Goal: Information Seeking & Learning: Learn about a topic

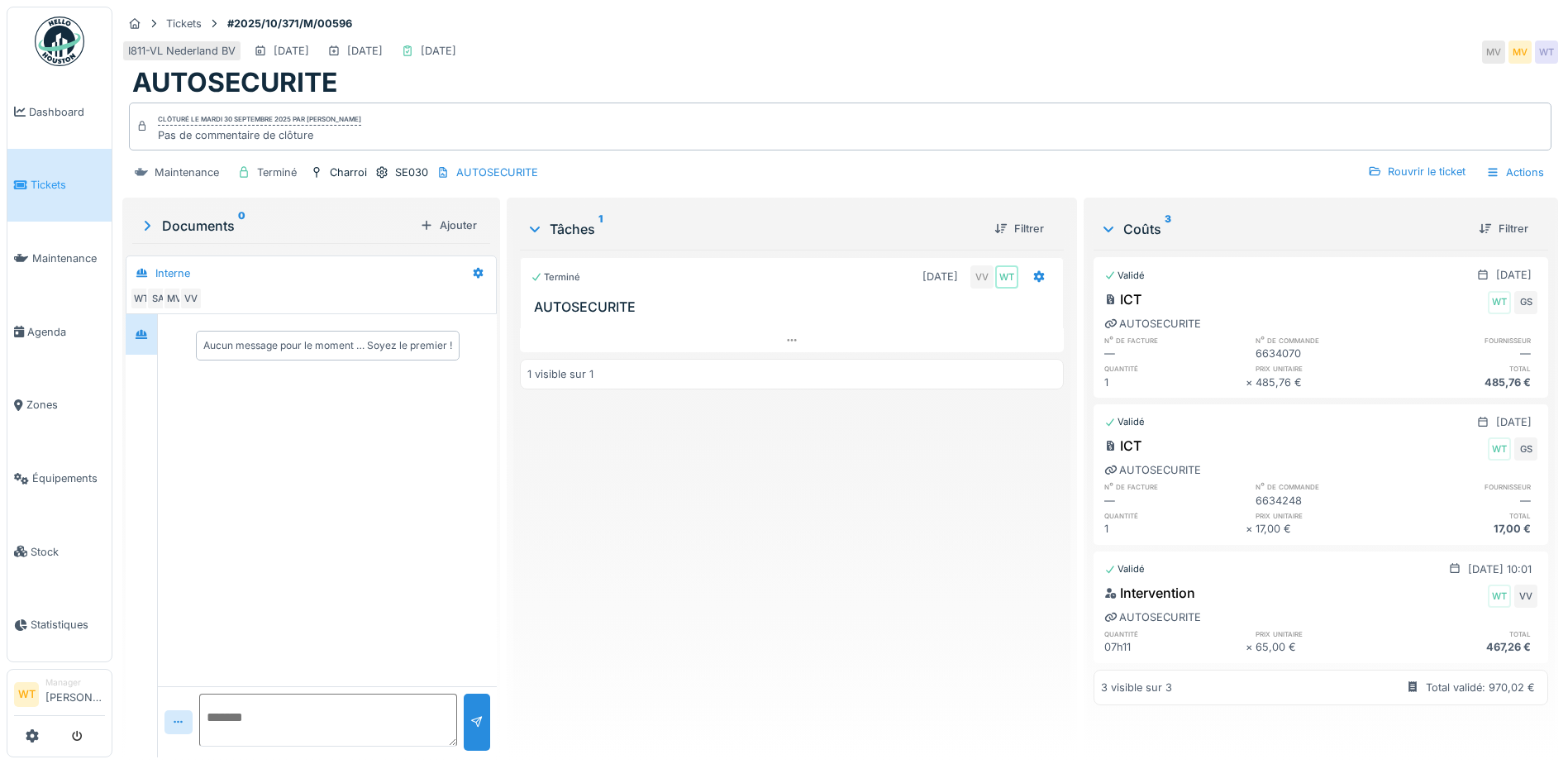
scroll to position [13, 0]
click at [73, 471] on span "Équipements" at bounding box center [68, 478] width 73 height 15
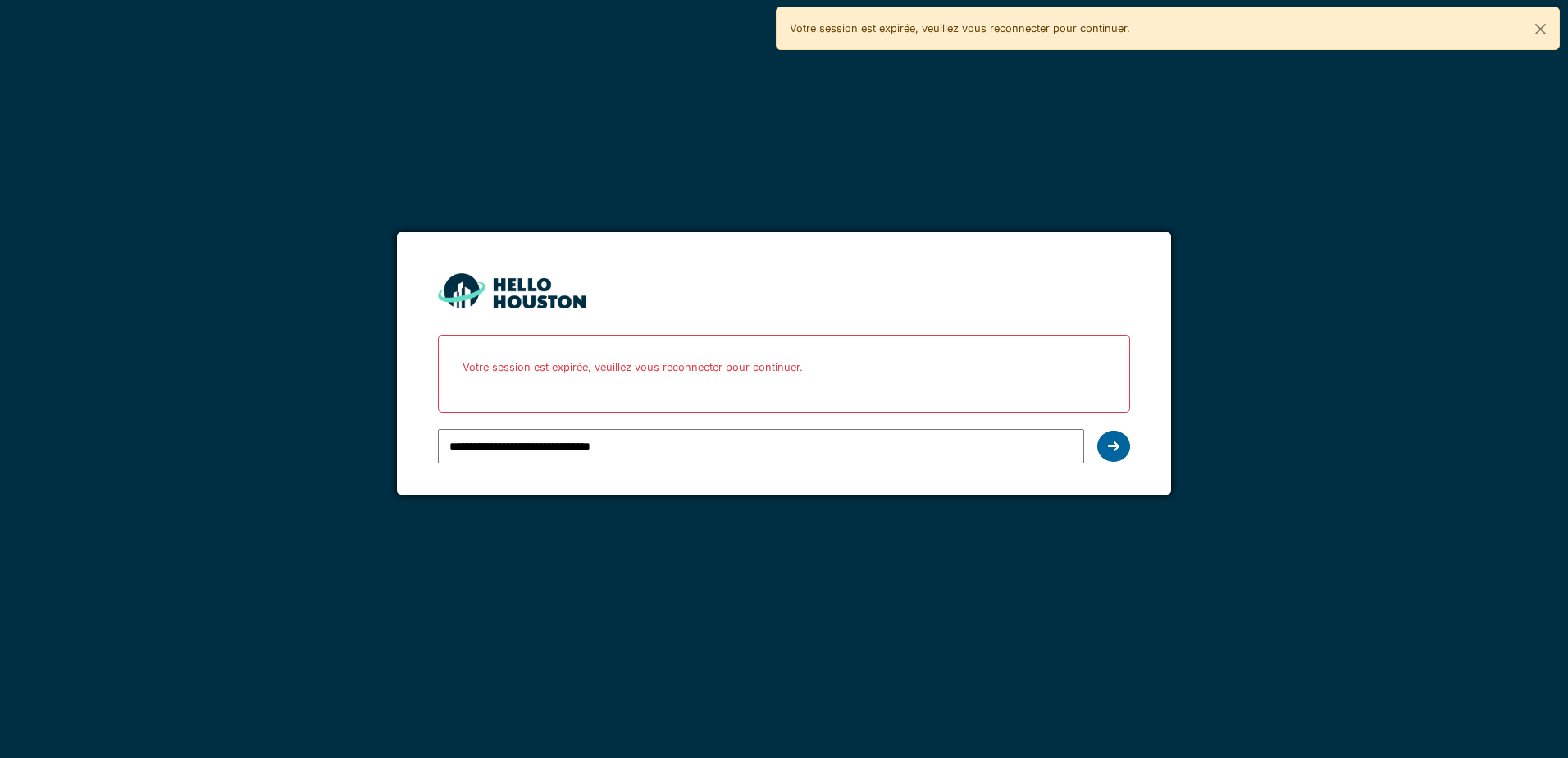
click at [1114, 447] on icon at bounding box center [1114, 447] width 12 height 13
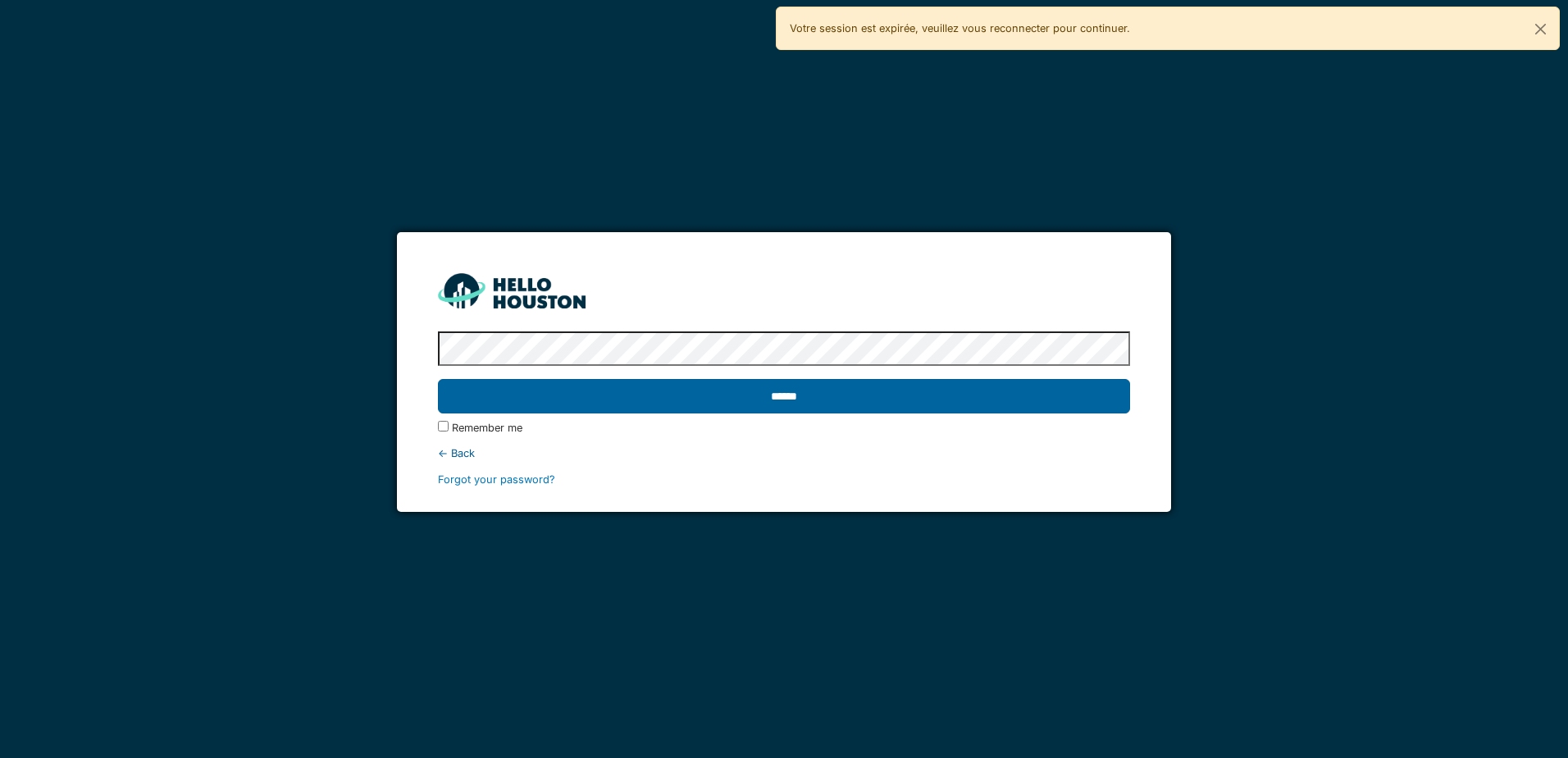
click at [614, 408] on input "******" at bounding box center [784, 396] width 692 height 35
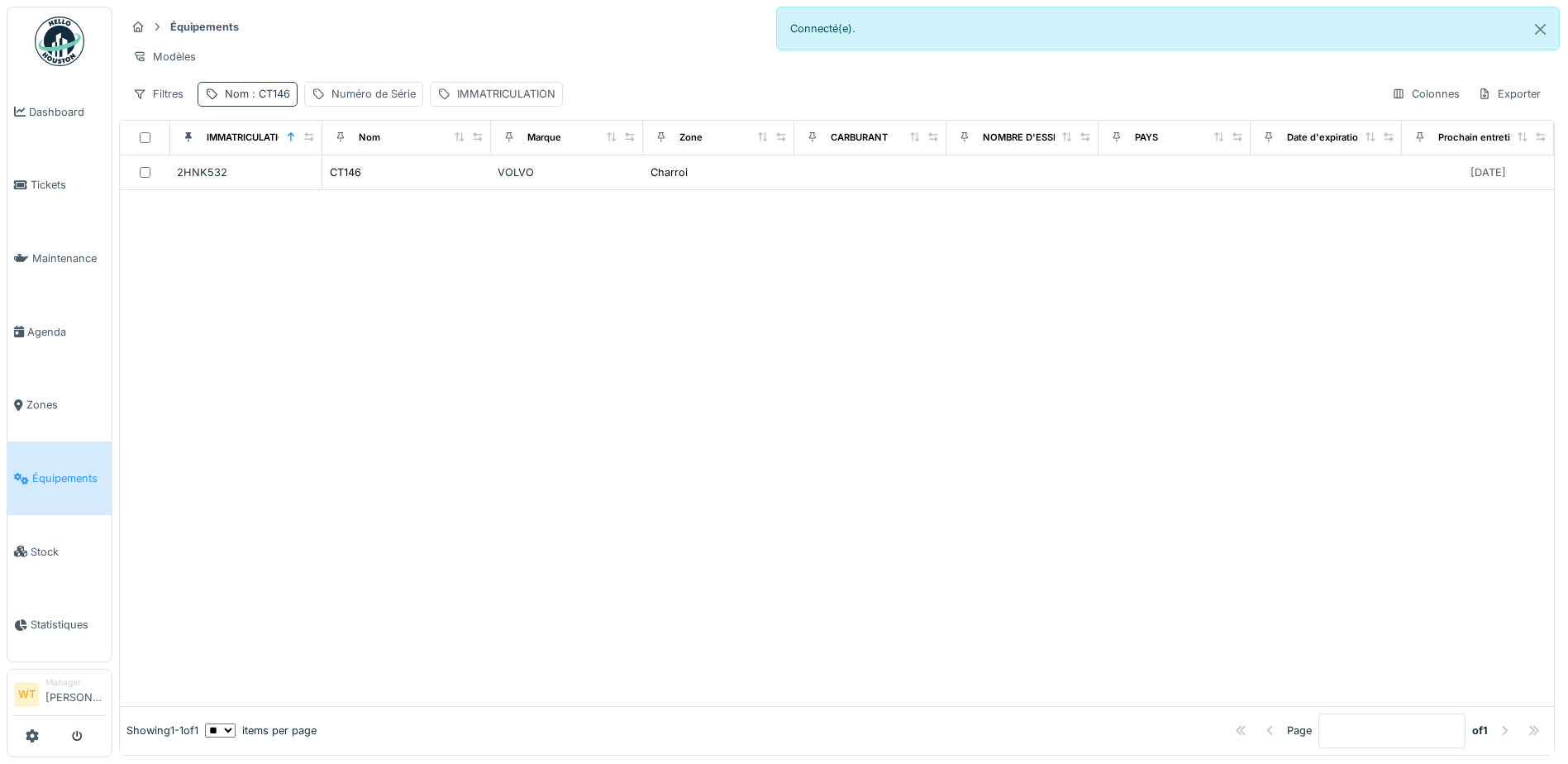
click at [258, 100] on span ": CT146" at bounding box center [269, 93] width 42 height 13
click at [356, 181] on icon at bounding box center [350, 185] width 14 height 11
click at [314, 184] on input "Nom" at bounding box center [288, 186] width 165 height 35
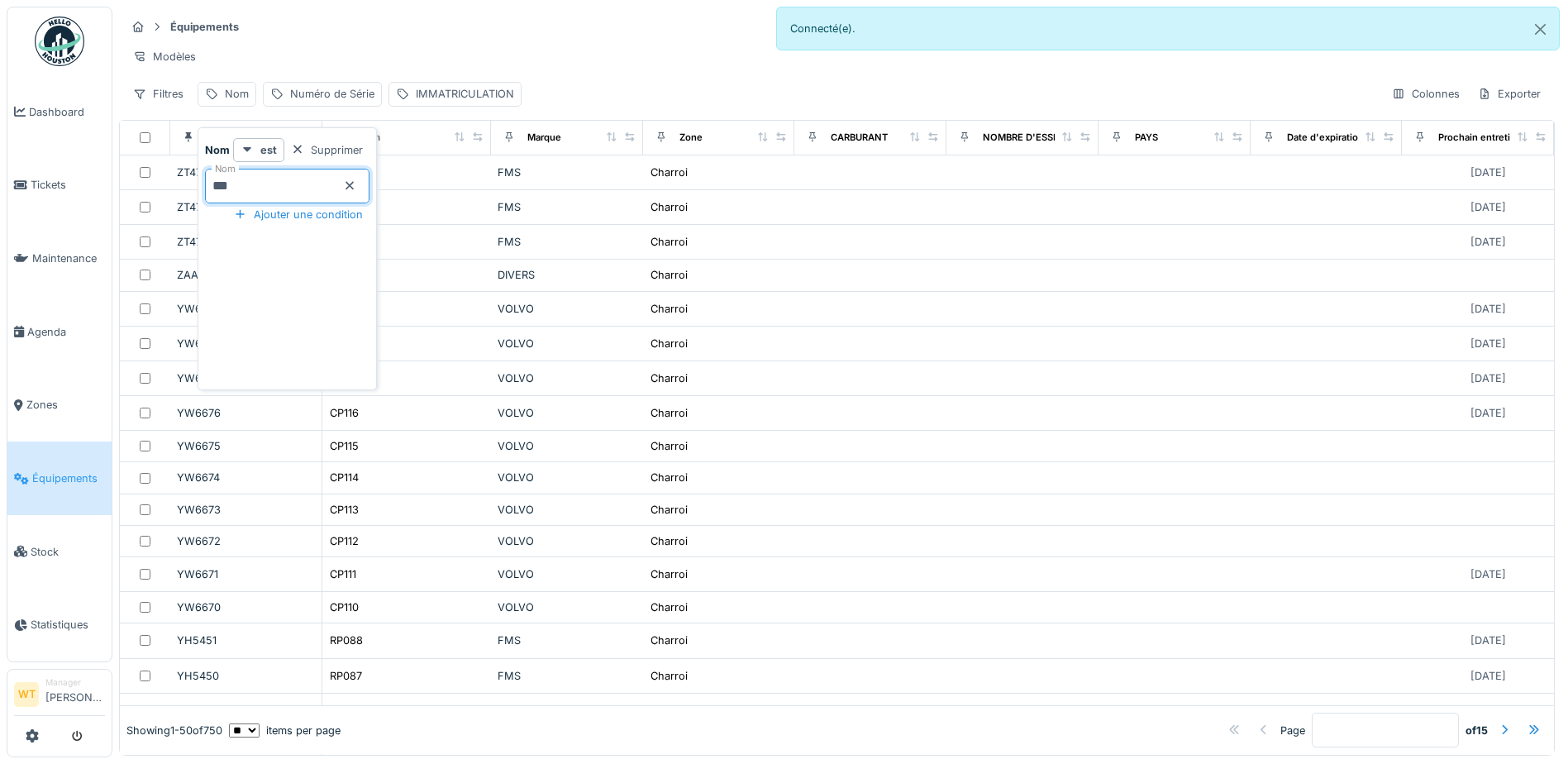
type input "***"
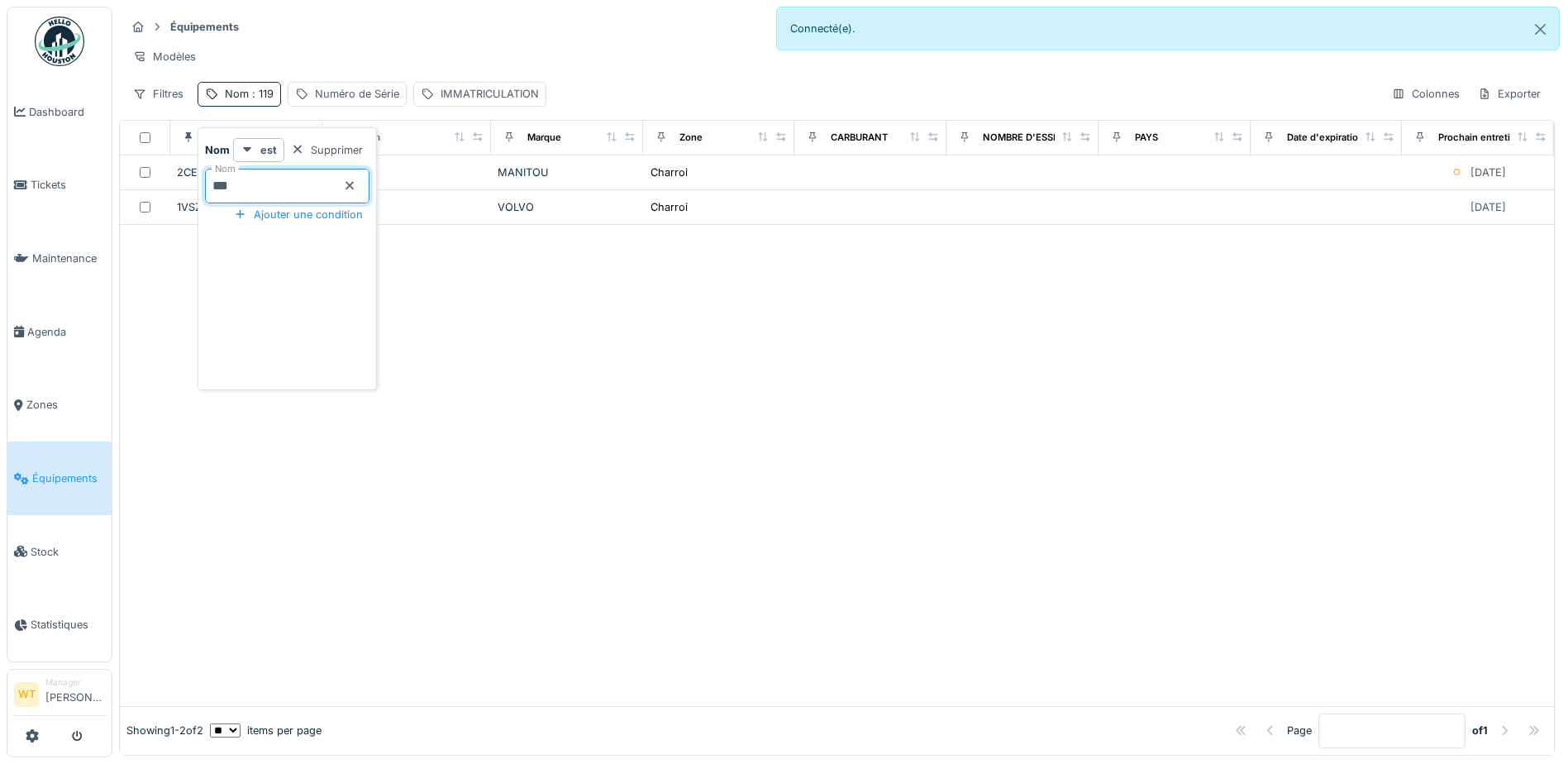
click at [473, 59] on div "Modèles" at bounding box center [837, 56] width 1423 height 24
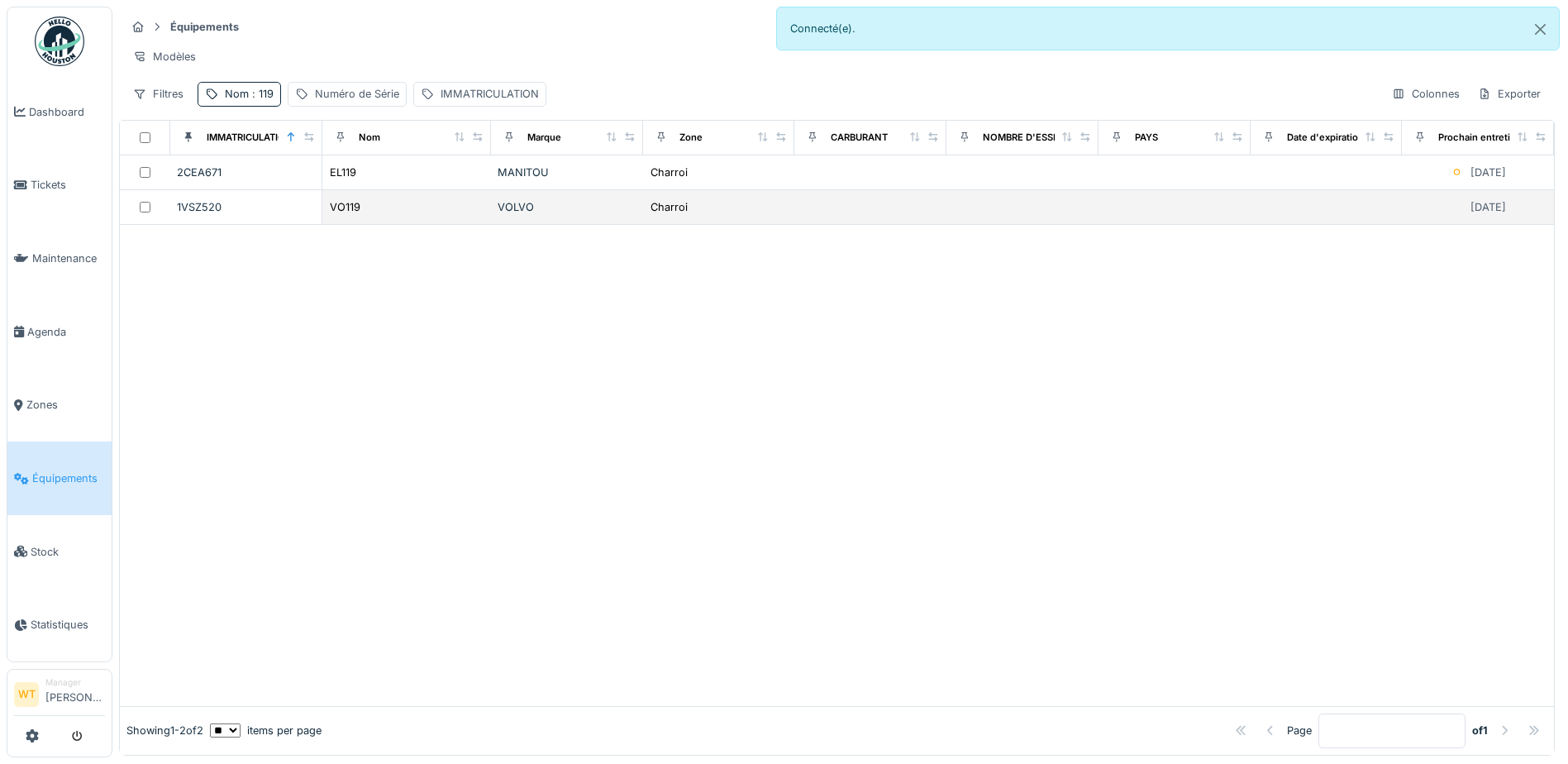
click at [370, 212] on div "VO119" at bounding box center [407, 207] width 155 height 17
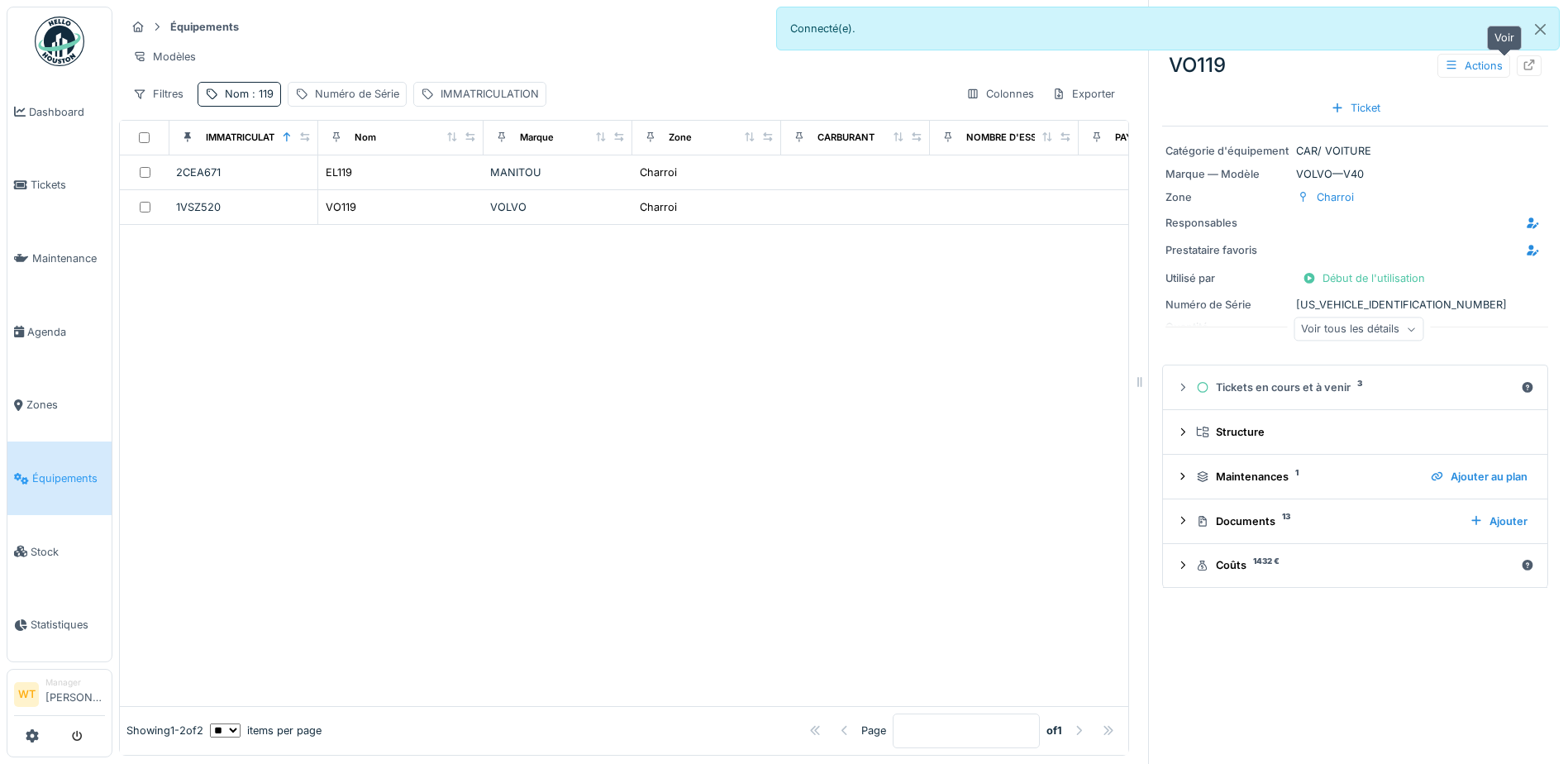
click at [1522, 65] on icon at bounding box center [1529, 64] width 14 height 11
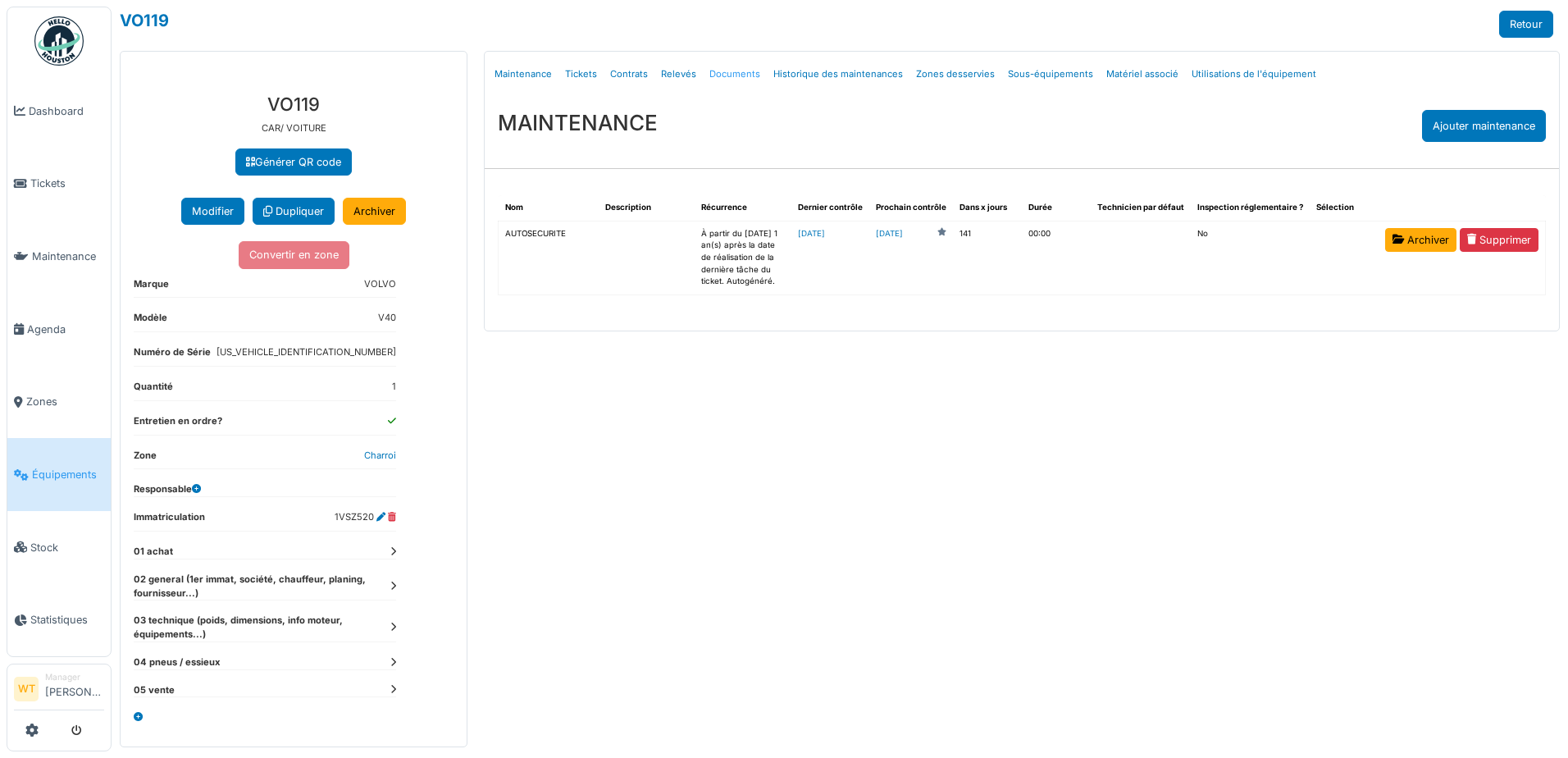
click at [744, 75] on link "Documents" at bounding box center [735, 74] width 64 height 38
select select "***"
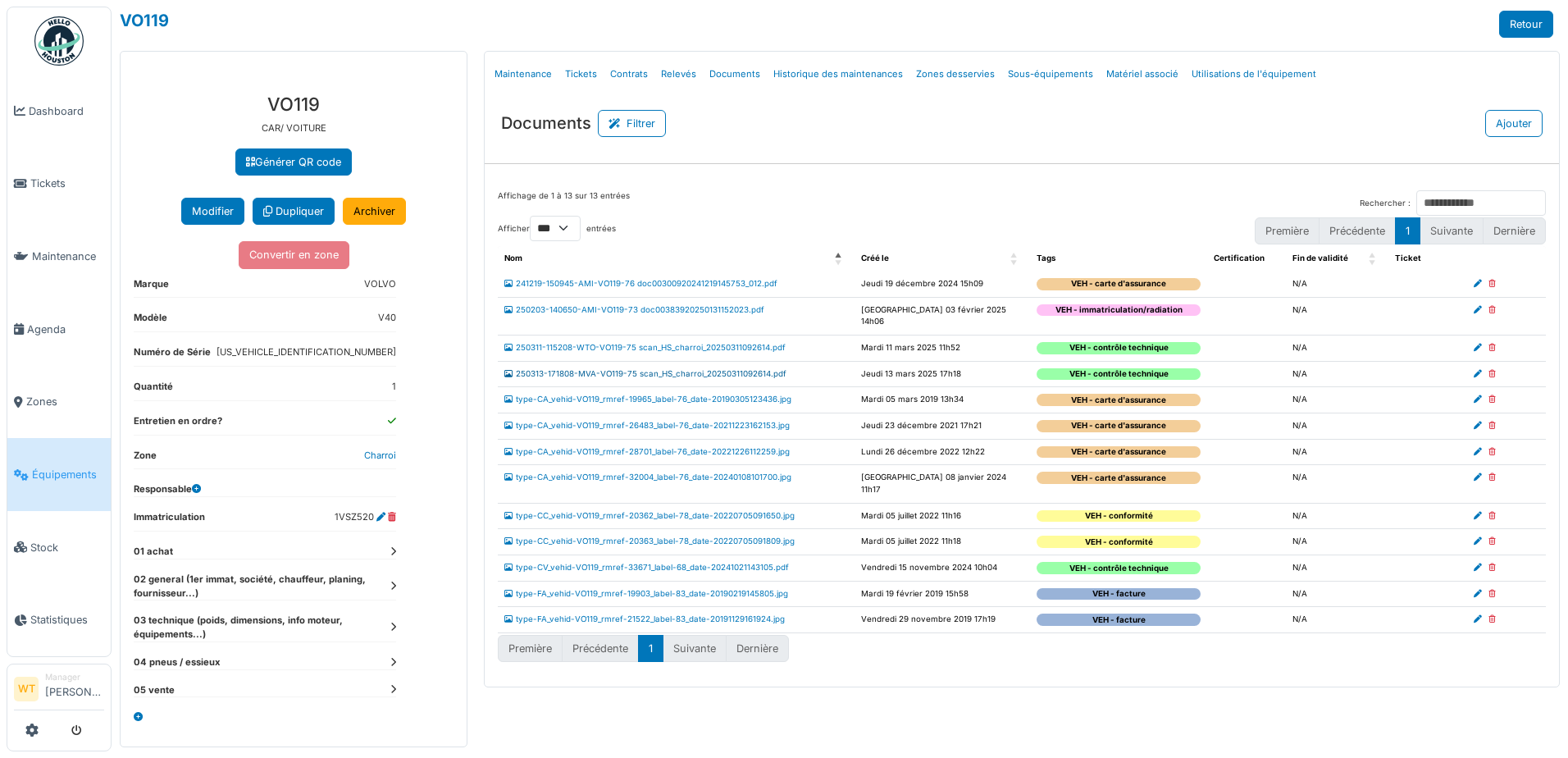
click at [628, 369] on link "250313-171808-MVA-VO119-75 scan_HS_charroi_20250311092614.pdf" at bounding box center [646, 373] width 282 height 9
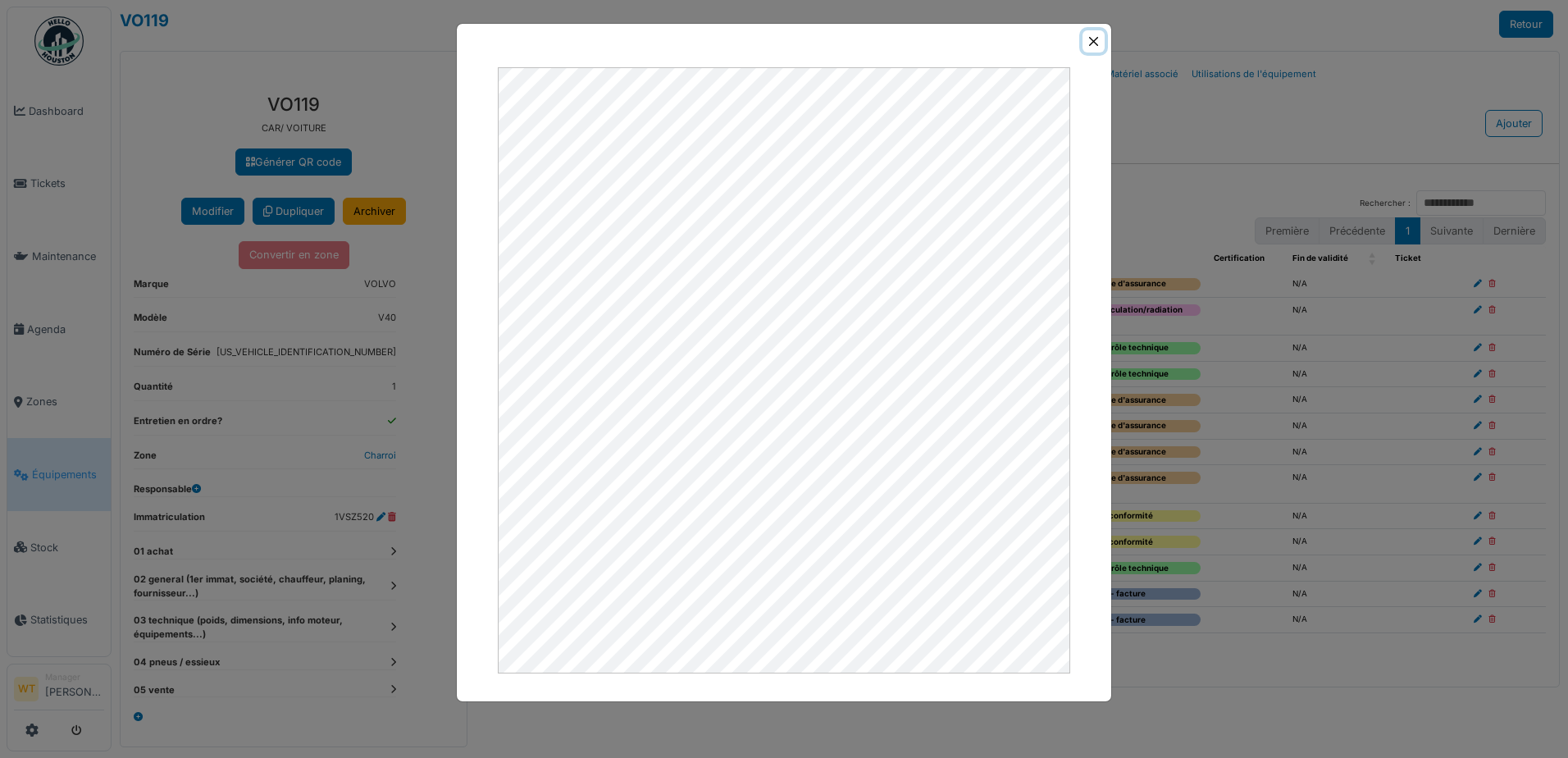
click at [1088, 46] on button "Close" at bounding box center [1093, 41] width 22 height 22
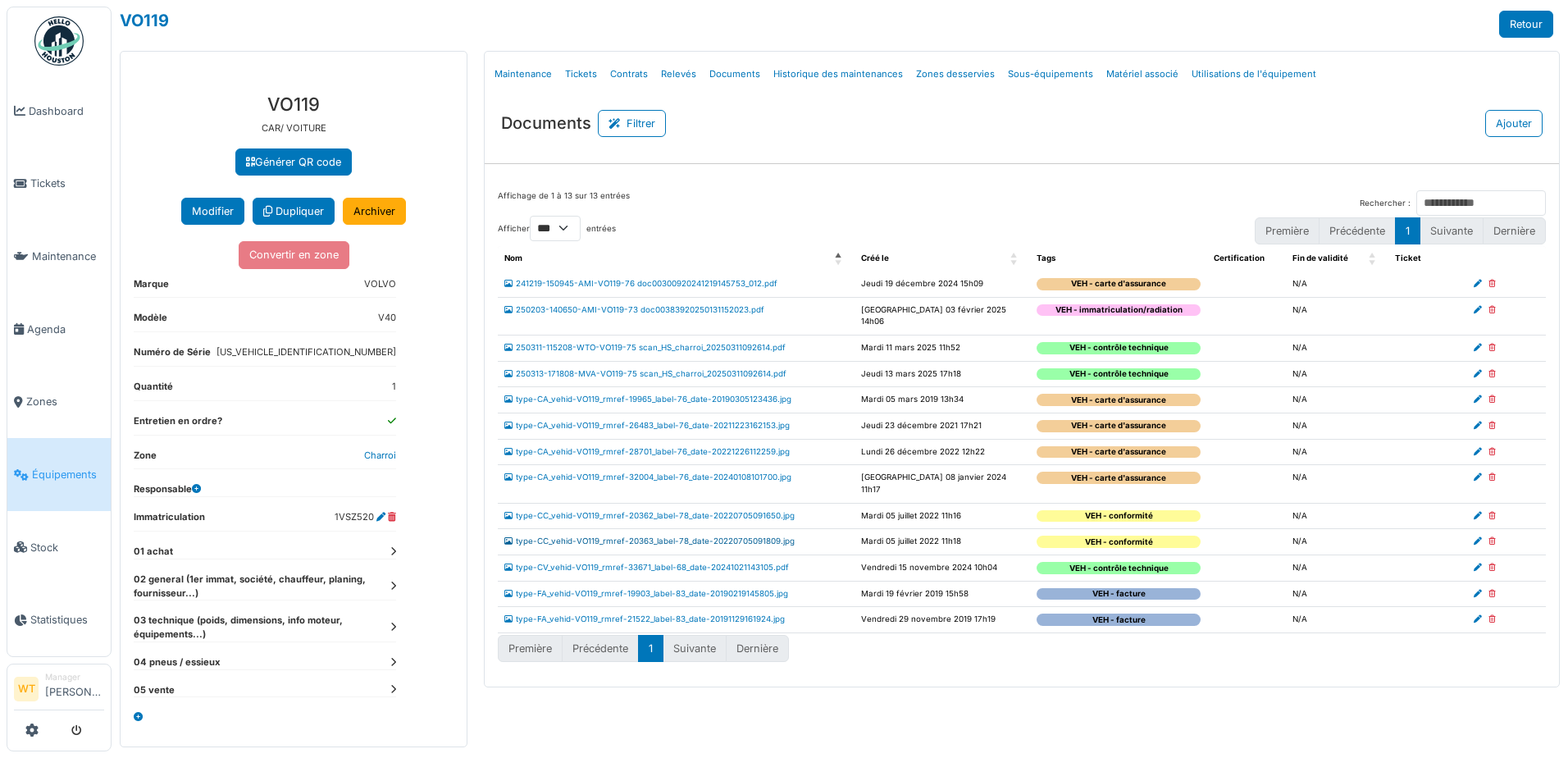
click at [674, 536] on link "type-CC_vehid-VO119_rmref-20363_label-78_date-20220705091809.jpg" at bounding box center [649, 540] width 290 height 9
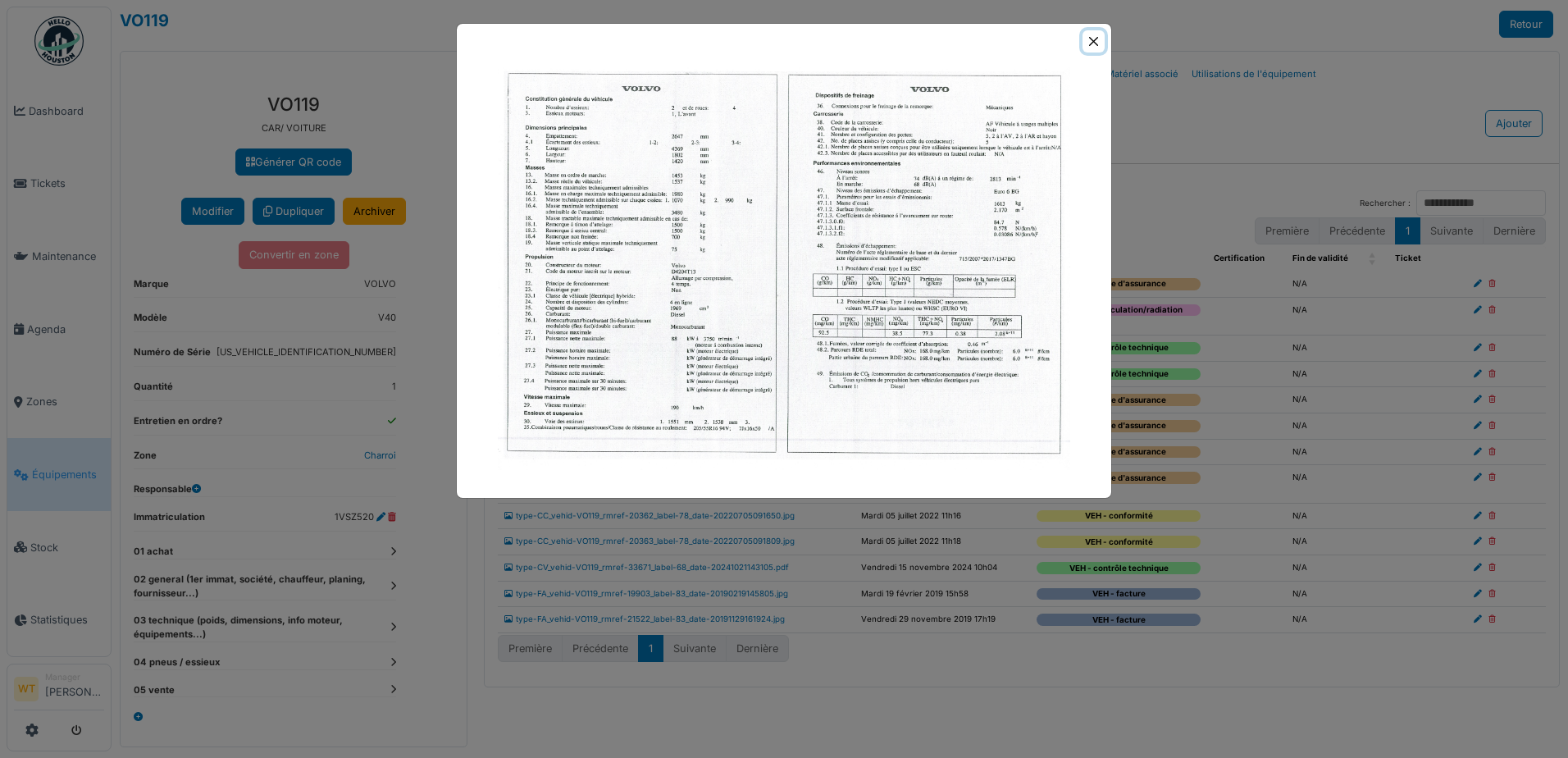
click at [1102, 37] on button "Close" at bounding box center [1093, 41] width 22 height 22
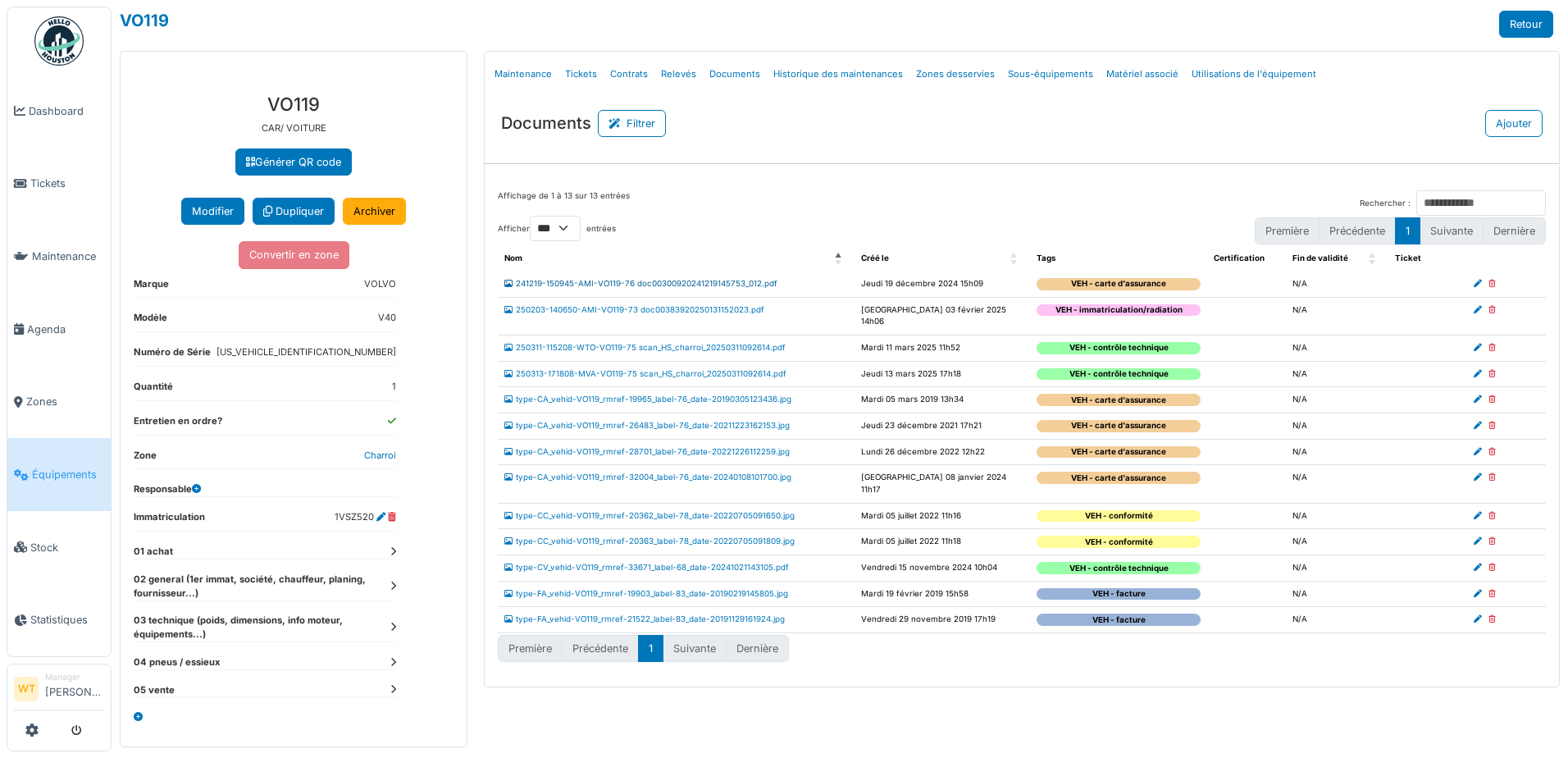
click at [675, 285] on link "241219-150945-AMI-VO119-76 doc00300920241219145753_012.pdf" at bounding box center [641, 282] width 273 height 9
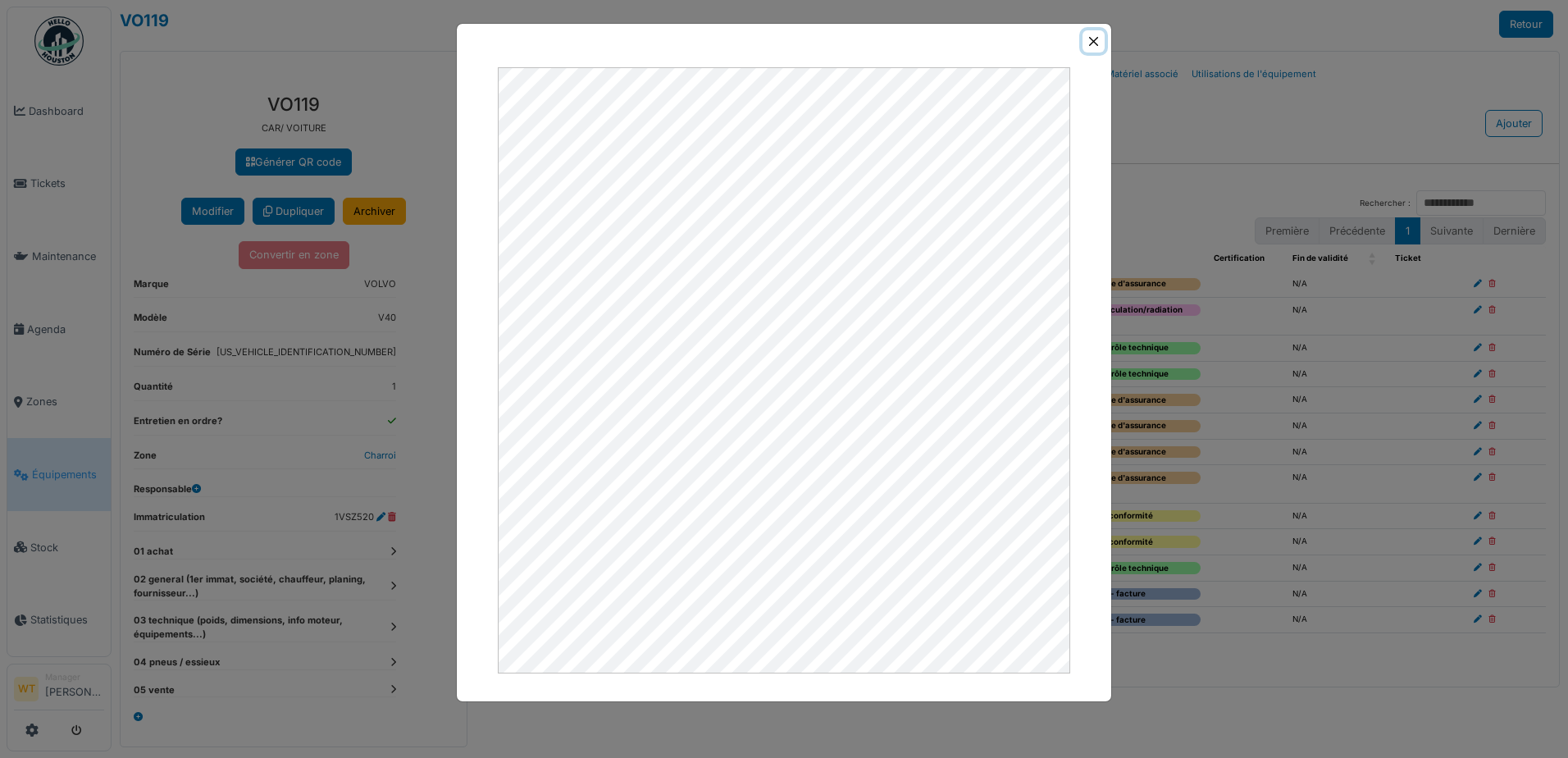
click at [1098, 36] on button "Close" at bounding box center [1093, 41] width 22 height 22
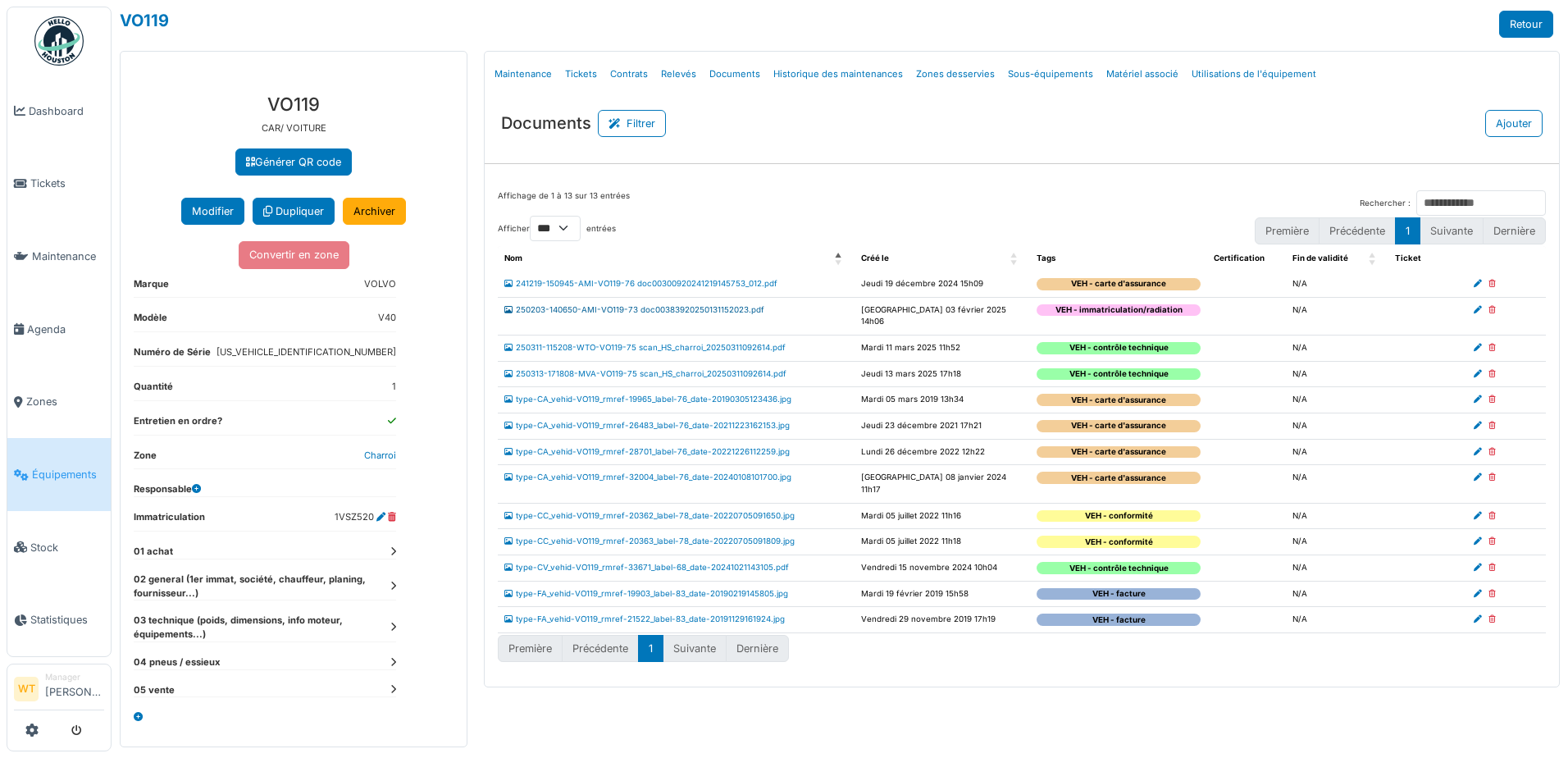
click at [683, 310] on link "250203-140650-AMI-VO119-73 doc00383920250131152023.pdf" at bounding box center [634, 309] width 260 height 9
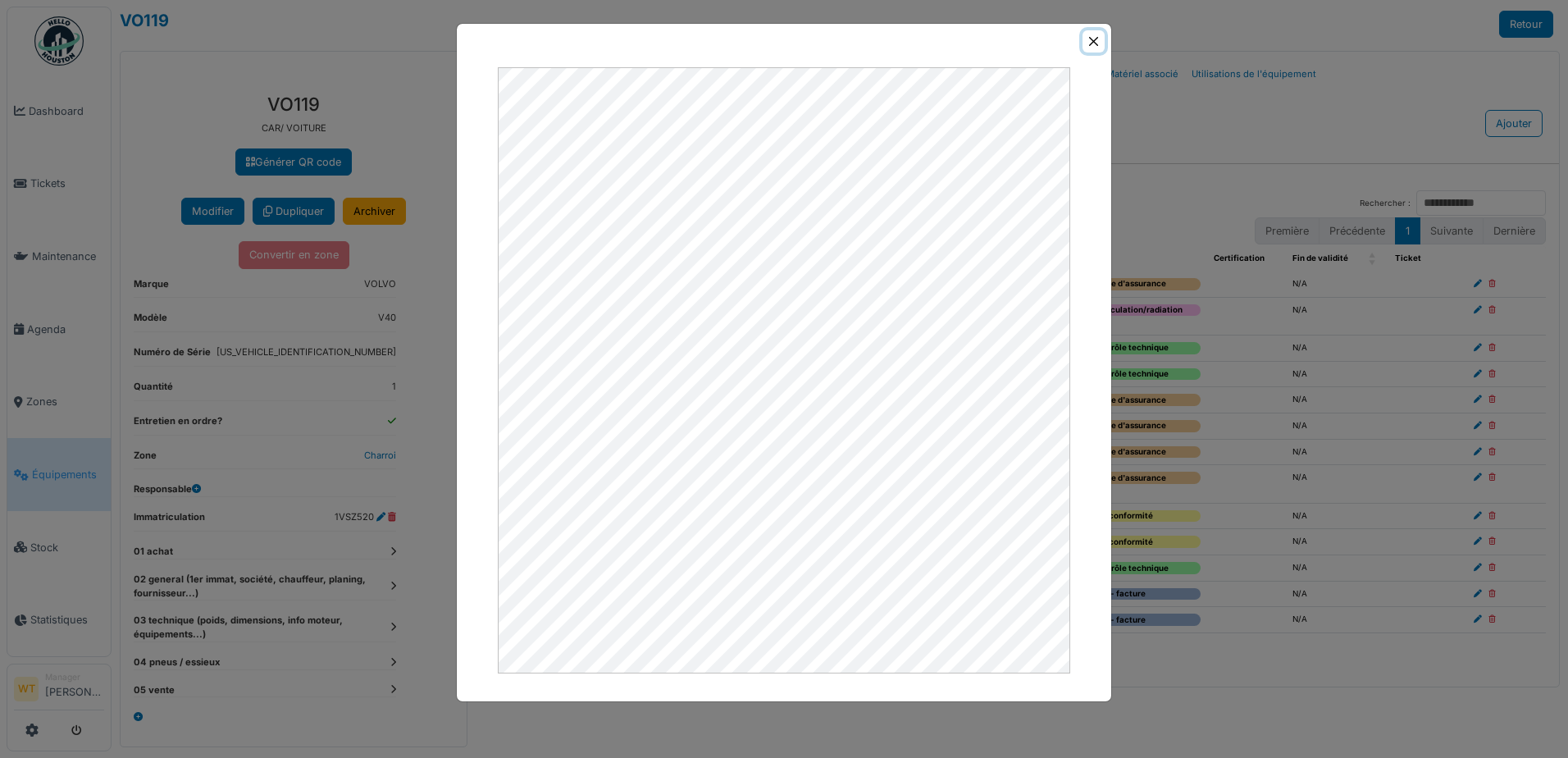
click at [1096, 42] on button "Close" at bounding box center [1093, 41] width 22 height 22
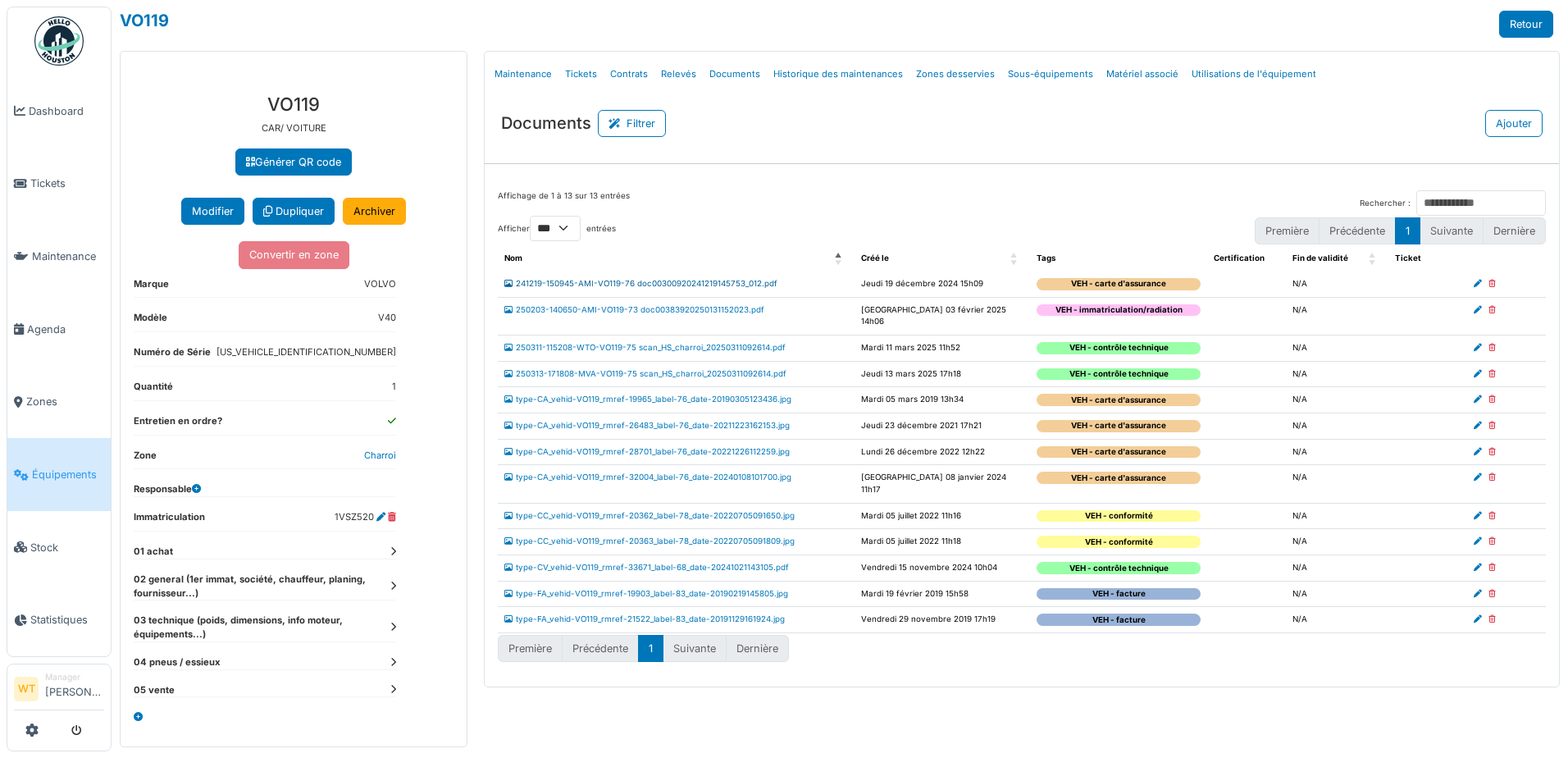
click at [654, 282] on link "241219-150945-AMI-VO119-76 doc00300920241219145753_012.pdf" at bounding box center [641, 282] width 273 height 9
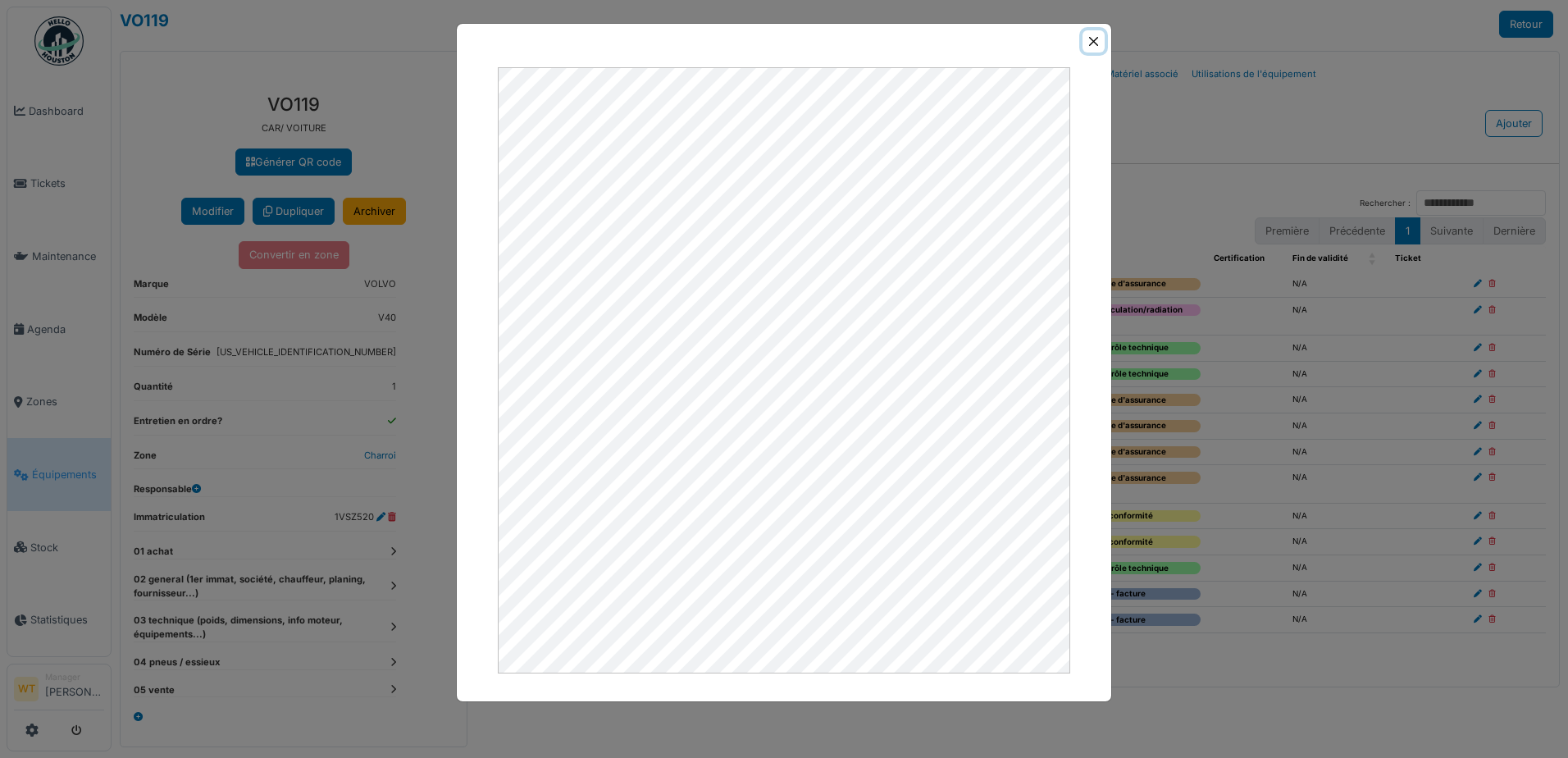
click at [1090, 43] on button "Close" at bounding box center [1093, 41] width 22 height 22
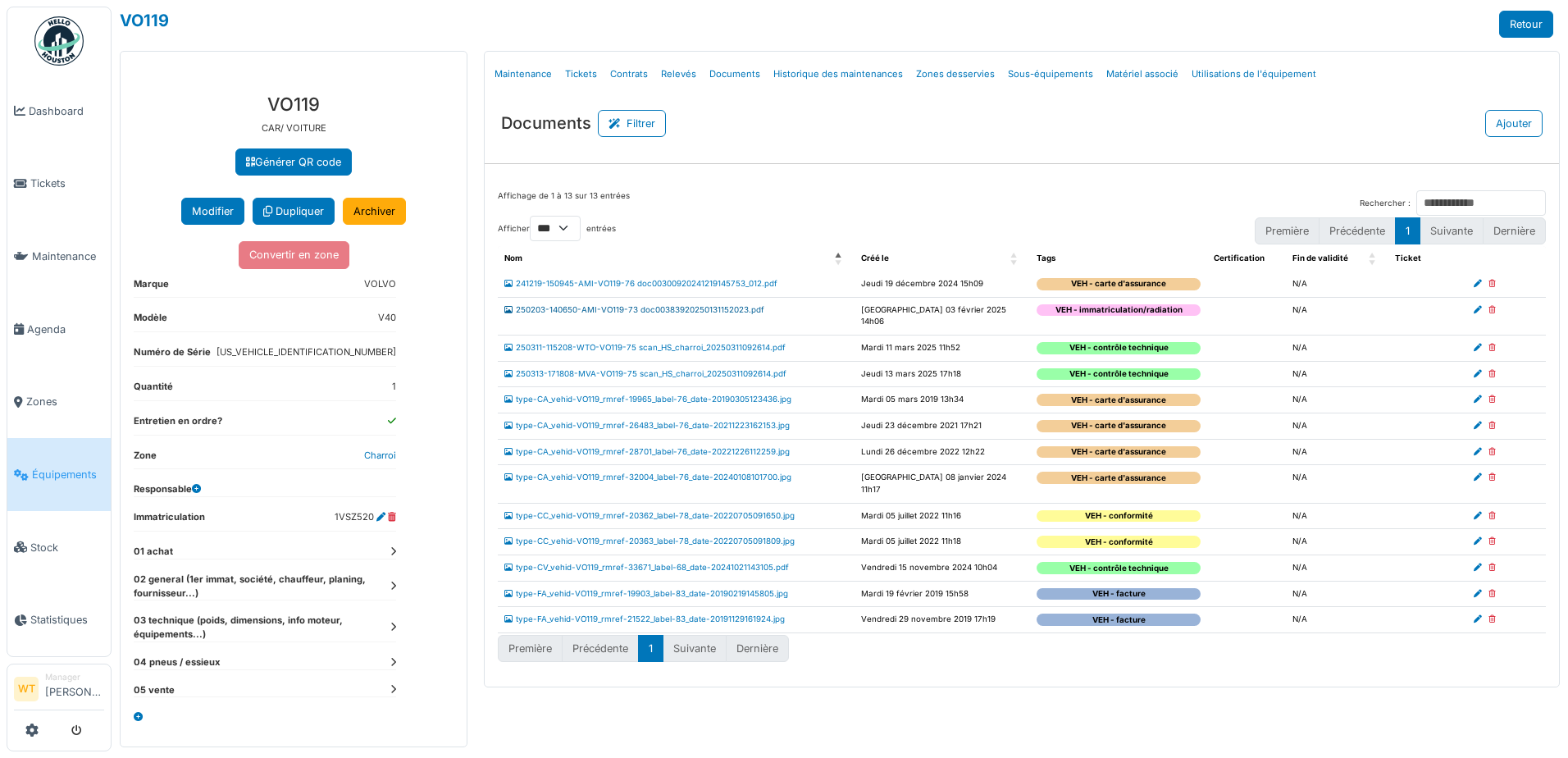
click at [659, 311] on link "250203-140650-AMI-VO119-73 doc00383920250131152023.pdf" at bounding box center [634, 309] width 260 height 9
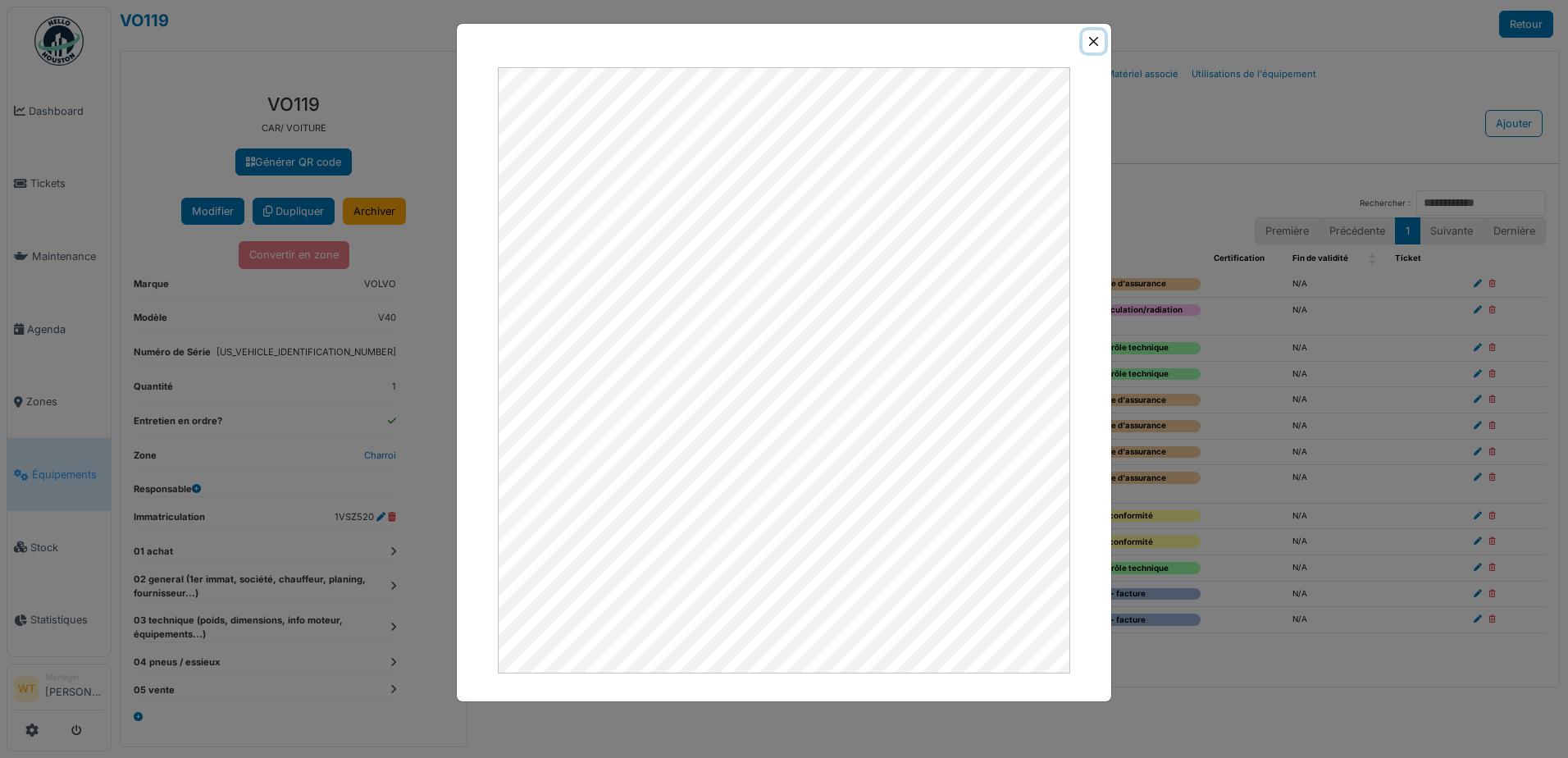
click at [1093, 37] on button "Close" at bounding box center [1093, 41] width 22 height 22
click at [1093, 37] on div at bounding box center [783, 41] width 654 height 36
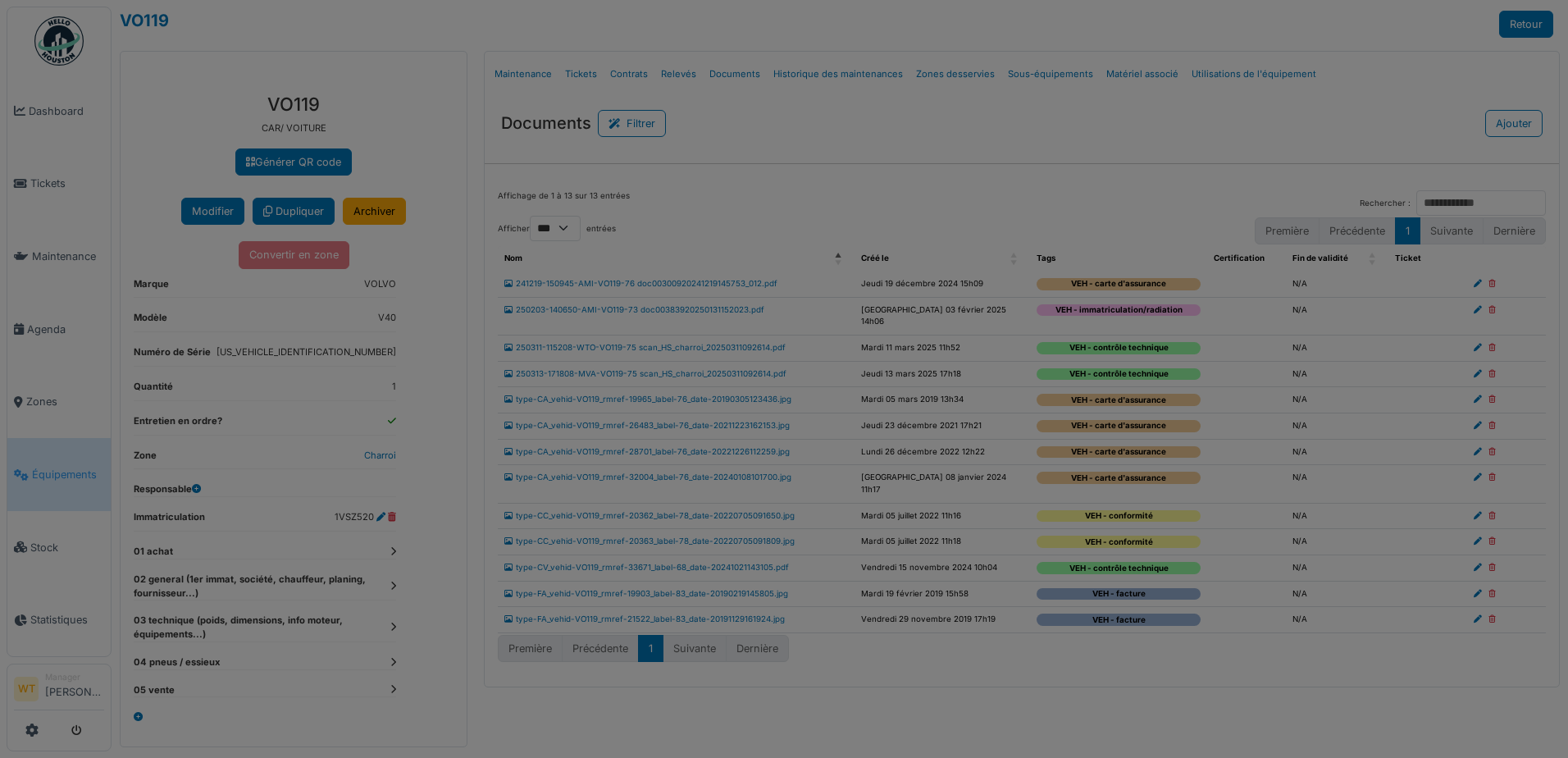
click at [1093, 37] on div "VO119 Retour Générer QR code Ajouter un champ personnalisé au type d'équipement…" at bounding box center [840, 379] width 1457 height 758
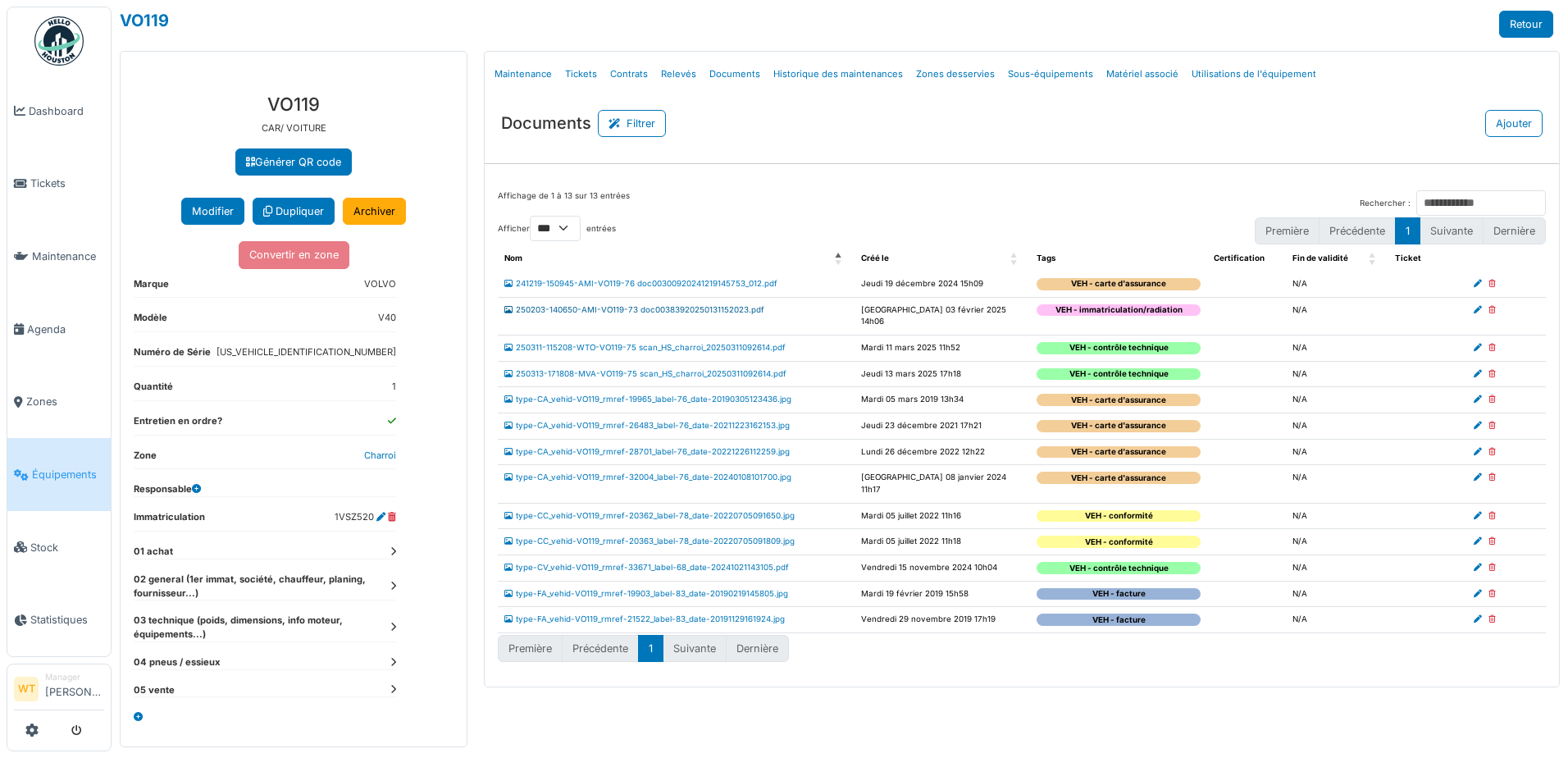
click at [587, 310] on link "250203-140650-AMI-VO119-73 doc00383920250131152023.pdf" at bounding box center [634, 309] width 260 height 9
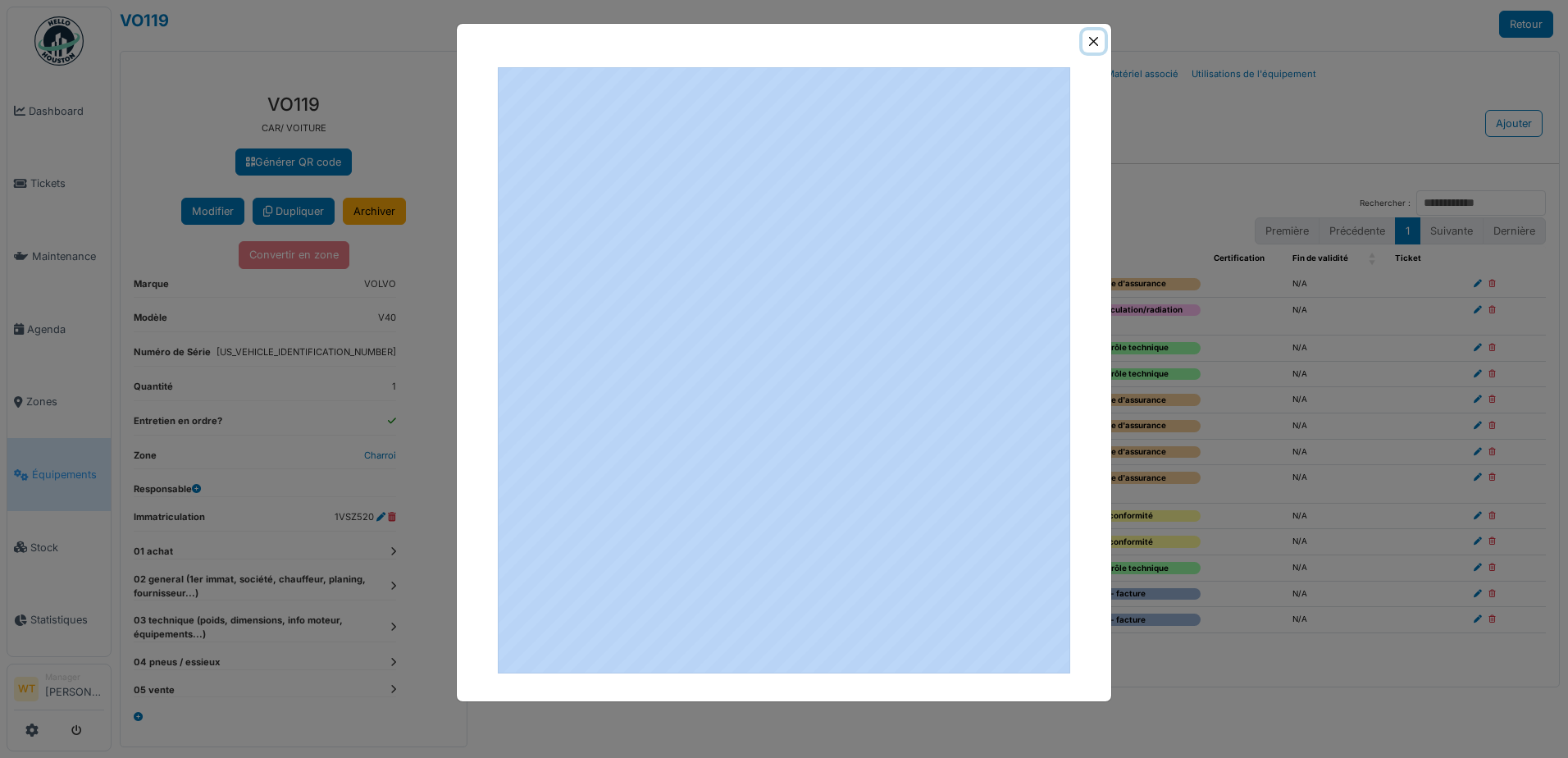
click at [1093, 40] on button "Close" at bounding box center [1093, 41] width 22 height 22
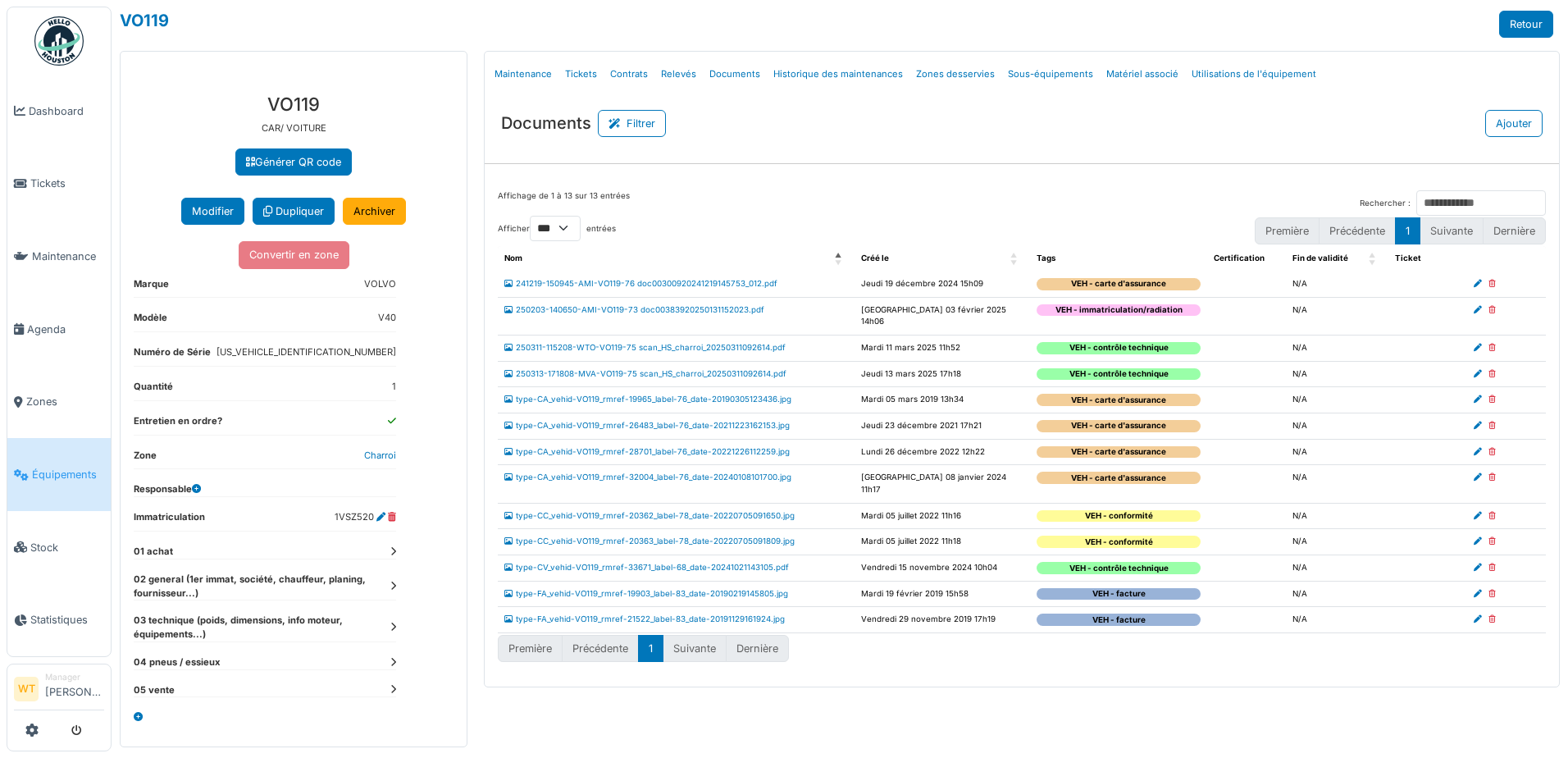
click at [696, 339] on td "250311-115208-WTO-VO119-75 scan_HS_charroi_20250311092614.pdf" at bounding box center [675, 347] width 356 height 26
click at [696, 343] on link "250311-115208-WTO-VO119-75 scan_HS_charroi_20250311092614.pdf" at bounding box center [645, 347] width 282 height 9
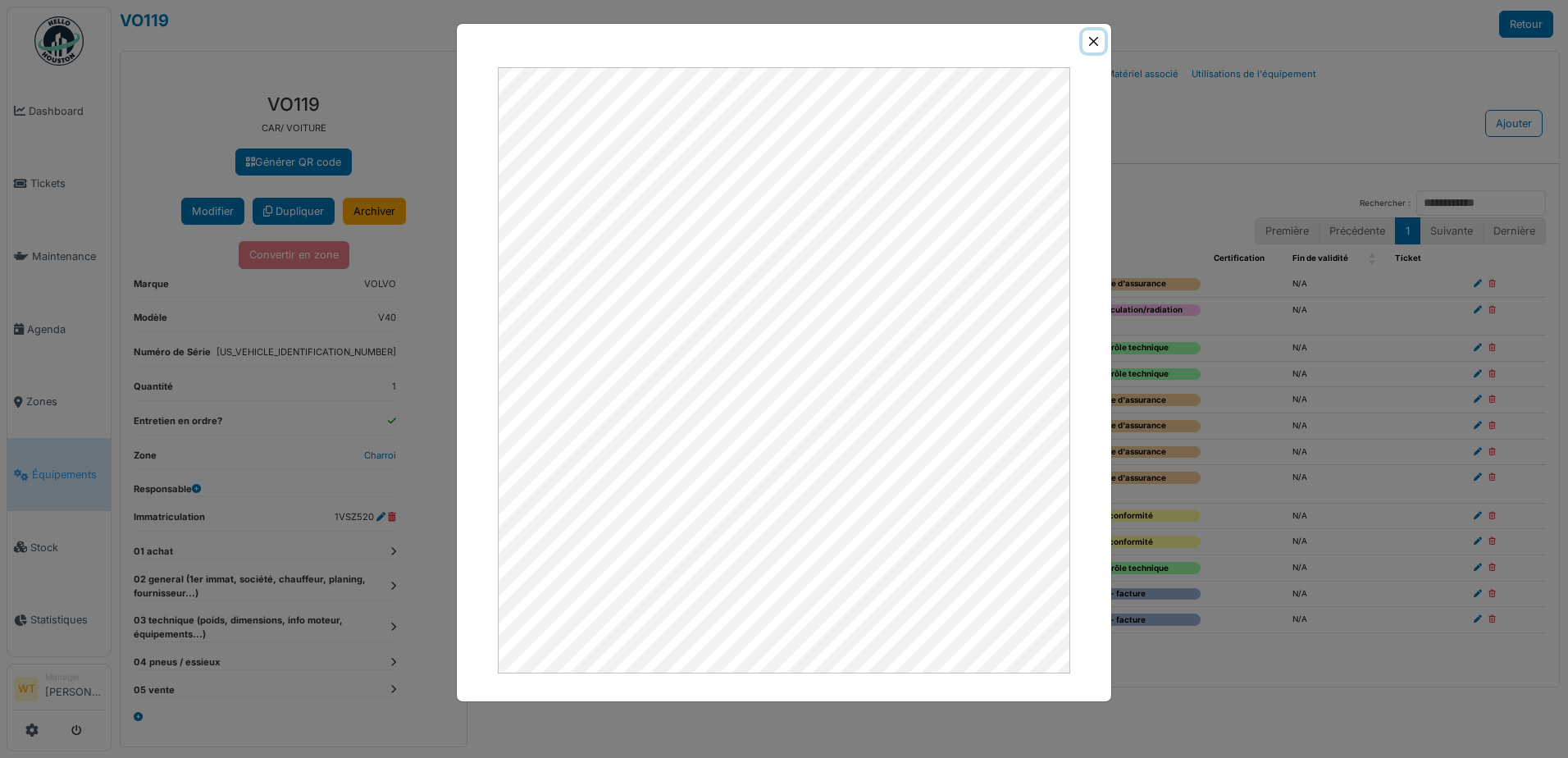
click at [1094, 46] on button "Close" at bounding box center [1093, 41] width 22 height 22
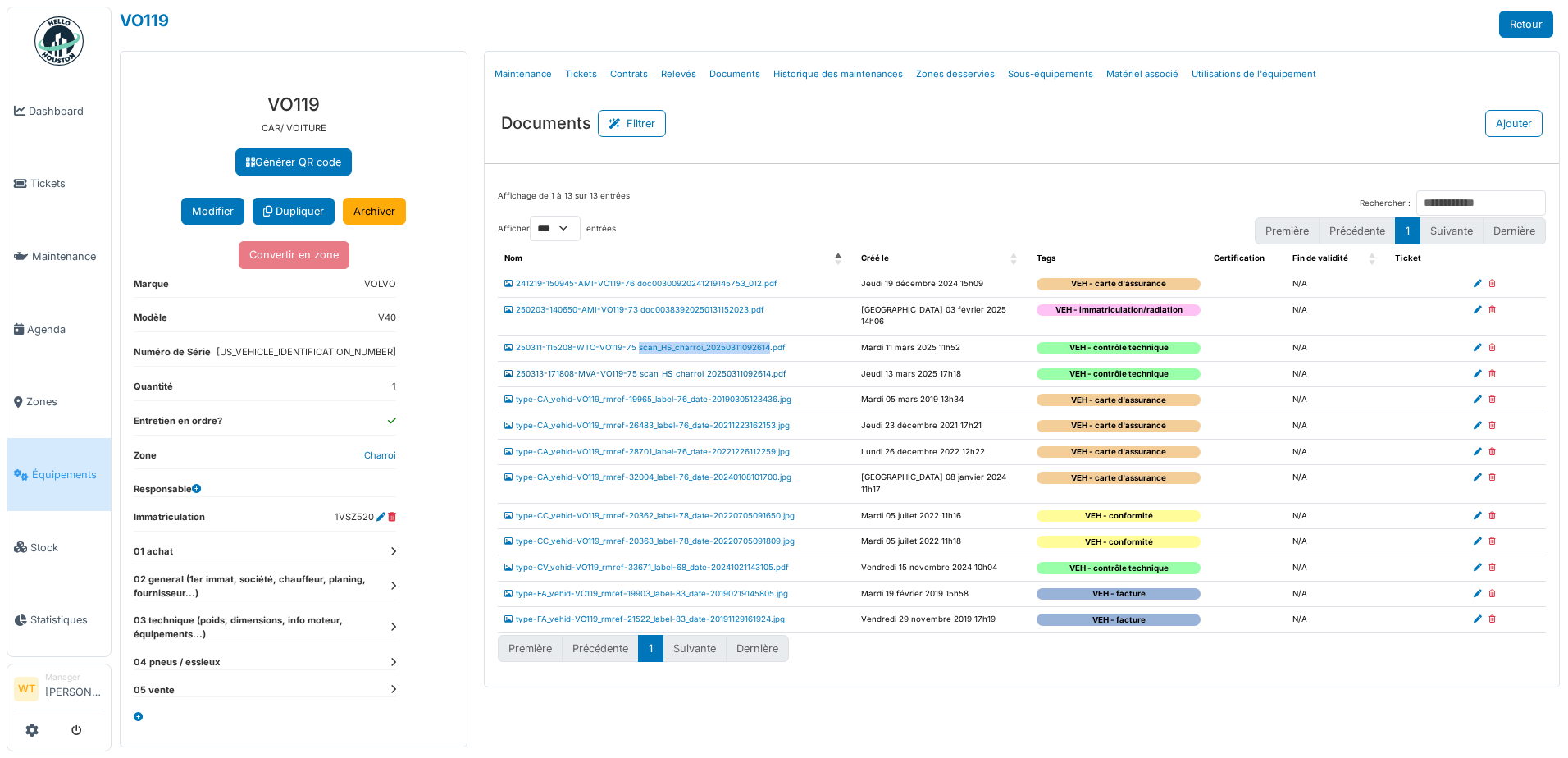
click at [609, 369] on link "250313-171808-MVA-VO119-75 scan_HS_charroi_20250311092614.pdf" at bounding box center [646, 373] width 282 height 9
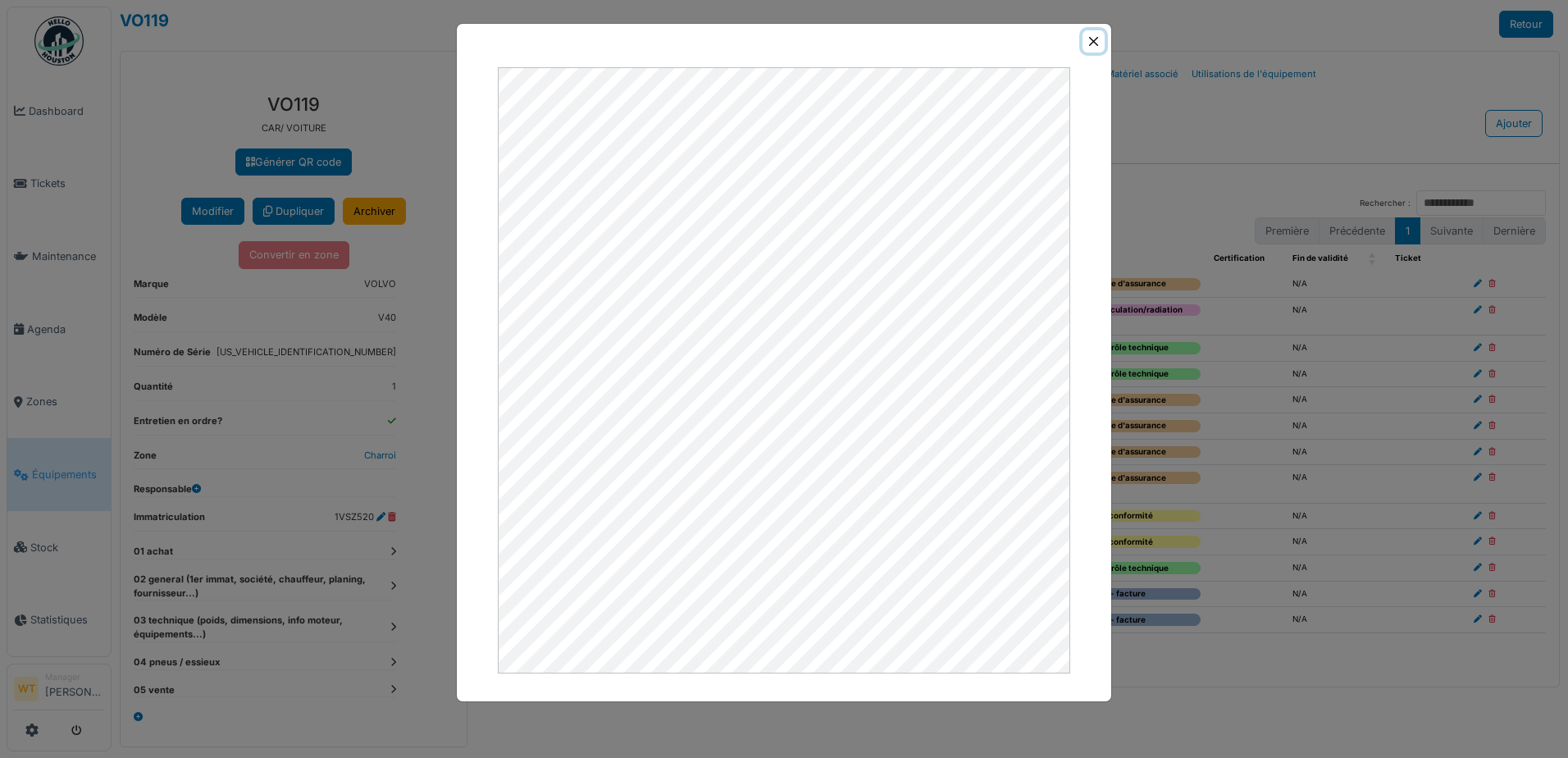
click at [1091, 50] on button "Close" at bounding box center [1093, 41] width 22 height 22
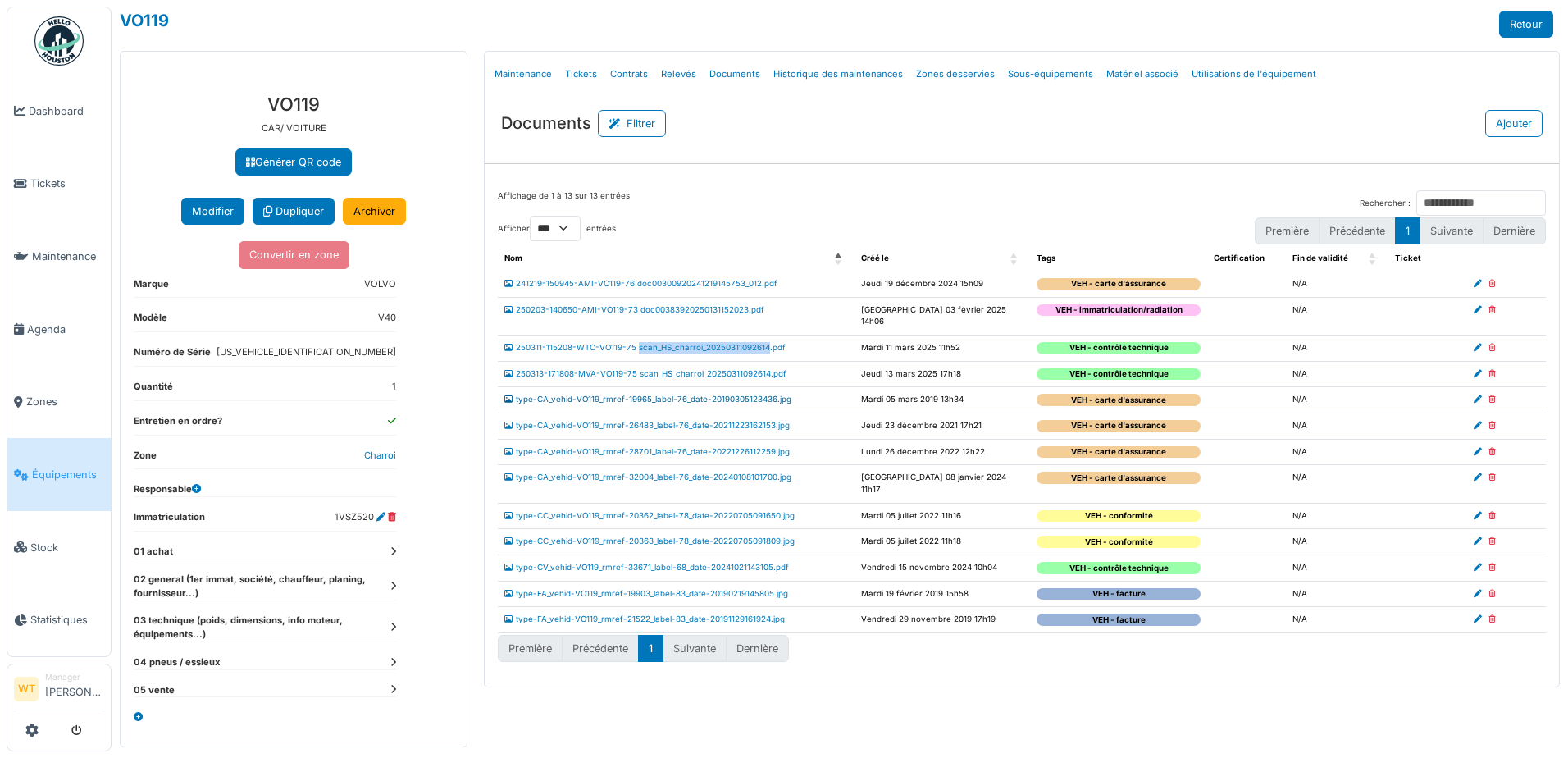
click at [631, 395] on link "type-CA_vehid-VO119_rmref-19965_label-76_date-20190305123436.jpg" at bounding box center [648, 399] width 287 height 9
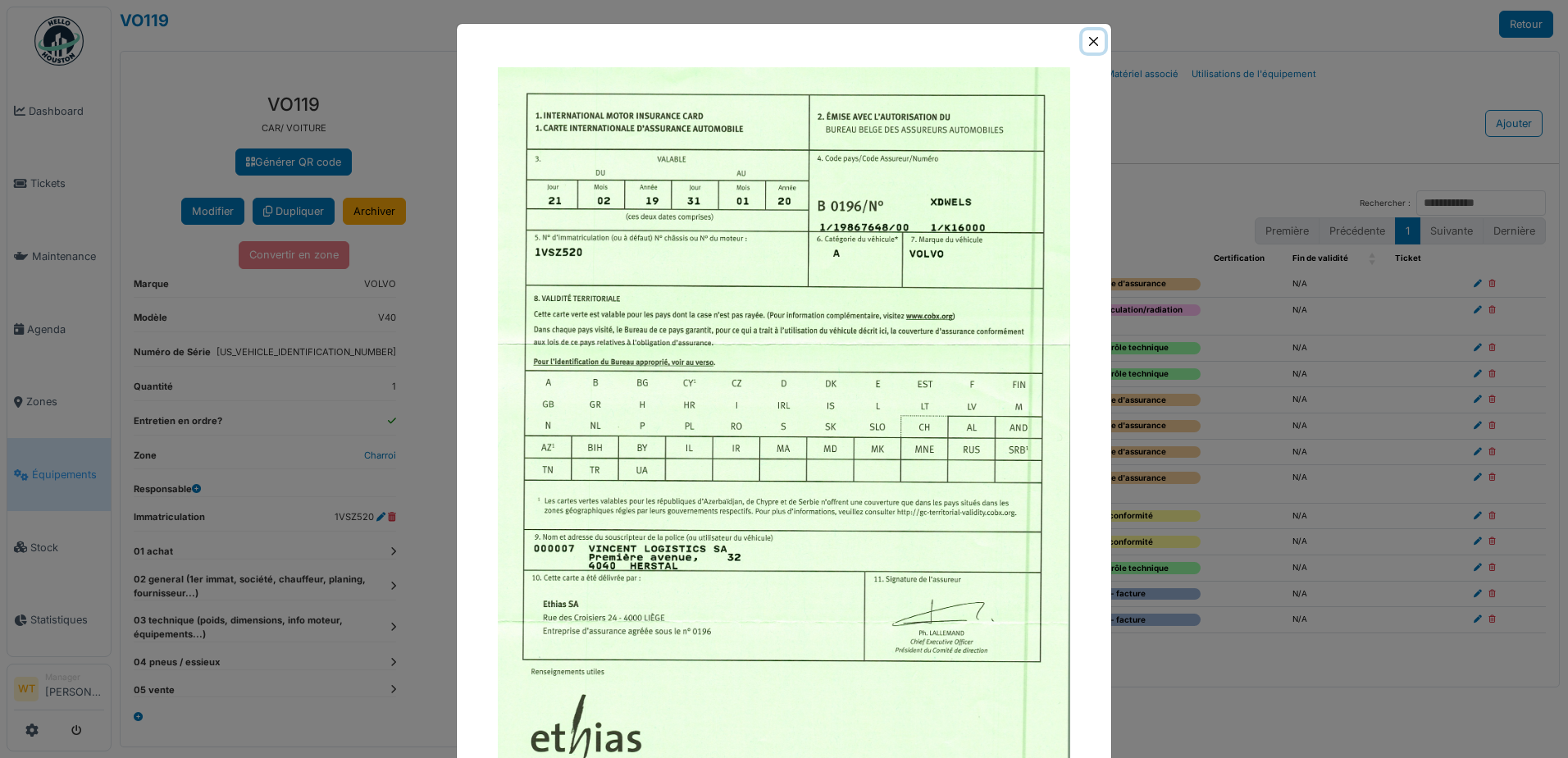
click at [1083, 43] on button "Close" at bounding box center [1093, 41] width 22 height 22
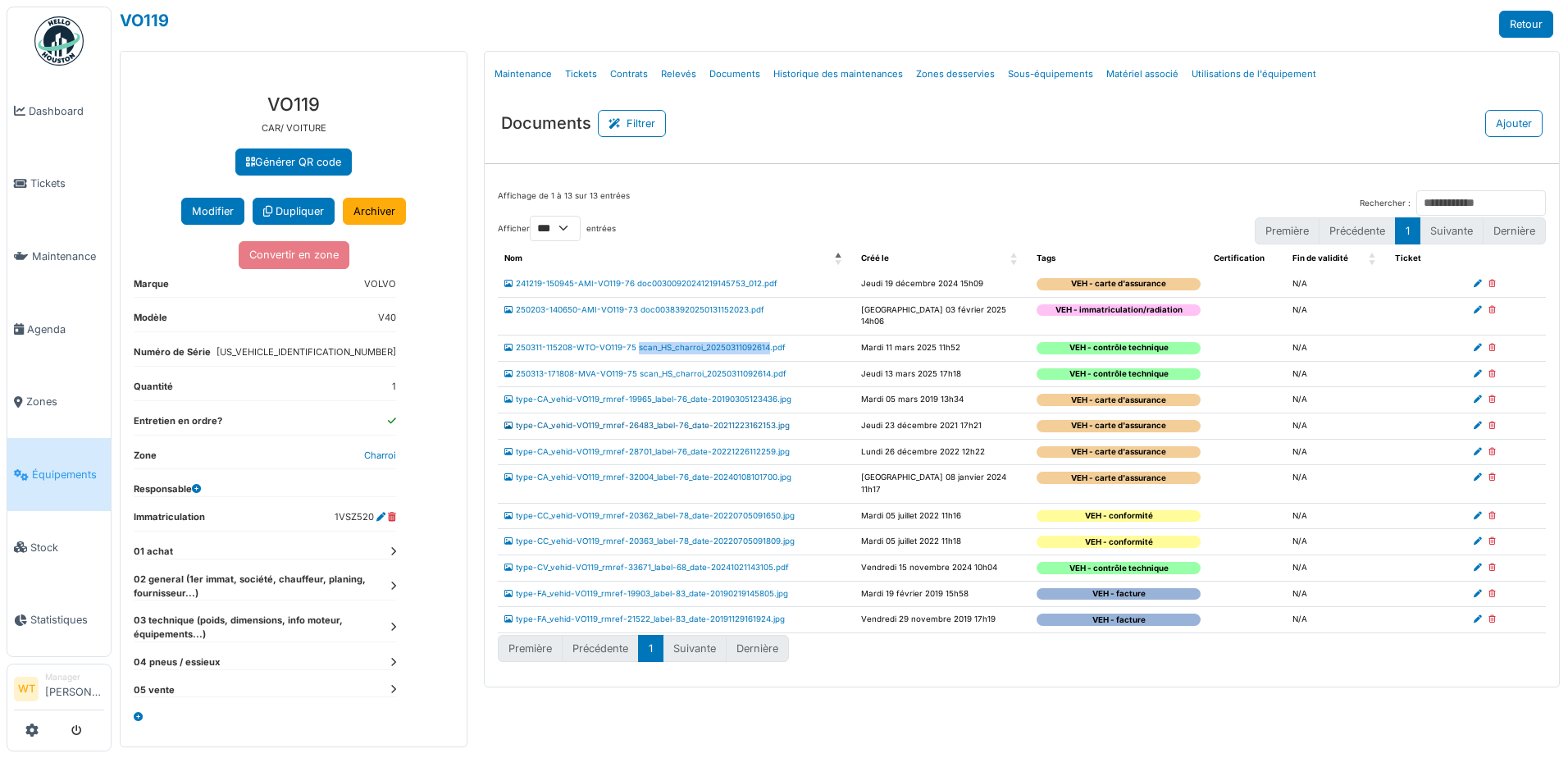
click at [660, 421] on link "type-CA_vehid-VO119_rmref-26483_label-76_date-20211223162153.jpg" at bounding box center [647, 425] width 285 height 9
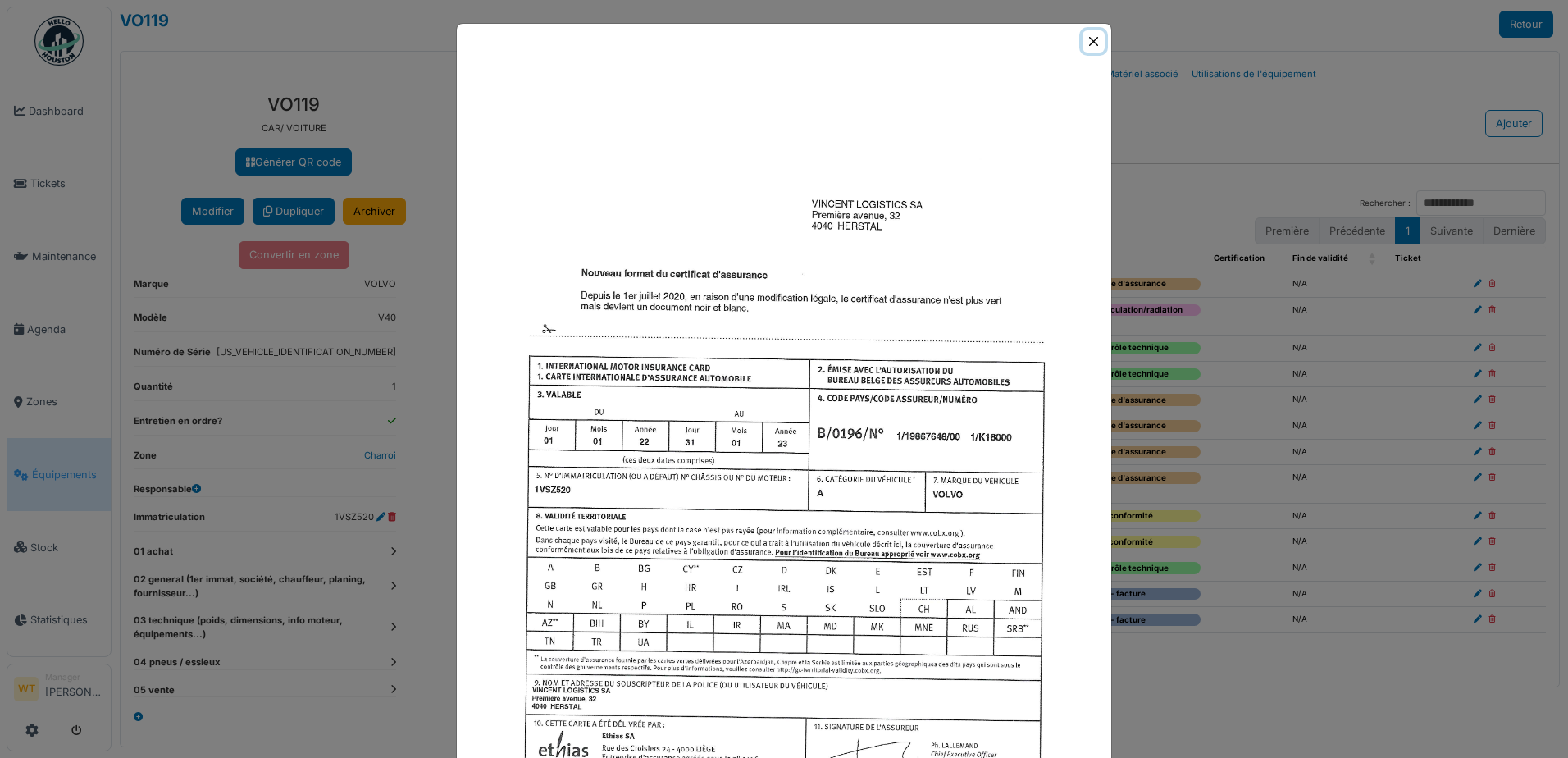
click at [1091, 45] on button "Close" at bounding box center [1093, 41] width 22 height 22
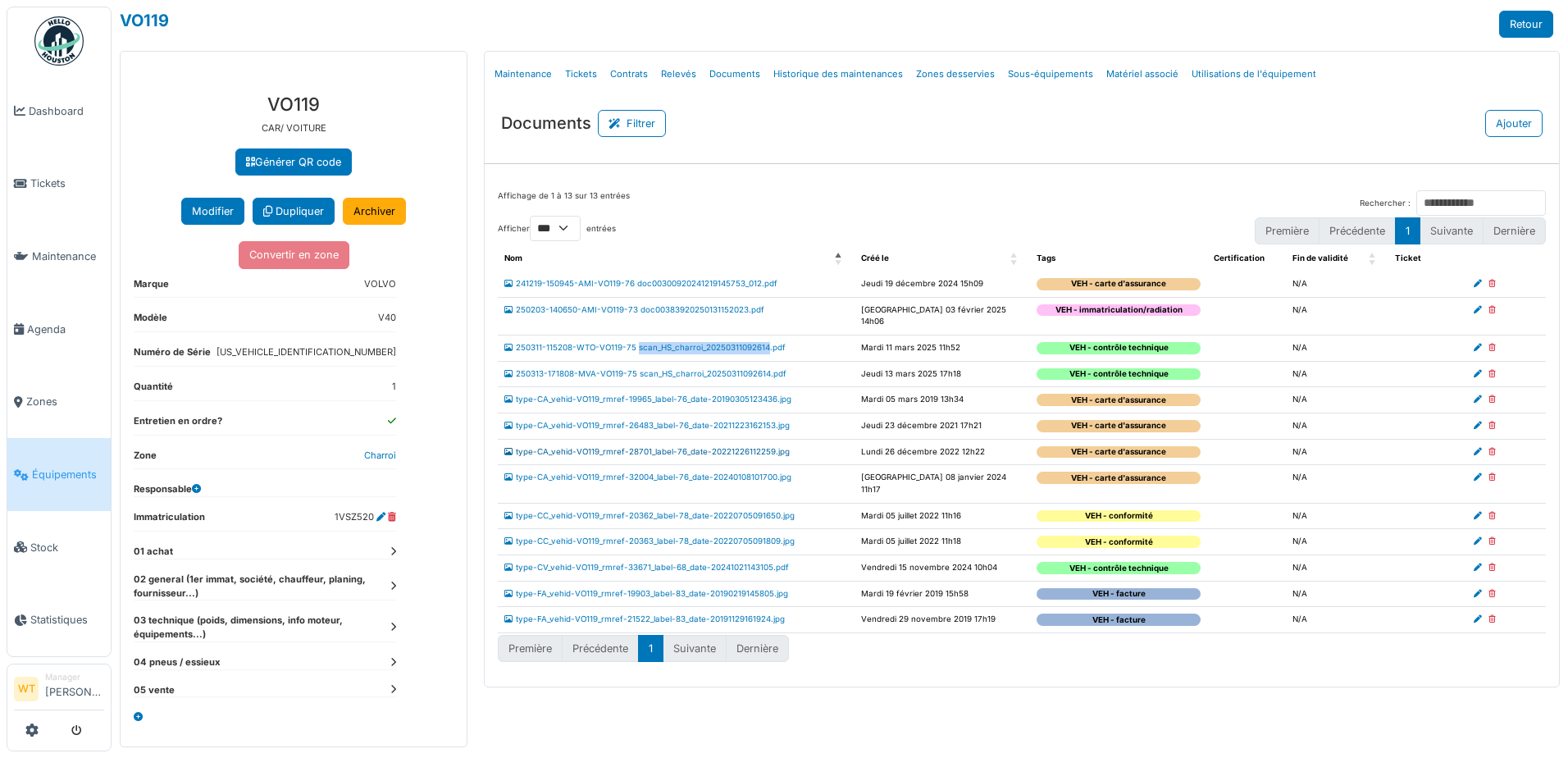
click at [706, 447] on link "type-CA_vehid-VO119_rmref-28701_label-76_date-20221226112259.jpg" at bounding box center [647, 451] width 285 height 9
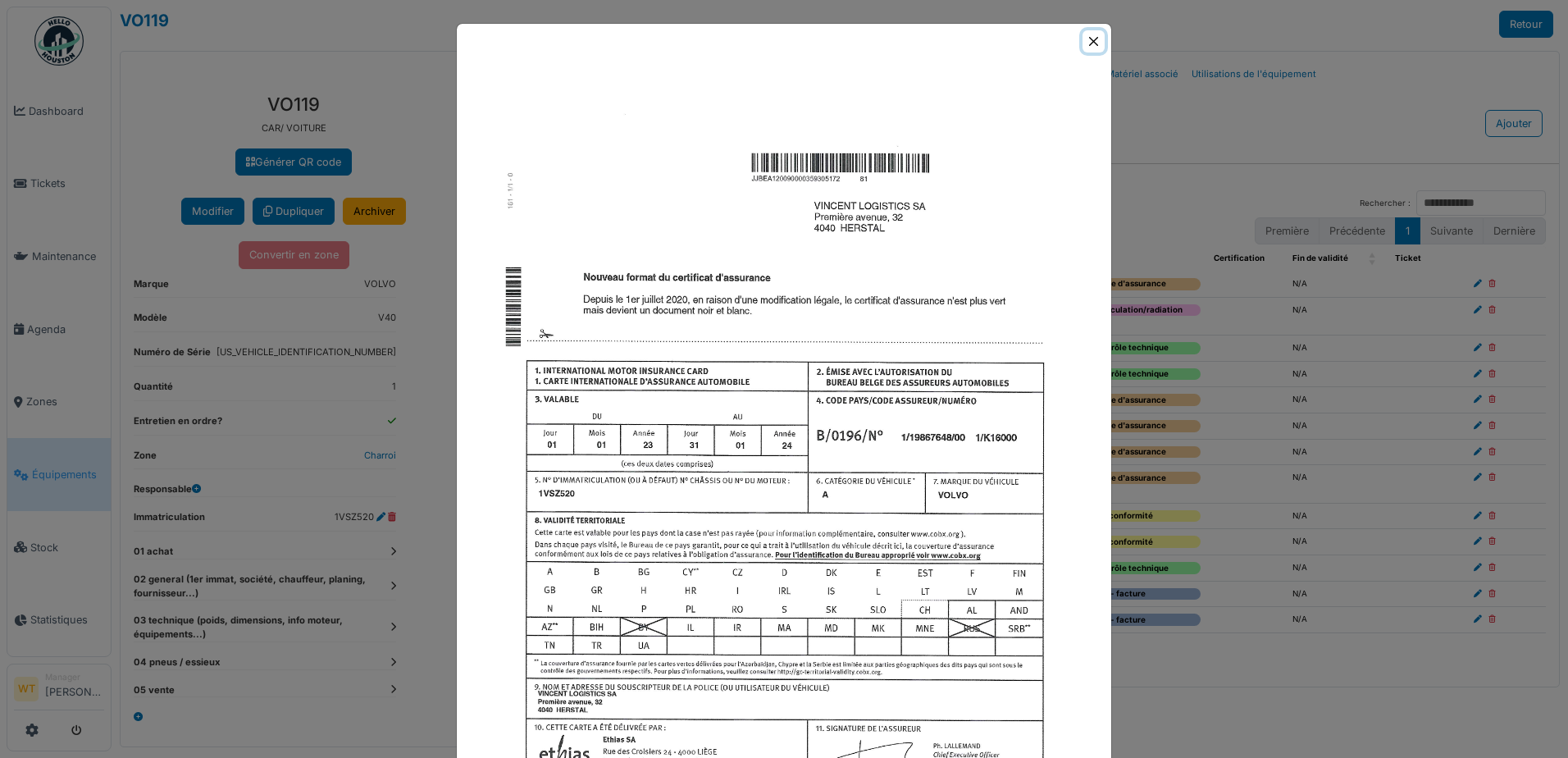
click at [1091, 40] on button "Close" at bounding box center [1093, 41] width 22 height 22
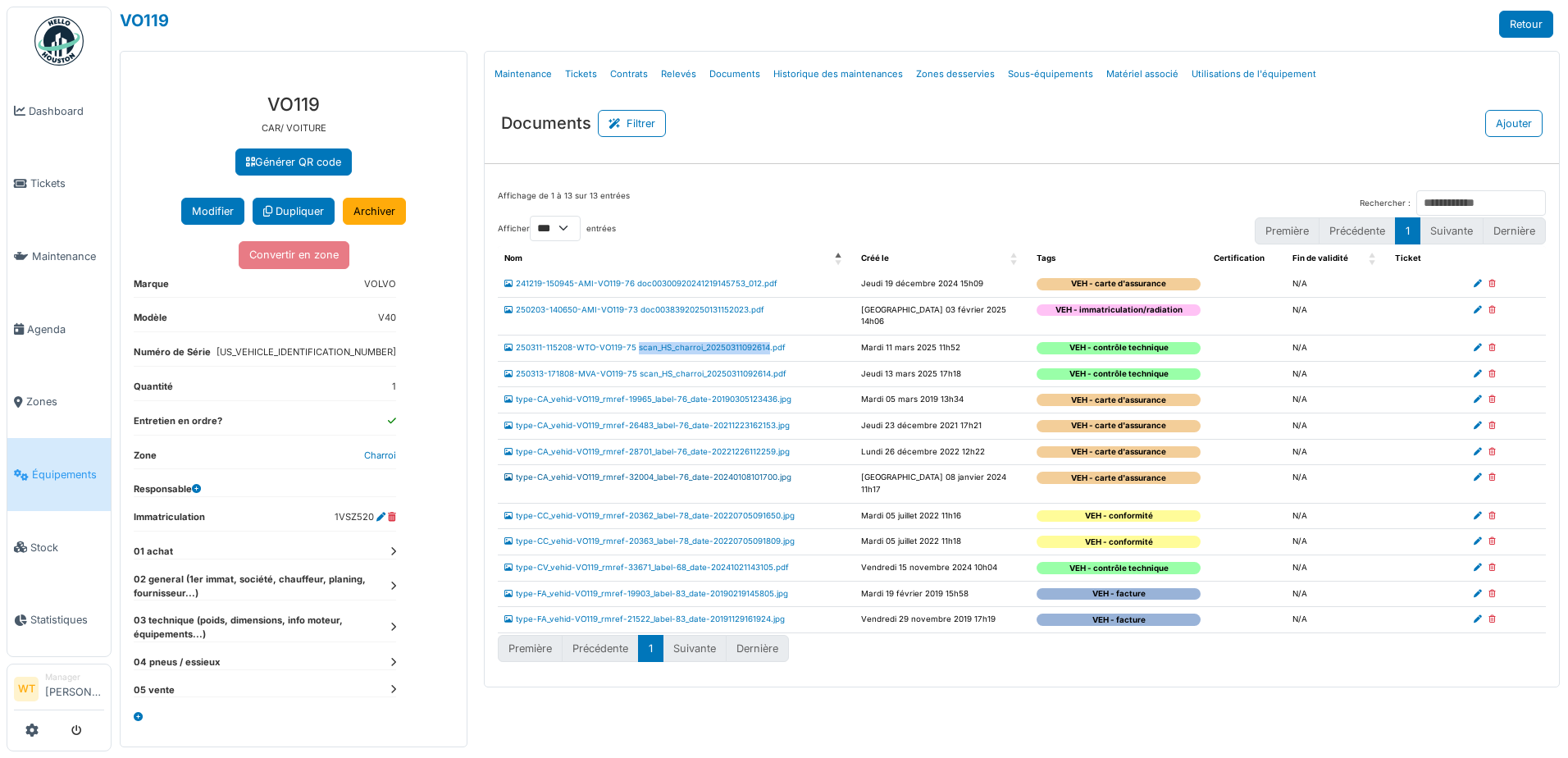
click at [652, 473] on link "type-CA_vehid-VO119_rmref-32004_label-76_date-20240108101700.jpg" at bounding box center [648, 477] width 287 height 9
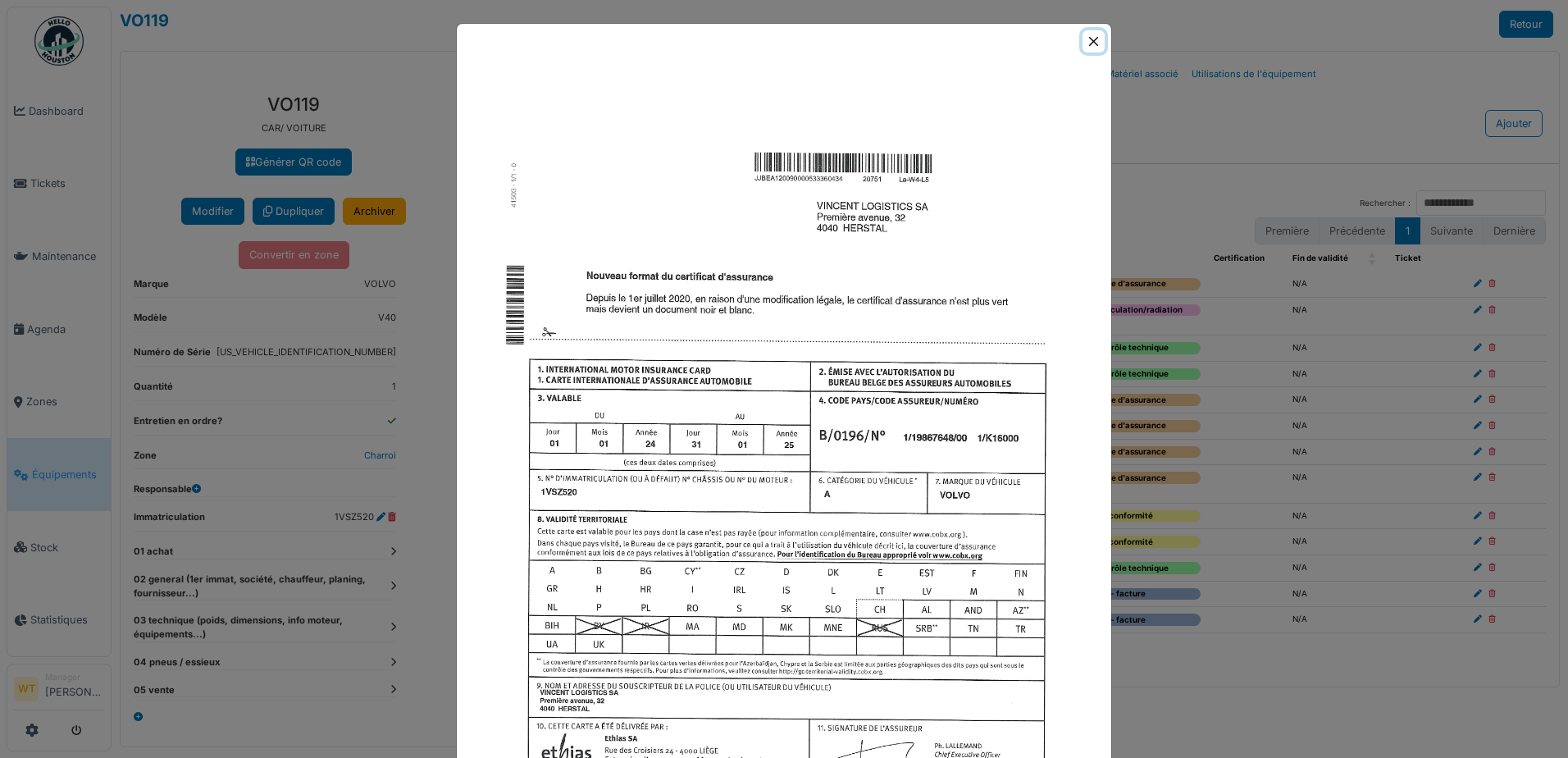
click at [1088, 34] on button "Close" at bounding box center [1093, 41] width 22 height 22
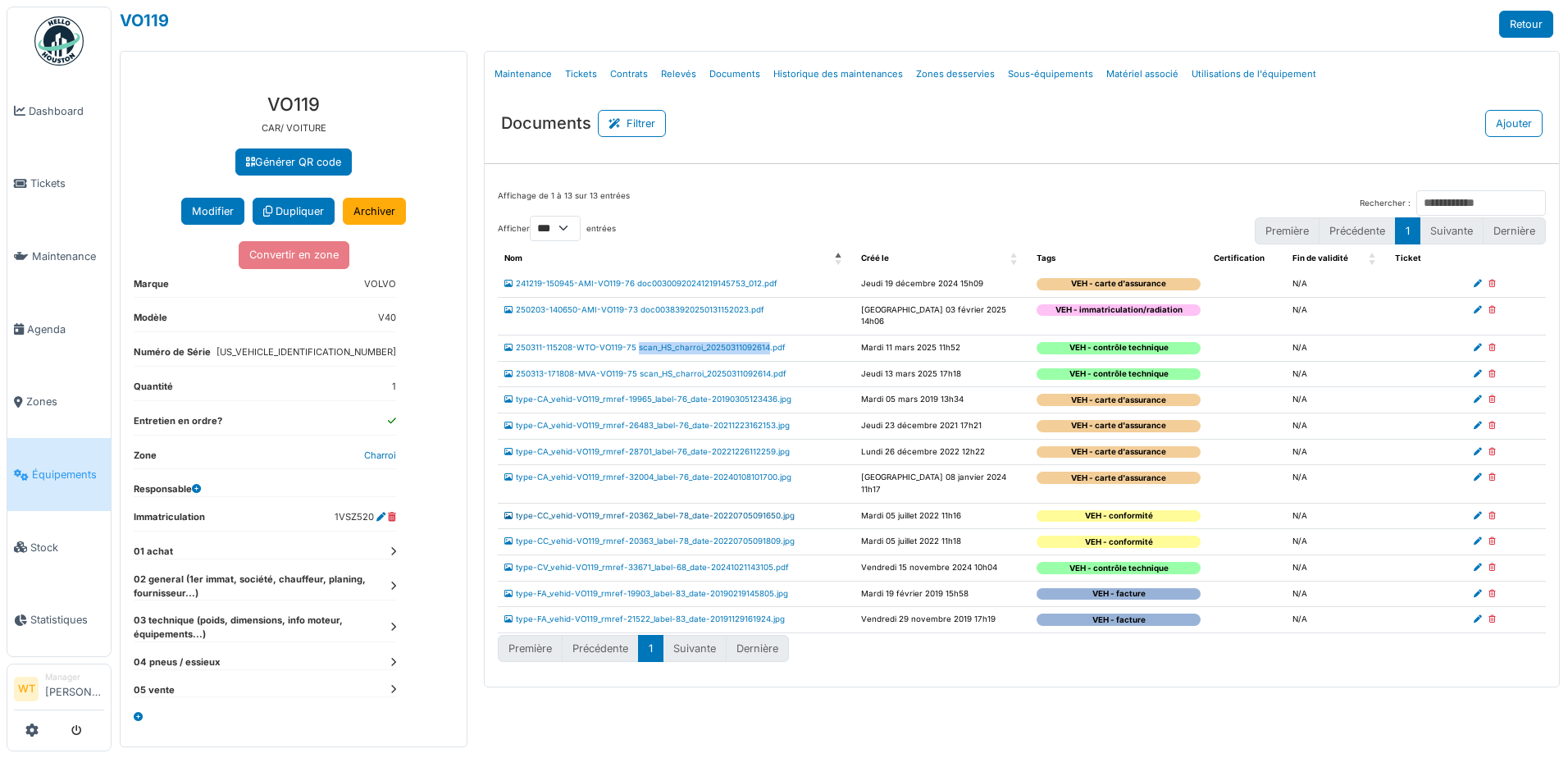
click at [686, 511] on link "type-CC_vehid-VO119_rmref-20362_label-78_date-20220705091650.jpg" at bounding box center [649, 515] width 290 height 9
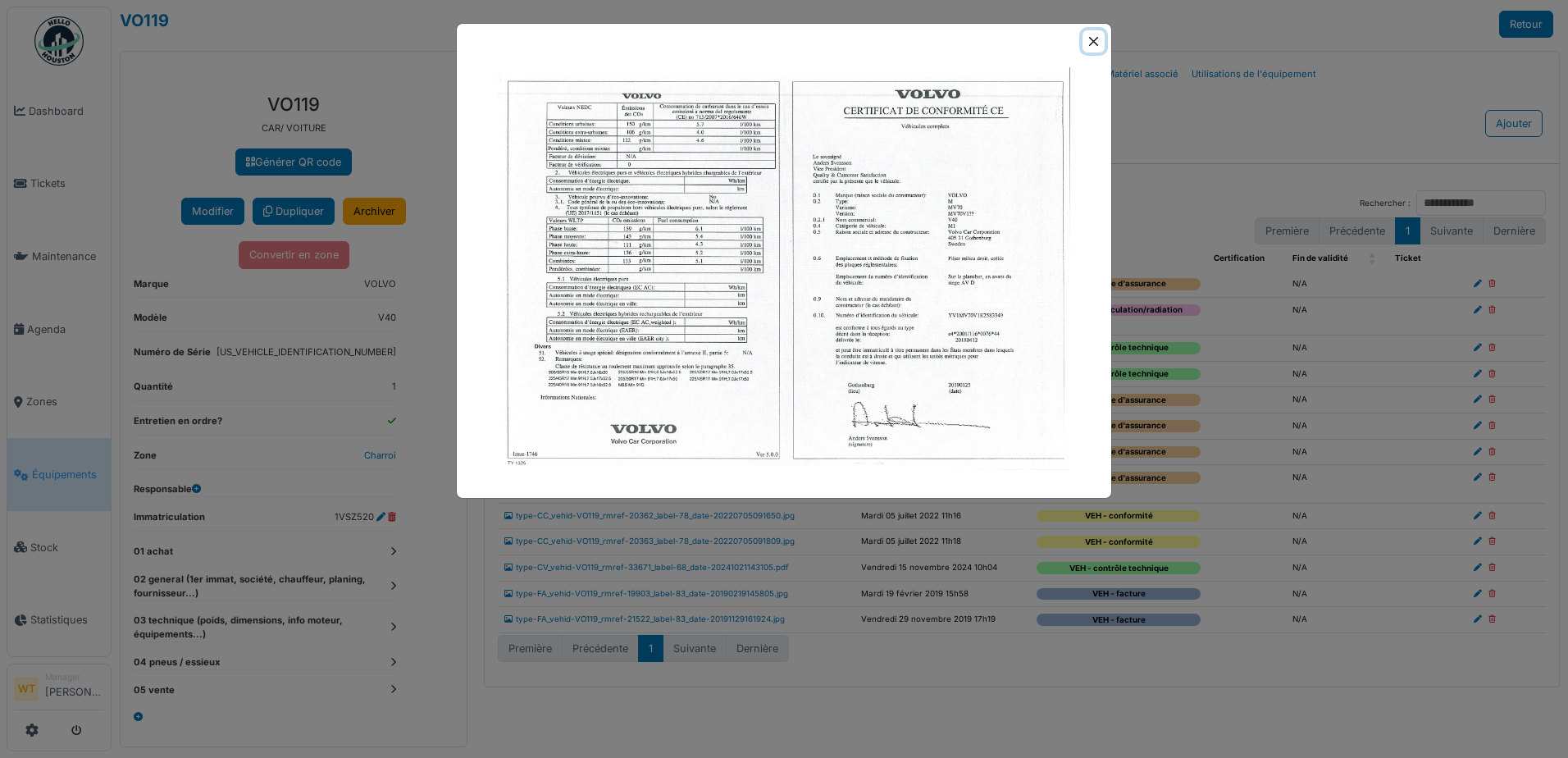
click at [1090, 44] on button "Close" at bounding box center [1093, 41] width 22 height 22
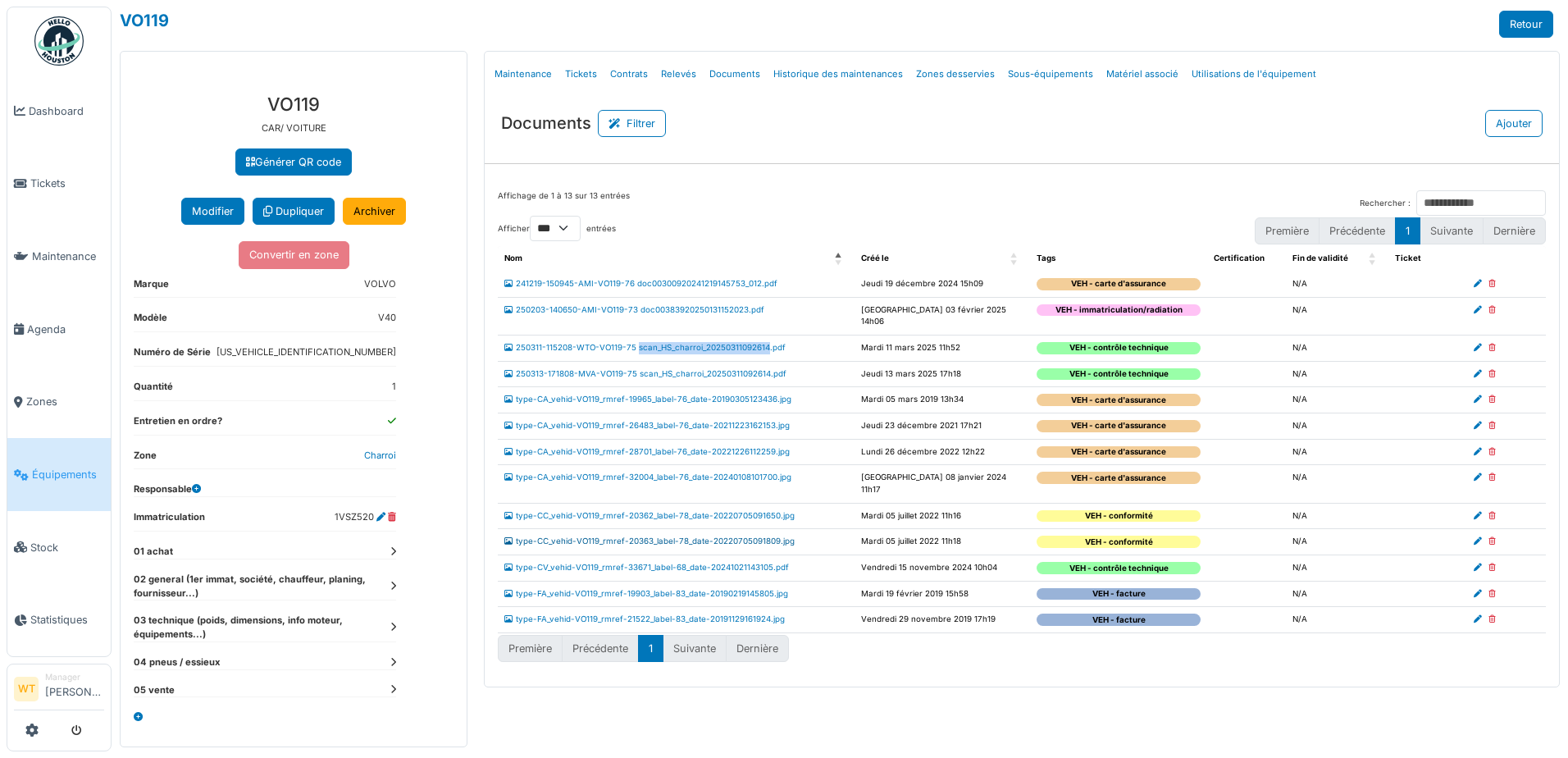
click at [676, 536] on link "type-CC_vehid-VO119_rmref-20363_label-78_date-20220705091809.jpg" at bounding box center [649, 540] width 290 height 9
click at [689, 536] on link "type-CC_vehid-VO119_rmref-20363_label-78_date-20220705091809.jpg" at bounding box center [649, 540] width 290 height 9
click at [584, 536] on link "type-CC_vehid-VO119_rmref-20363_label-78_date-20220705091809.jpg" at bounding box center [649, 540] width 290 height 9
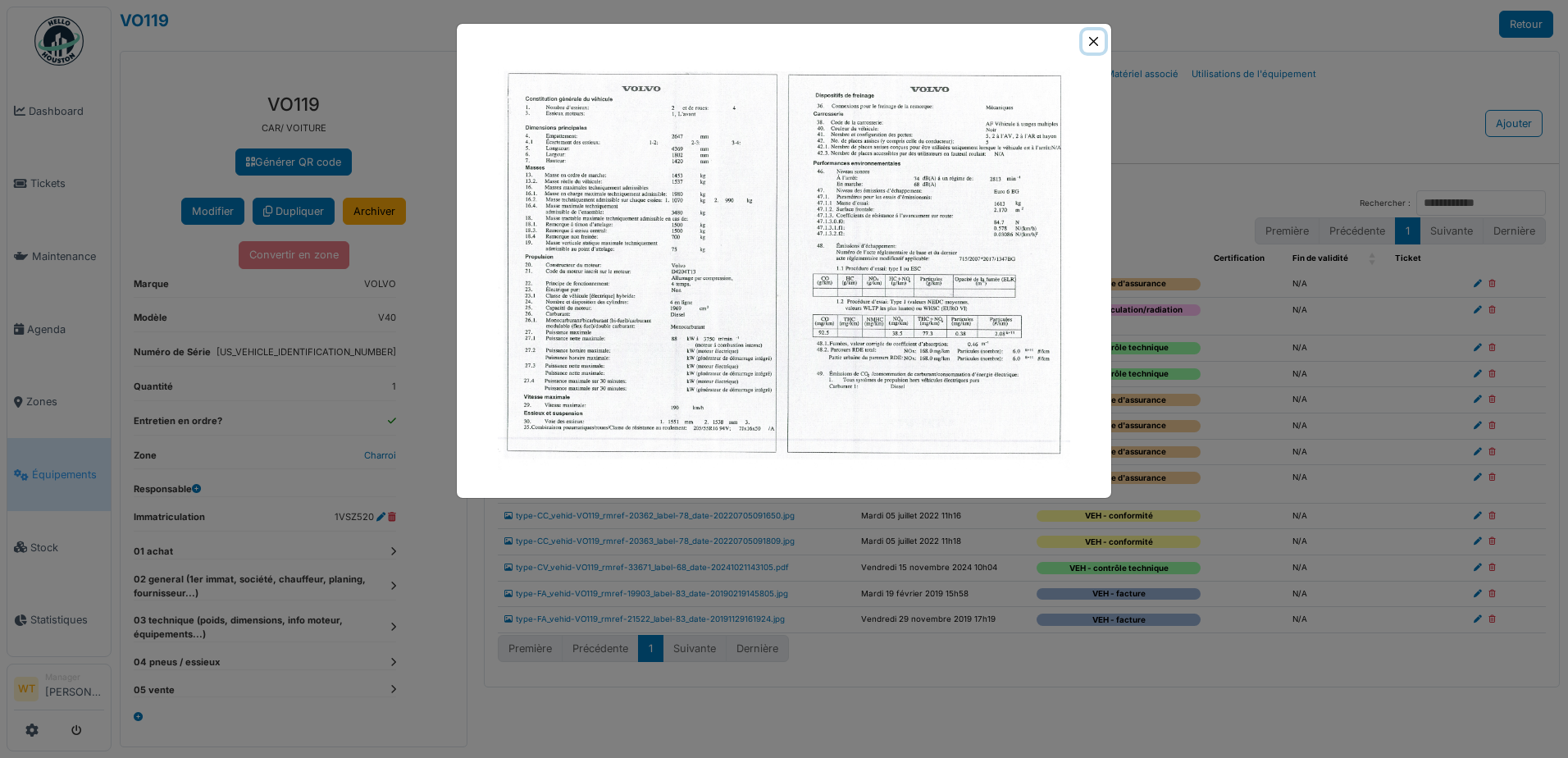
click at [1093, 37] on button "Close" at bounding box center [1093, 41] width 22 height 22
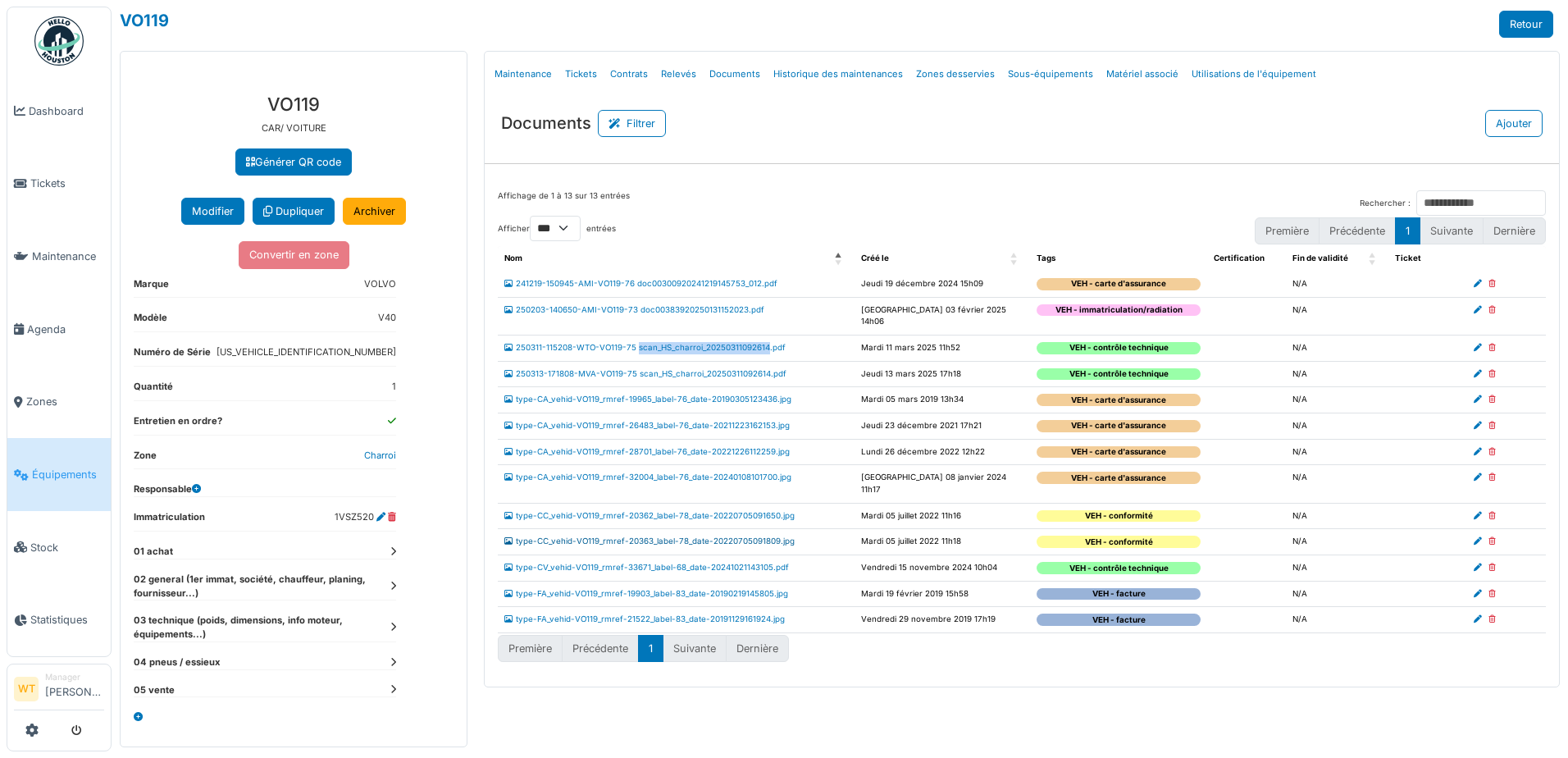
click at [668, 536] on link "type-CC_vehid-VO119_rmref-20363_label-78_date-20220705091809.jpg" at bounding box center [649, 540] width 290 height 9
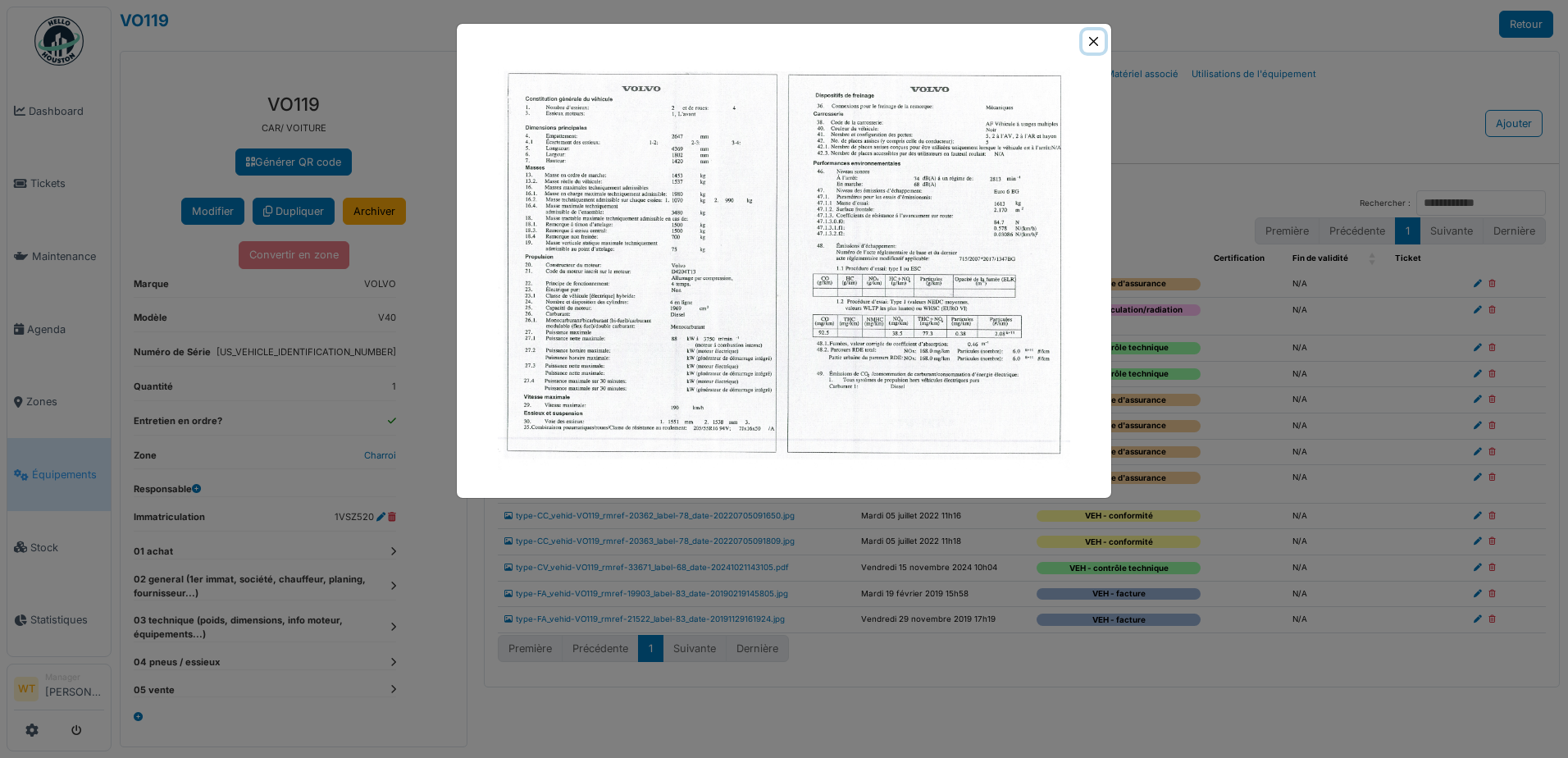
click at [1085, 42] on button "Close" at bounding box center [1093, 41] width 22 height 22
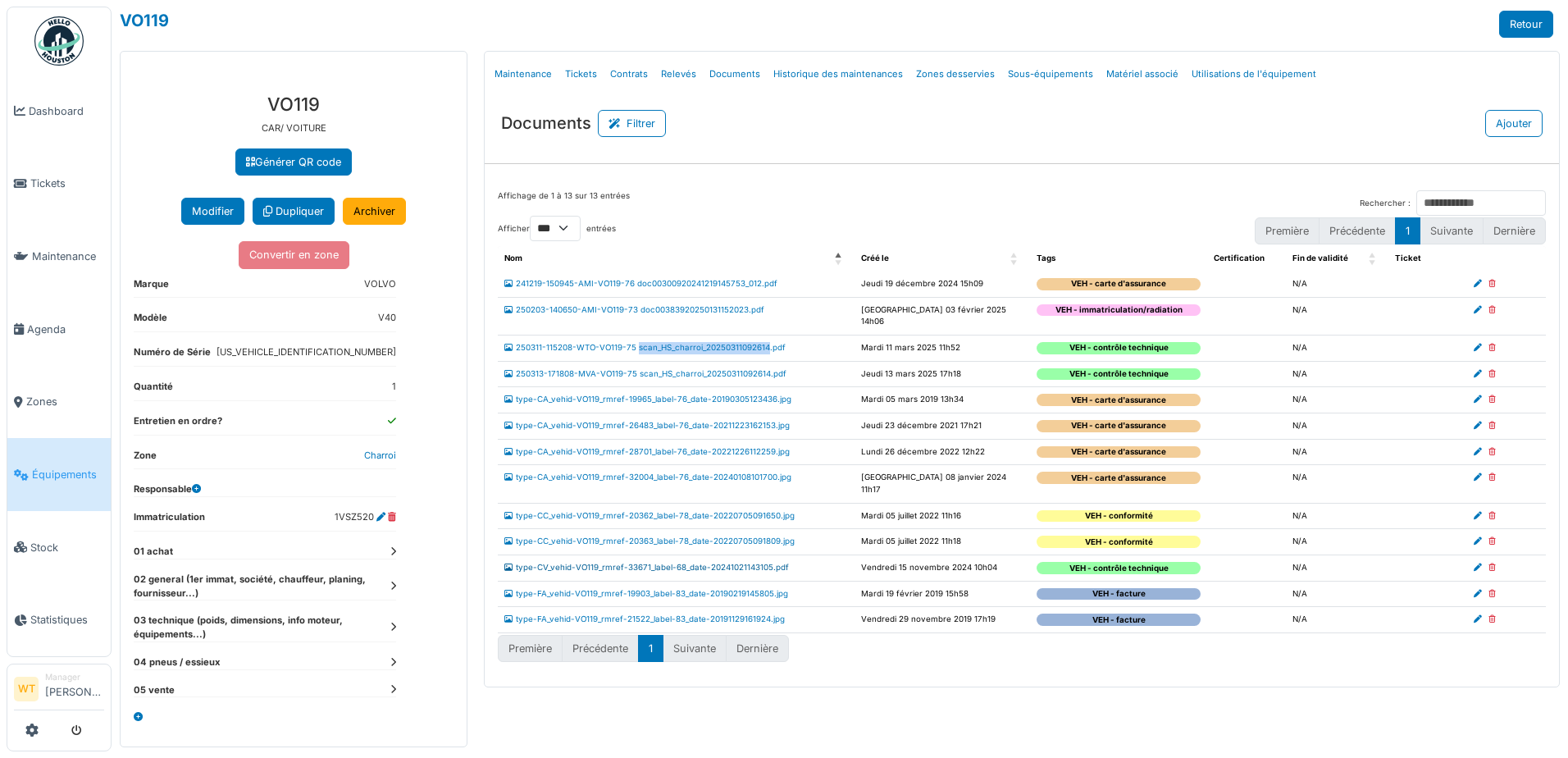
click at [655, 563] on link "type-CV_vehid-VO119_rmref-33671_label-68_date-20241021143105.pdf" at bounding box center [647, 567] width 284 height 9
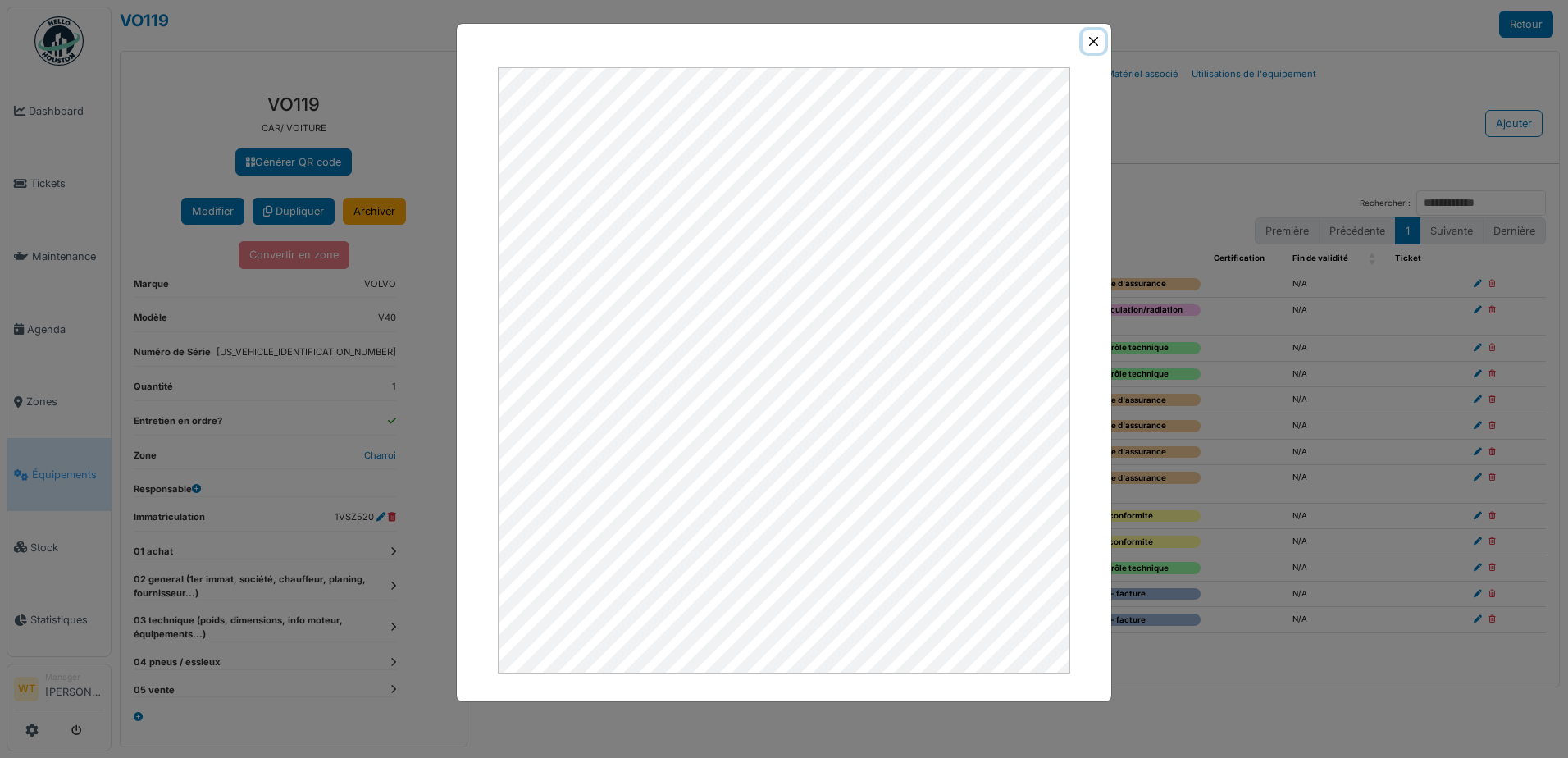
click at [1095, 35] on button "Close" at bounding box center [1093, 41] width 22 height 22
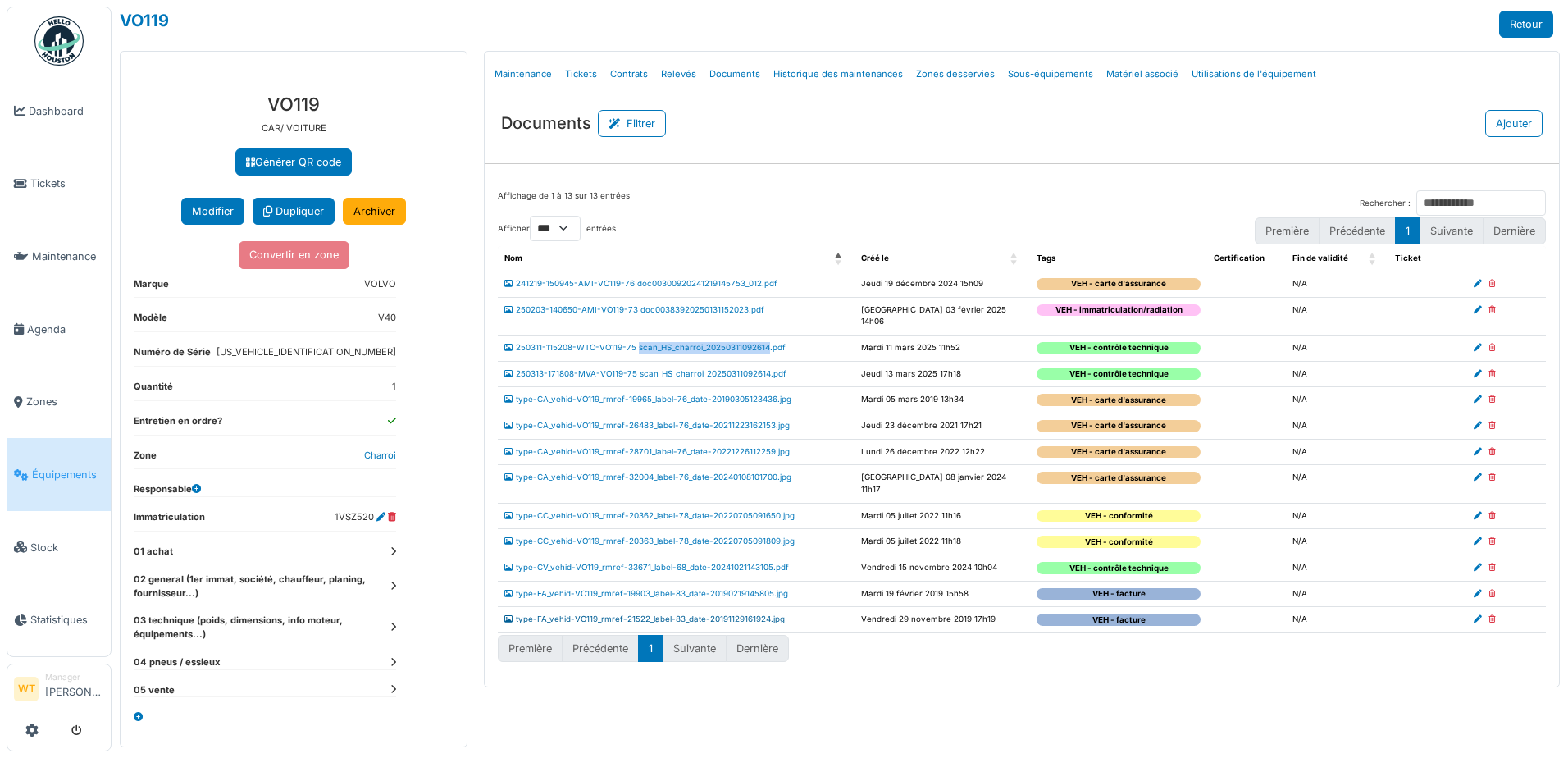
click at [622, 614] on link "type-FA_vehid-VO119_rmref-21522_label-83_date-20191129161924.jpg" at bounding box center [645, 618] width 281 height 9
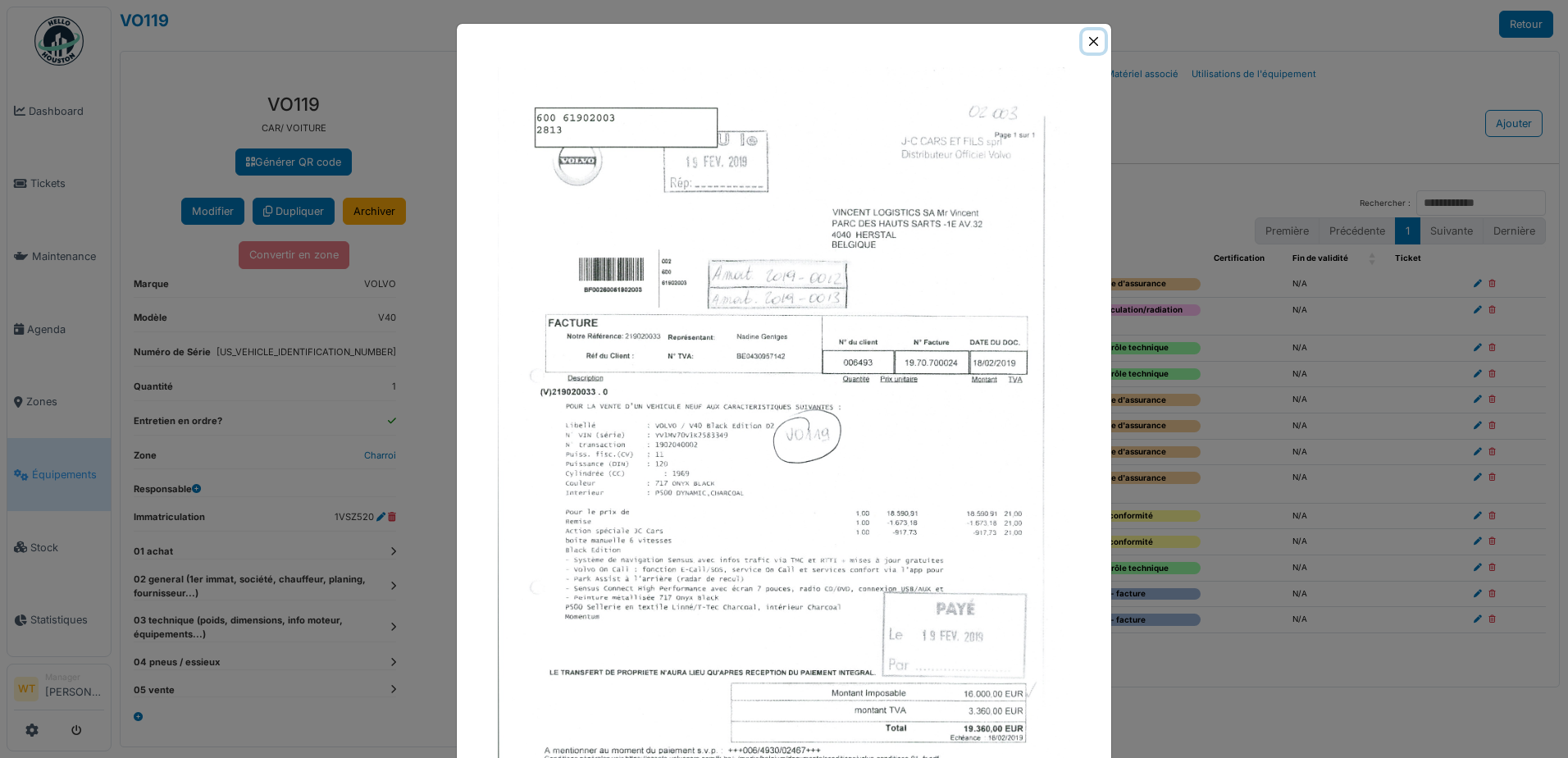
click at [1092, 41] on button "Close" at bounding box center [1093, 41] width 22 height 22
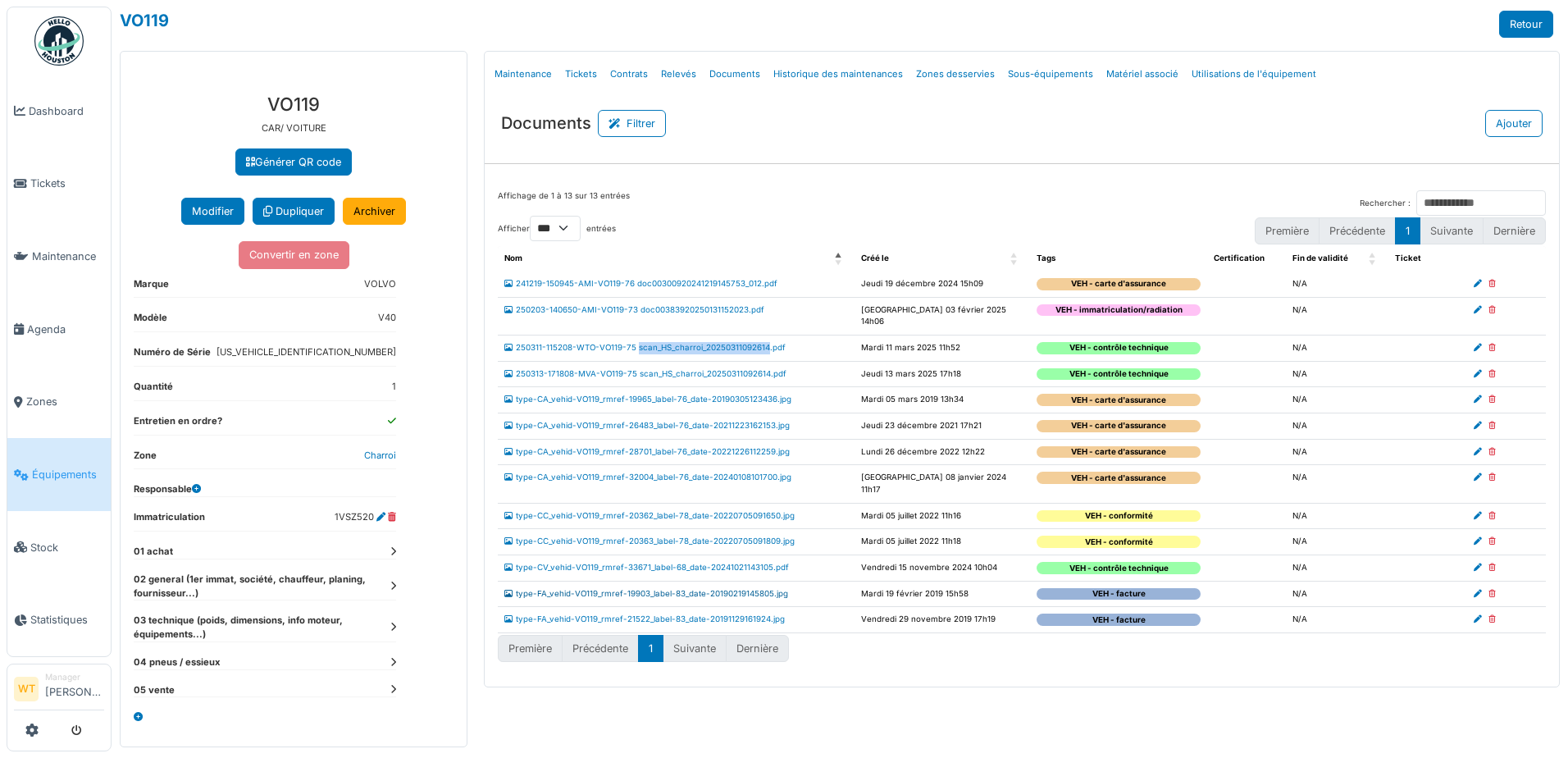
click at [662, 589] on link "type-FA_vehid-VO119_rmref-19903_label-83_date-20190219145805.jpg" at bounding box center [646, 593] width 283 height 9
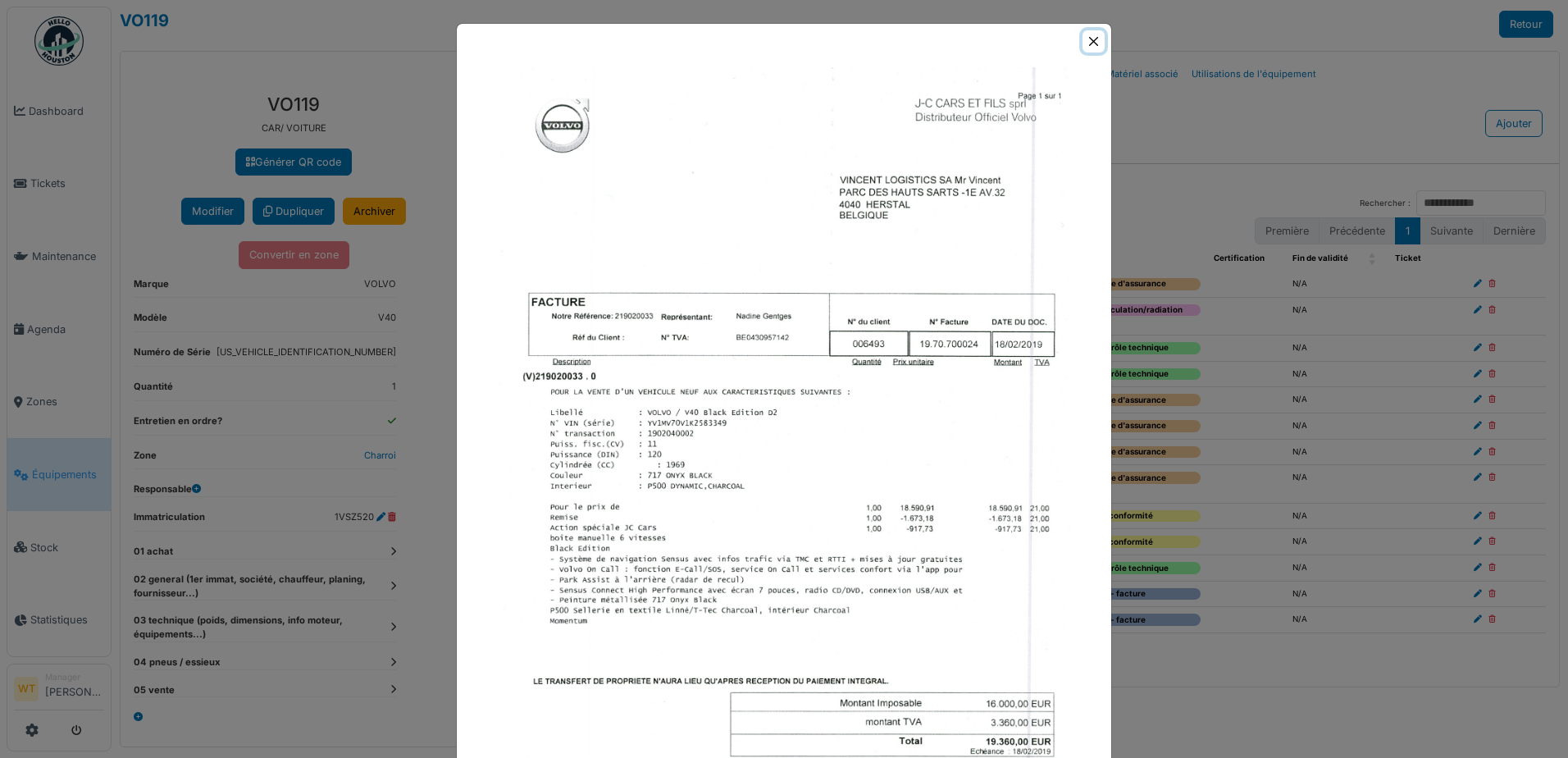
click at [1094, 41] on button "Close" at bounding box center [1093, 41] width 22 height 22
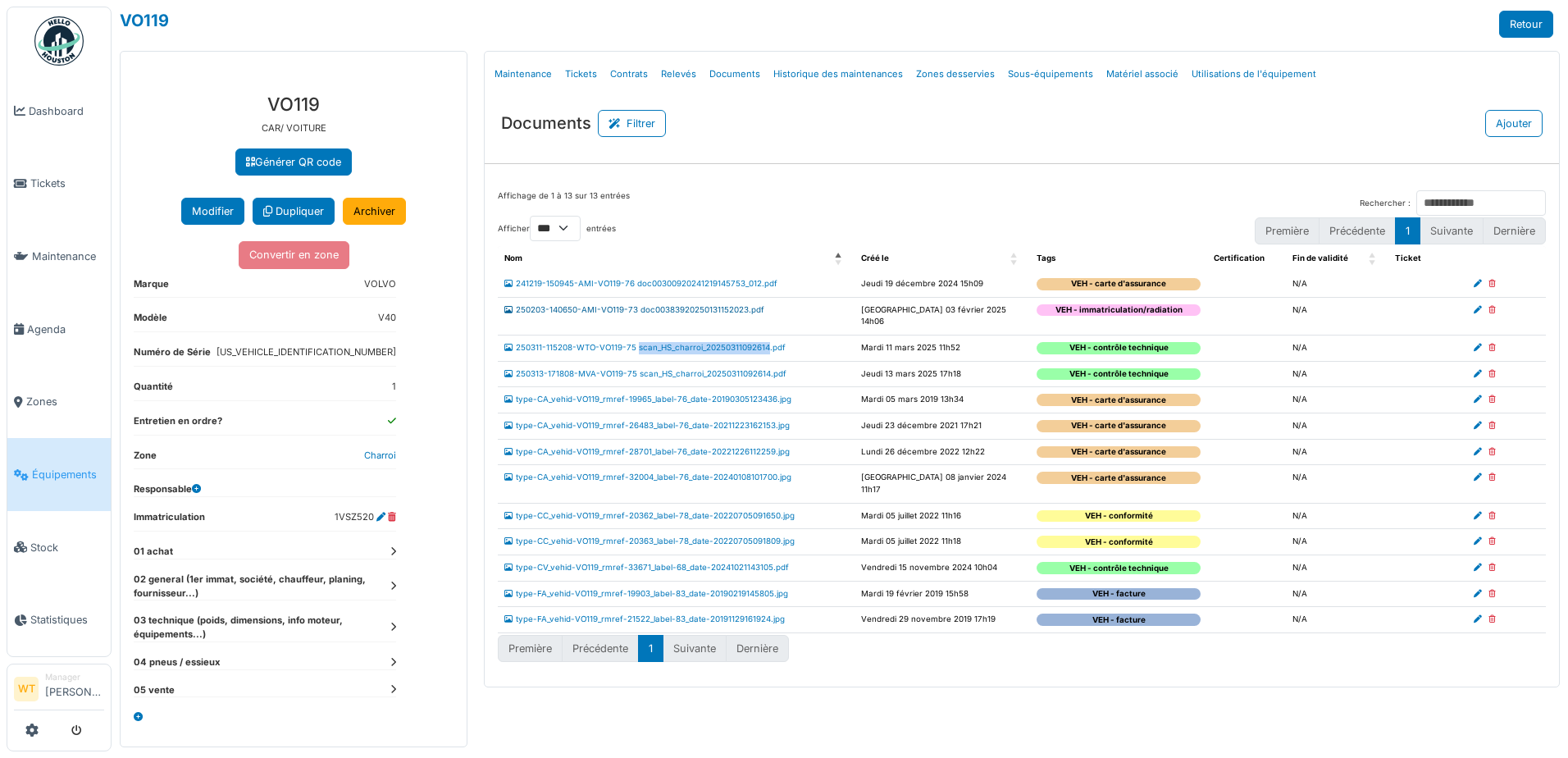
click at [657, 310] on link "250203-140650-AMI-VO119-73 doc00383920250131152023.pdf" at bounding box center [634, 309] width 260 height 9
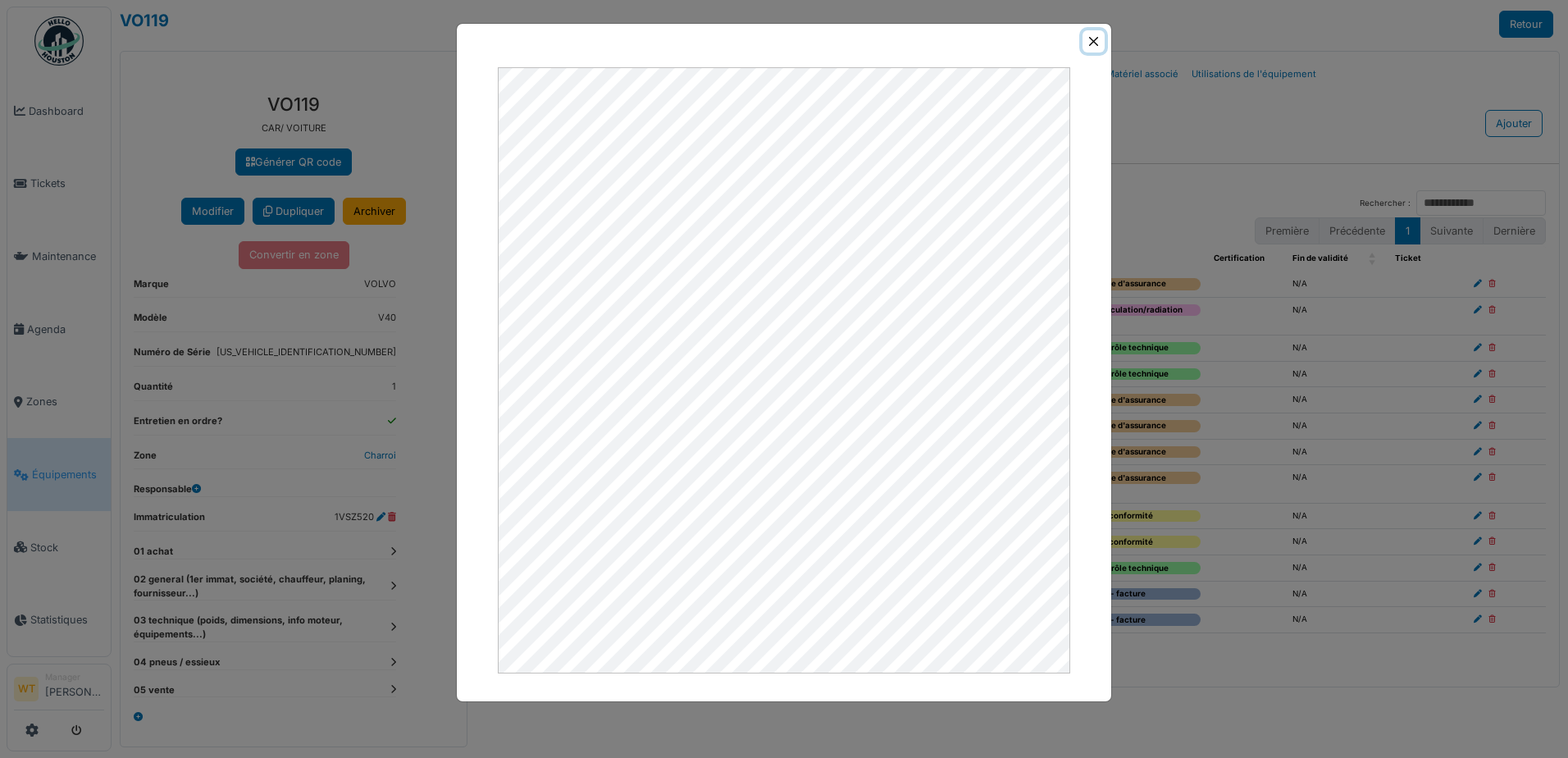
click at [1101, 43] on button "Close" at bounding box center [1093, 41] width 22 height 22
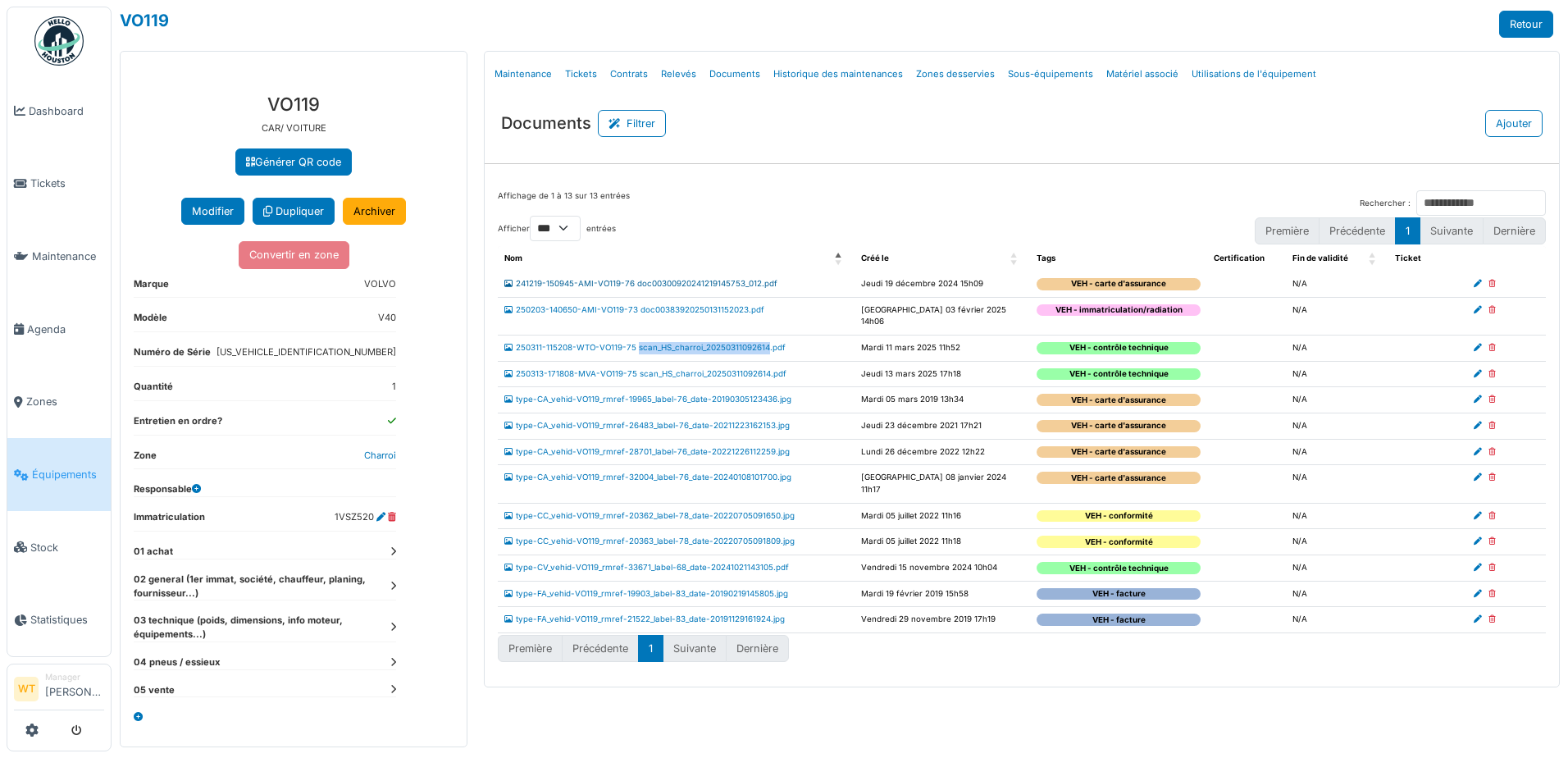
click at [650, 281] on link "241219-150945-AMI-VO119-76 doc00300920241219145753_012.pdf" at bounding box center [641, 282] width 273 height 9
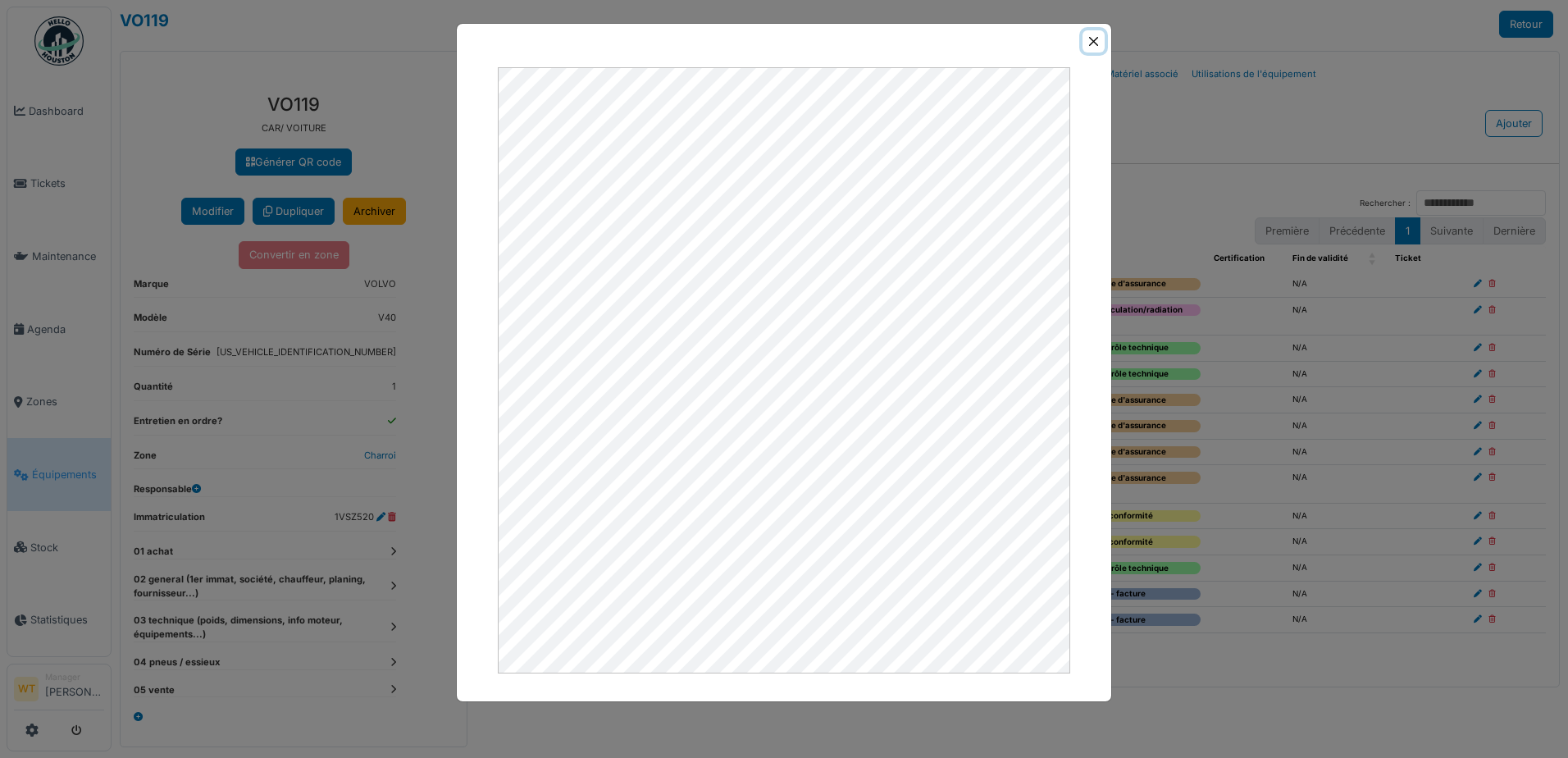
click at [1093, 46] on button "Close" at bounding box center [1093, 41] width 22 height 22
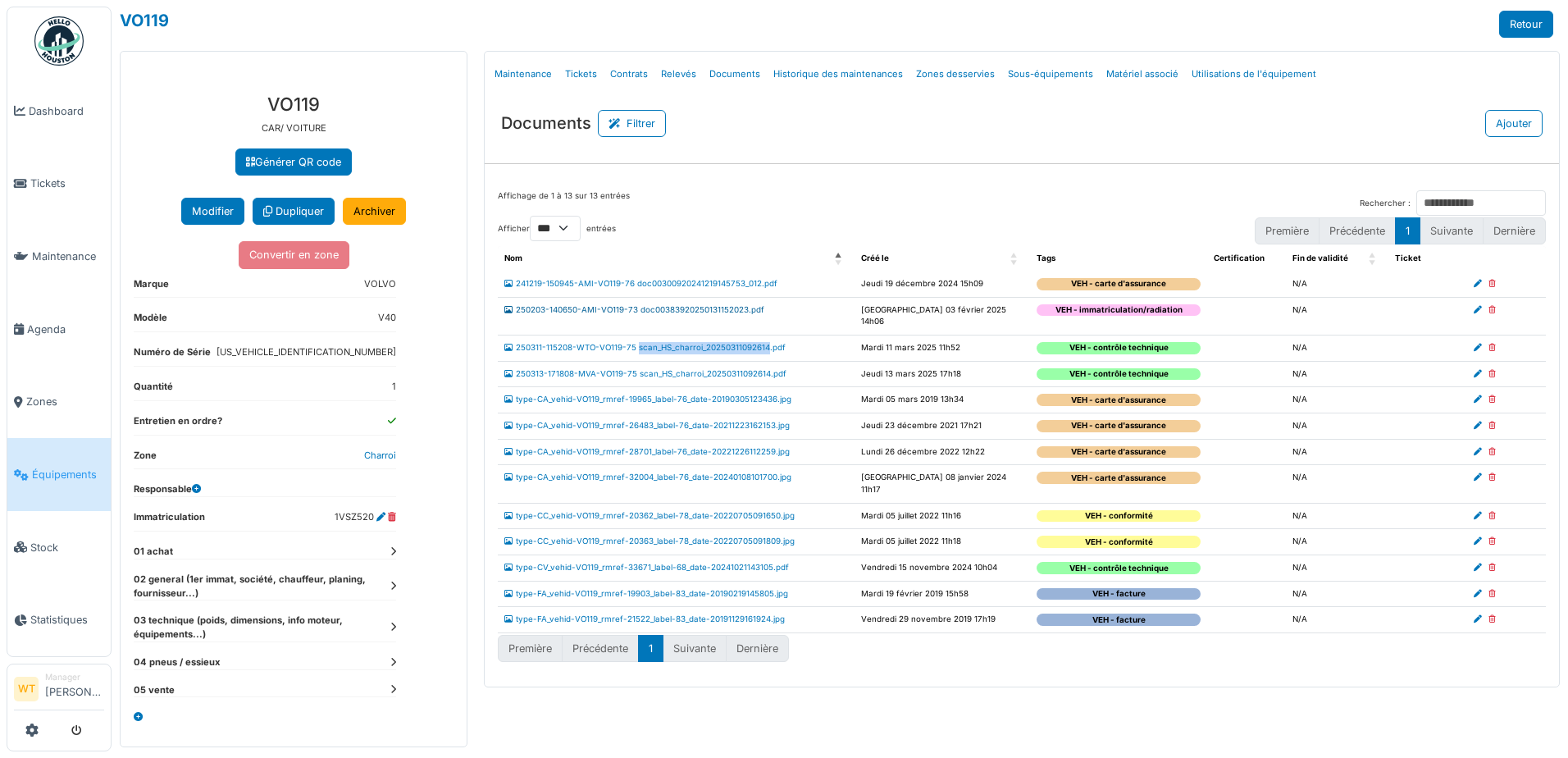
click at [689, 306] on link "250203-140650-AMI-VO119-73 doc00383920250131152023.pdf" at bounding box center [634, 309] width 260 height 9
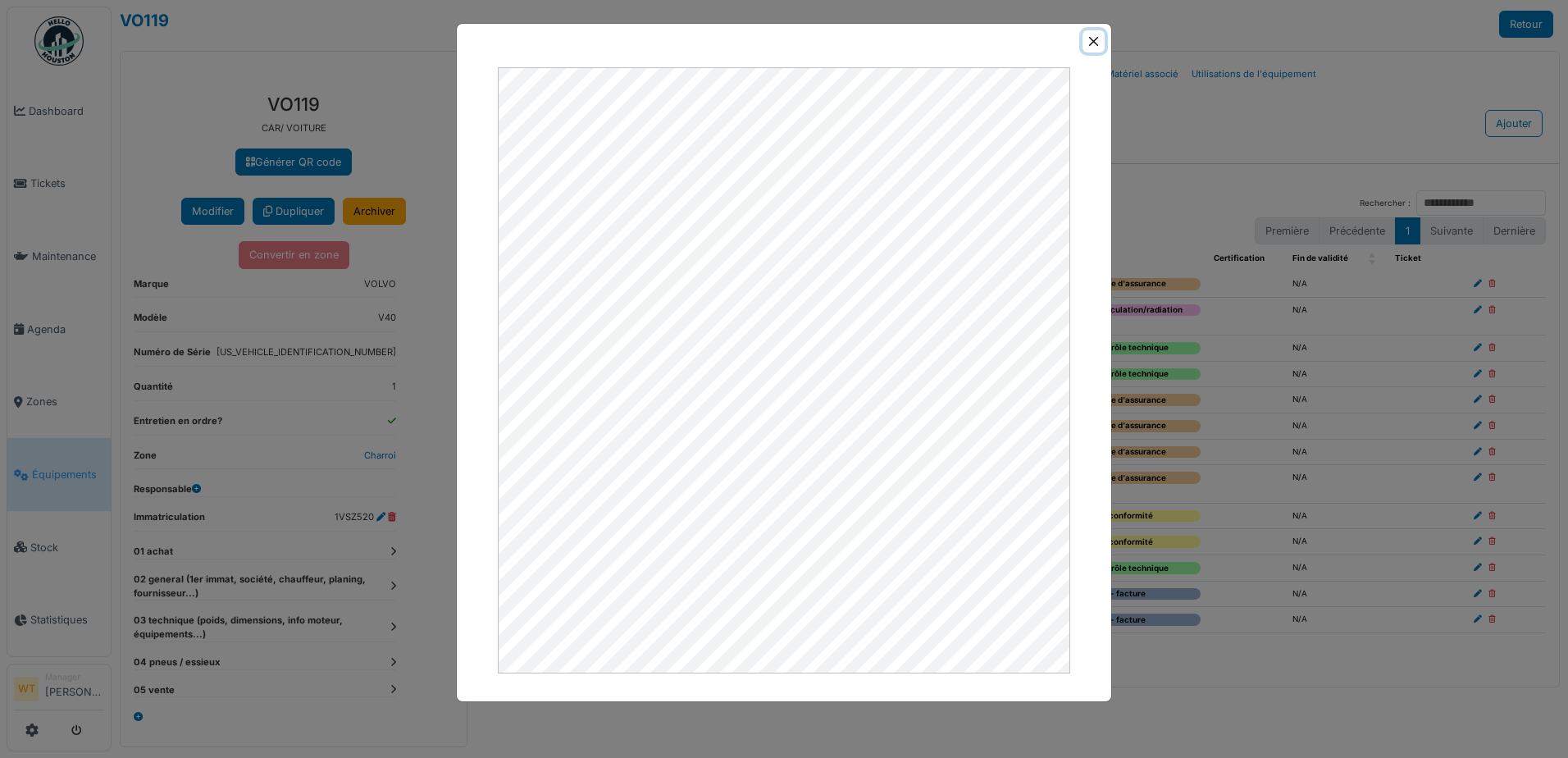
click at [1099, 37] on button "Close" at bounding box center [1093, 41] width 22 height 22
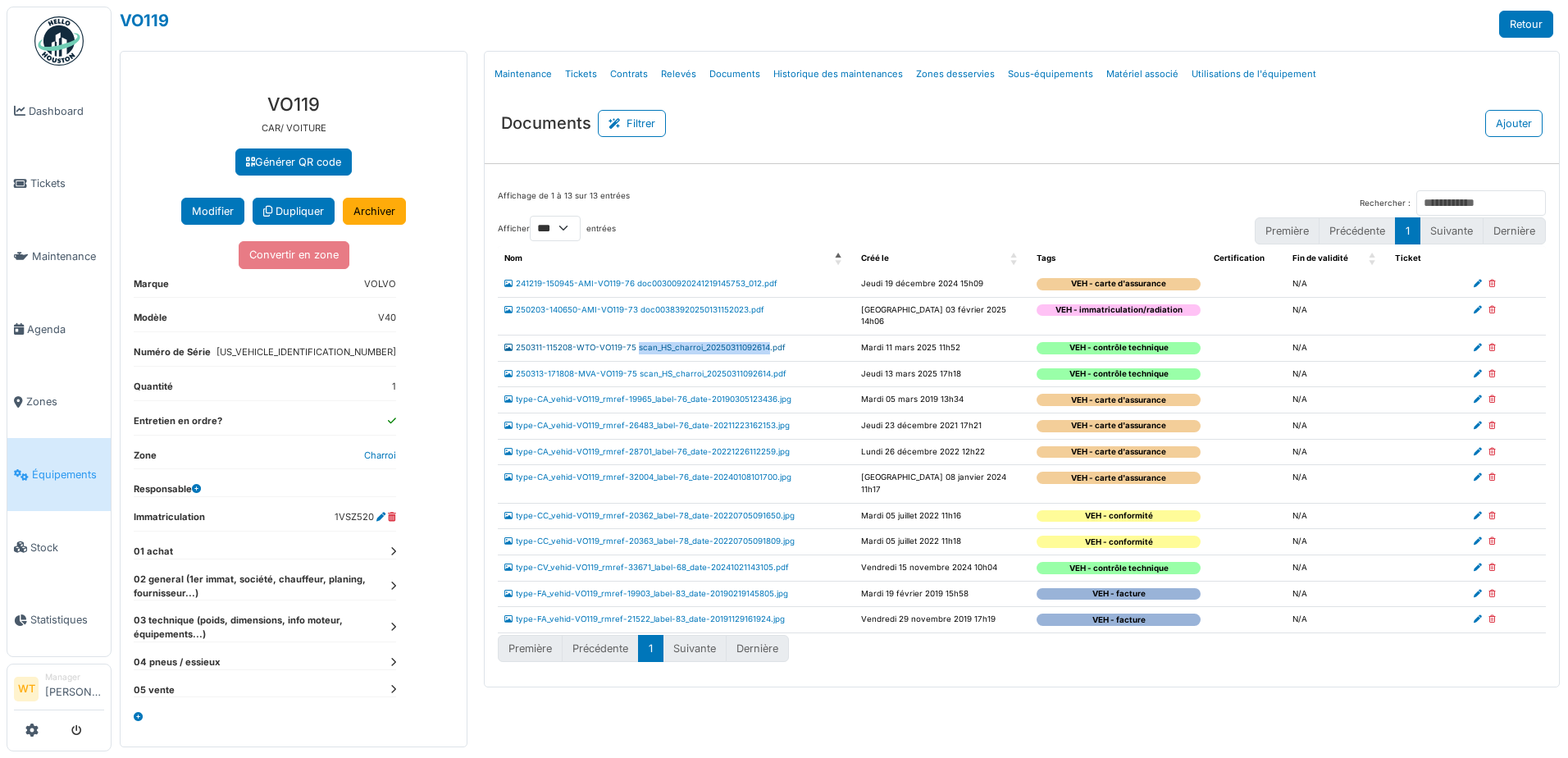
click at [562, 343] on link "250311-115208-WTO-VO119-75 scan_HS_charroi_20250311092614.pdf" at bounding box center [645, 347] width 282 height 9
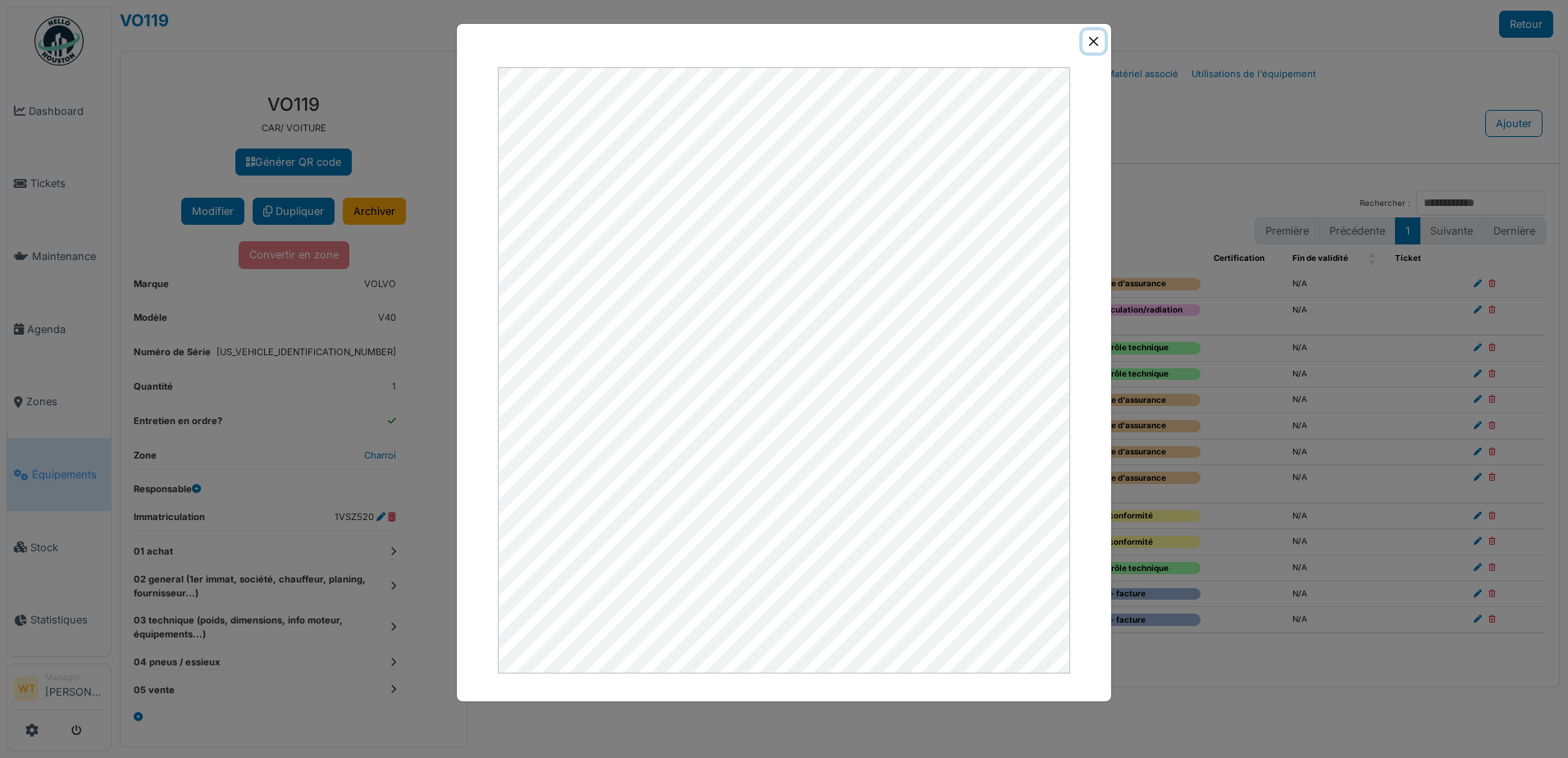
click at [1095, 40] on button "Close" at bounding box center [1093, 41] width 22 height 22
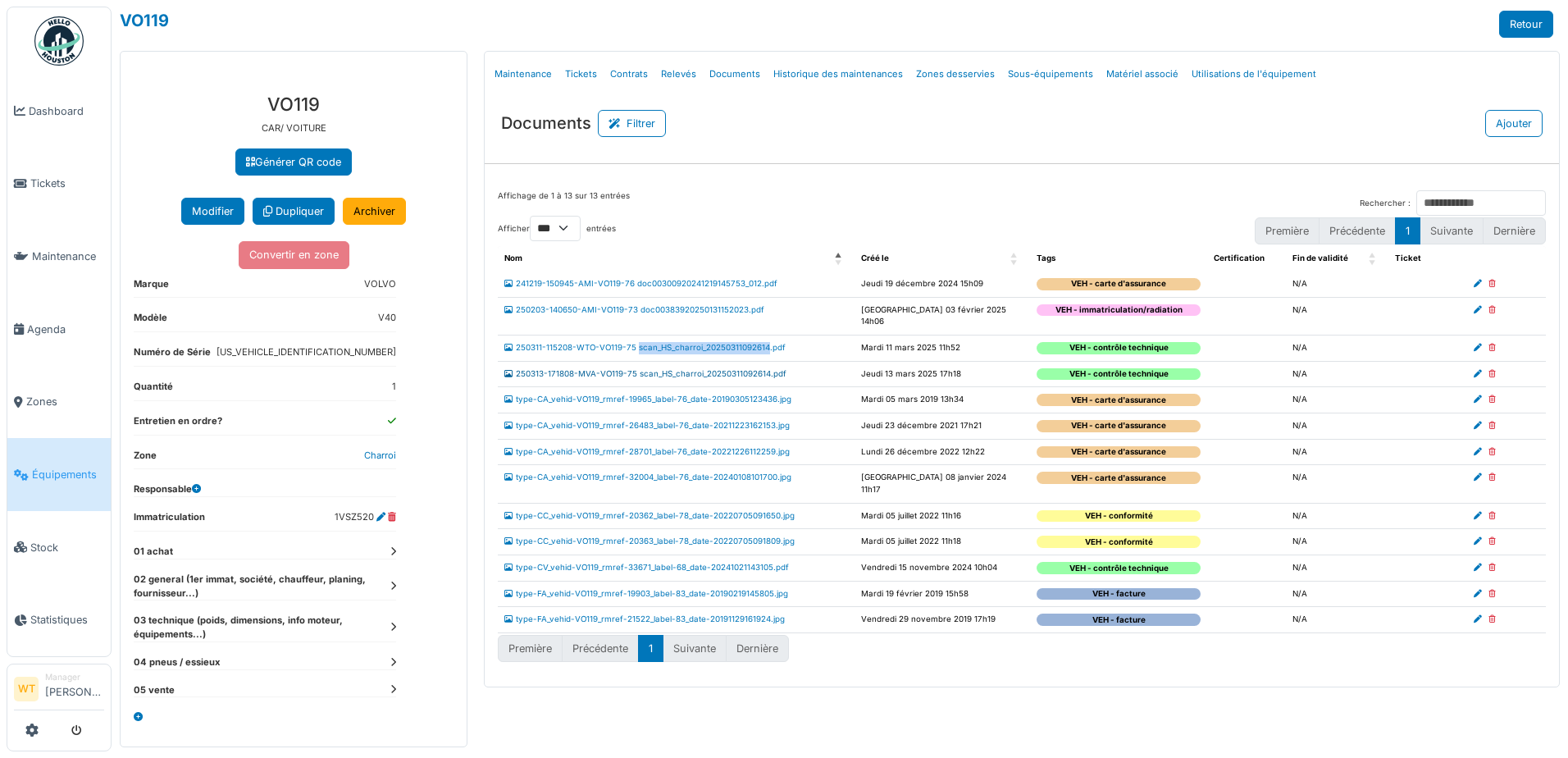
click at [597, 369] on link "250313-171808-MVA-VO119-75 scan_HS_charroi_20250311092614.pdf" at bounding box center [646, 373] width 282 height 9
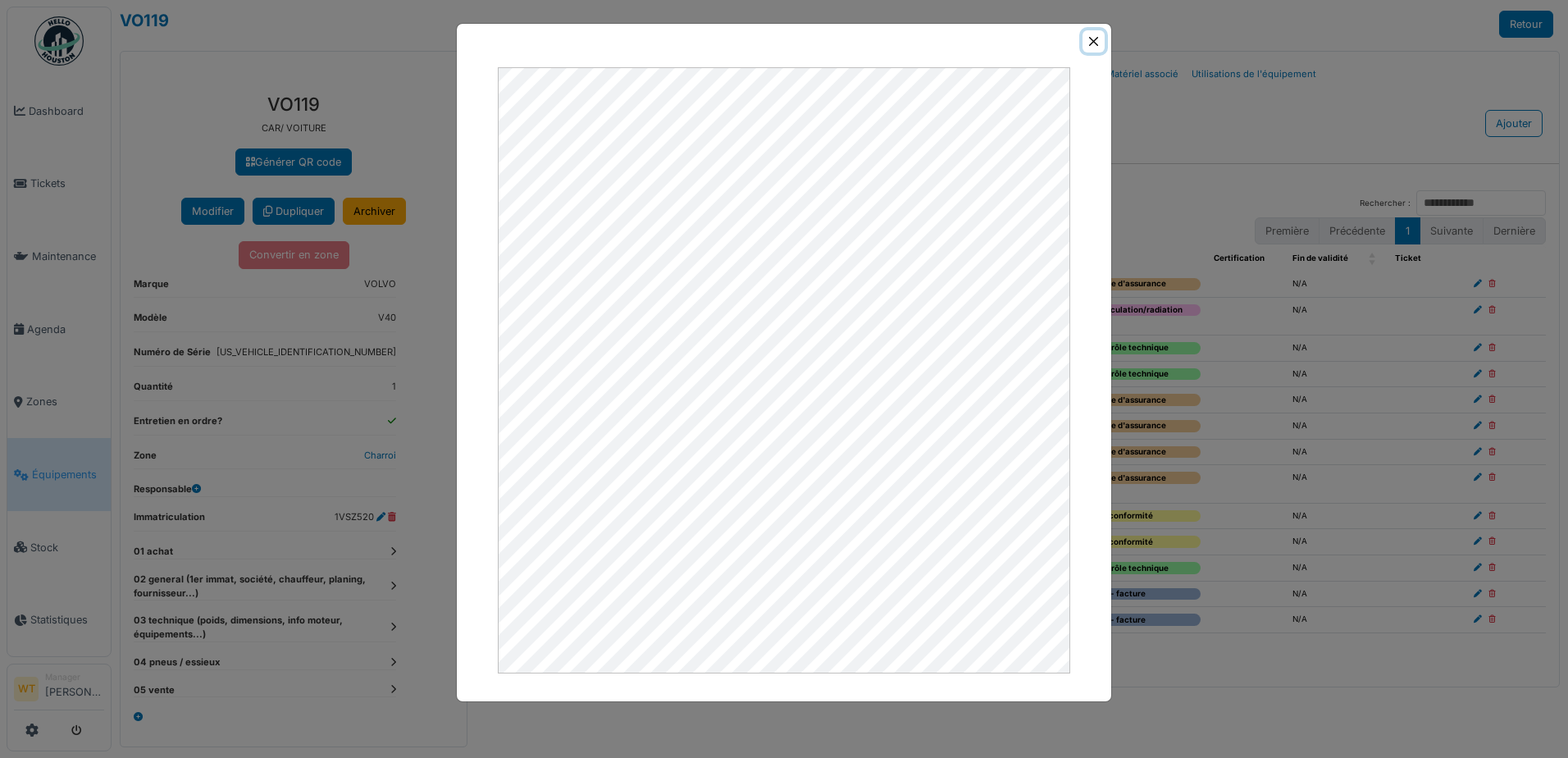
click at [1086, 46] on button "Close" at bounding box center [1093, 41] width 22 height 22
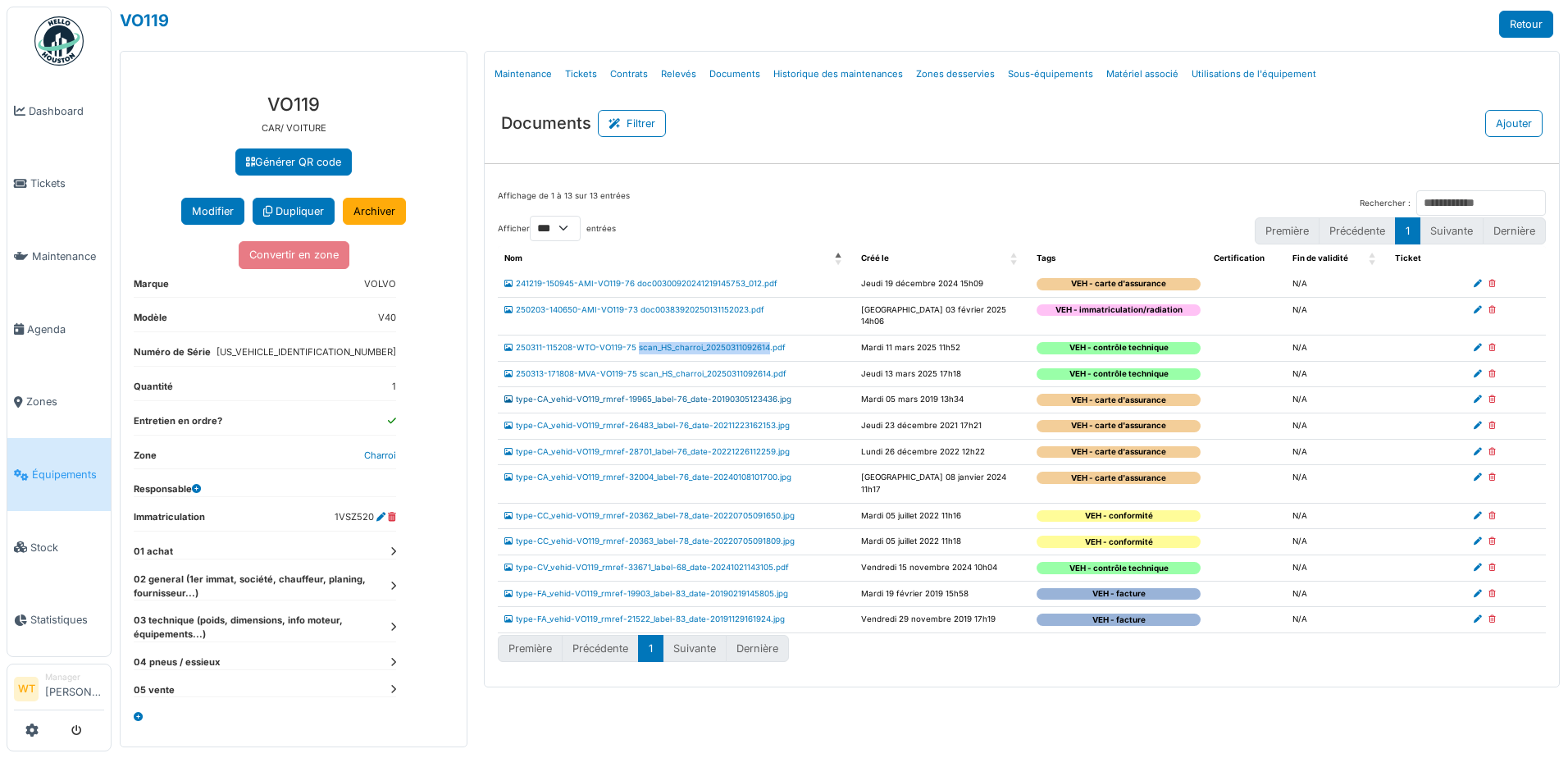
click at [676, 395] on link "type-CA_vehid-VO119_rmref-19965_label-76_date-20190305123436.jpg" at bounding box center [648, 399] width 287 height 9
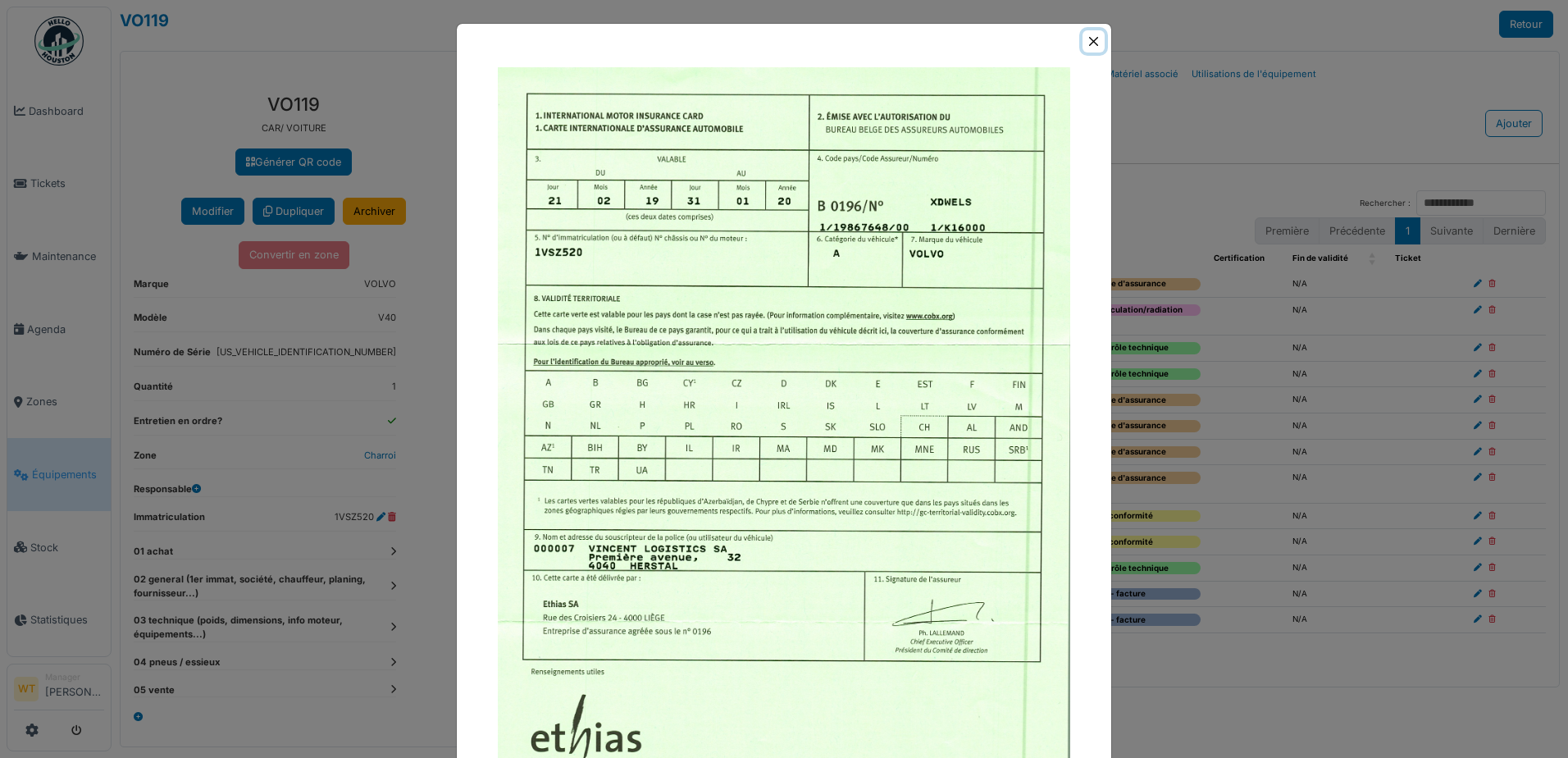
click at [1090, 33] on button "Close" at bounding box center [1093, 41] width 22 height 22
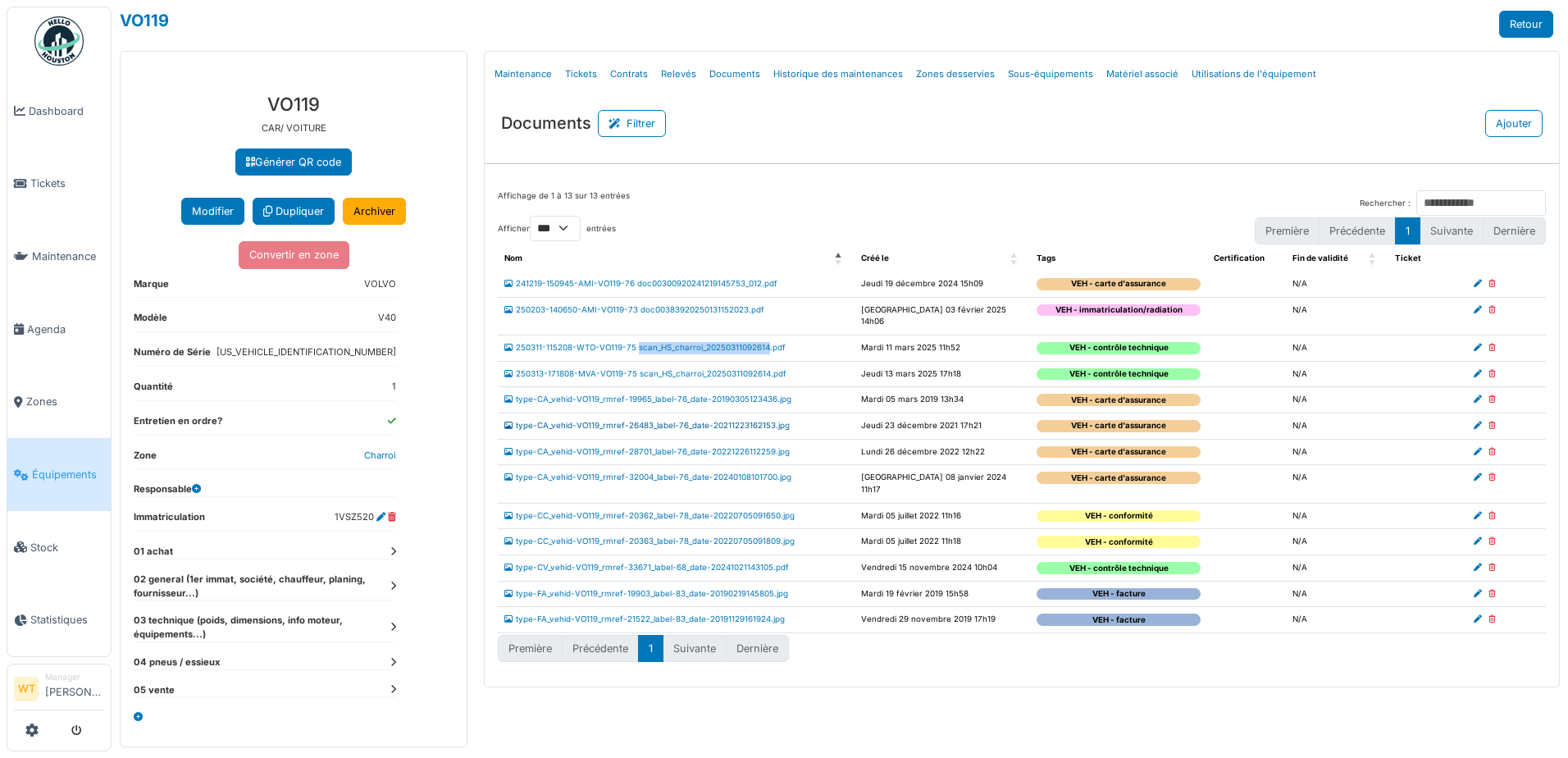
click at [658, 421] on link "type-CA_vehid-VO119_rmref-26483_label-76_date-20211223162153.jpg" at bounding box center [647, 425] width 285 height 9
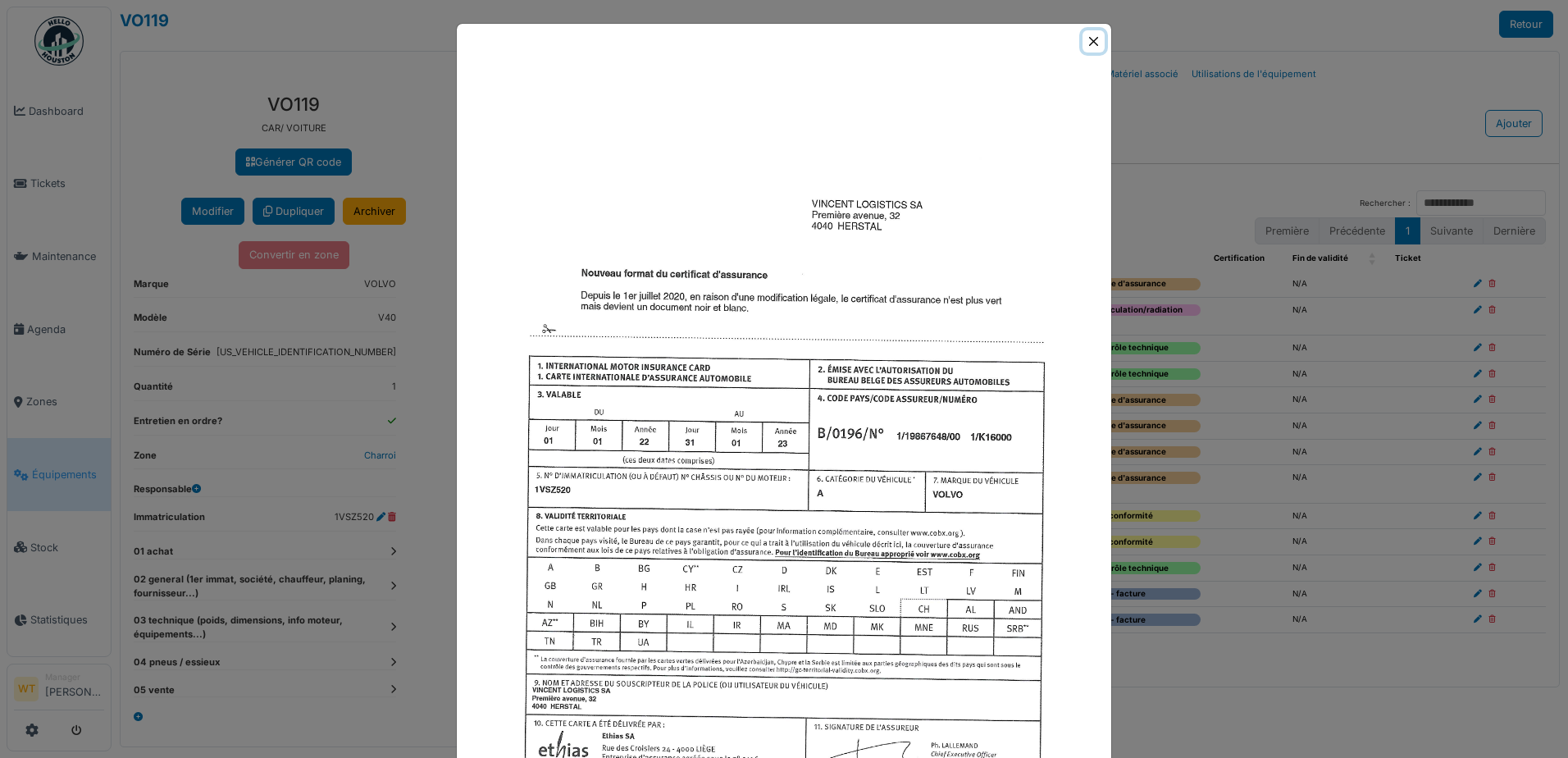
click at [1085, 37] on button "Close" at bounding box center [1093, 41] width 22 height 22
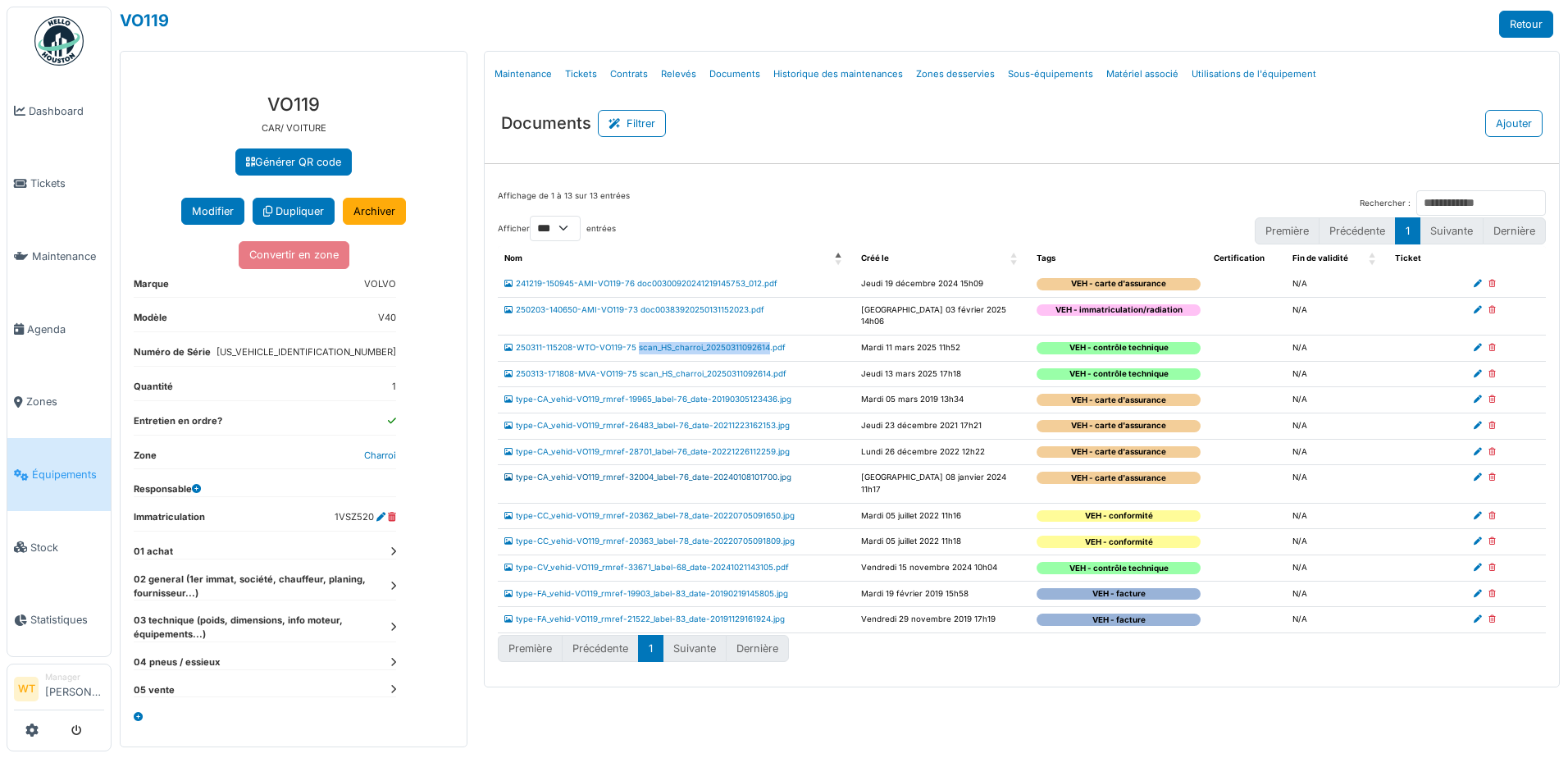
click at [718, 473] on link "type-CA_vehid-VO119_rmref-32004_label-76_date-20240108101700.jpg" at bounding box center [648, 477] width 287 height 9
click at [710, 473] on link "type-CA_vehid-VO119_rmref-32004_label-76_date-20240108101700.jpg" at bounding box center [648, 477] width 287 height 9
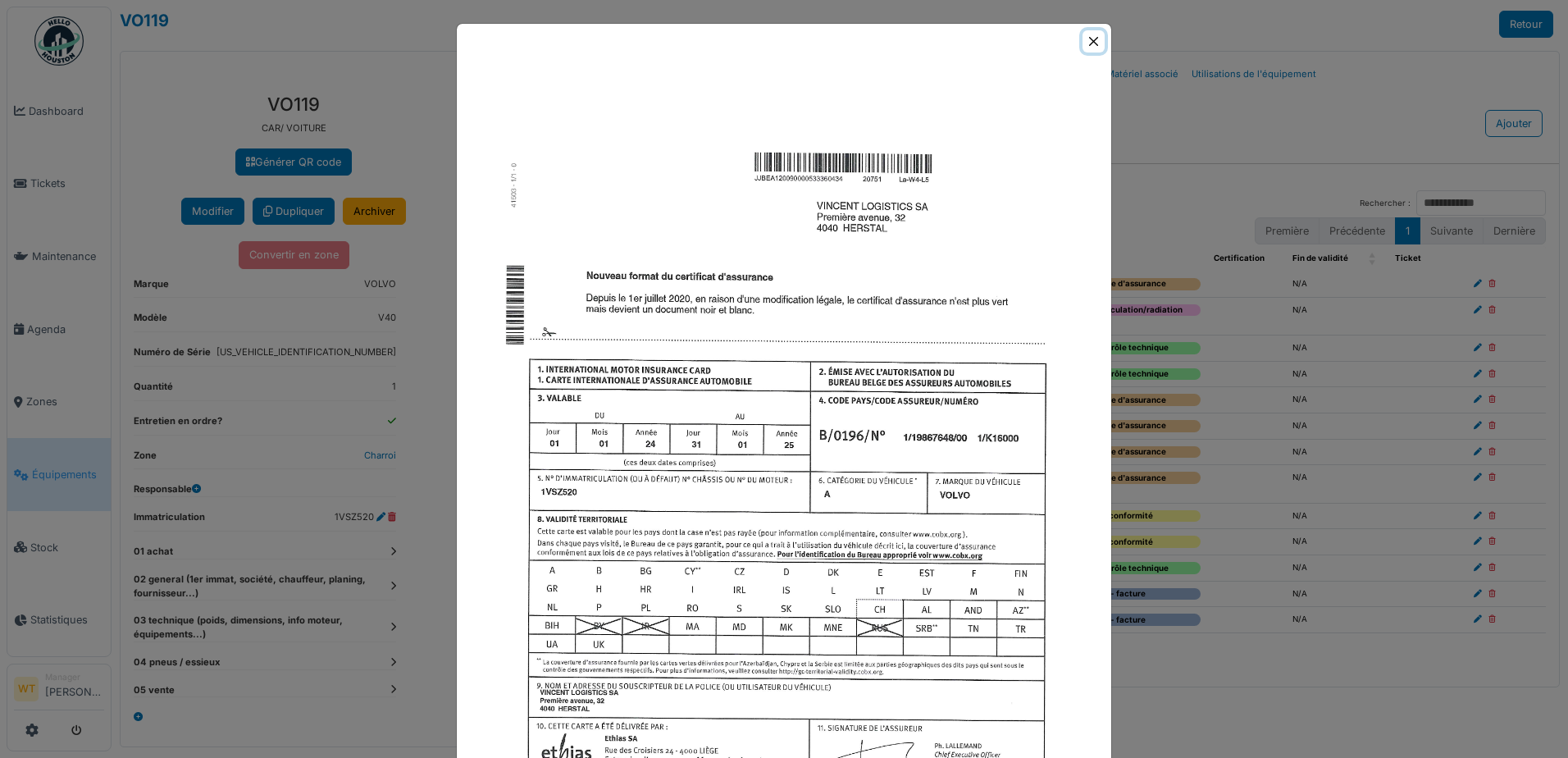
click at [1095, 41] on button "Close" at bounding box center [1093, 41] width 22 height 22
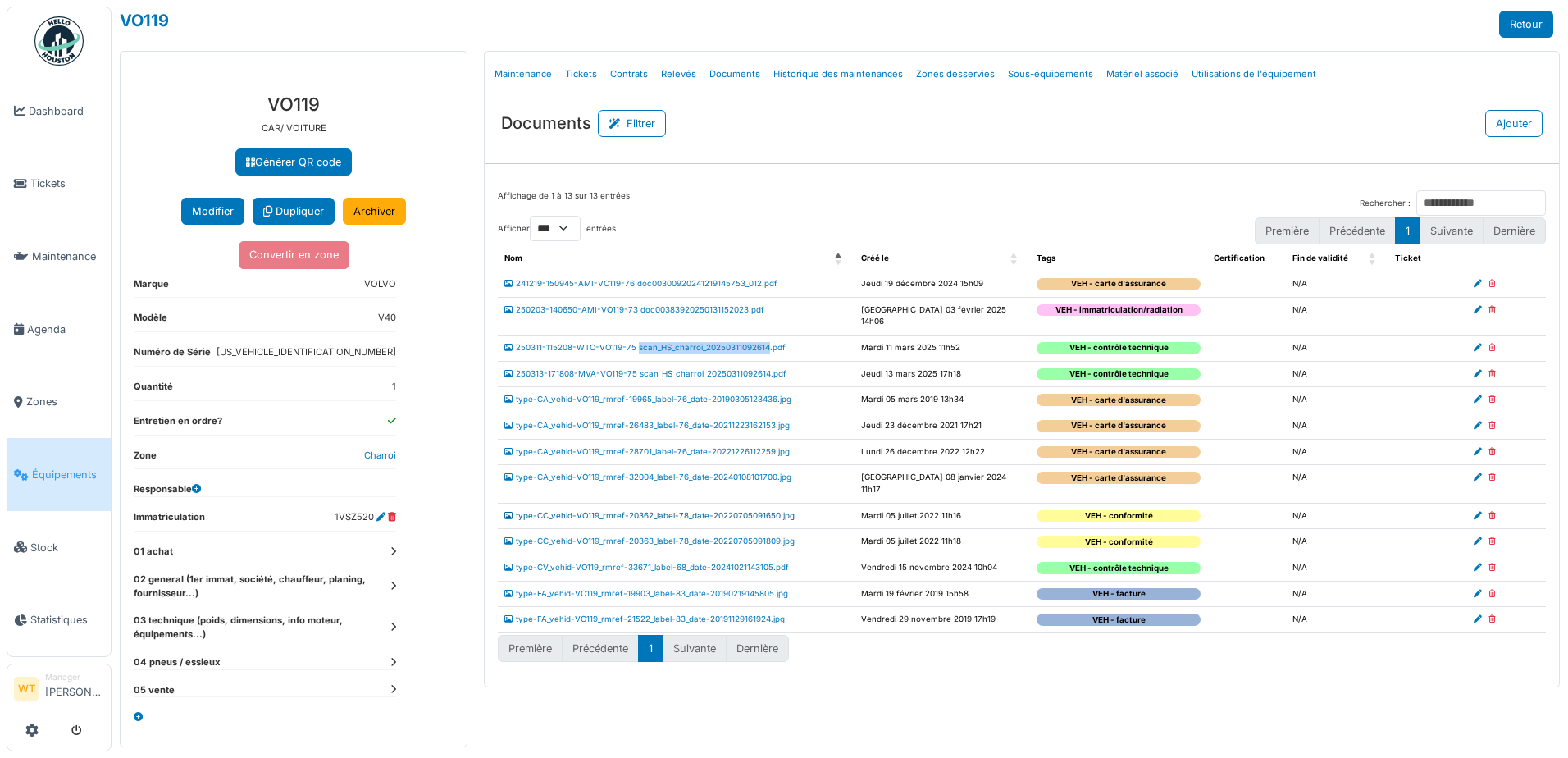
click at [641, 511] on link "type-CC_vehid-VO119_rmref-20362_label-78_date-20220705091650.jpg" at bounding box center [649, 515] width 290 height 9
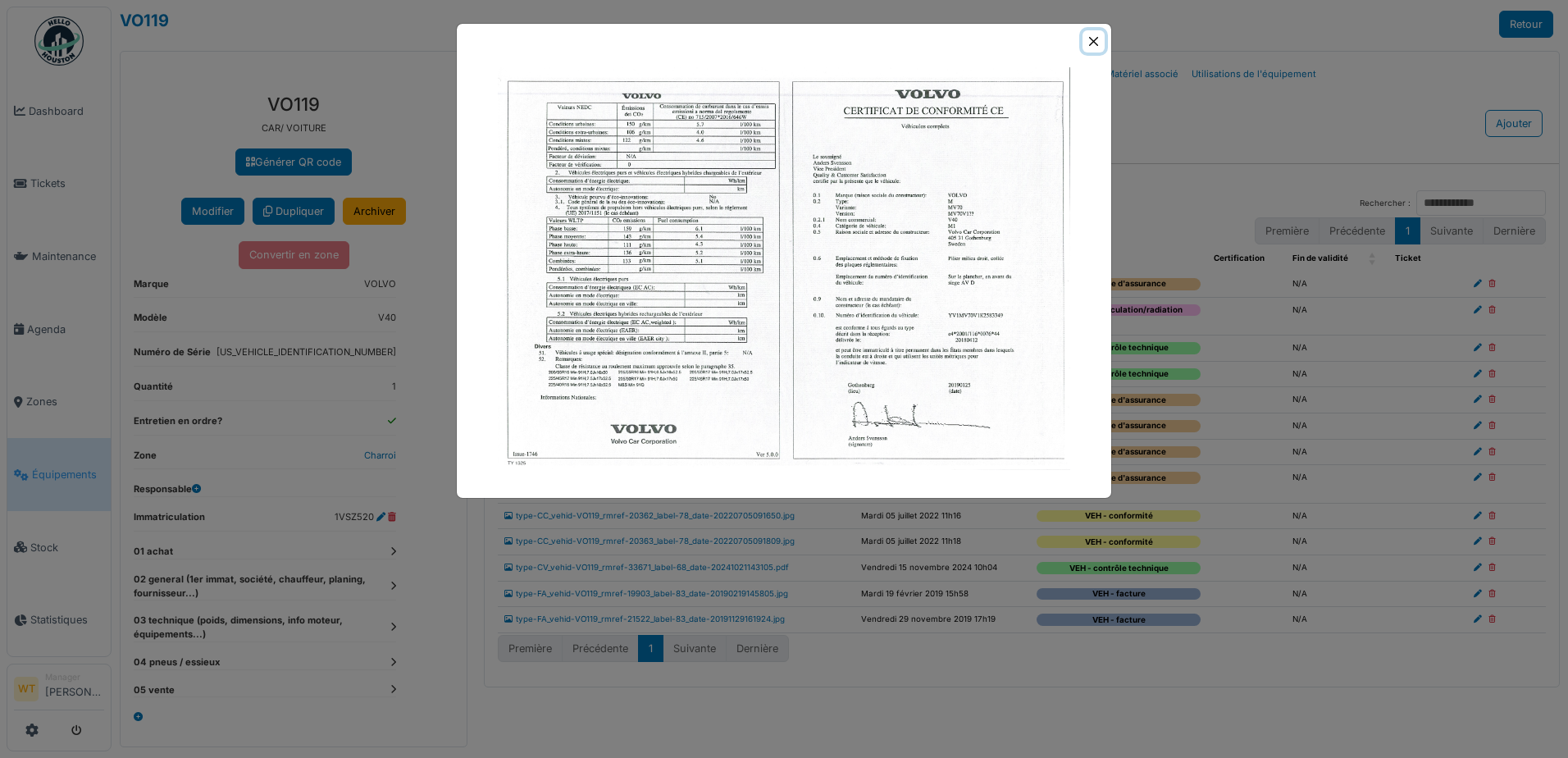
click at [1091, 42] on button "Close" at bounding box center [1093, 41] width 22 height 22
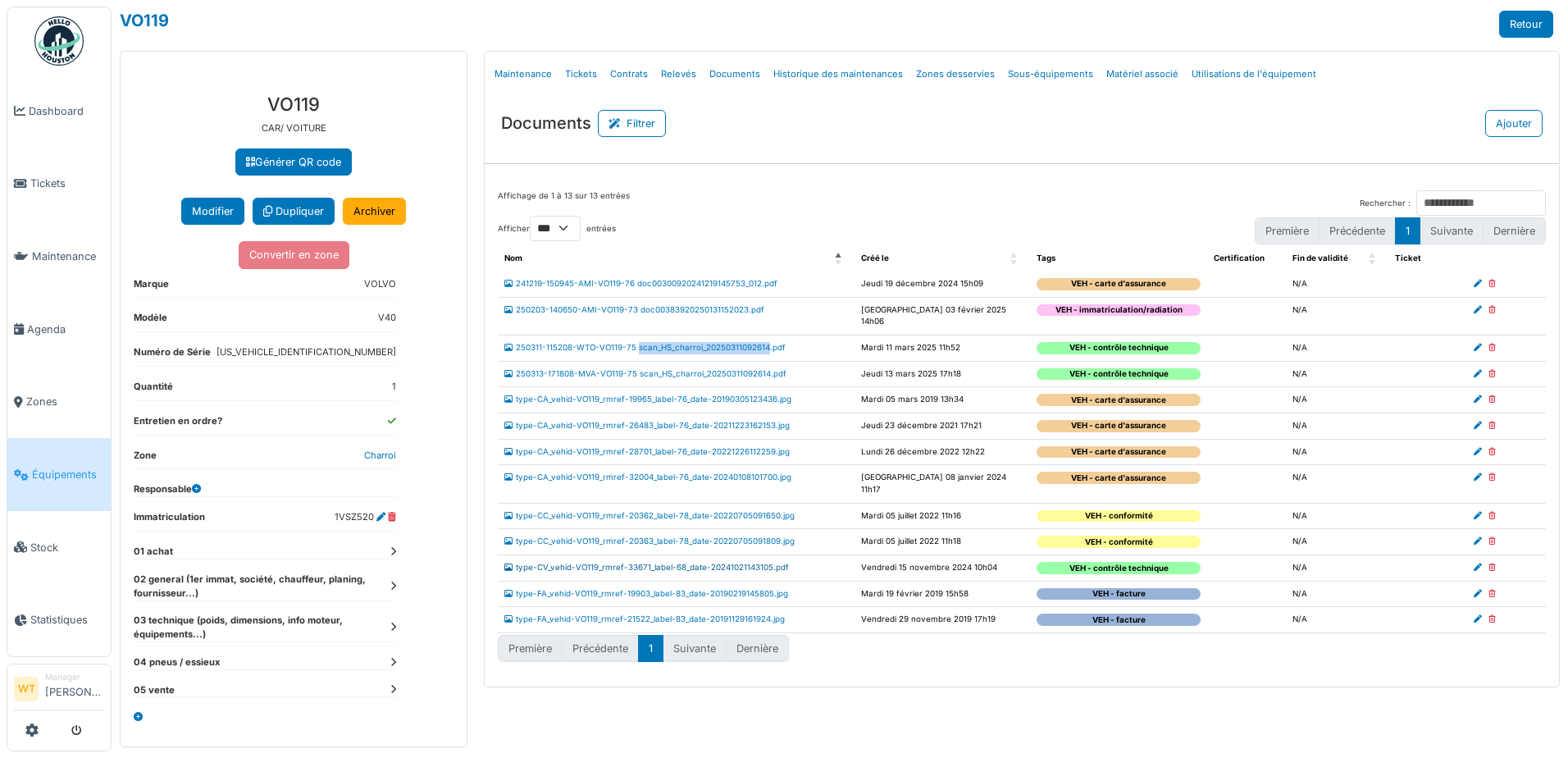
click at [653, 563] on link "type-CV_vehid-VO119_rmref-33671_label-68_date-20241021143105.pdf" at bounding box center [647, 567] width 284 height 9
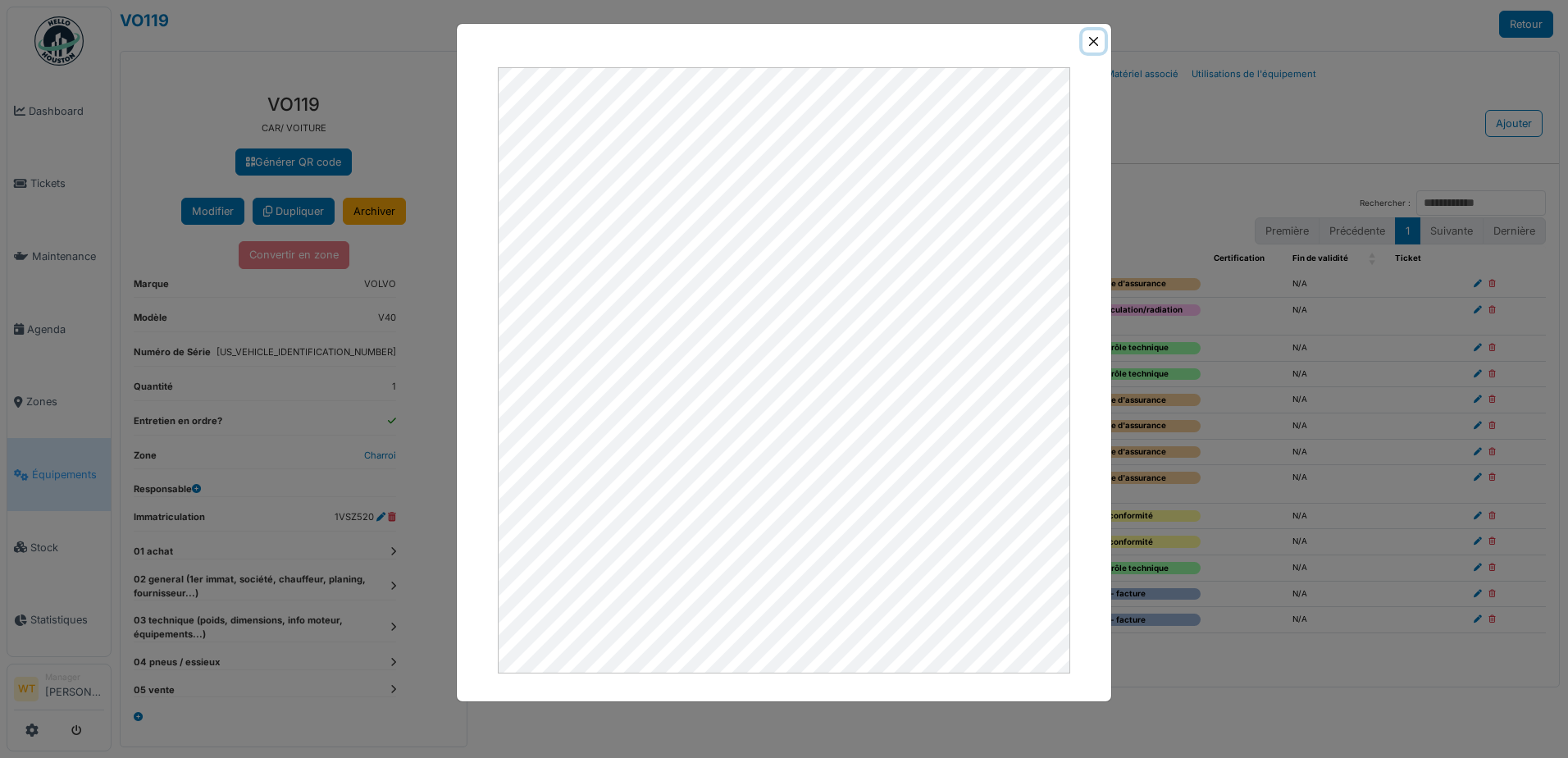
click at [1102, 40] on button "Close" at bounding box center [1093, 41] width 22 height 22
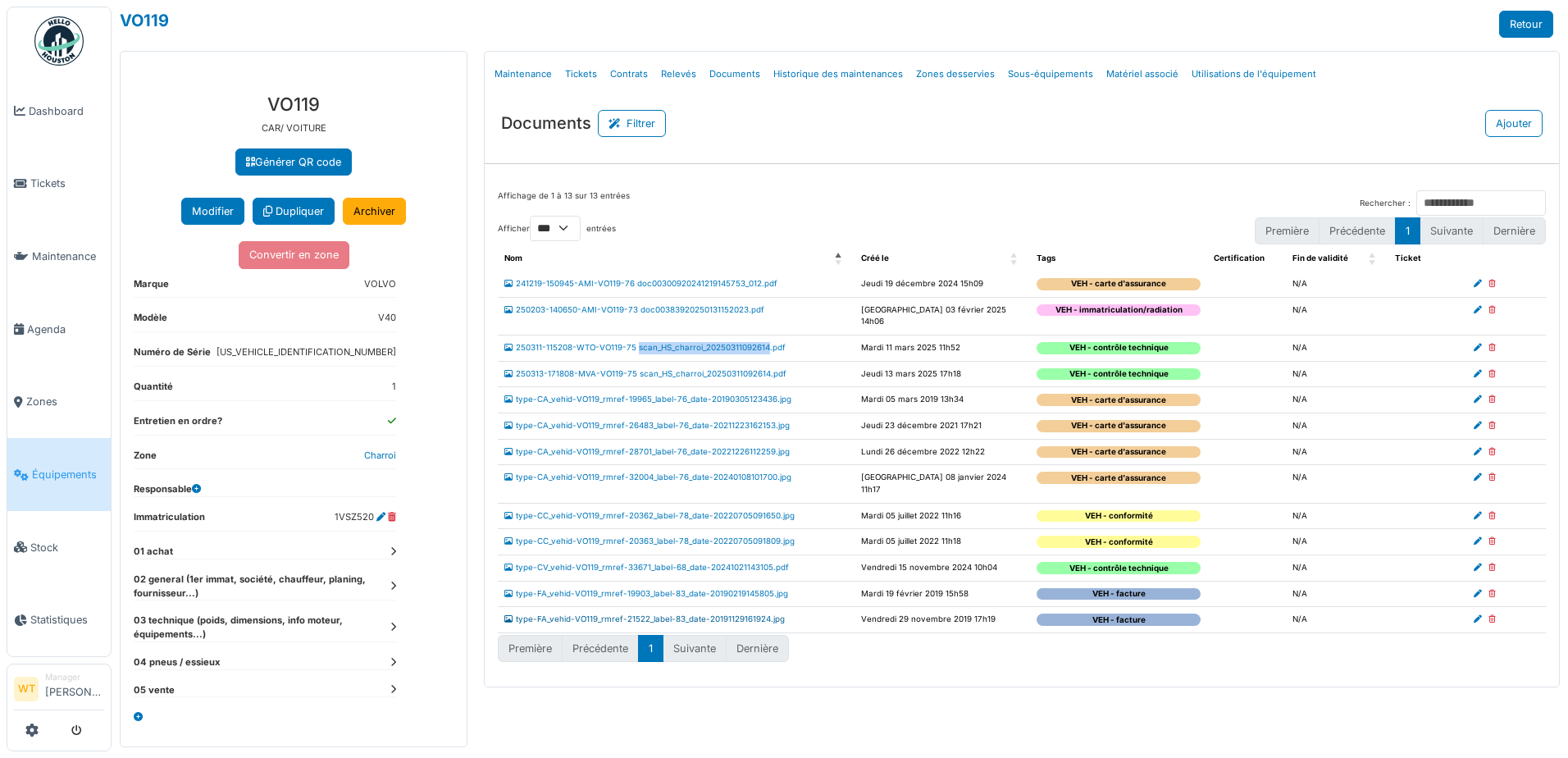
click at [658, 614] on link "type-FA_vehid-VO119_rmref-21522_label-83_date-20191129161924.jpg" at bounding box center [645, 618] width 281 height 9
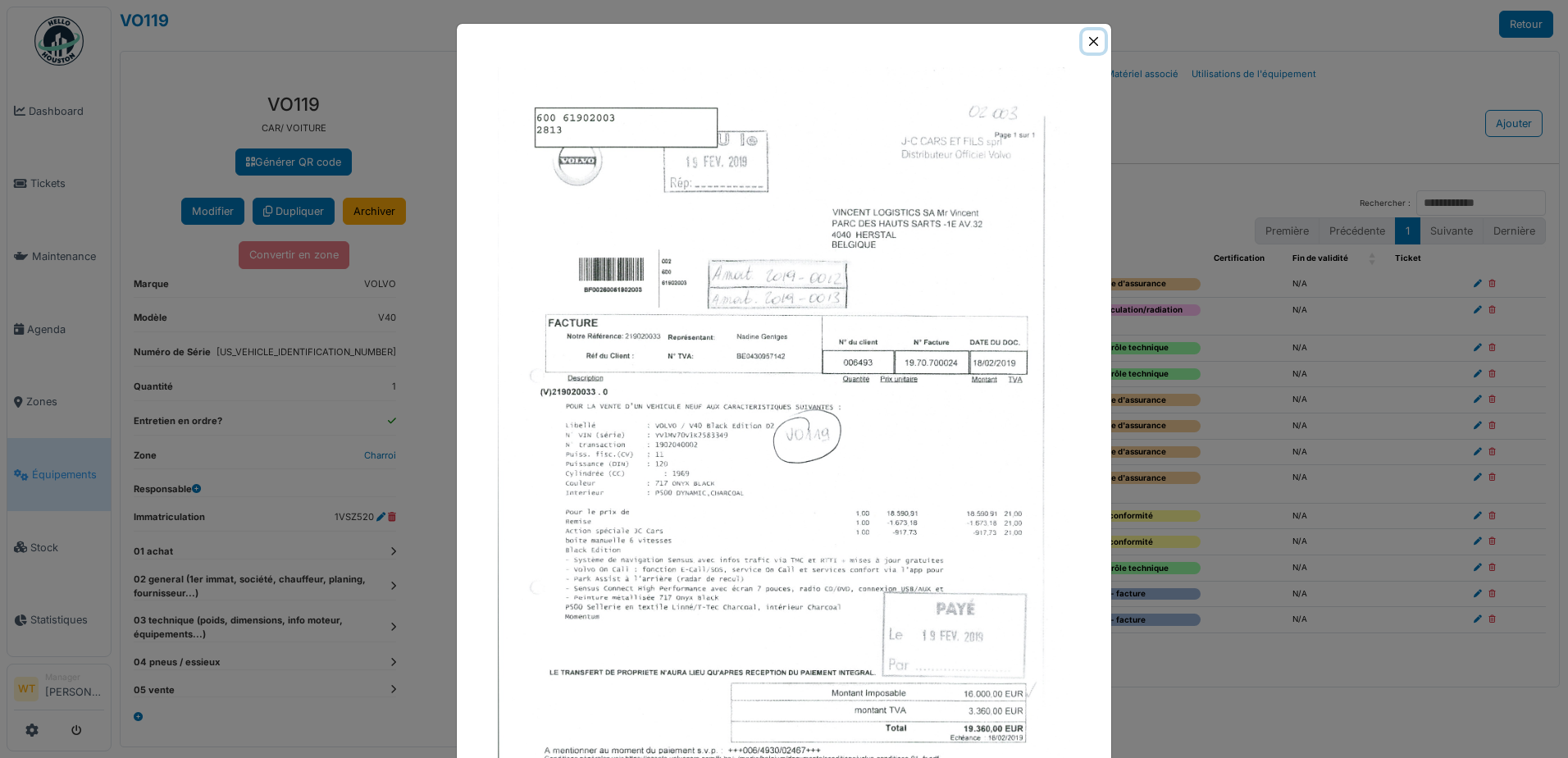
click at [1084, 35] on button "Close" at bounding box center [1093, 41] width 22 height 22
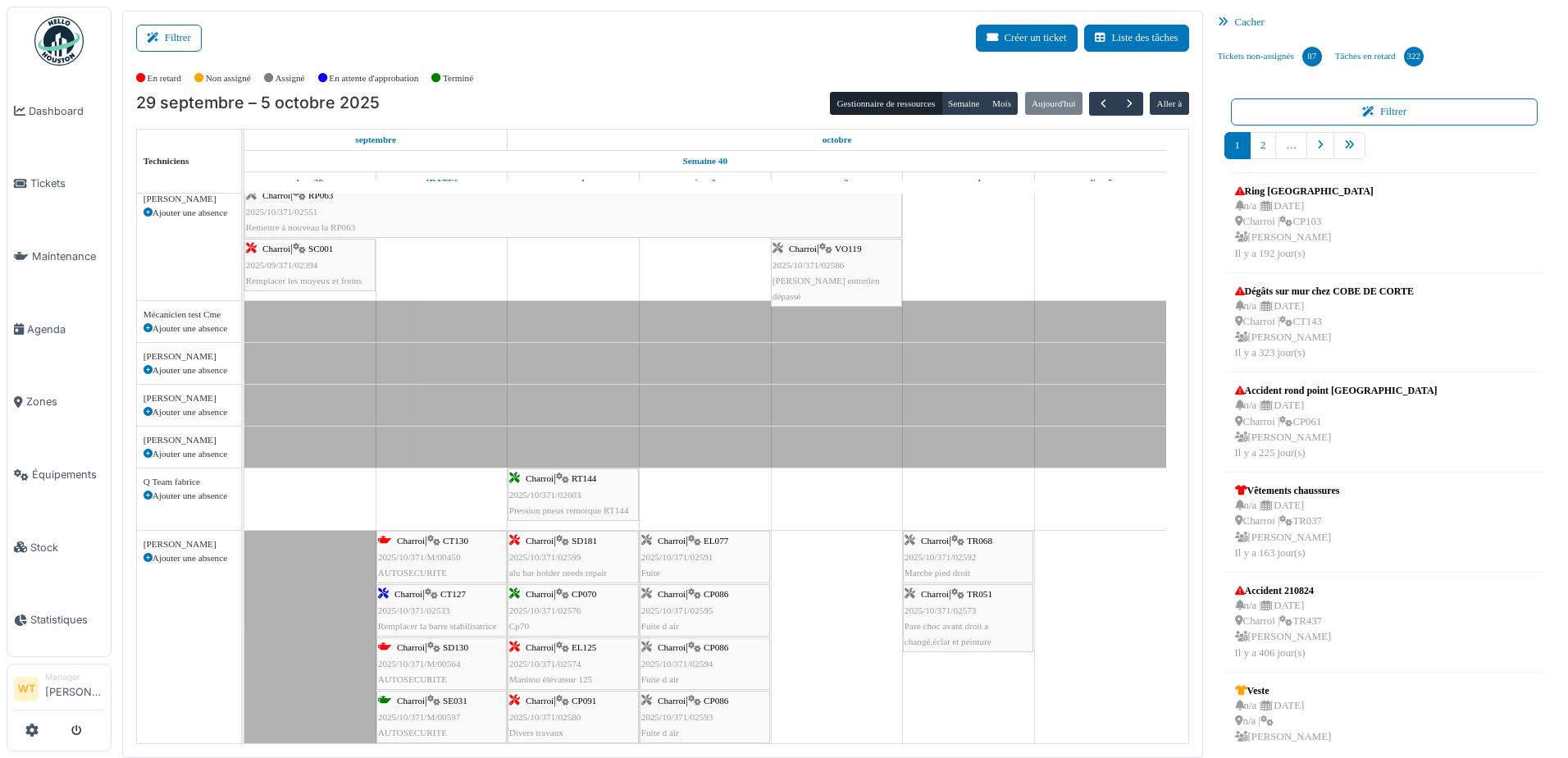
scroll to position [164, 0]
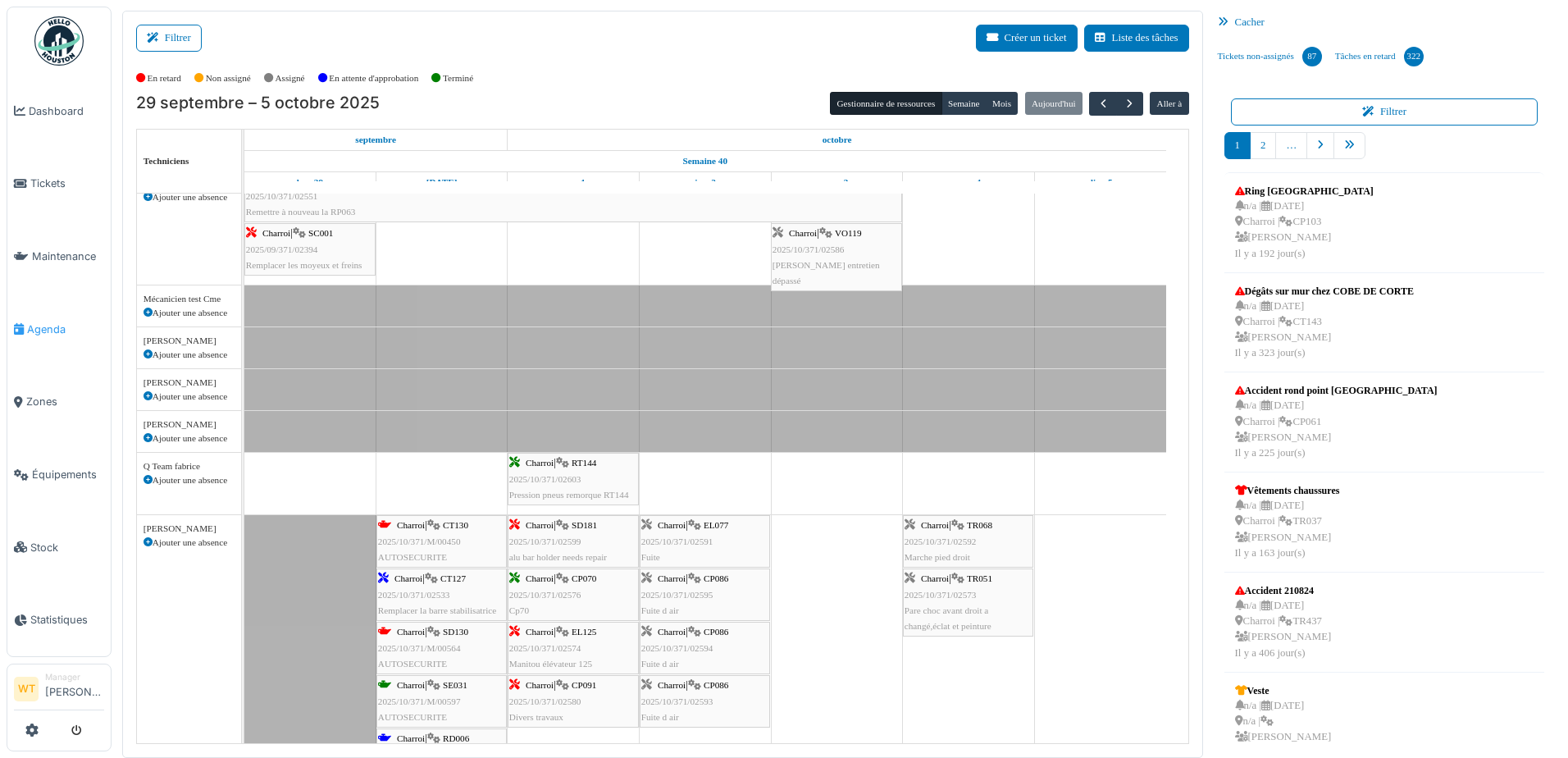
click at [69, 330] on link "Agenda" at bounding box center [60, 330] width 104 height 73
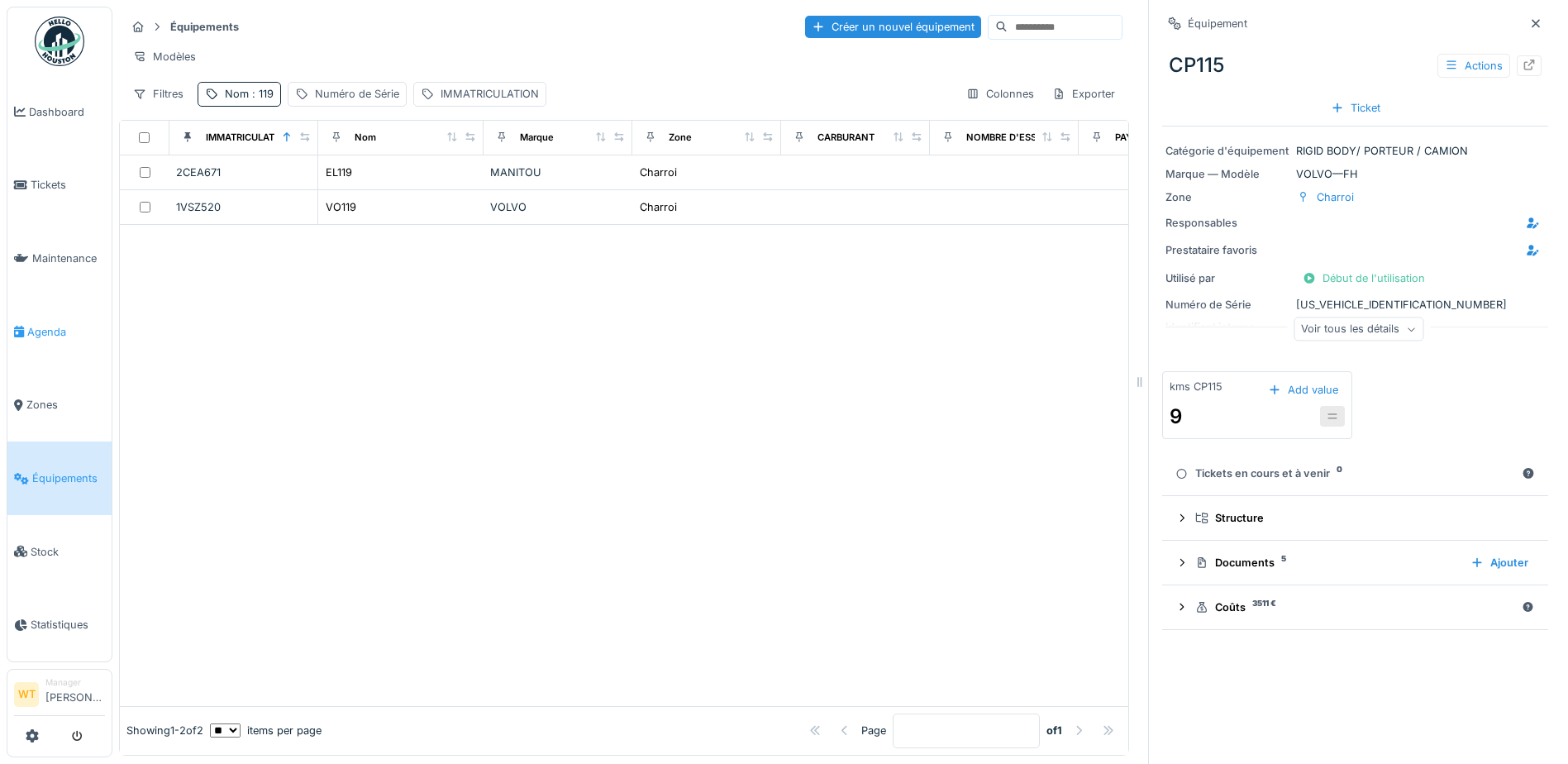
click at [44, 315] on link "Agenda" at bounding box center [60, 332] width 105 height 74
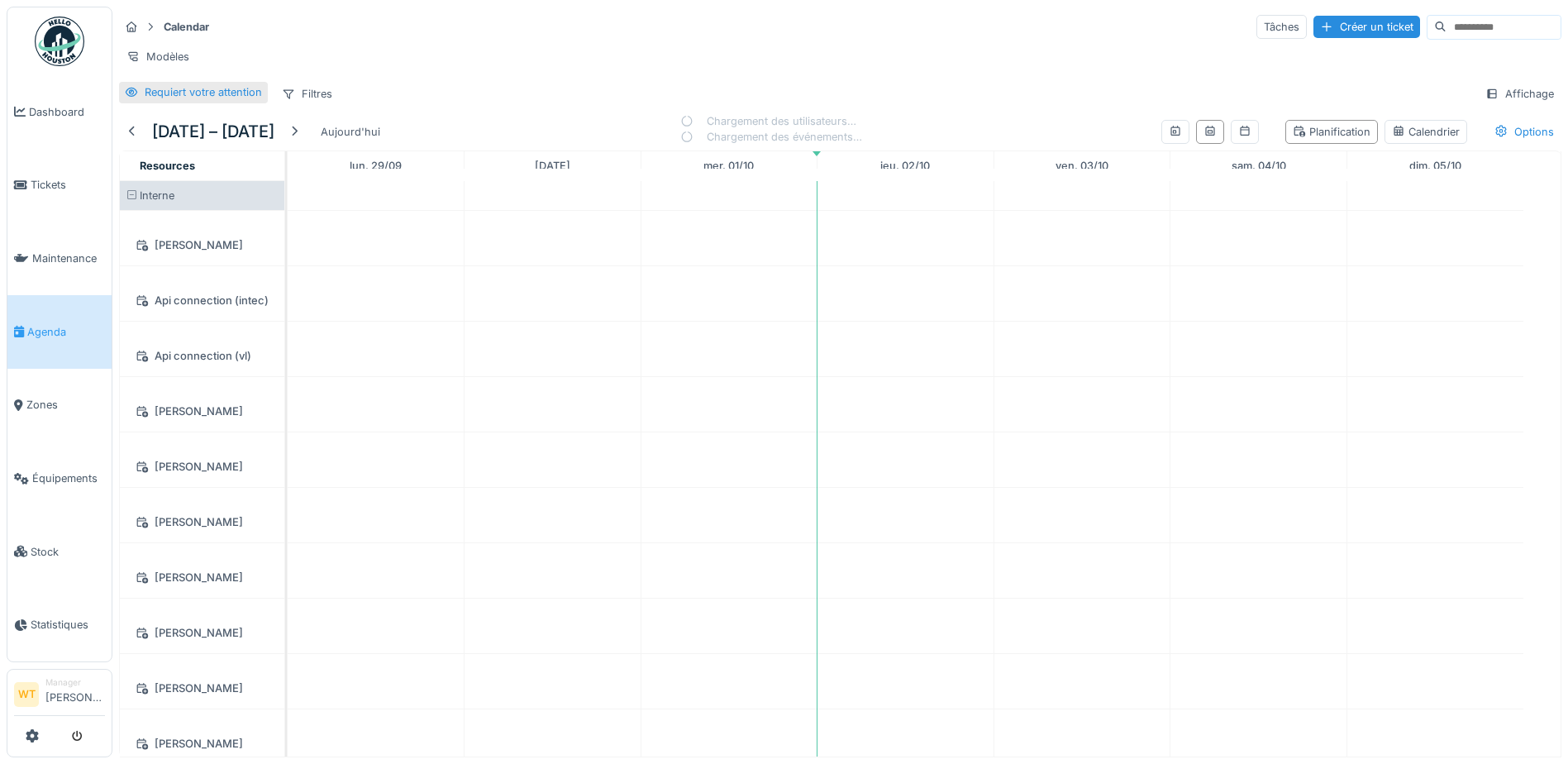
click at [231, 100] on div "Requiert votre attention" at bounding box center [202, 92] width 117 height 15
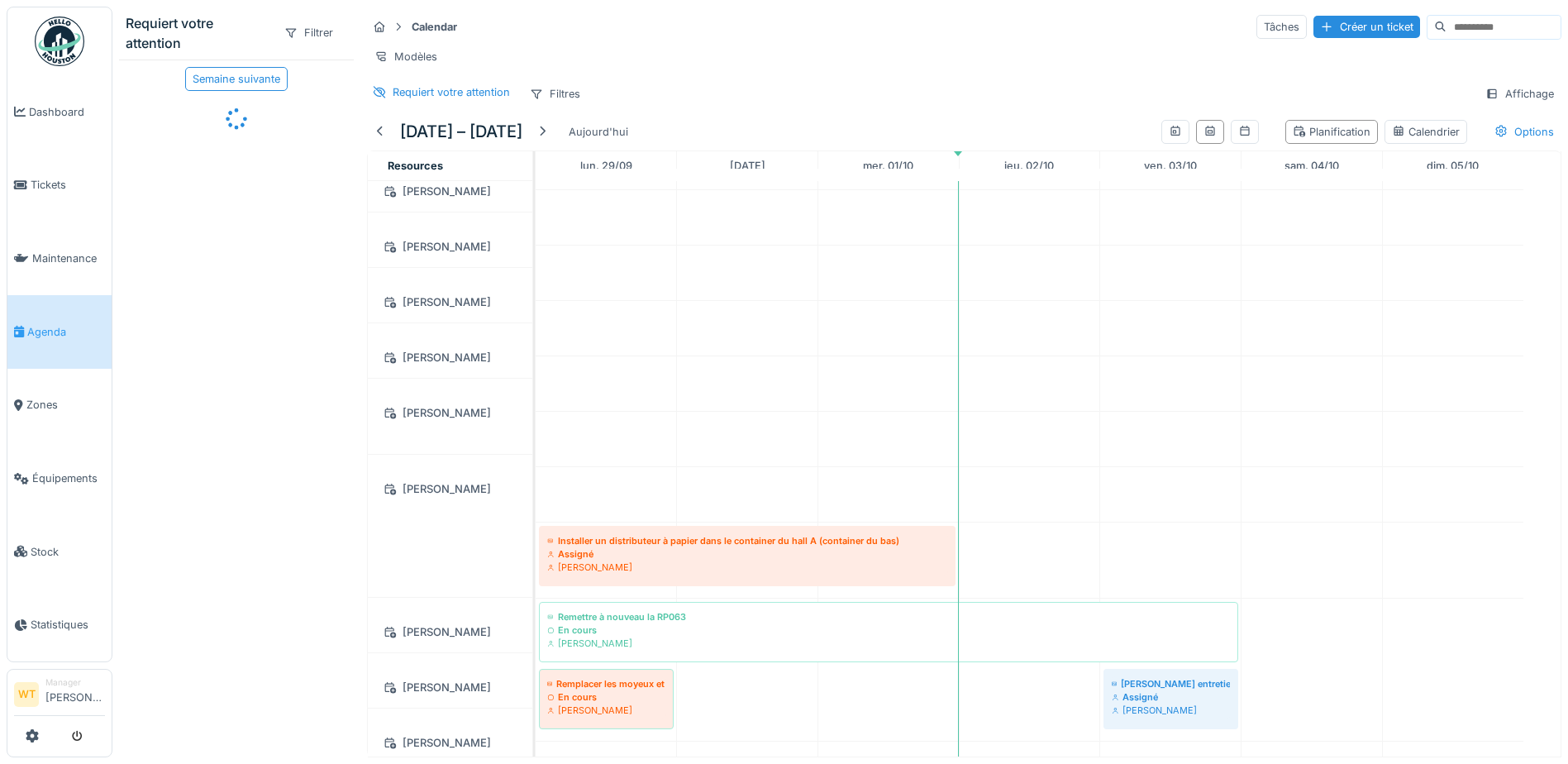
scroll to position [330, 0]
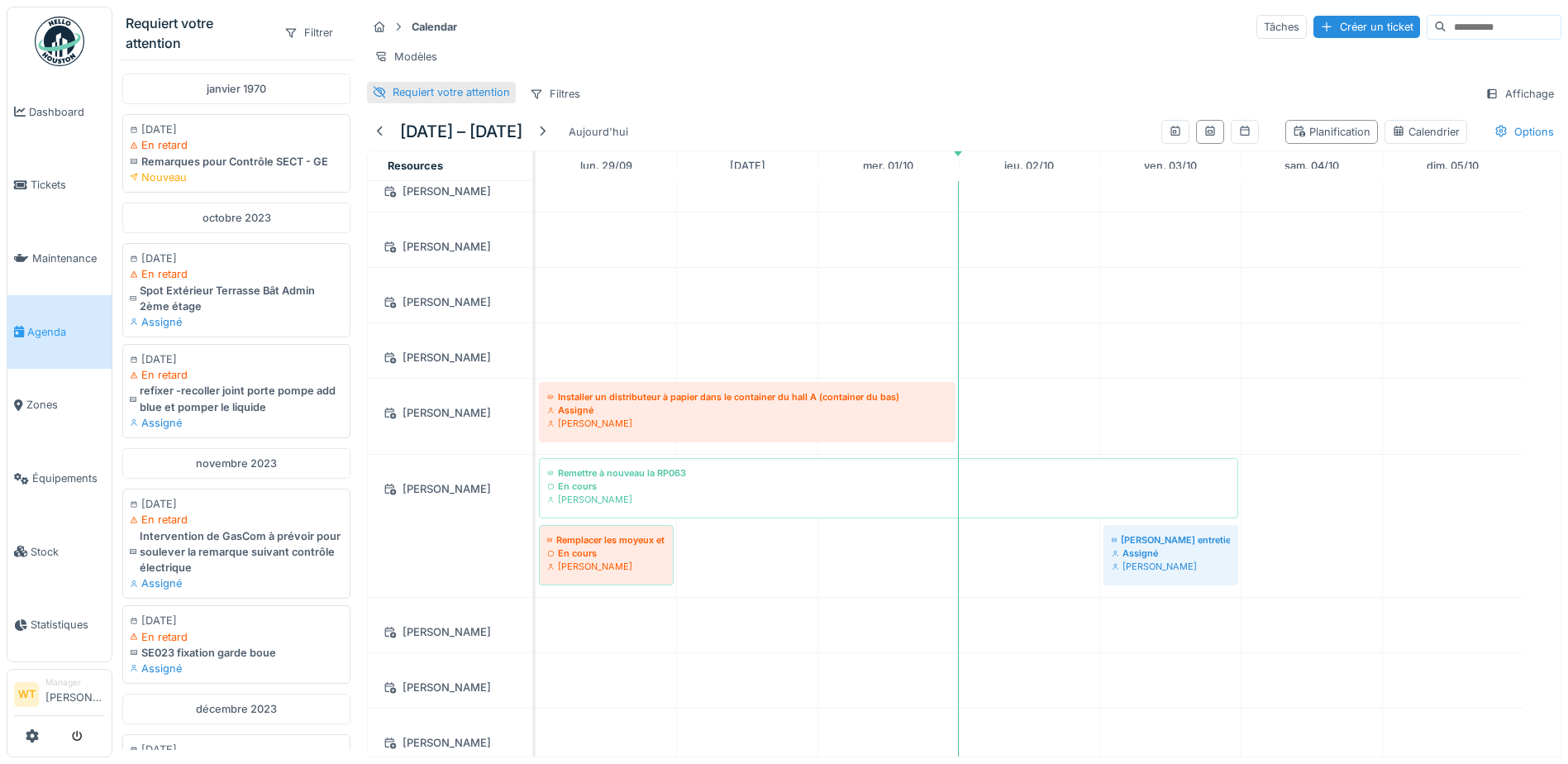
click at [415, 100] on div "Requiert votre attention" at bounding box center [450, 92] width 117 height 15
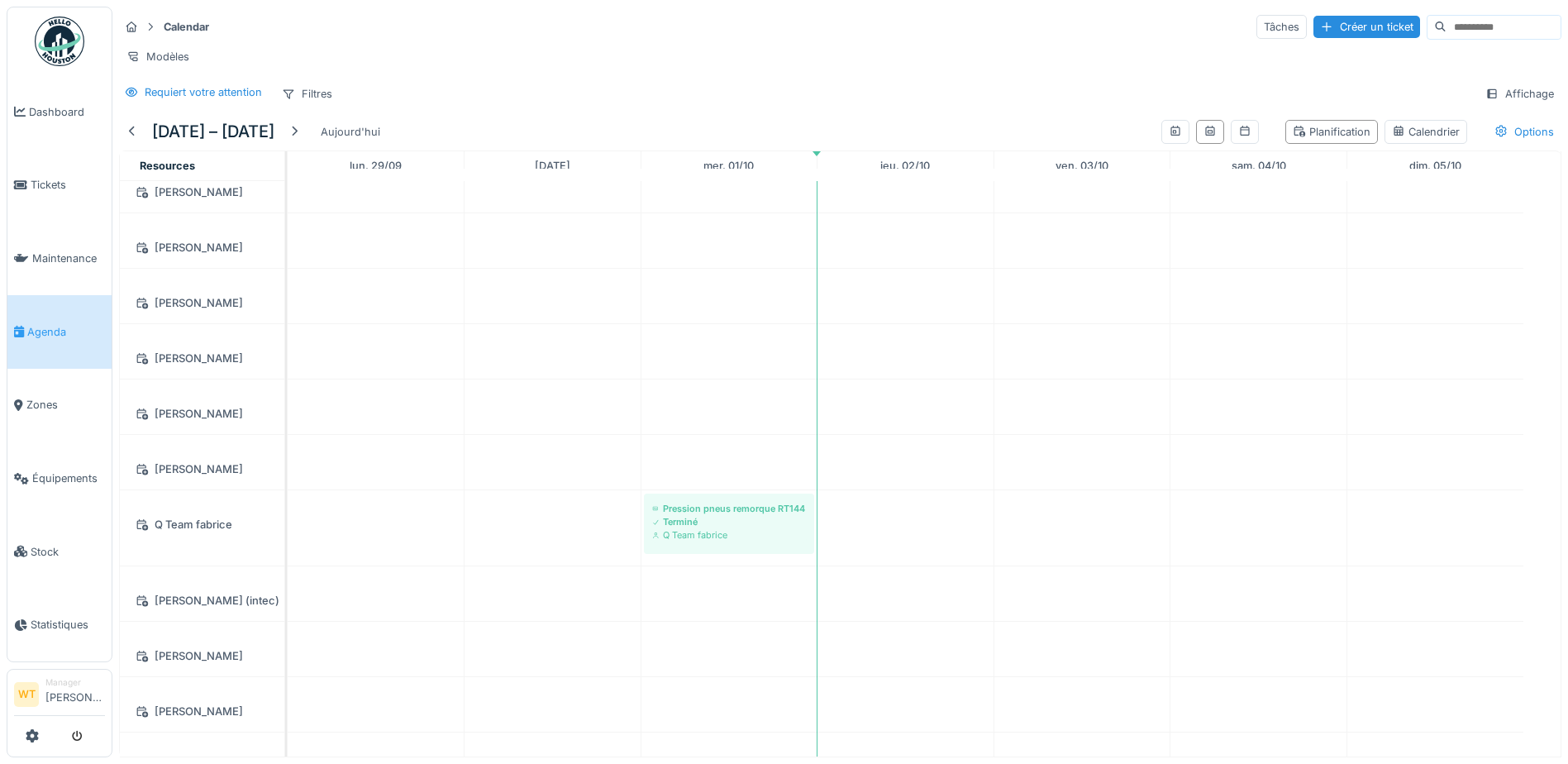
scroll to position [1050, 0]
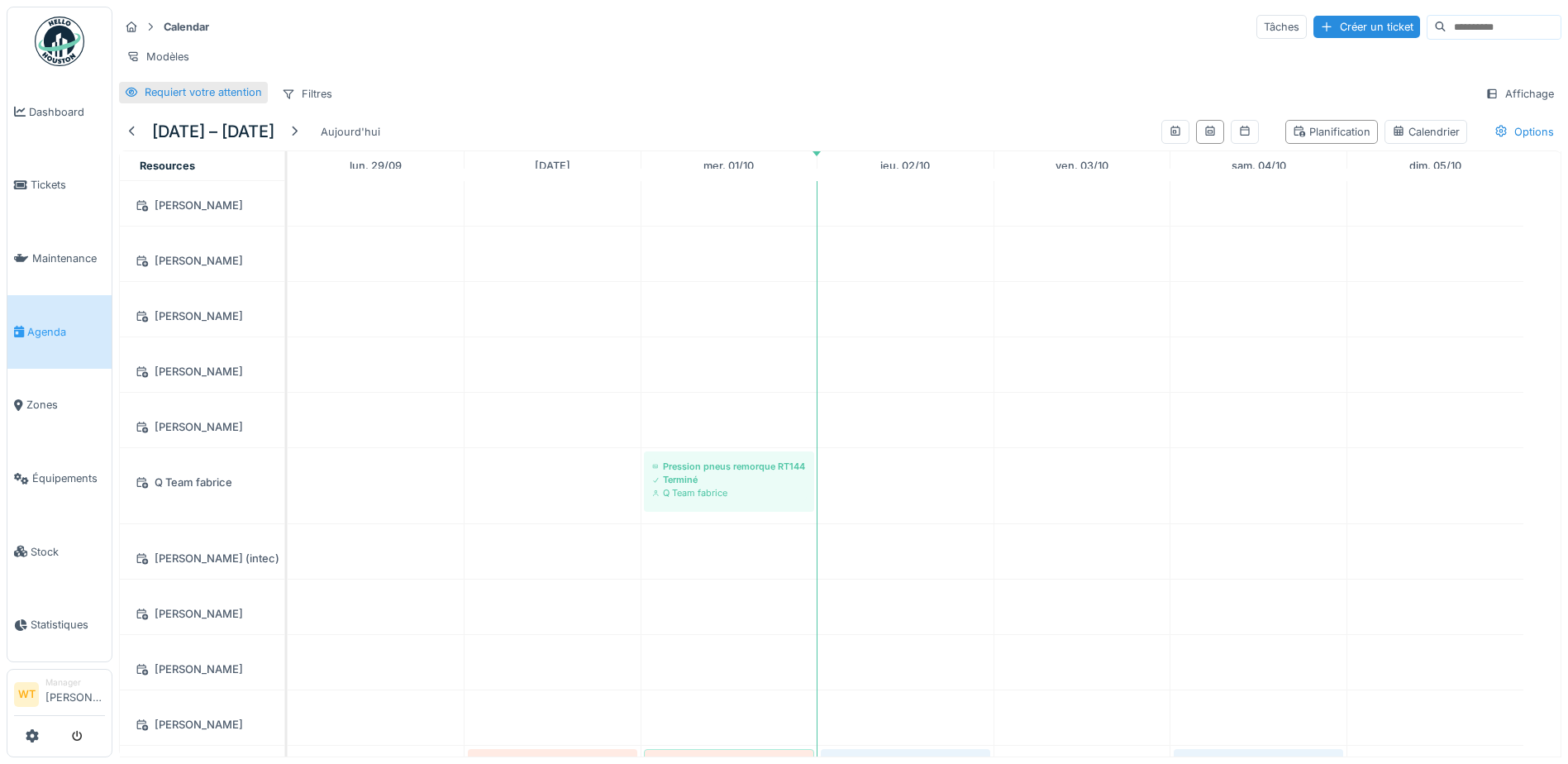
click at [209, 100] on div "Requiert votre attention" at bounding box center [202, 92] width 117 height 15
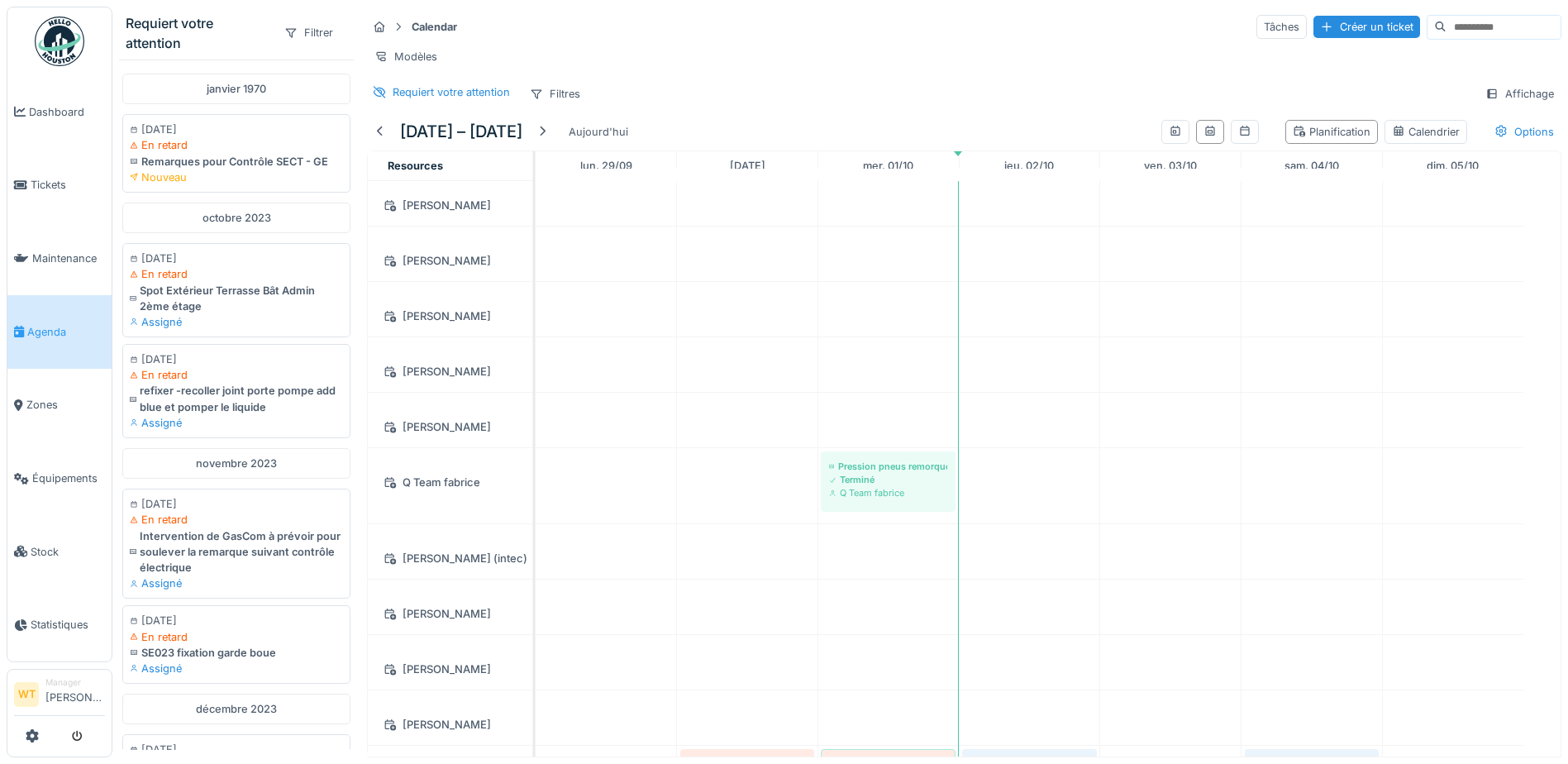
click at [500, 15] on div "Calendar Tâches Créer un ticket" at bounding box center [964, 27] width 1194 height 27
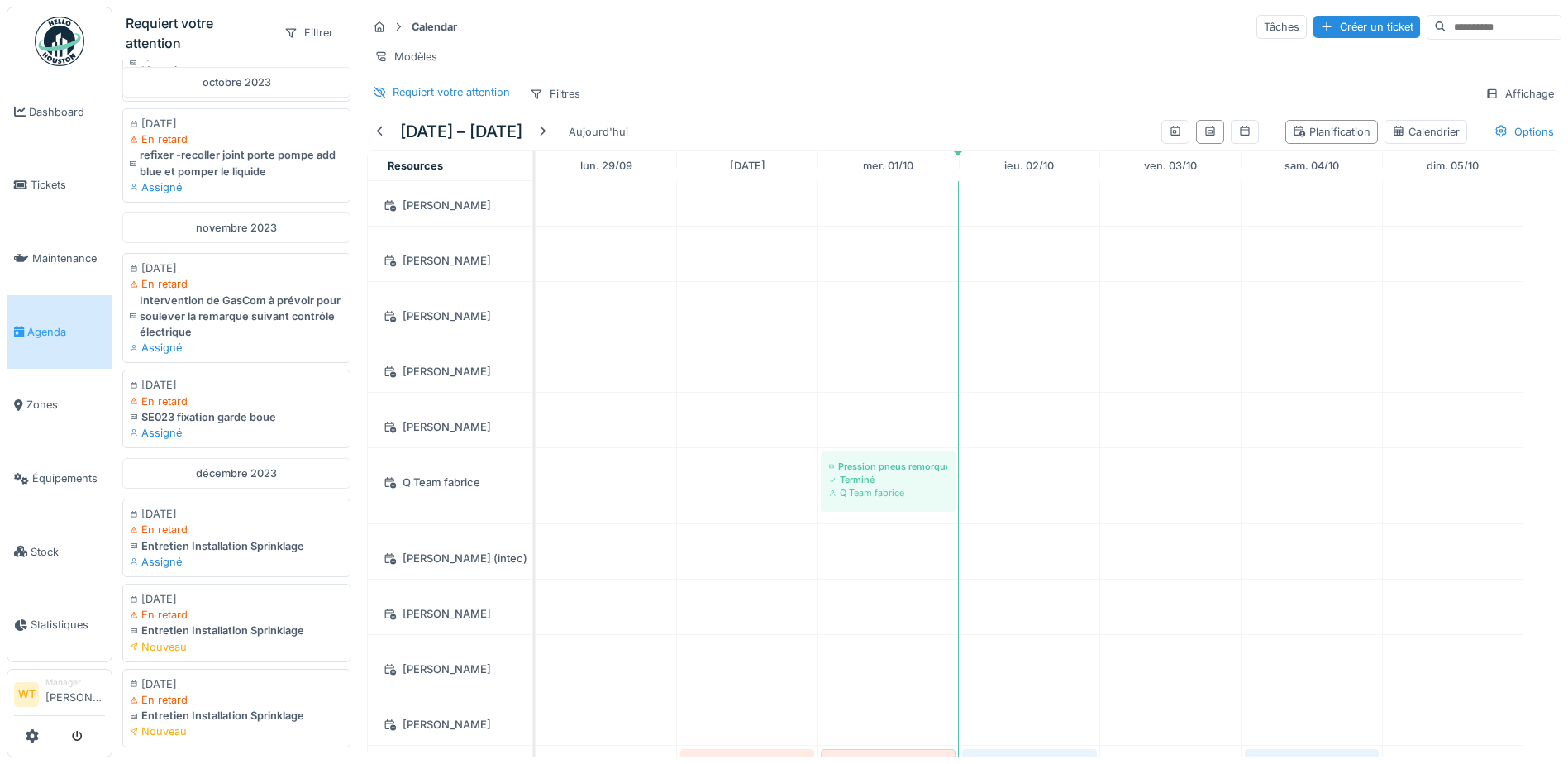
click at [495, 25] on div "Calendar Tâches Créer un ticket" at bounding box center [964, 27] width 1194 height 27
click at [38, 259] on span "Maintenance" at bounding box center [68, 259] width 73 height 15
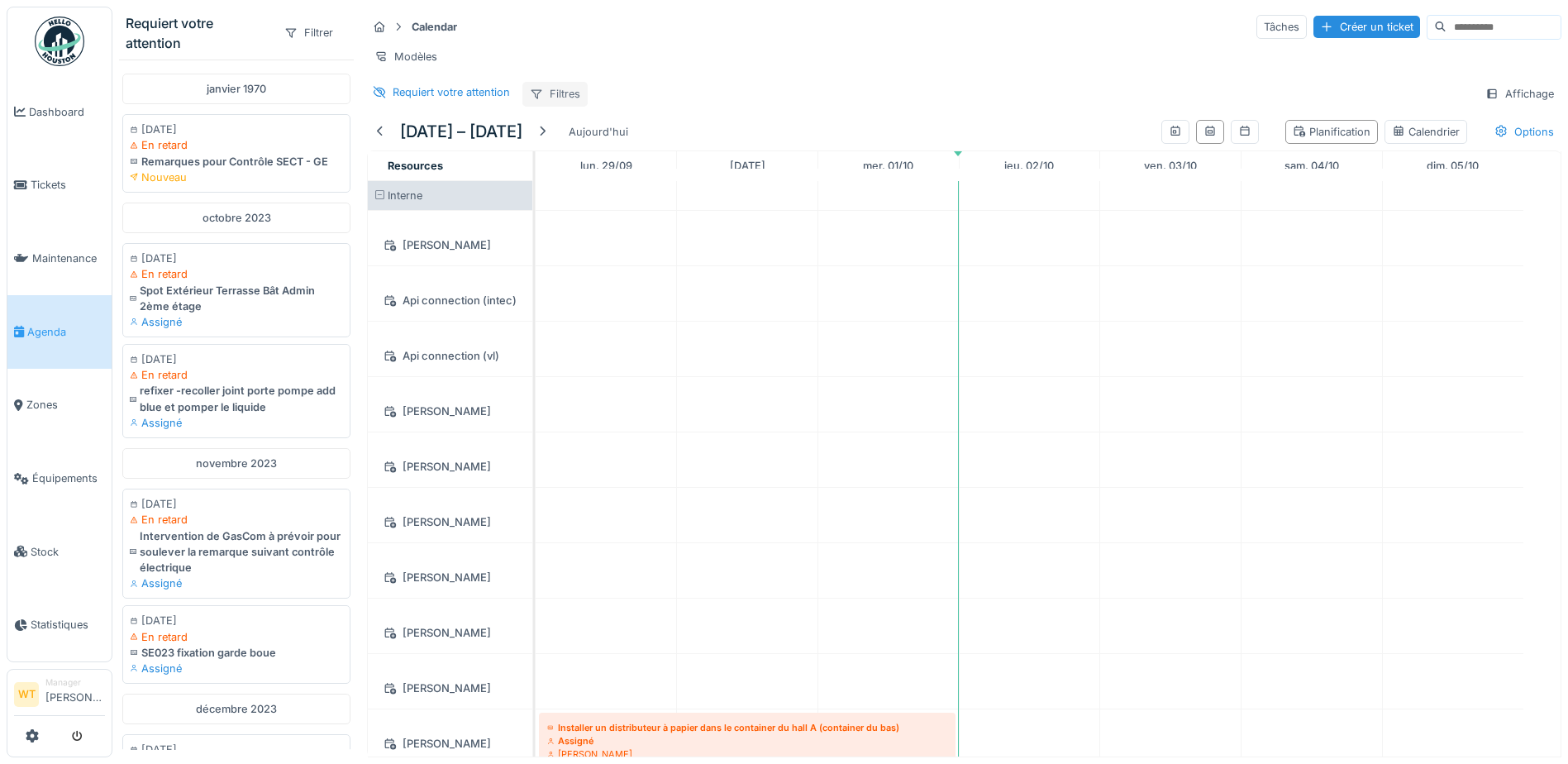
click at [554, 103] on div "Filtres" at bounding box center [554, 94] width 65 height 24
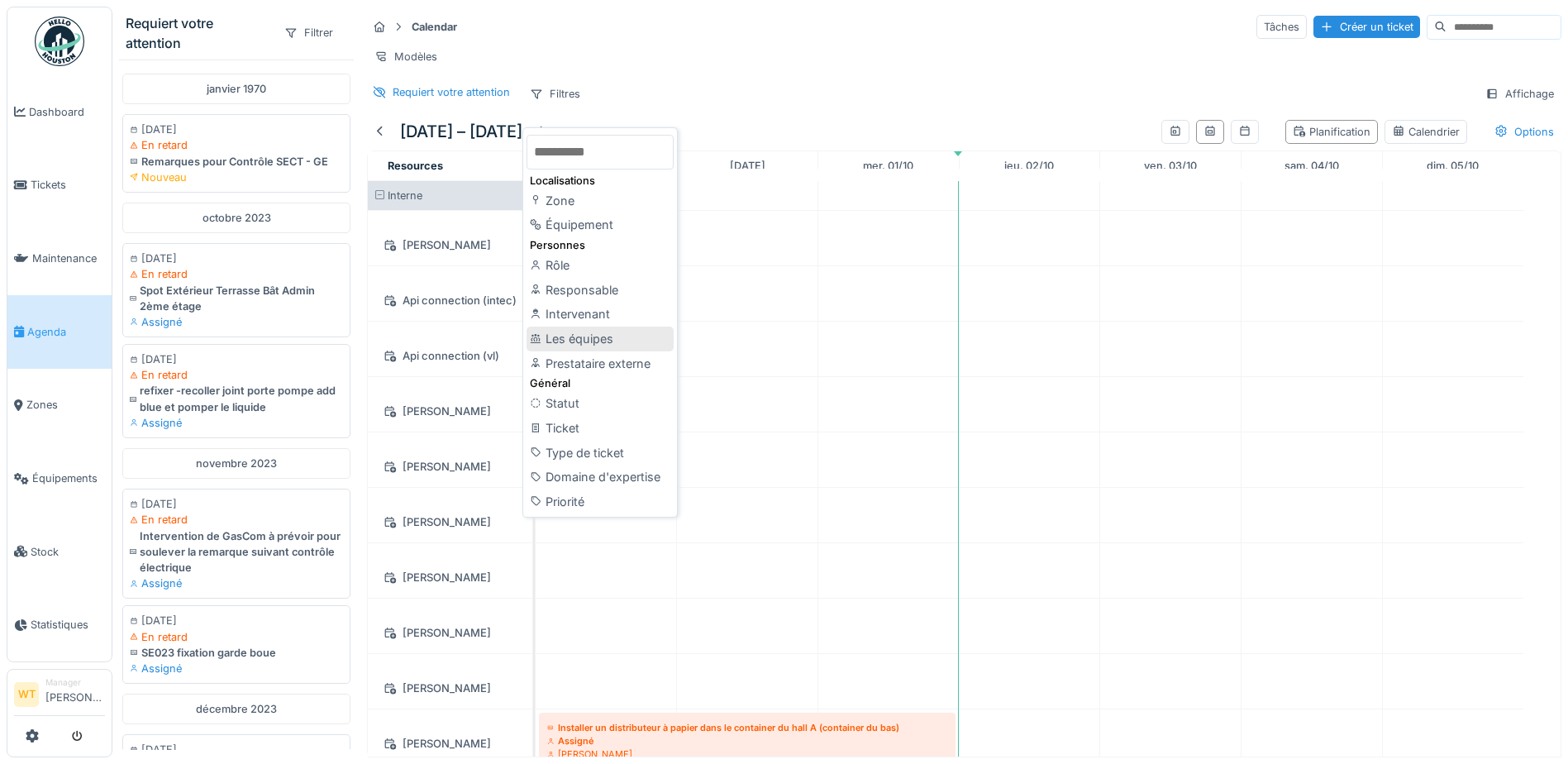
click at [588, 339] on div "Les équipes" at bounding box center [600, 339] width 147 height 25
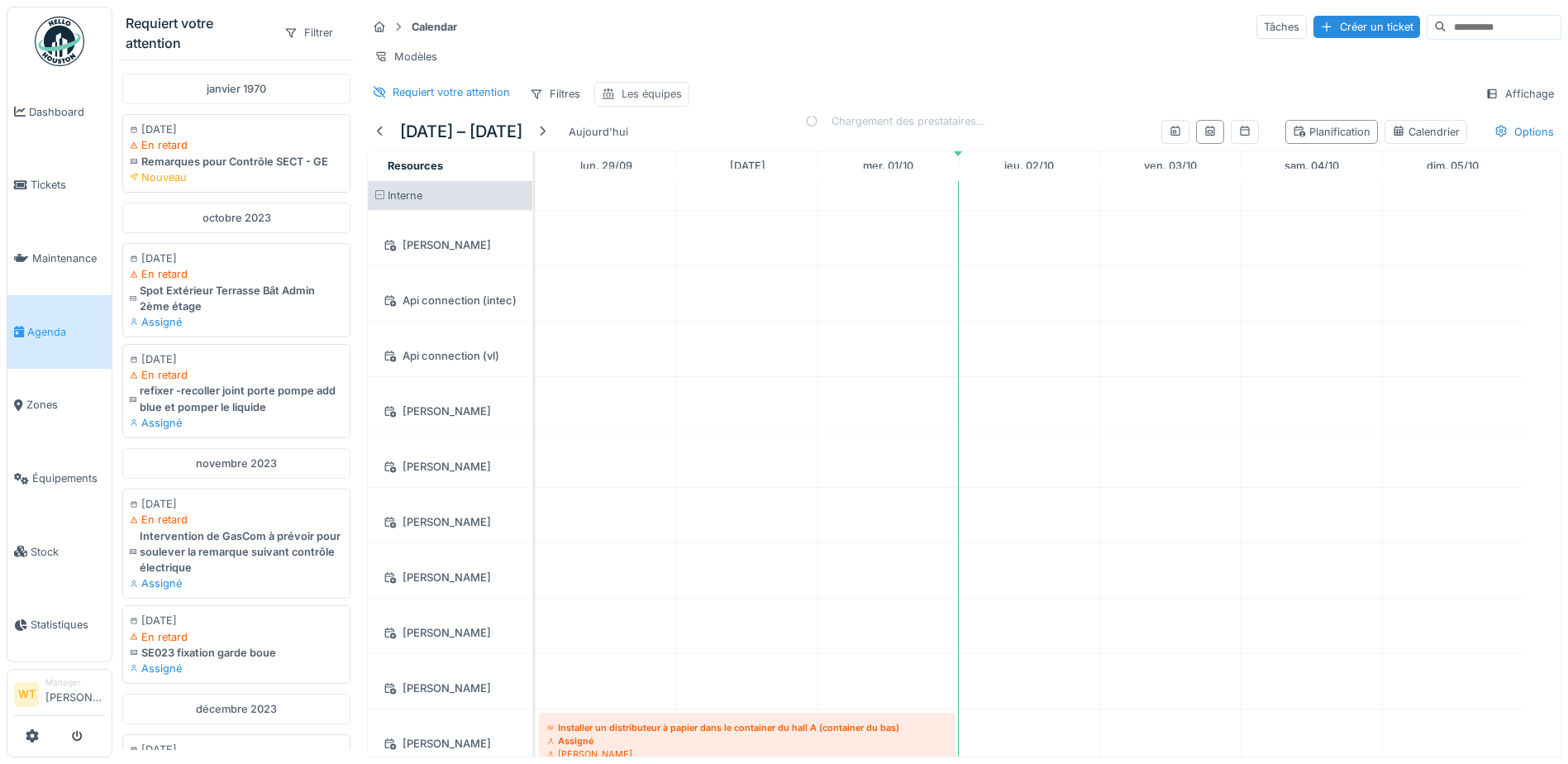
click at [648, 102] on div "Les équipes" at bounding box center [652, 94] width 60 height 15
click at [741, 186] on div "Les équipes" at bounding box center [687, 185] width 155 height 18
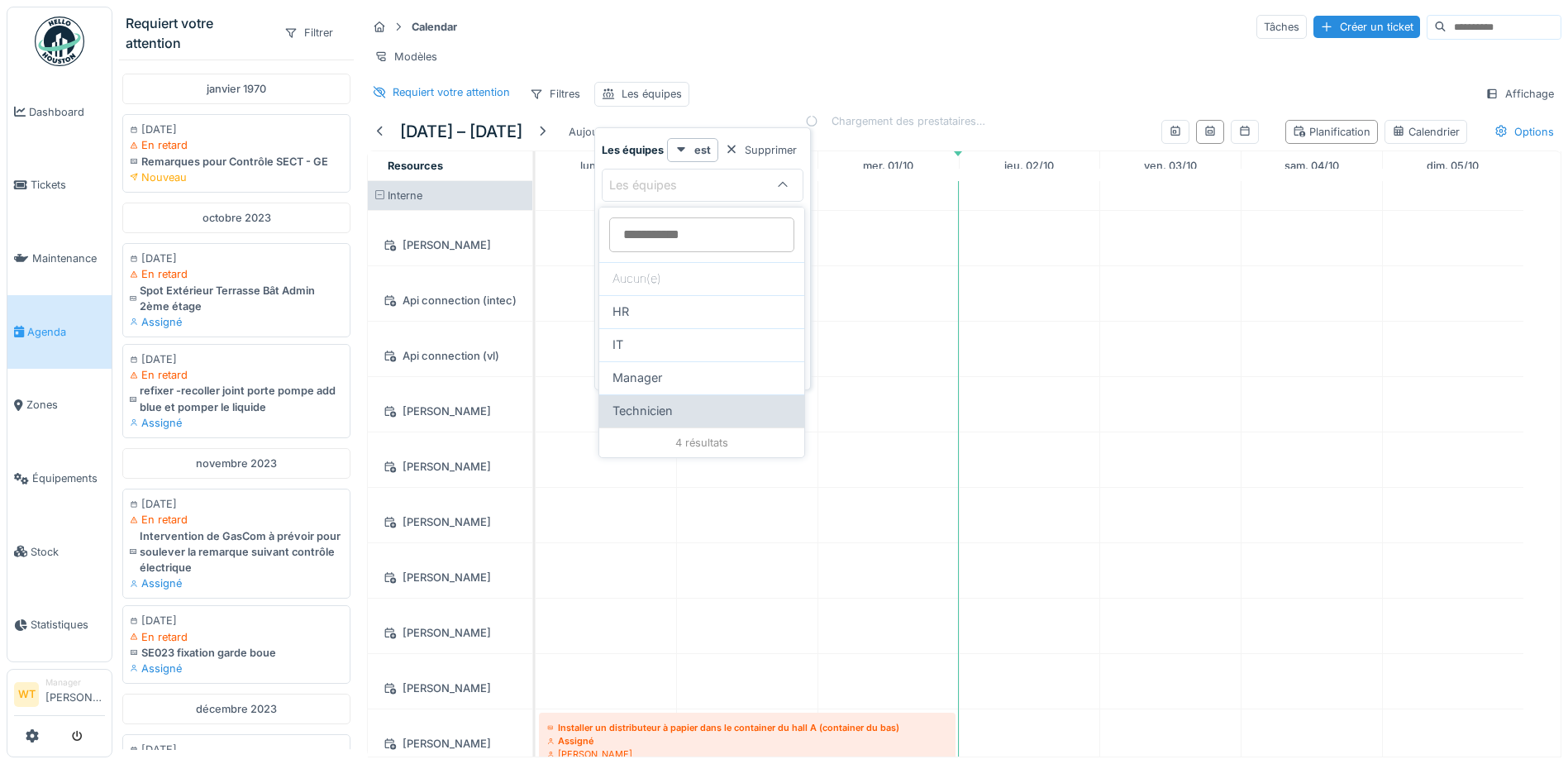
click at [689, 410] on div "Technicien" at bounding box center [702, 411] width 178 height 18
type input "***"
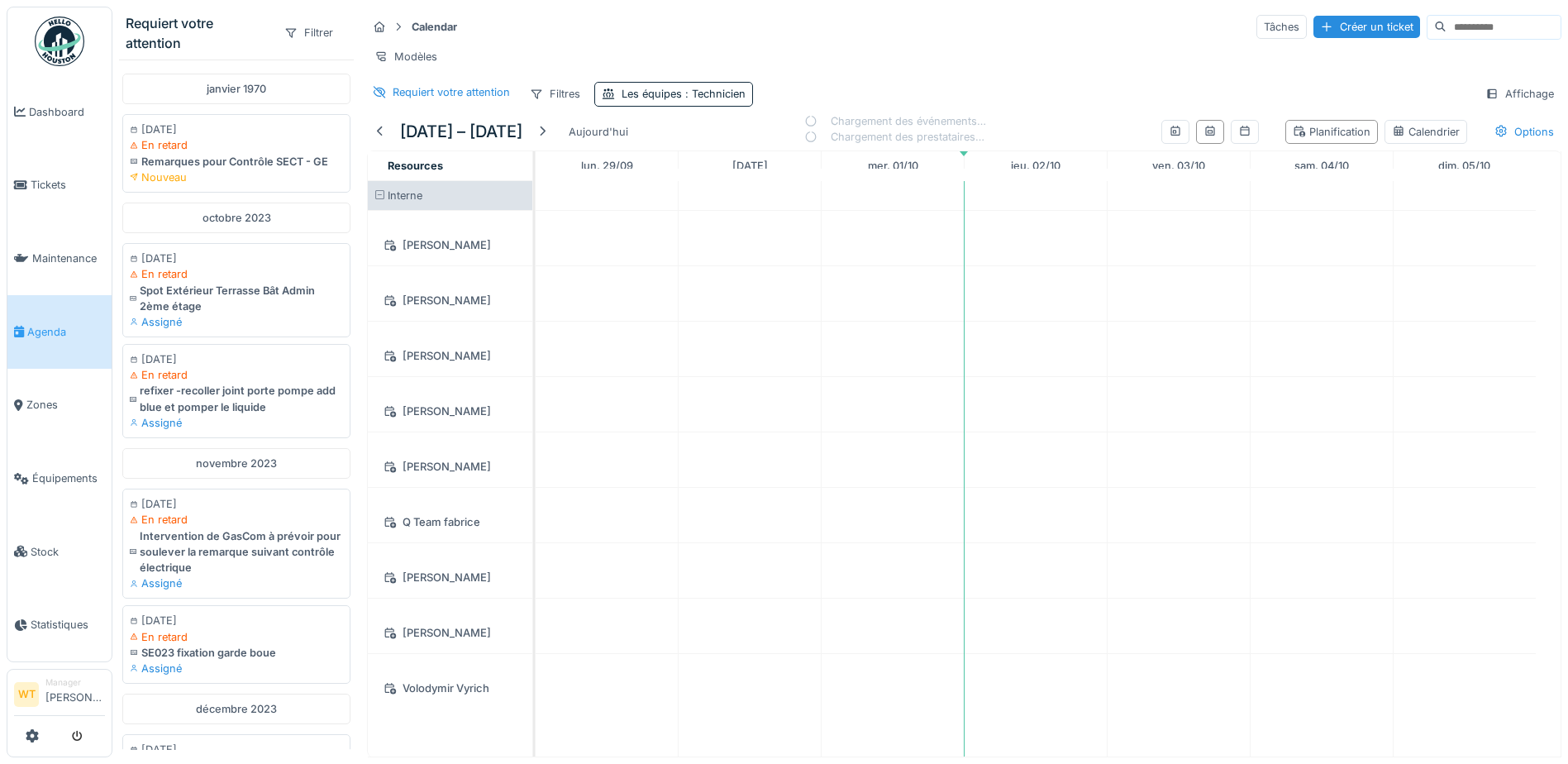
click at [692, 48] on div "Modèles" at bounding box center [964, 56] width 1194 height 24
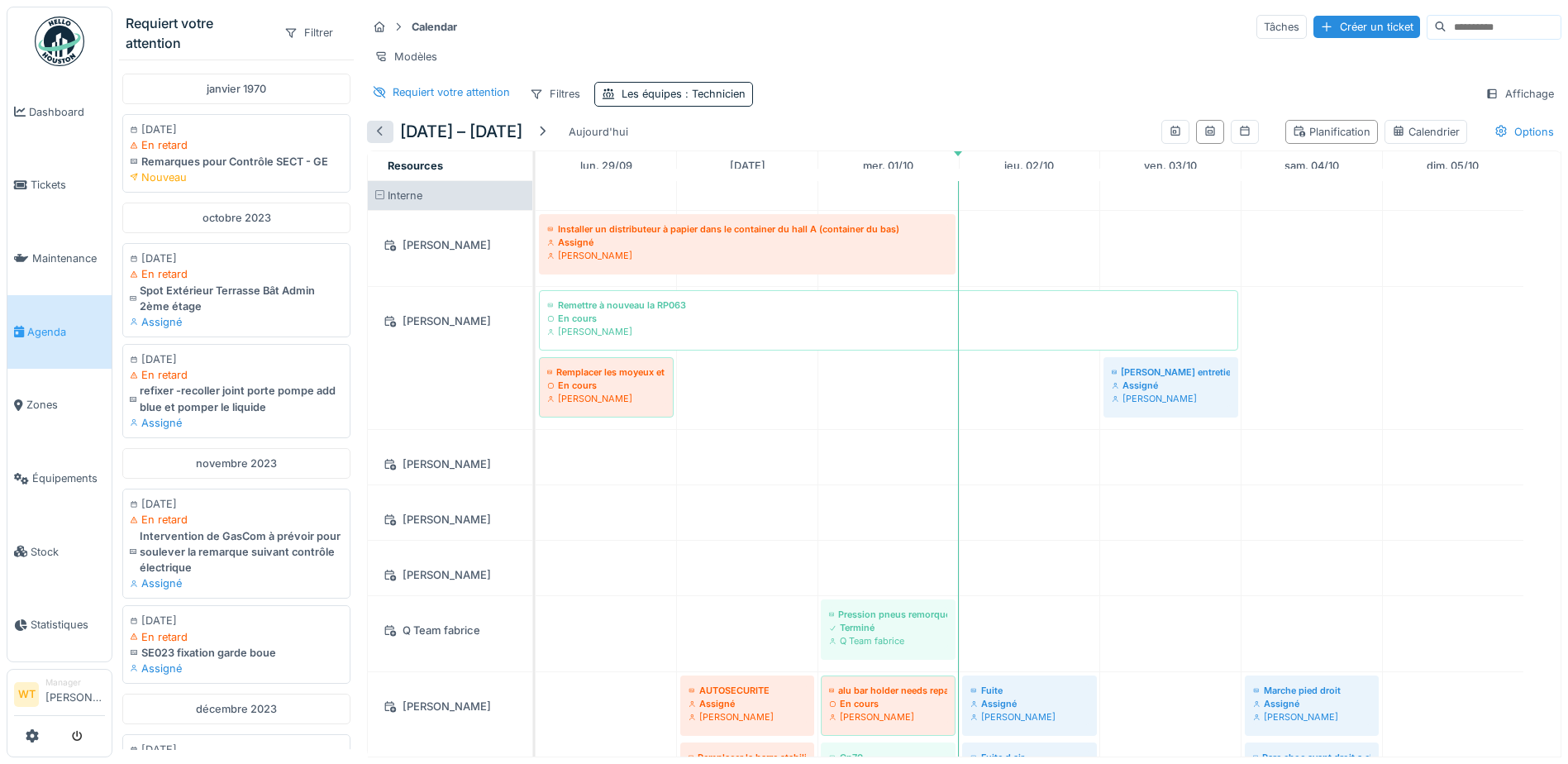
click at [380, 139] on div at bounding box center [381, 132] width 14 height 15
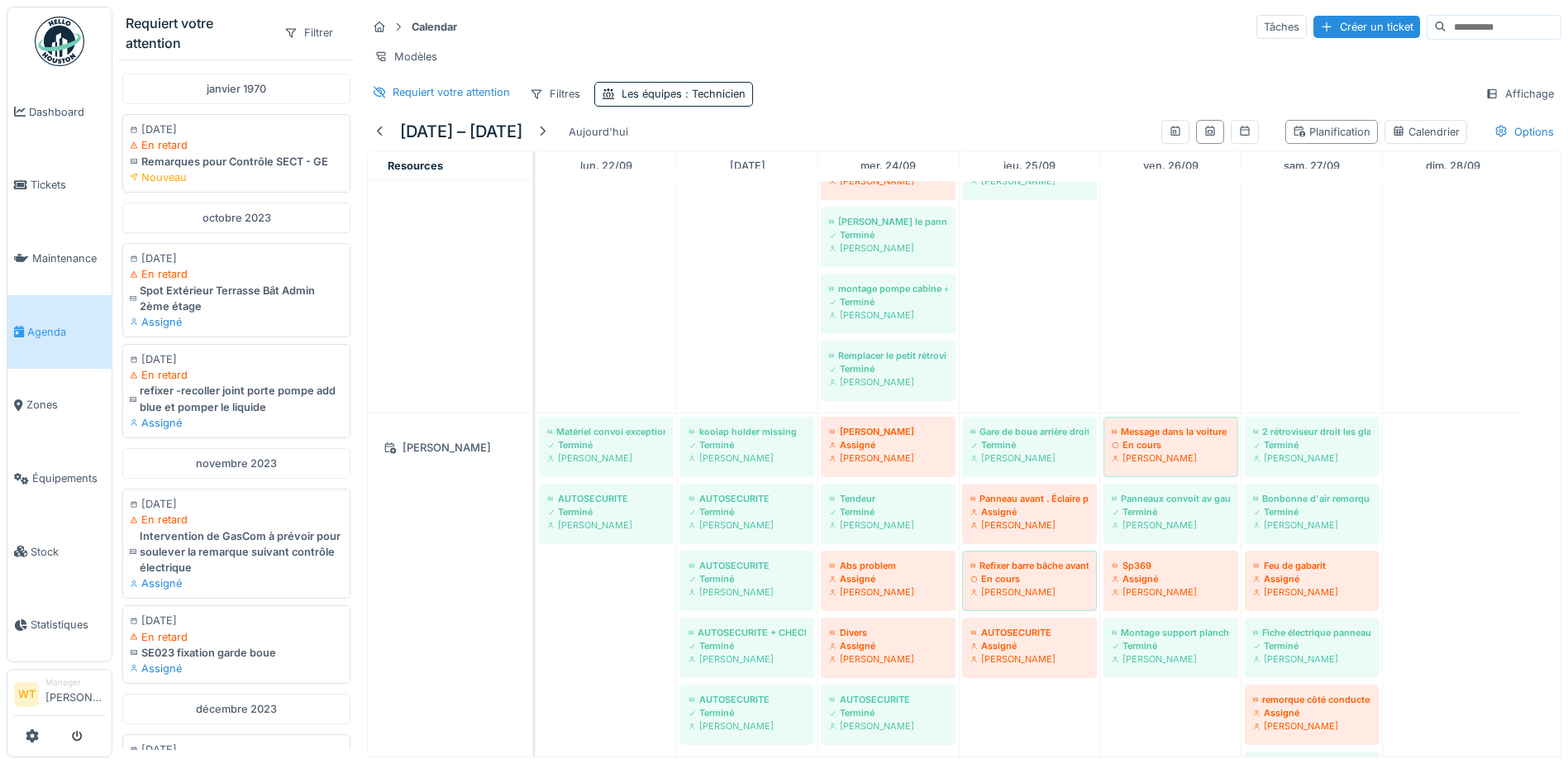
scroll to position [166, 0]
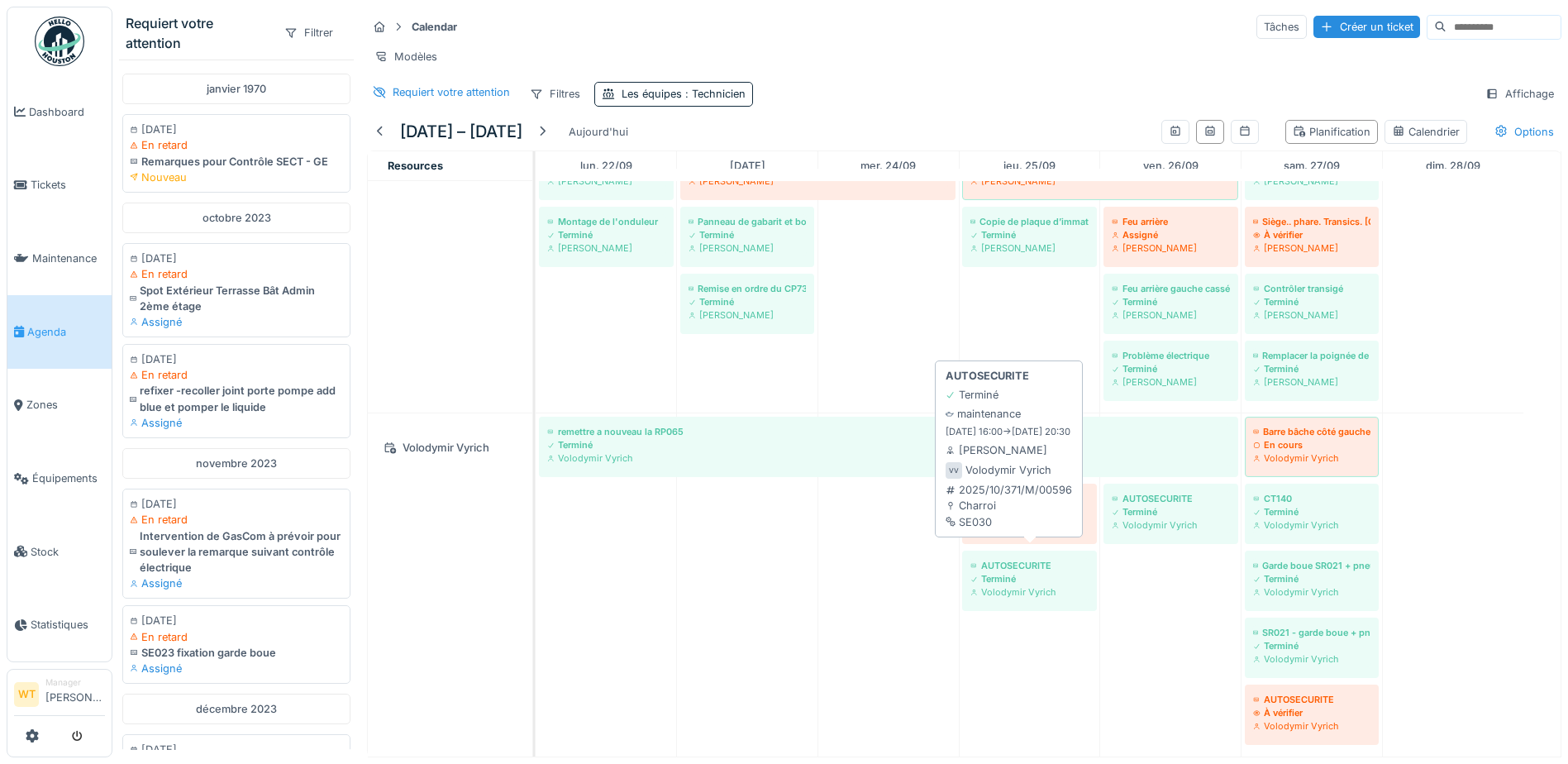
click at [1064, 559] on div "AUTOSECURITE" at bounding box center [1030, 565] width 118 height 14
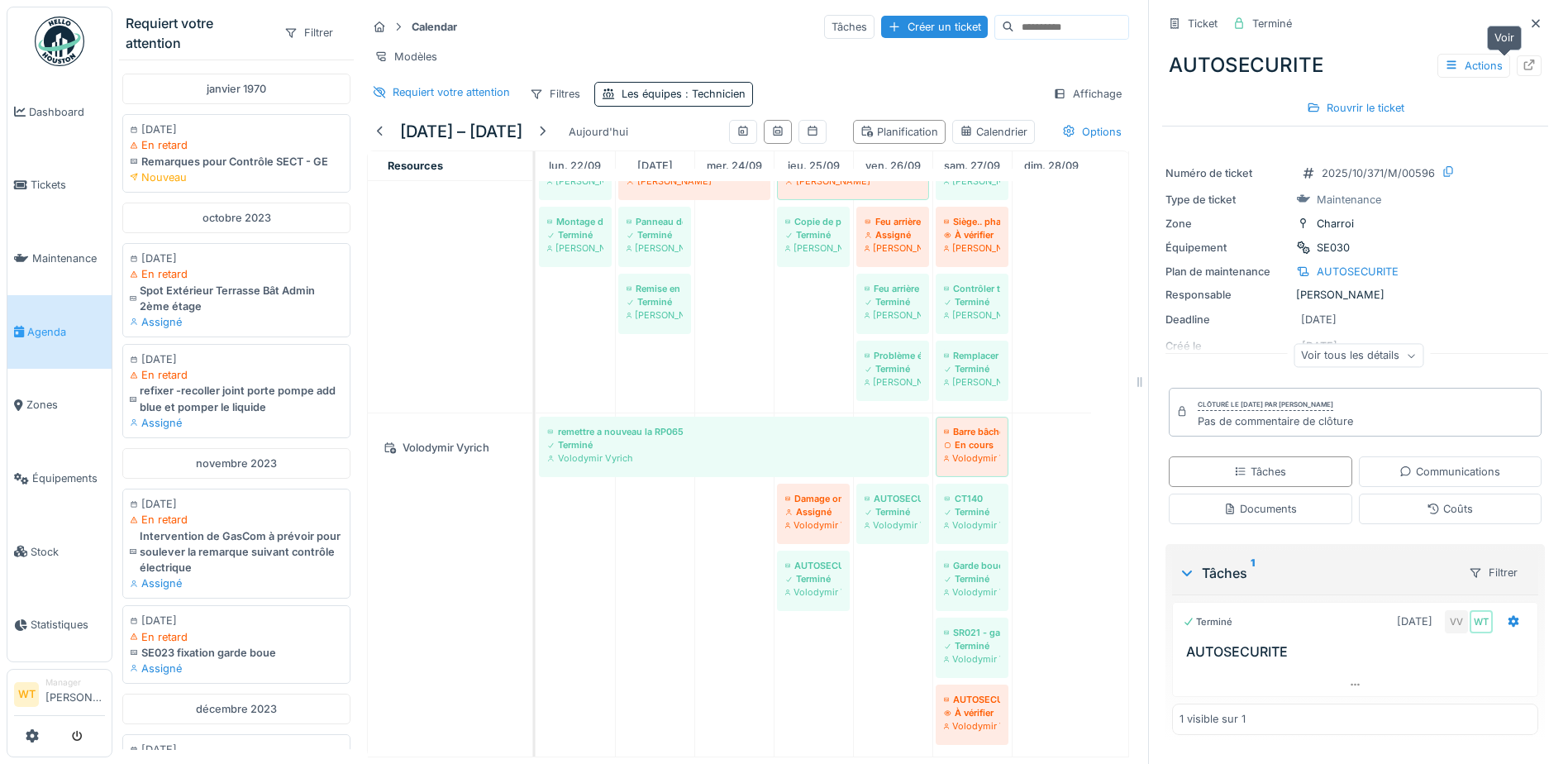
click at [1522, 59] on icon at bounding box center [1529, 64] width 14 height 11
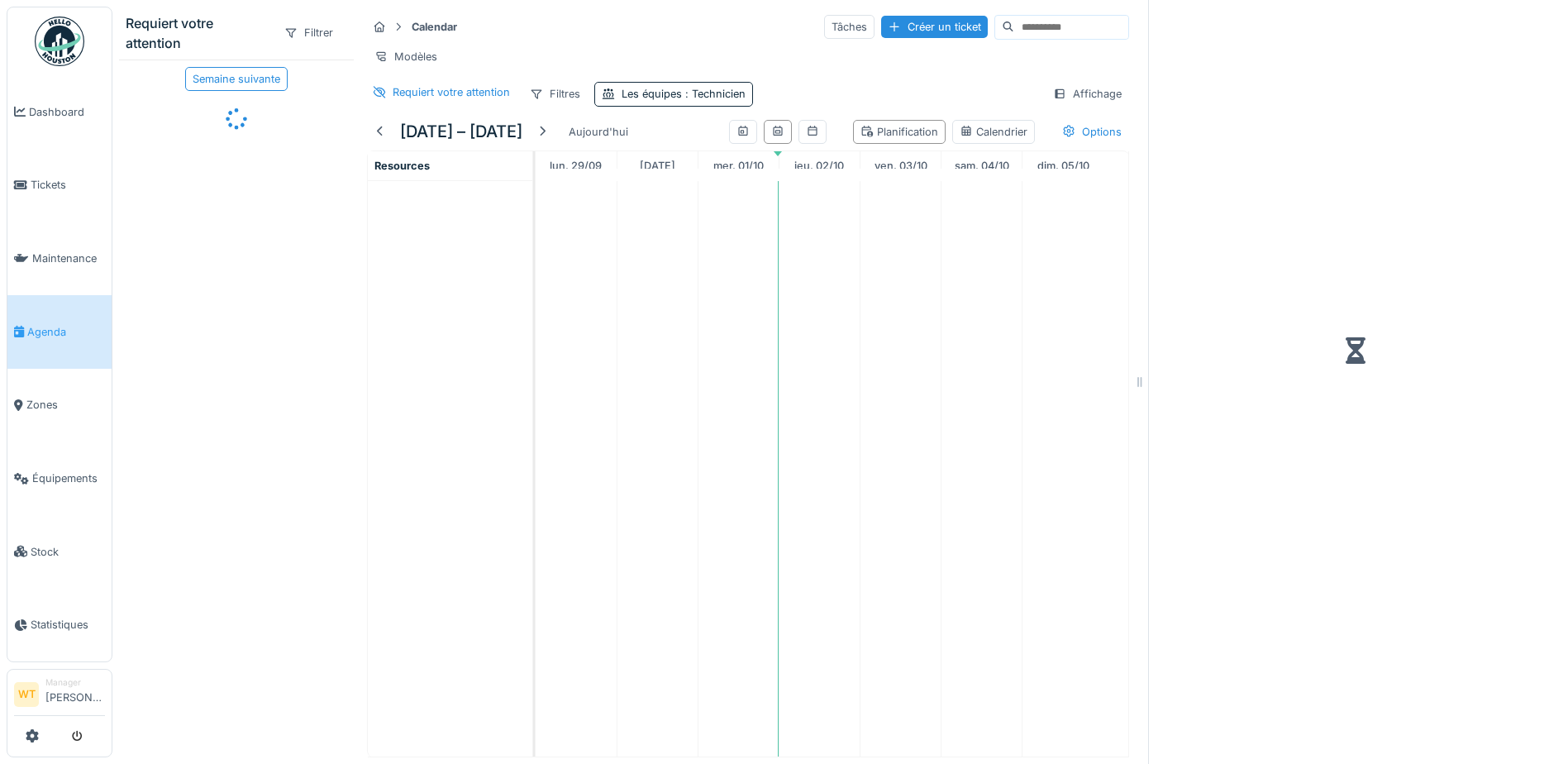
scroll to position [13, 0]
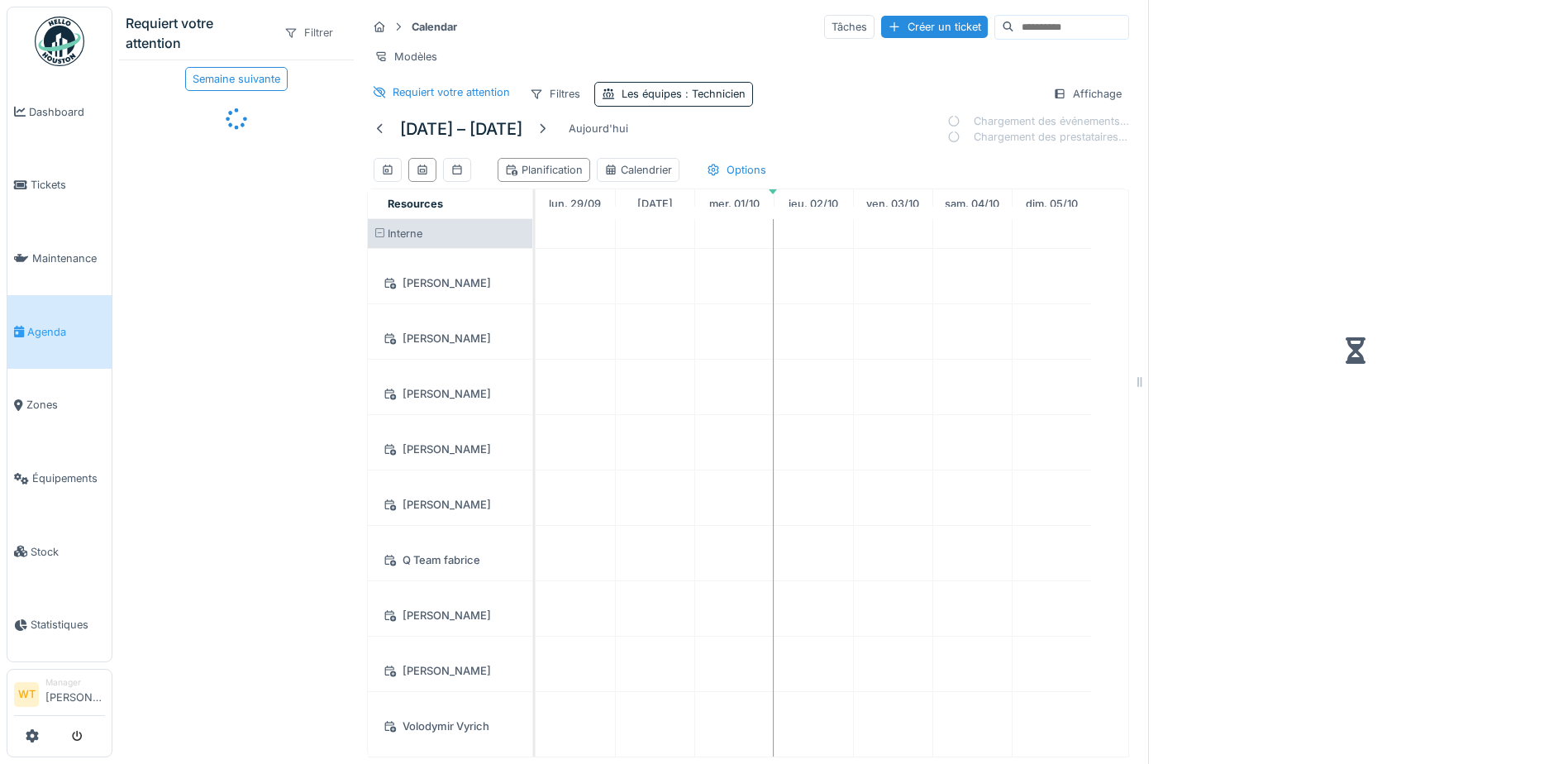
click at [302, 20] on div "Filtrer" at bounding box center [309, 32] width 64 height 24
click at [528, 15] on div "Calendar Tâches Créer un ticket" at bounding box center [748, 27] width 762 height 27
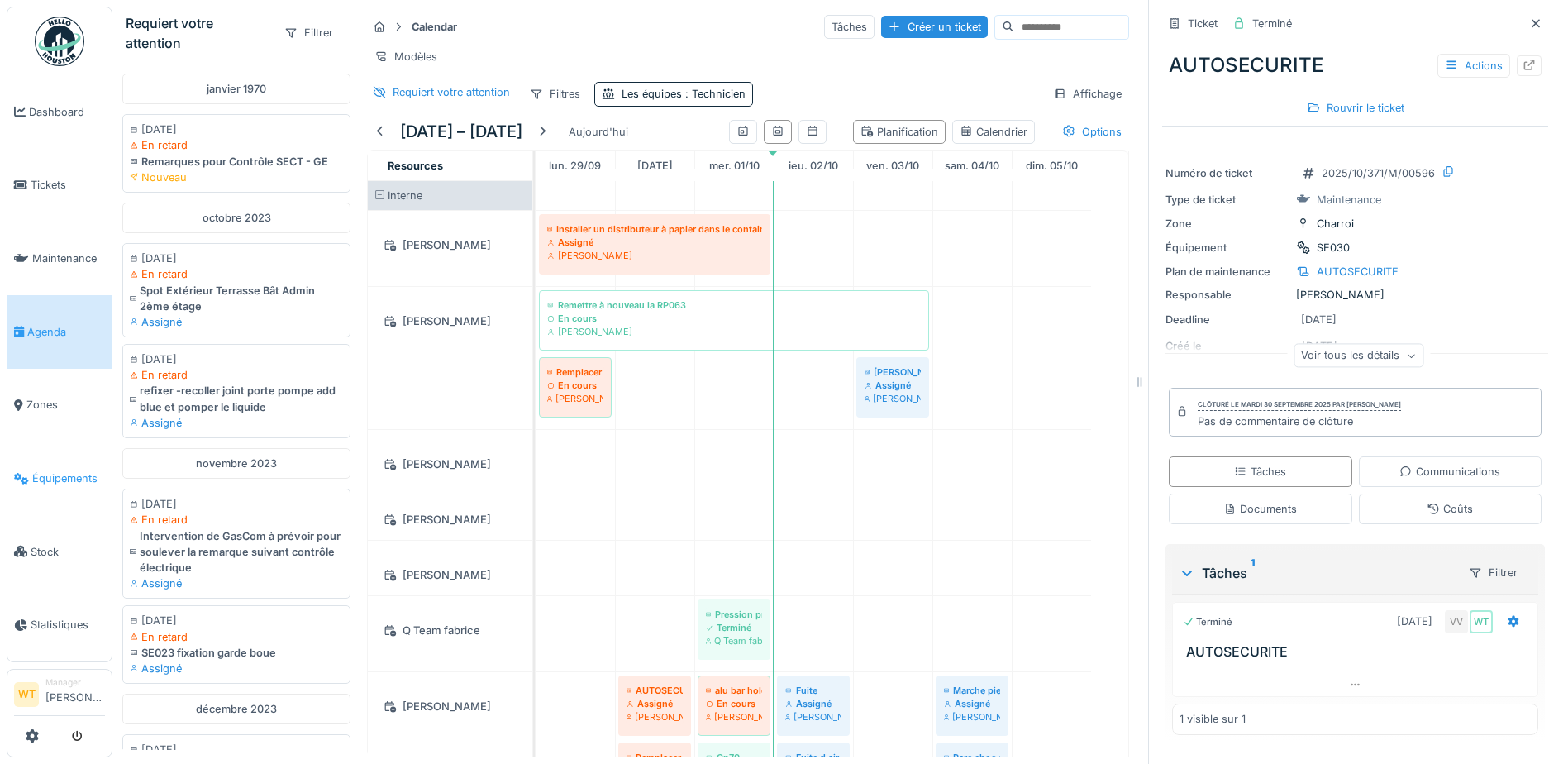
click at [73, 471] on span "Équipements" at bounding box center [68, 478] width 73 height 15
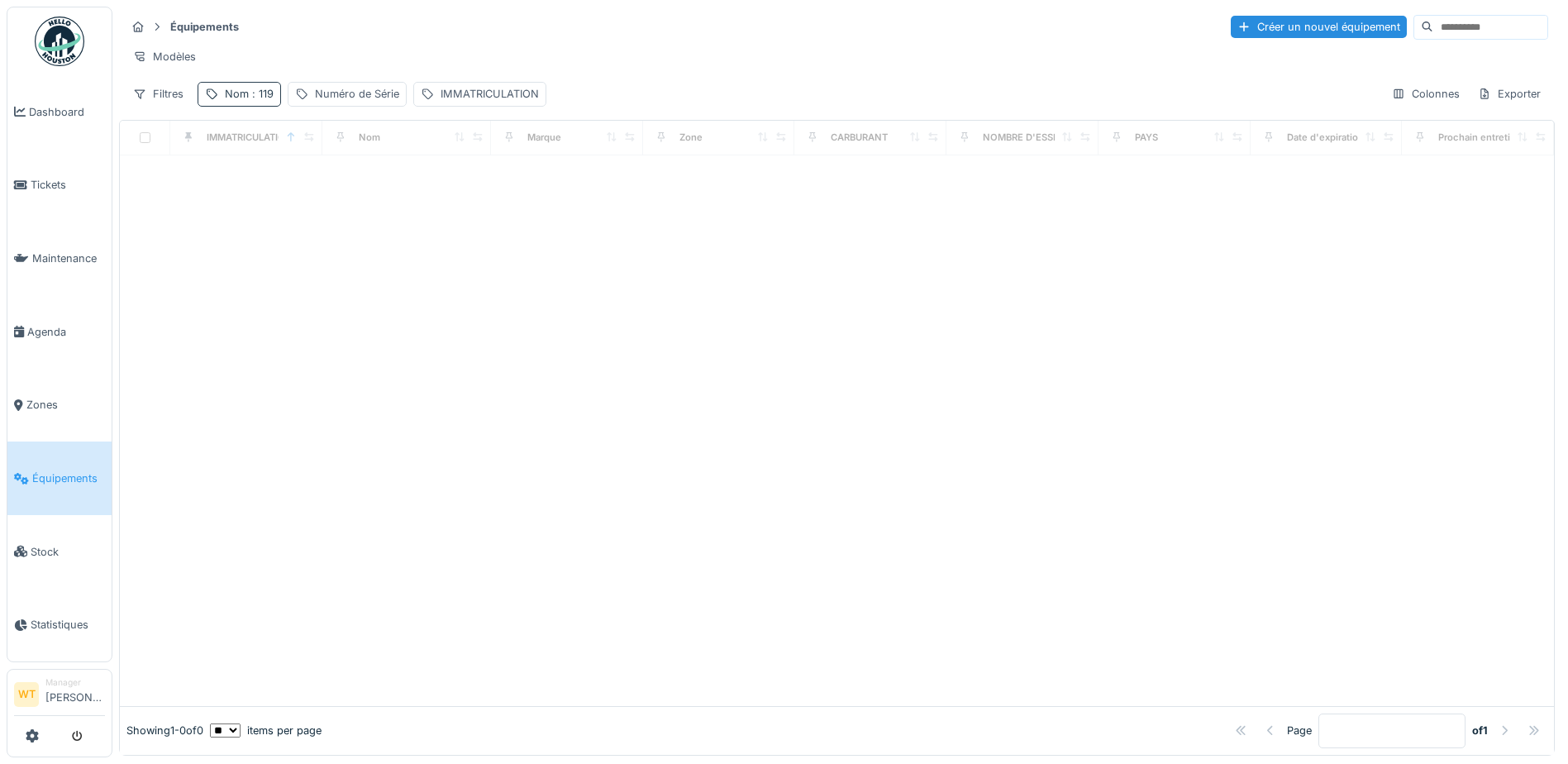
click at [257, 100] on span ": 119" at bounding box center [261, 93] width 25 height 13
click at [354, 186] on icon at bounding box center [350, 186] width 9 height 9
click at [302, 192] on input "Nom" at bounding box center [288, 186] width 165 height 35
type input "*****"
click at [490, 382] on div at bounding box center [837, 465] width 1434 height 480
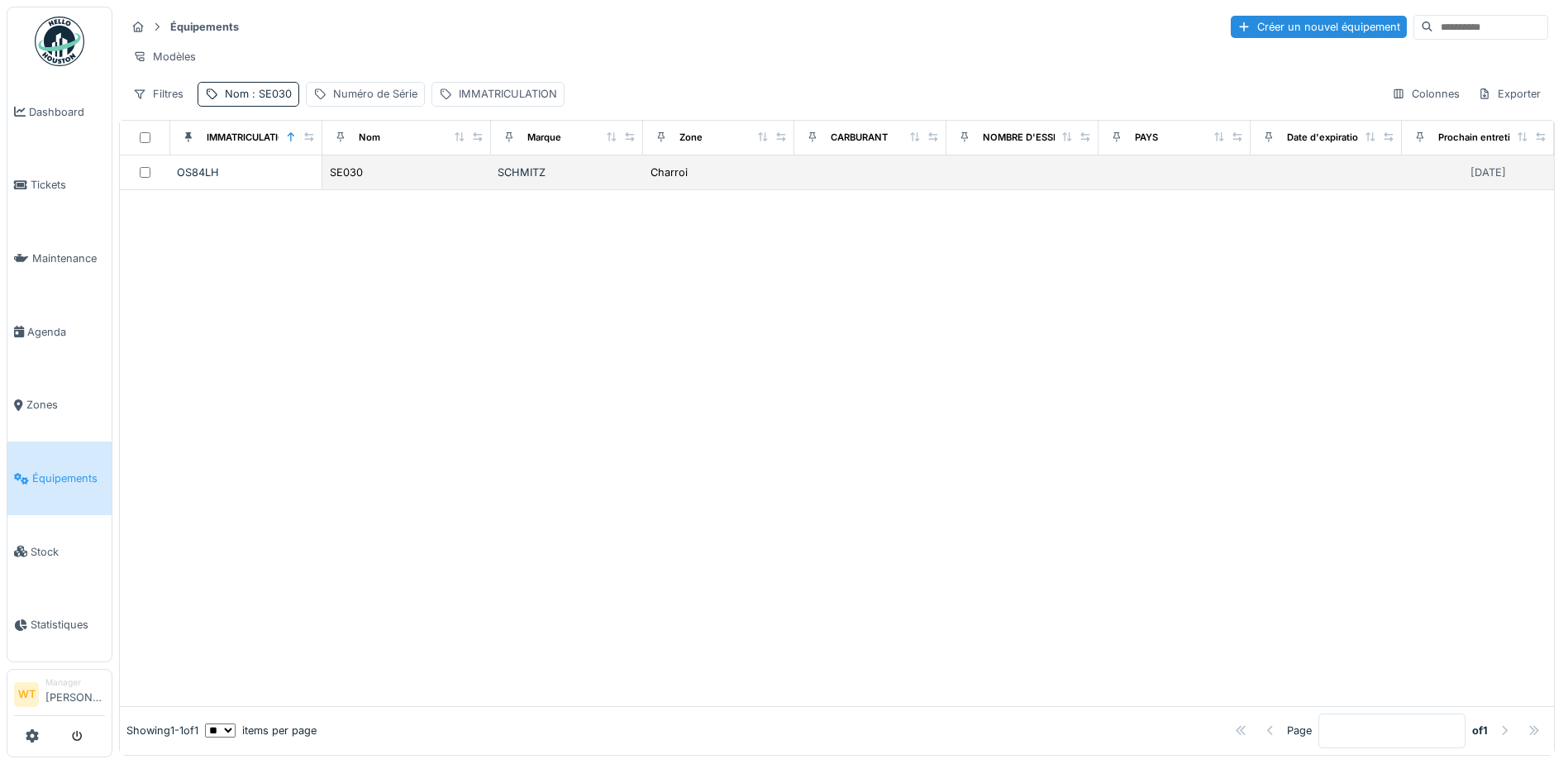
click at [370, 181] on div "SE030" at bounding box center [407, 172] width 155 height 17
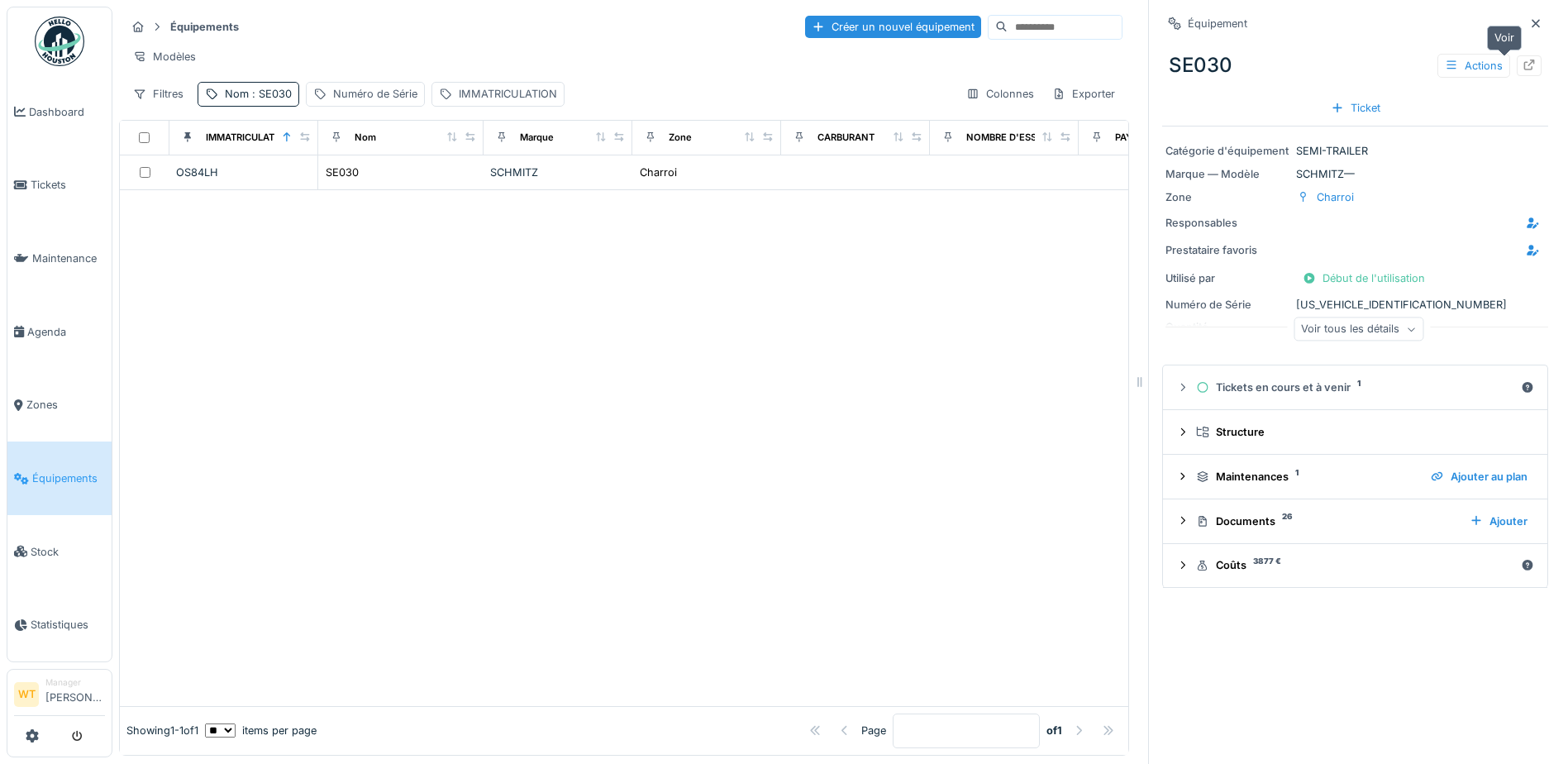
click at [1522, 58] on div at bounding box center [1529, 66] width 14 height 15
click at [256, 100] on span ": SE030" at bounding box center [270, 93] width 43 height 13
click at [303, 179] on input "*****" at bounding box center [288, 186] width 165 height 35
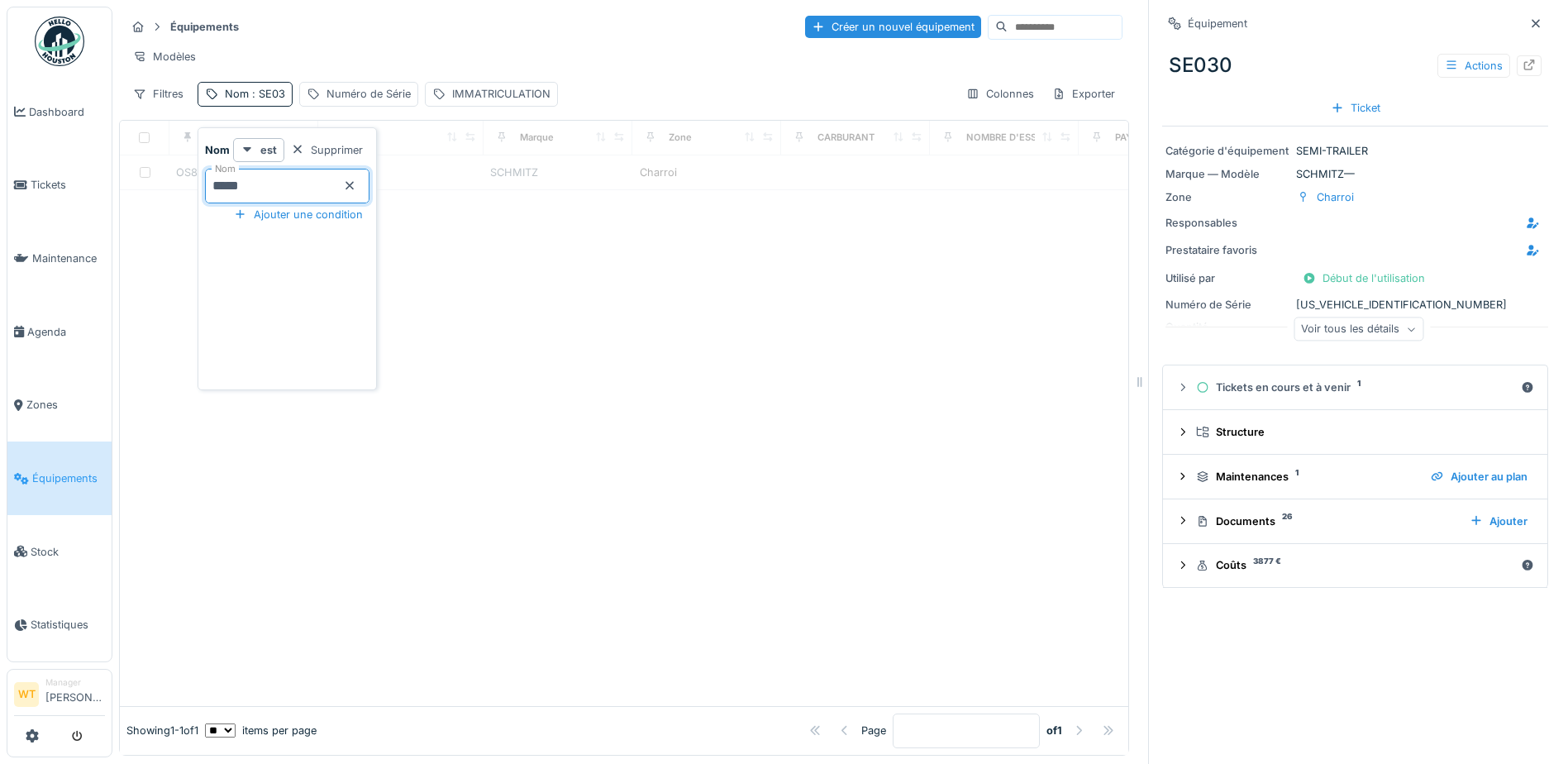
type input "*****"
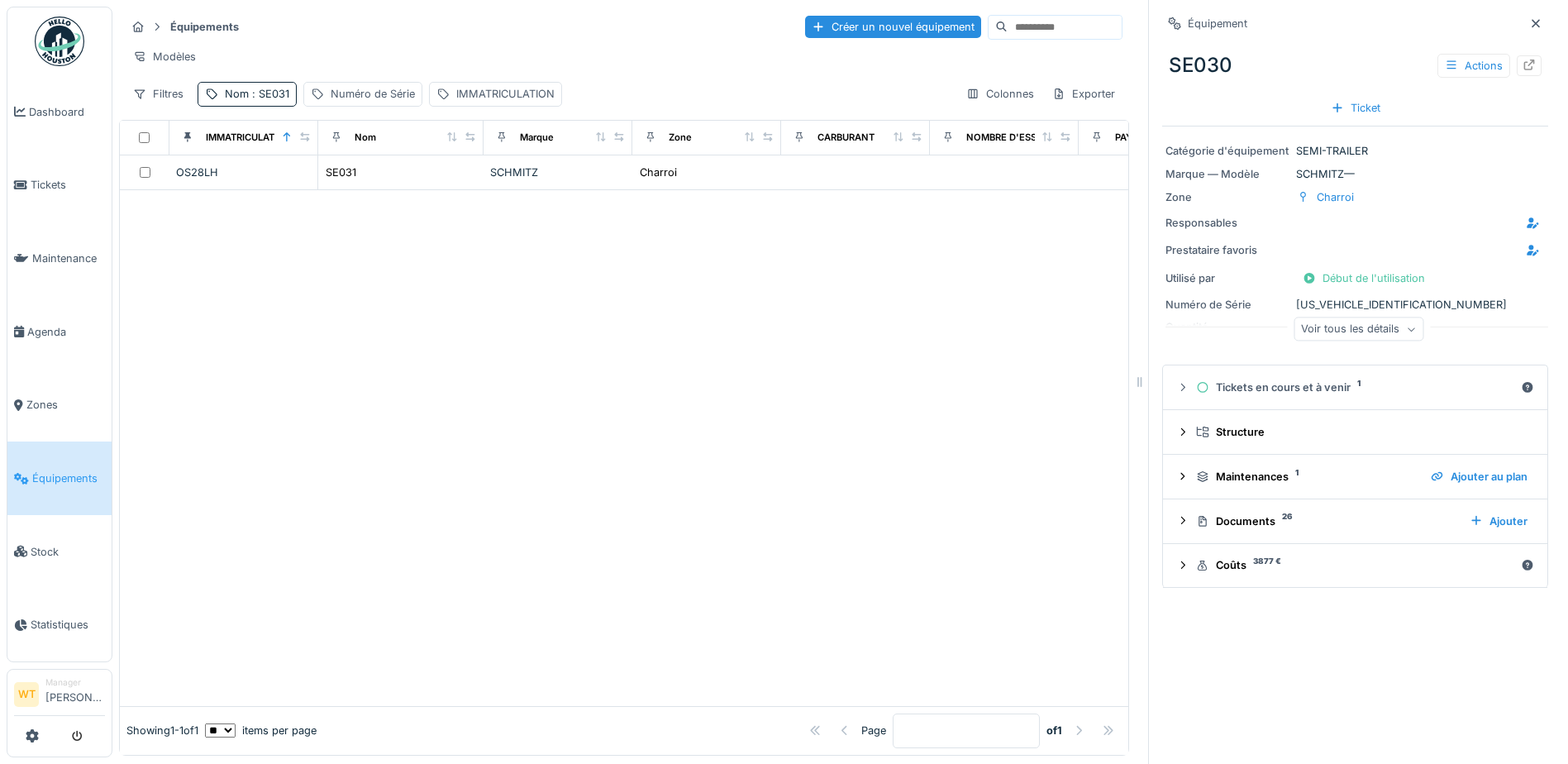
click at [626, 278] on div at bounding box center [624, 447] width 1008 height 516
click at [333, 180] on div "SE031" at bounding box center [341, 172] width 31 height 15
click at [1522, 65] on icon at bounding box center [1529, 64] width 14 height 11
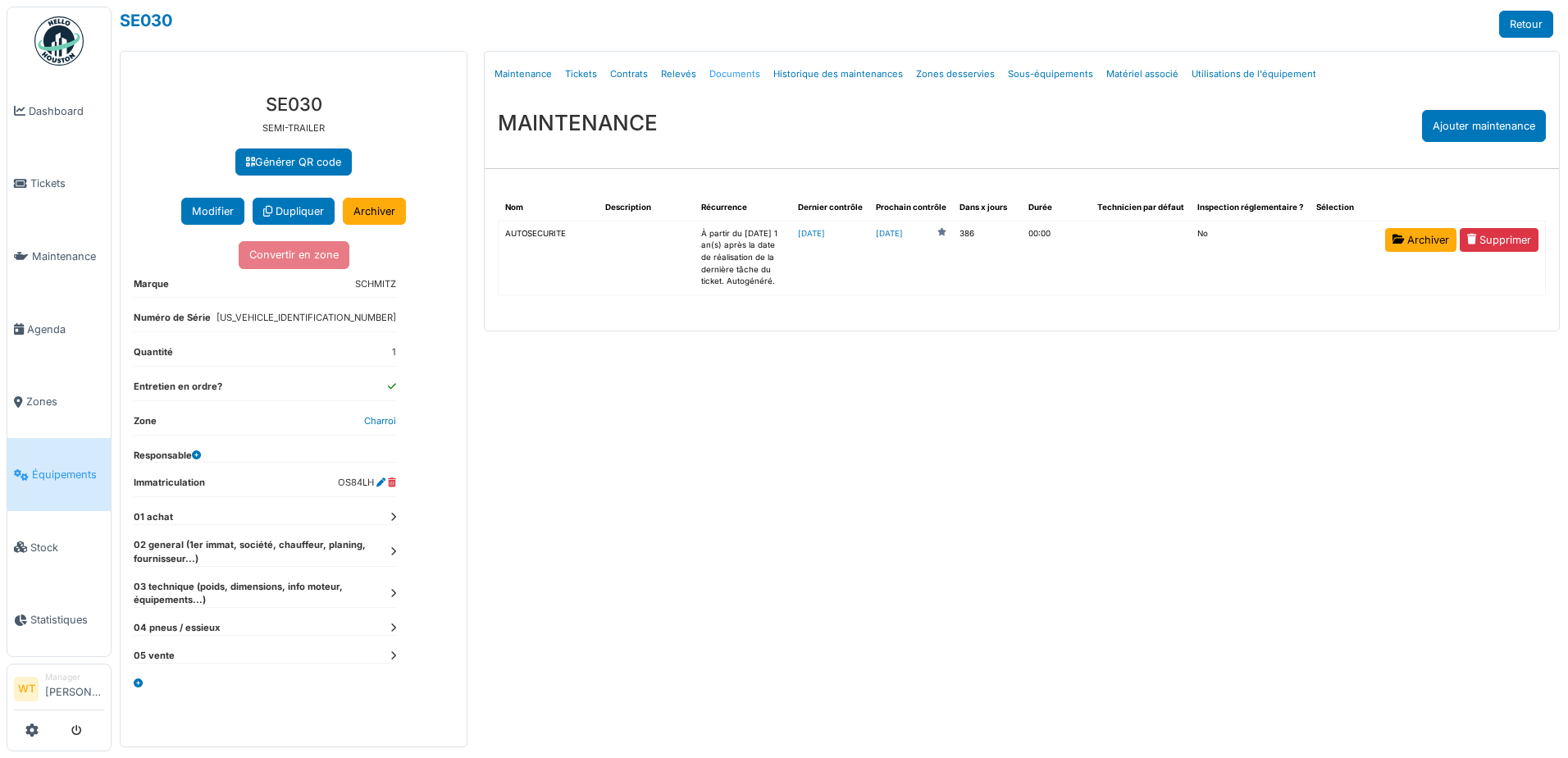
click at [724, 75] on link "Documents" at bounding box center [735, 74] width 64 height 38
select select "***"
click at [726, 79] on link "Documents" at bounding box center [735, 74] width 64 height 38
select select "***"
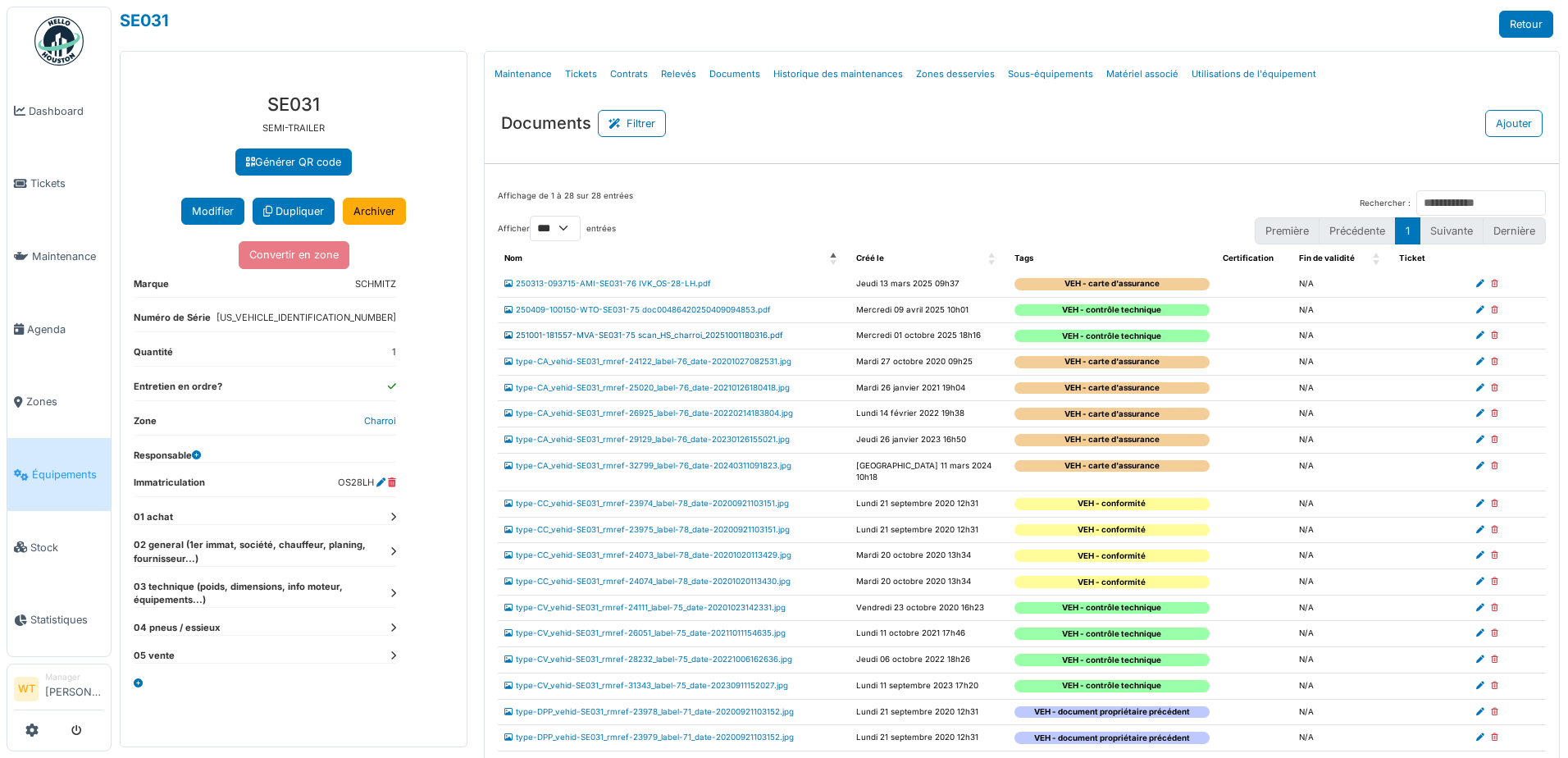
click at [603, 338] on link "251001-181557-MVA-SE031-75 scan_HS_charroi_20251001180316.pdf" at bounding box center [644, 334] width 279 height 9
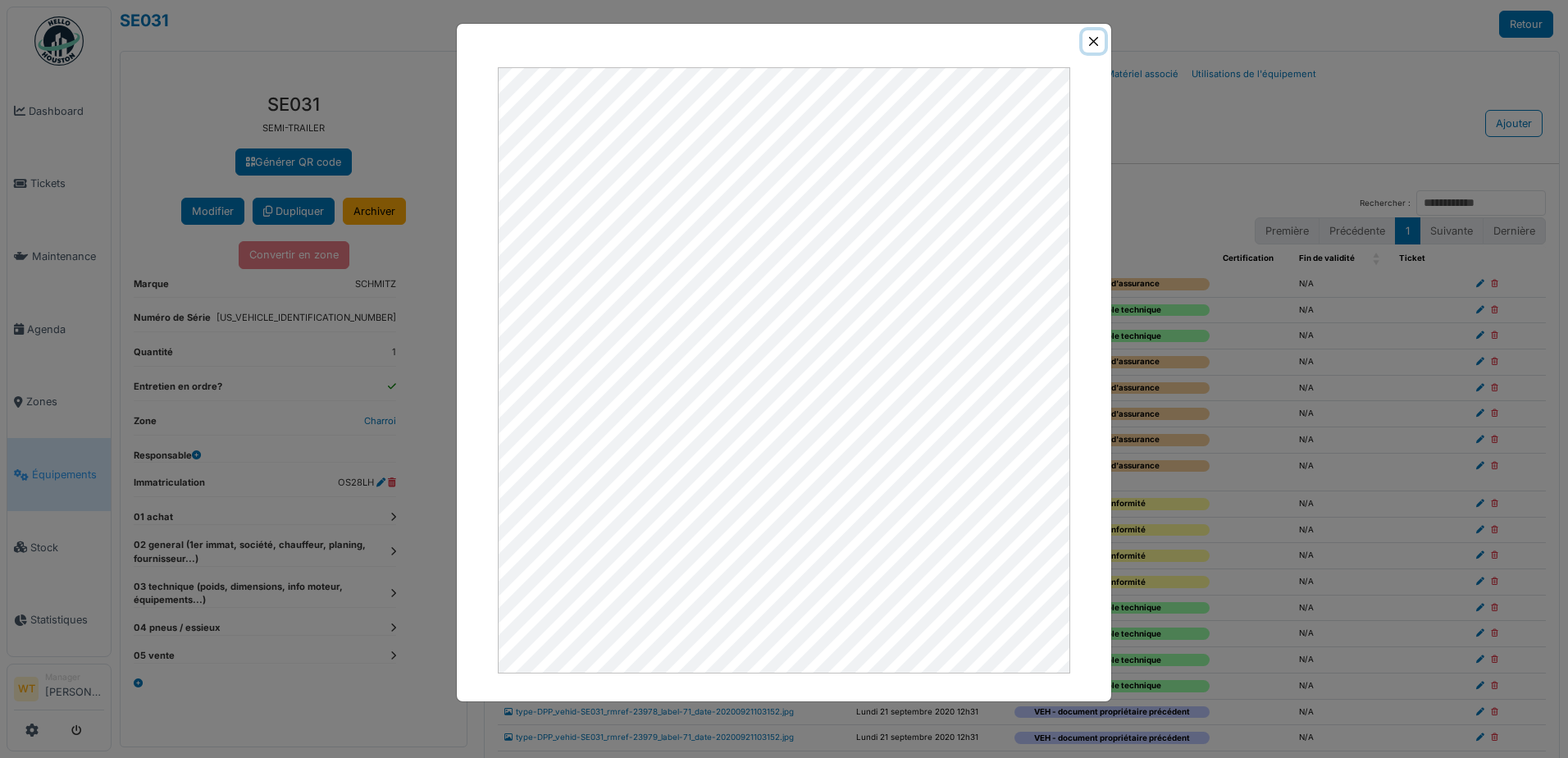
click at [1095, 48] on button "Close" at bounding box center [1093, 41] width 22 height 22
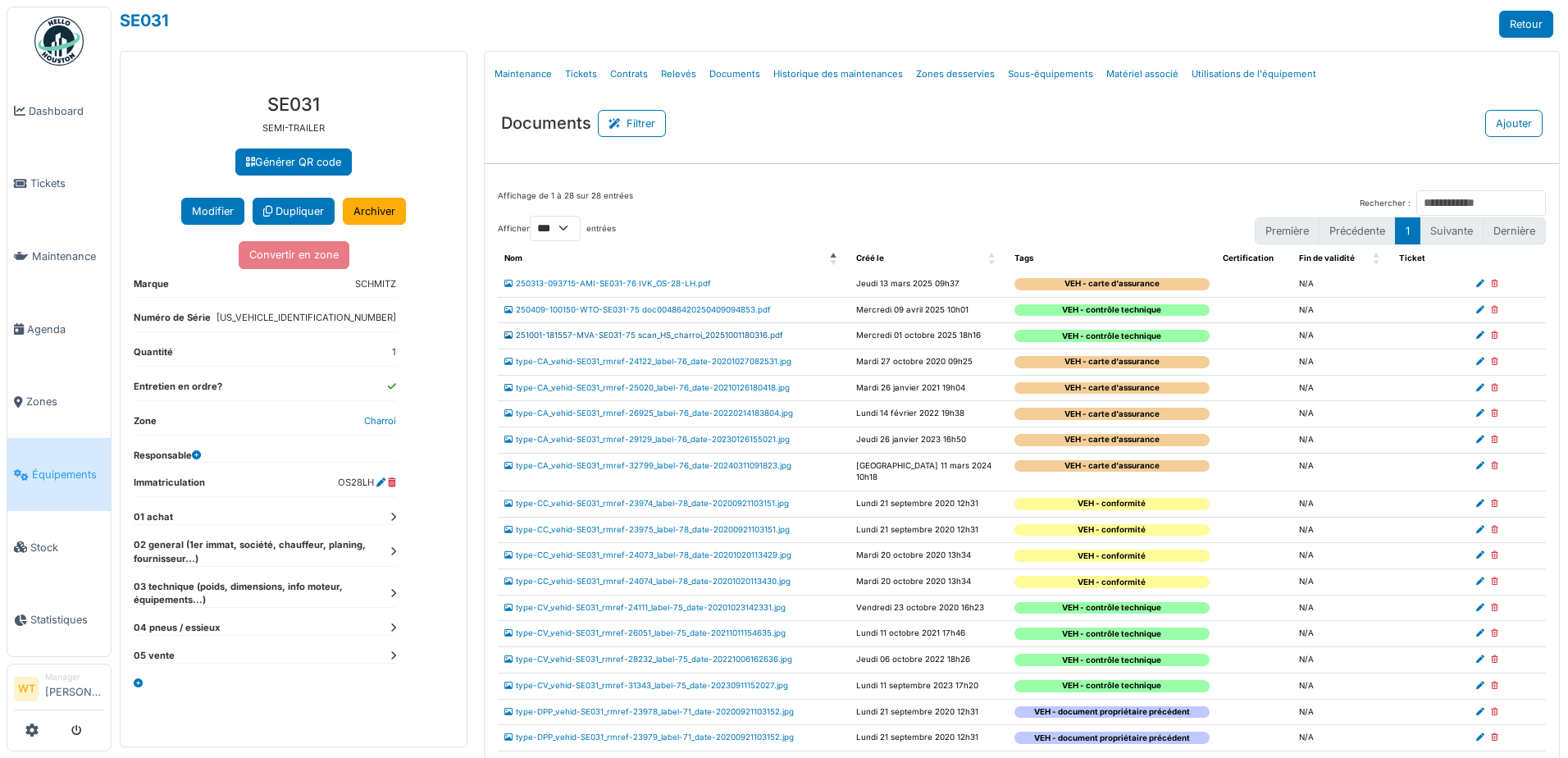
click at [603, 333] on link "251001-181557-MVA-SE031-75 scan_HS_charroi_20251001180316.pdf" at bounding box center [644, 334] width 279 height 9
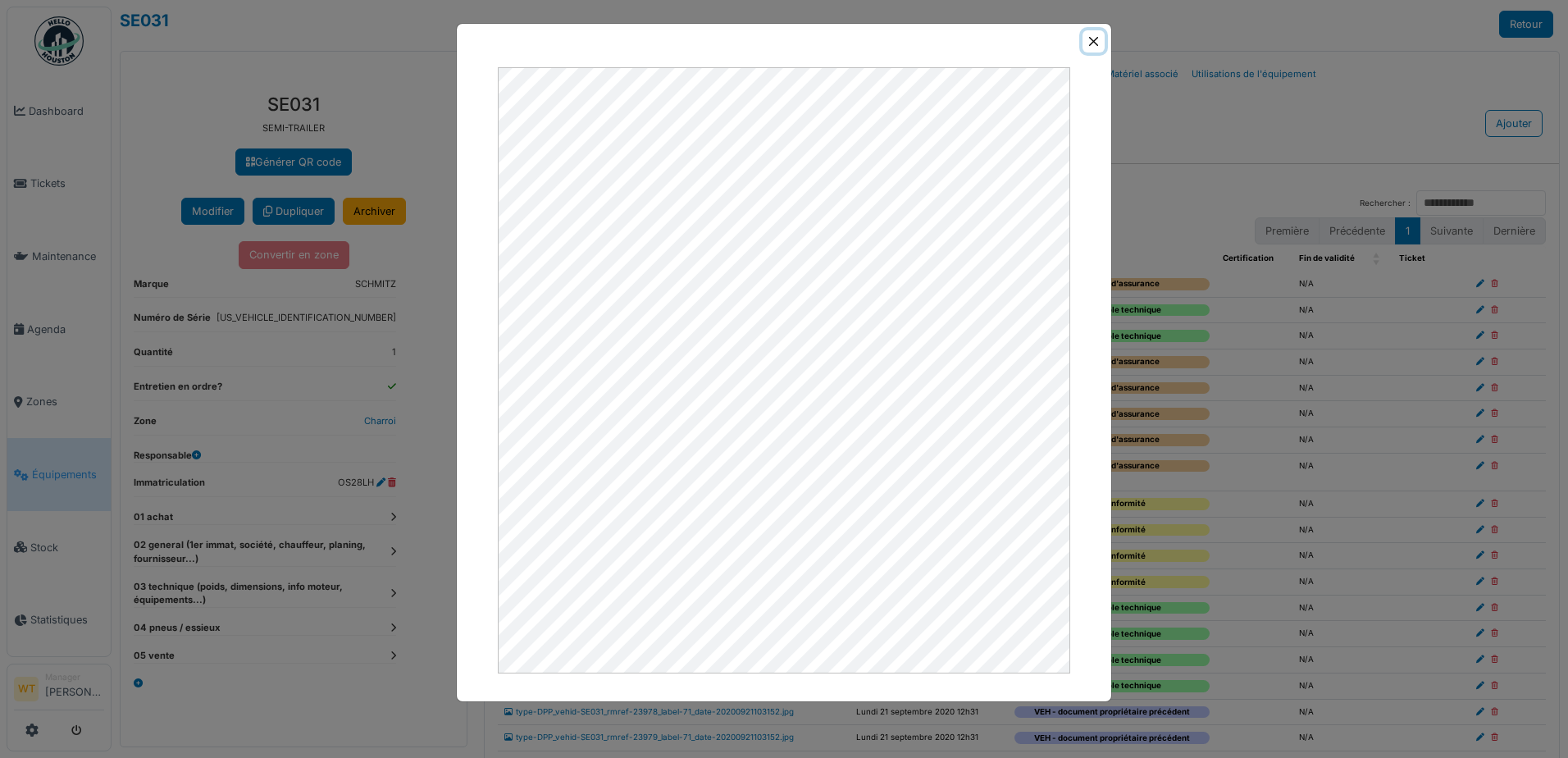
click at [1084, 37] on button "Close" at bounding box center [1093, 41] width 22 height 22
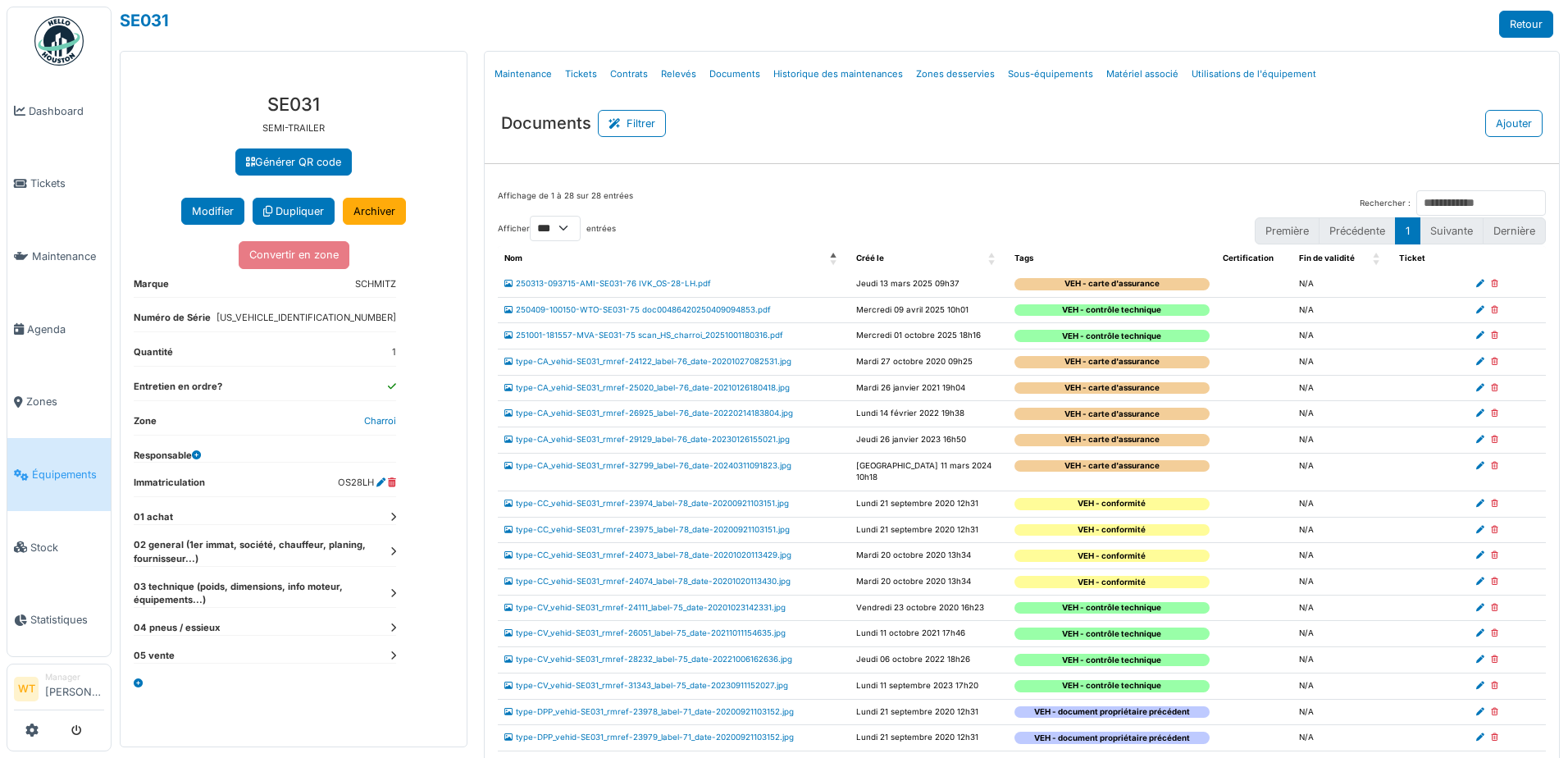
click at [50, 471] on span "Équipements" at bounding box center [67, 475] width 72 height 15
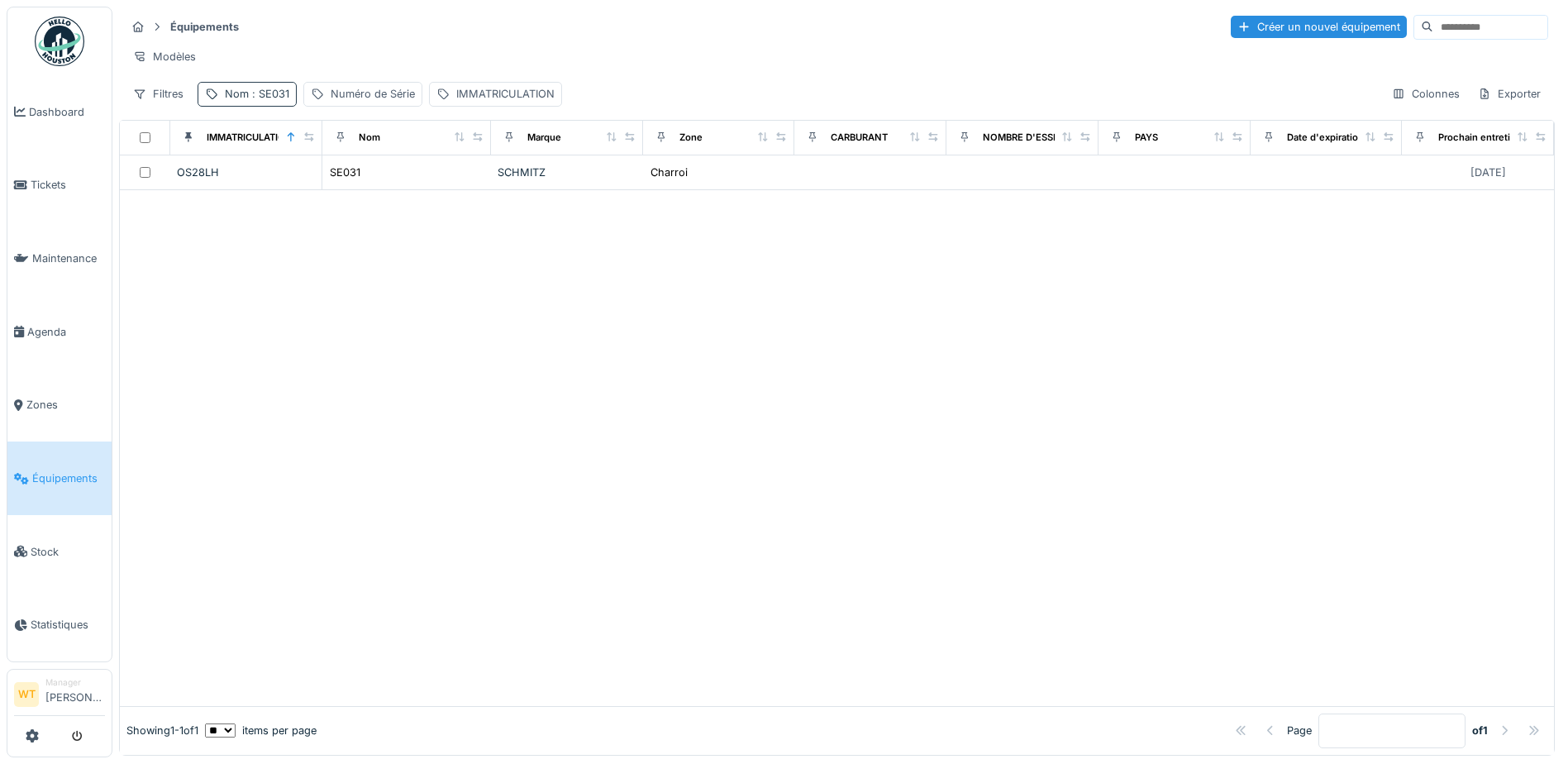
click at [246, 102] on div "Nom : SE031" at bounding box center [257, 94] width 65 height 15
drag, startPoint x: 376, startPoint y: 186, endPoint x: 348, endPoint y: 186, distance: 28.0
click at [356, 186] on icon at bounding box center [350, 185] width 14 height 11
click at [331, 186] on input "Nom" at bounding box center [288, 186] width 165 height 35
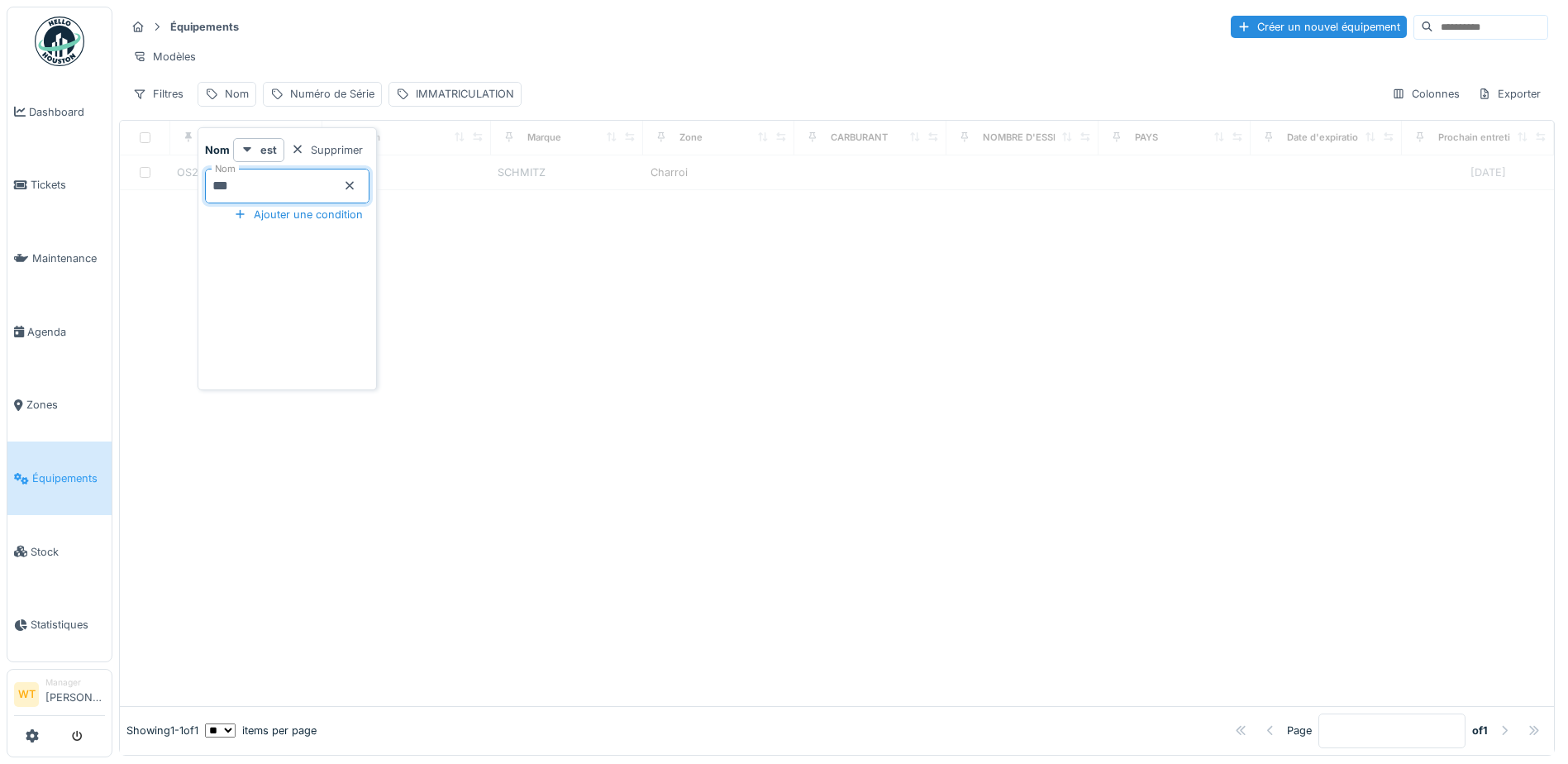
type input "***"
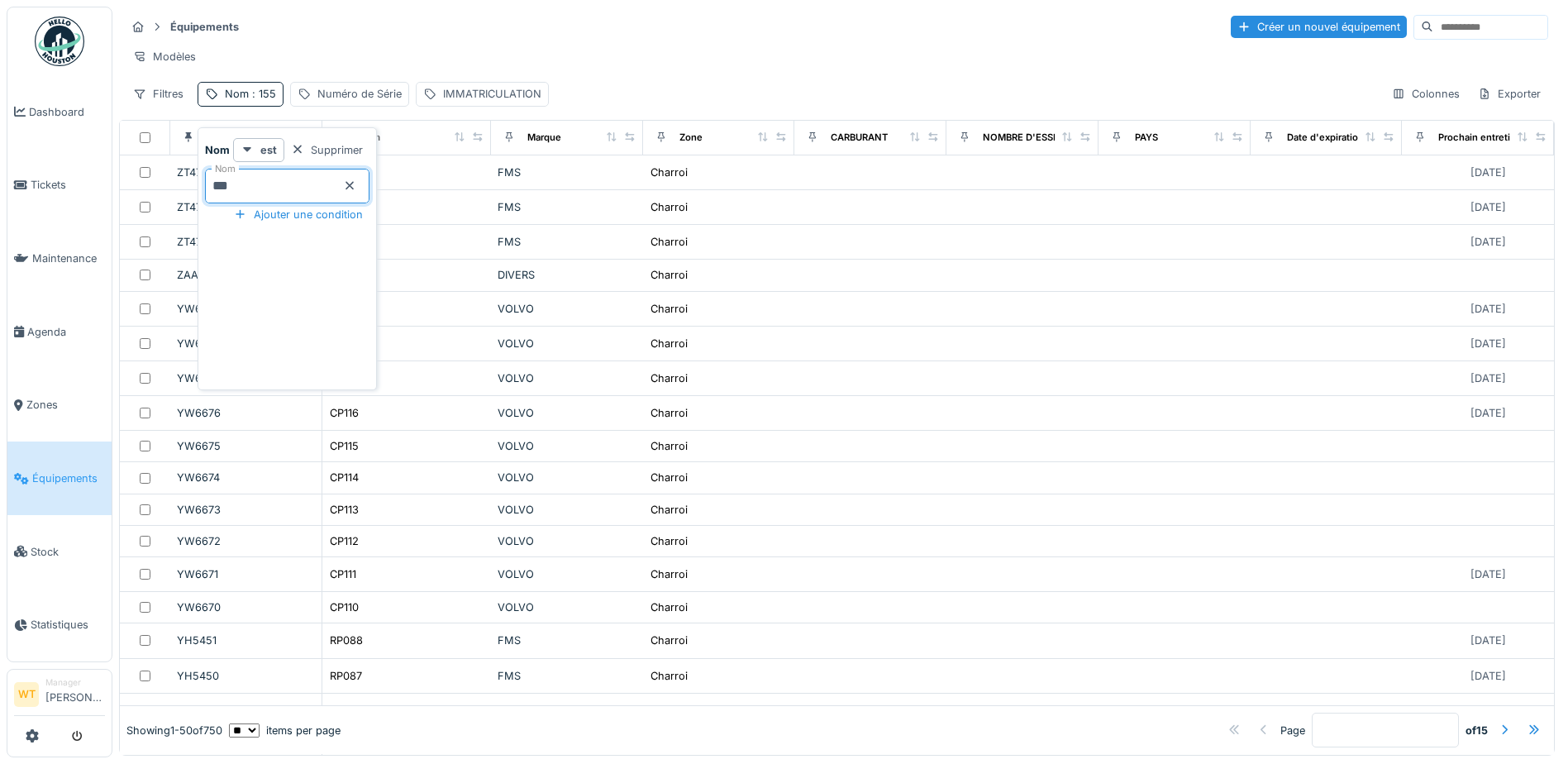
click at [482, 37] on div "Équipements Créer un nouvel équipement" at bounding box center [837, 27] width 1423 height 27
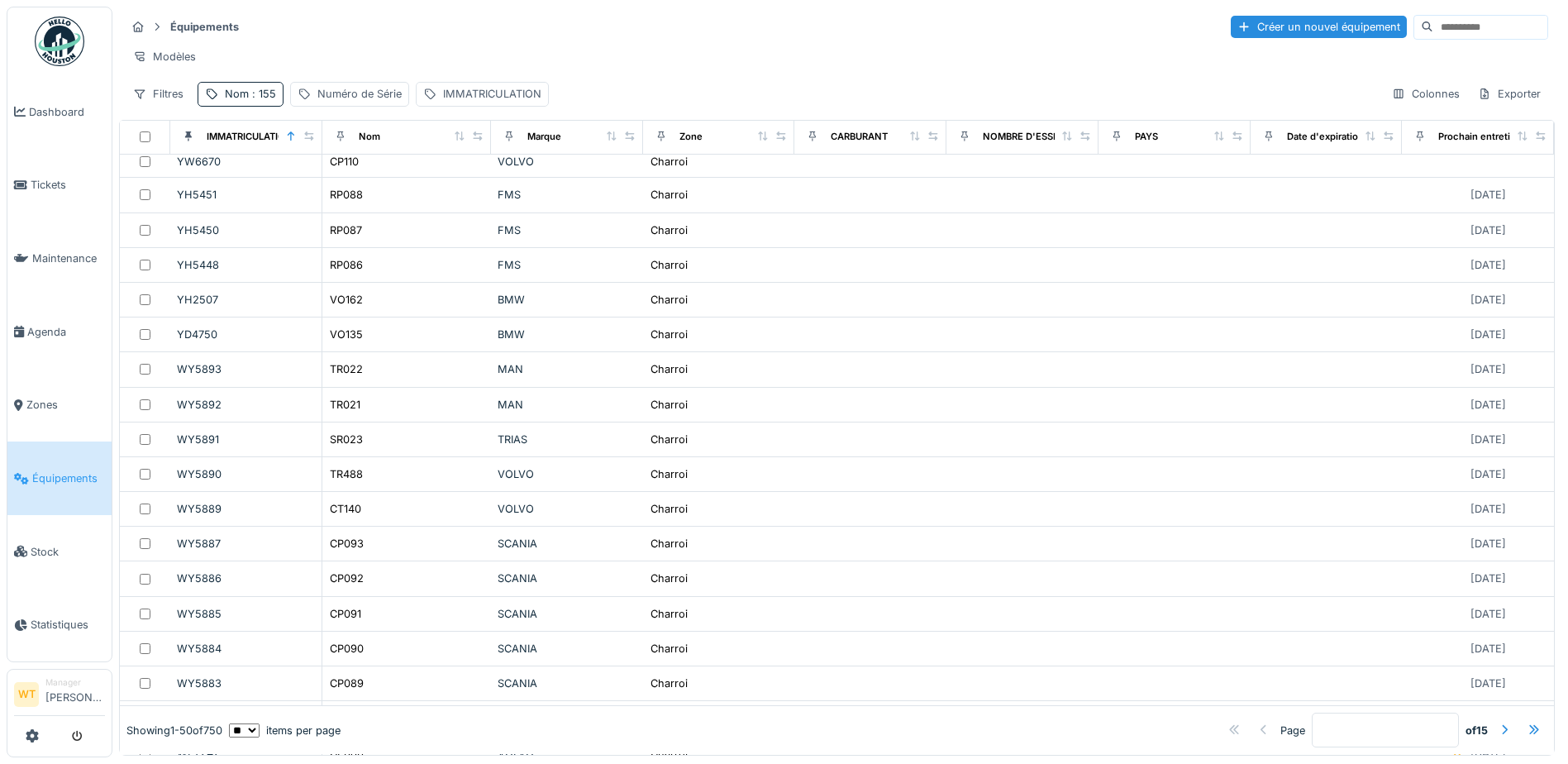
scroll to position [330, 0]
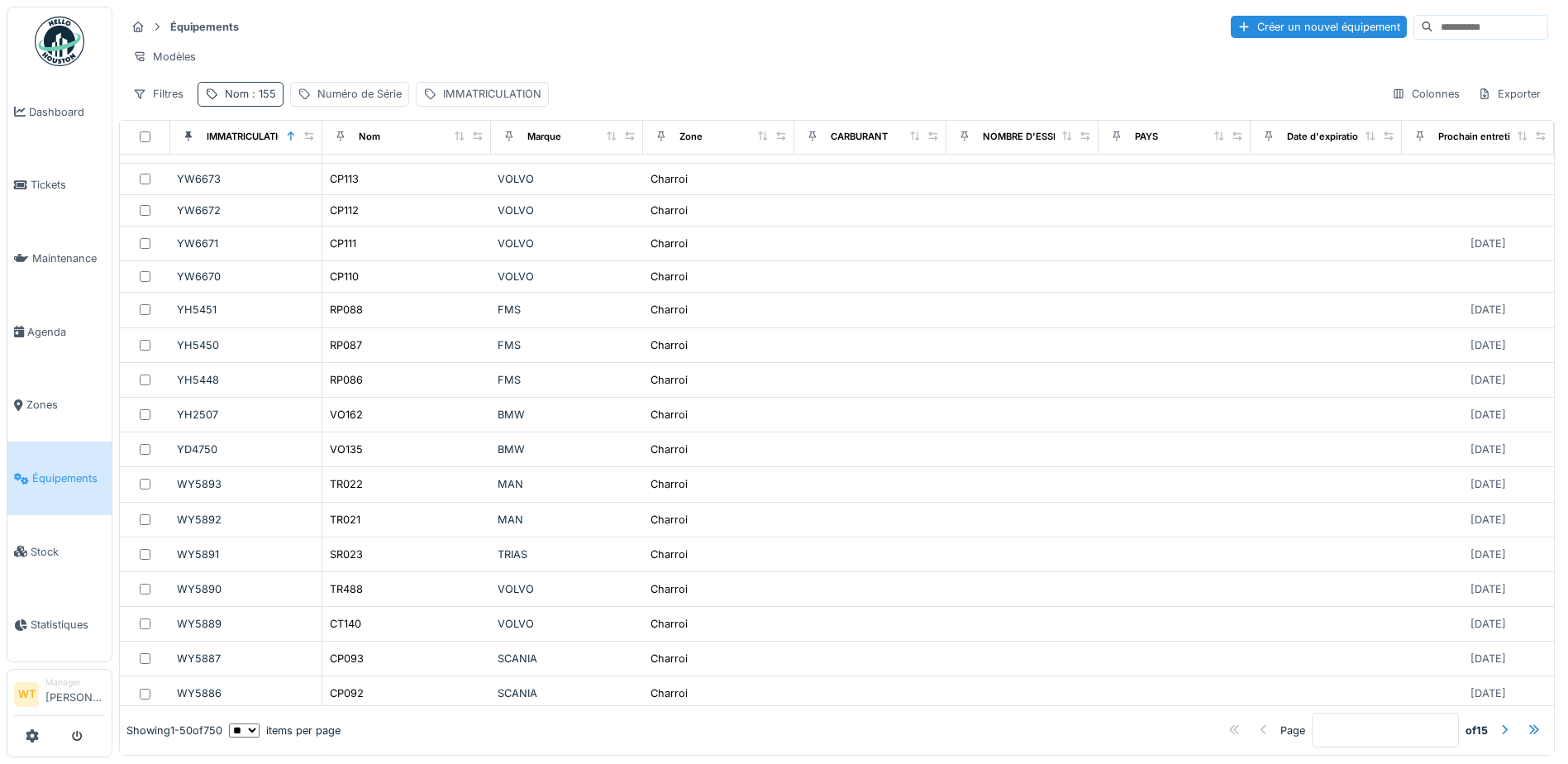
click at [239, 106] on div "Nom : 155" at bounding box center [240, 94] width 86 height 24
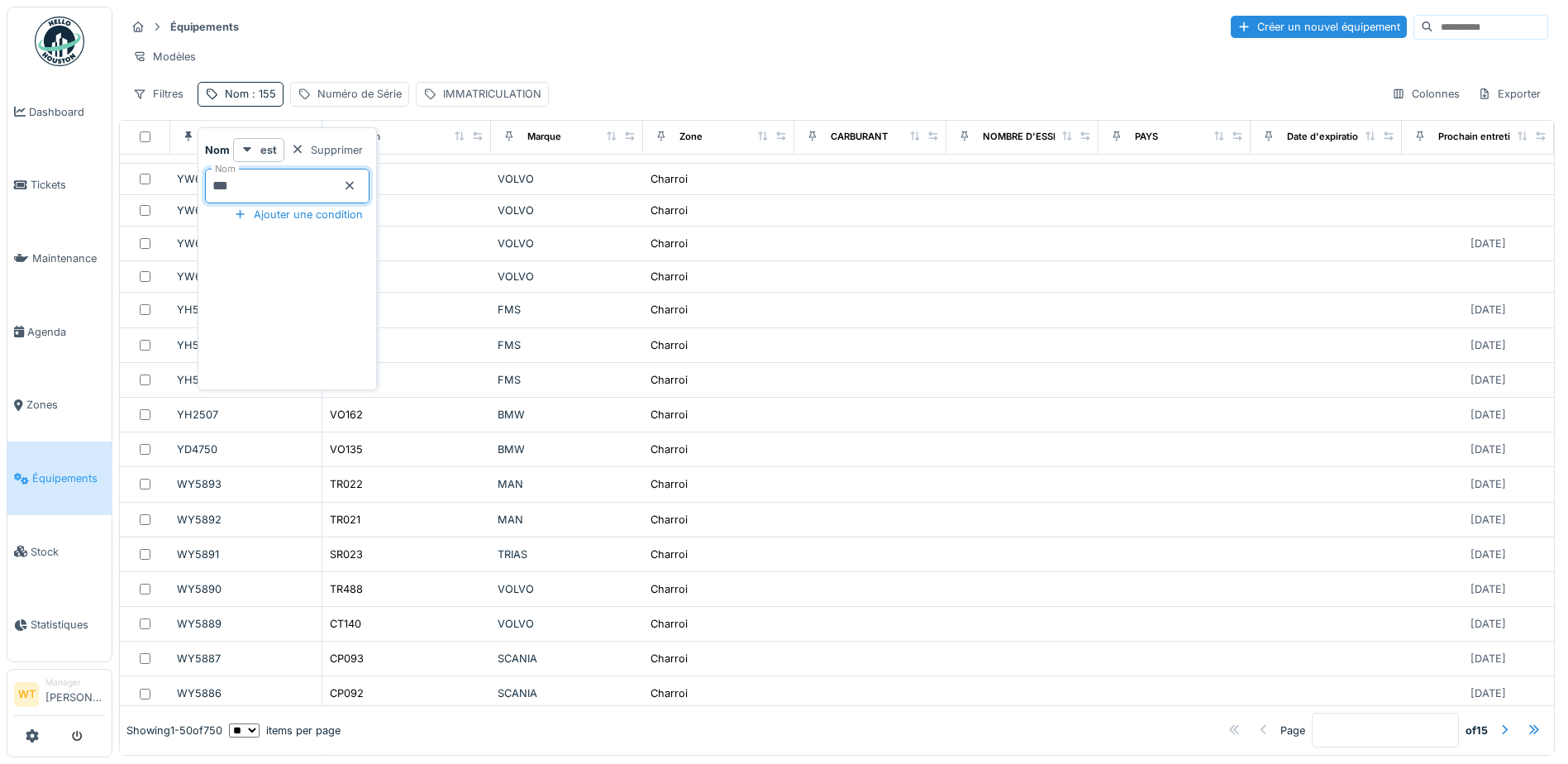
click at [293, 186] on input "***" at bounding box center [288, 186] width 165 height 35
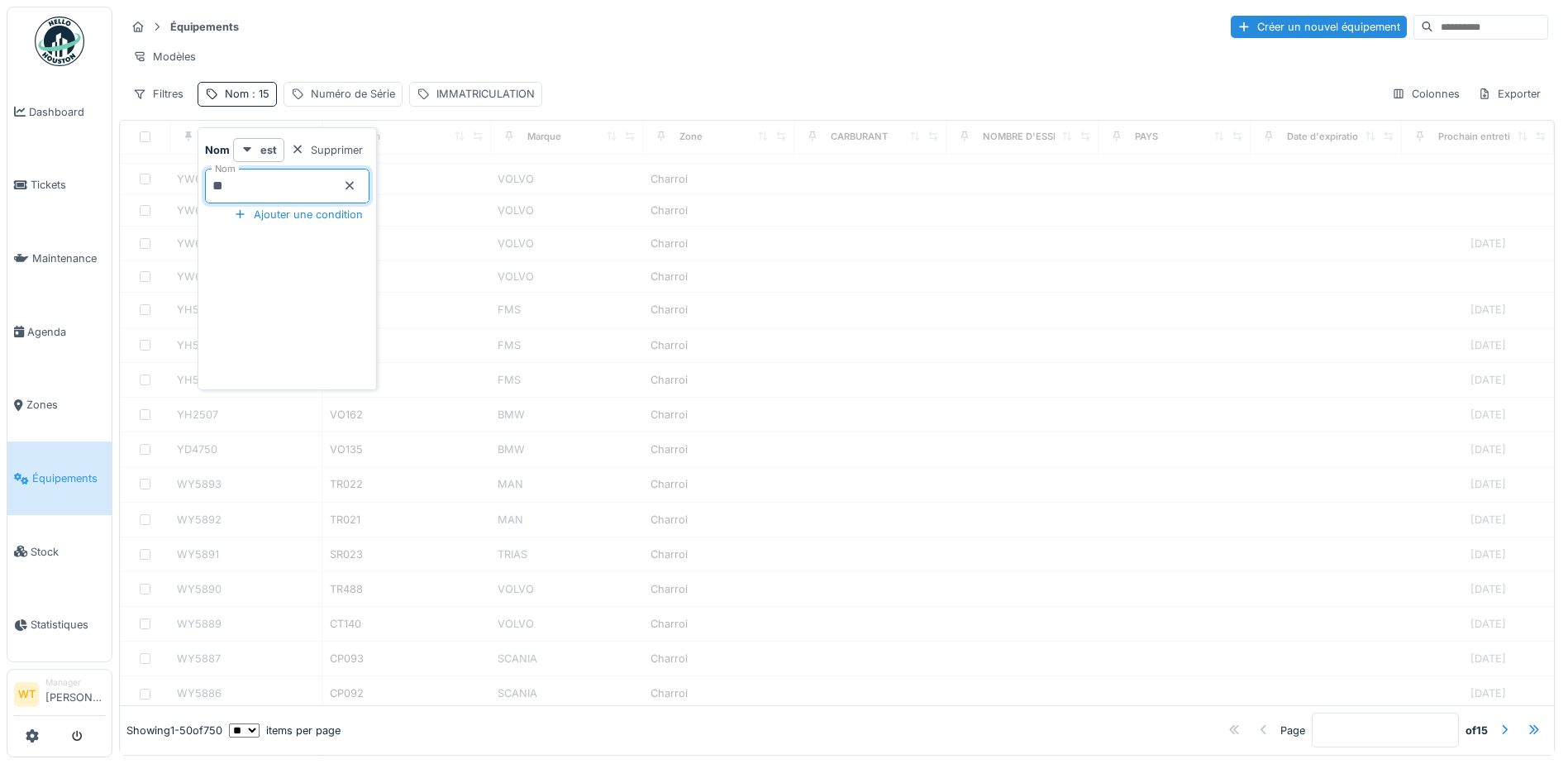
type input "***"
drag, startPoint x: 590, startPoint y: 358, endPoint x: 539, endPoint y: 326, distance: 60.2
click at [584, 355] on div at bounding box center [837, 465] width 1434 height 480
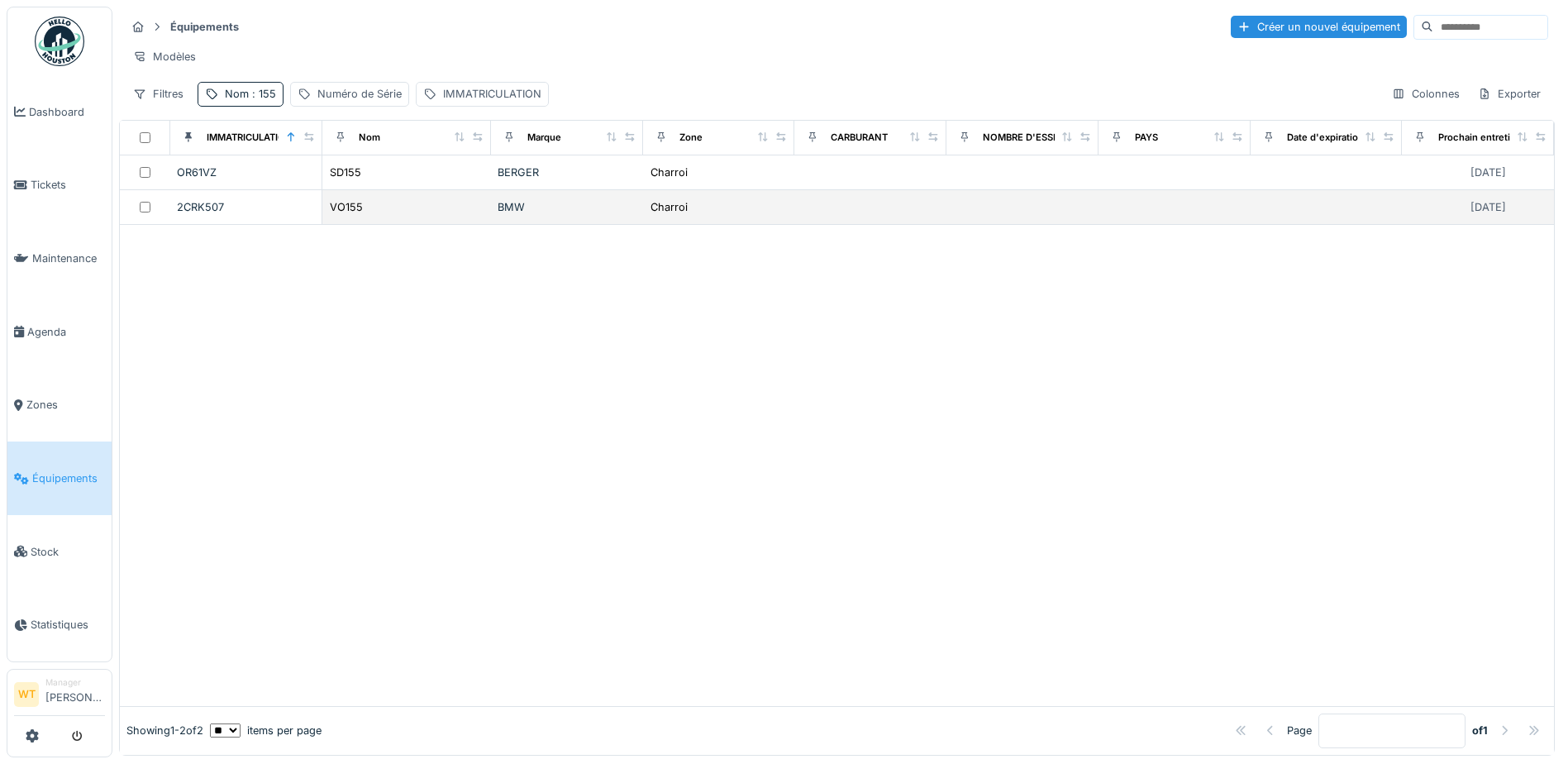
click at [414, 216] on div "VO155" at bounding box center [407, 207] width 155 height 17
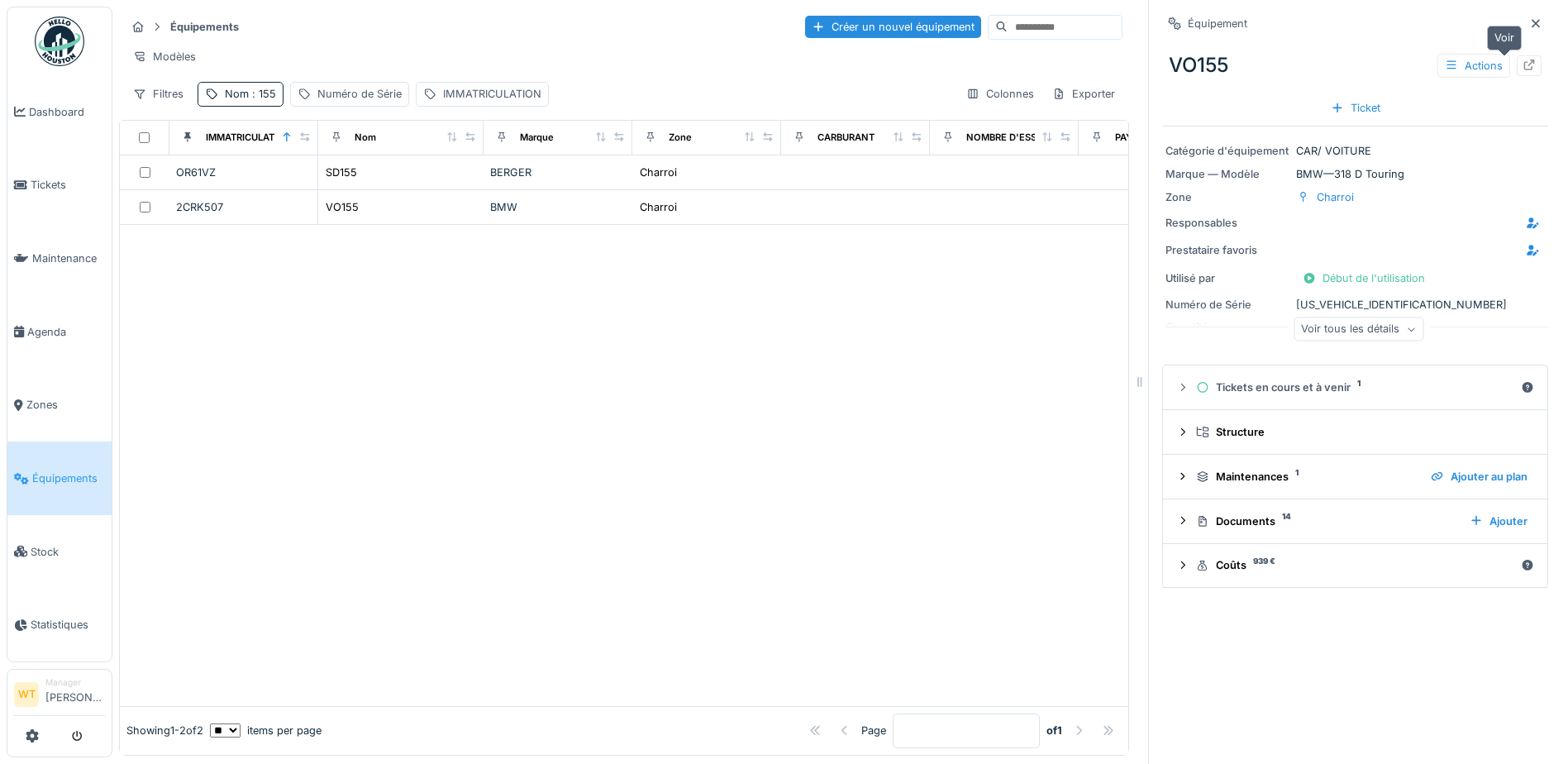
click at [1517, 70] on div at bounding box center [1529, 65] width 25 height 20
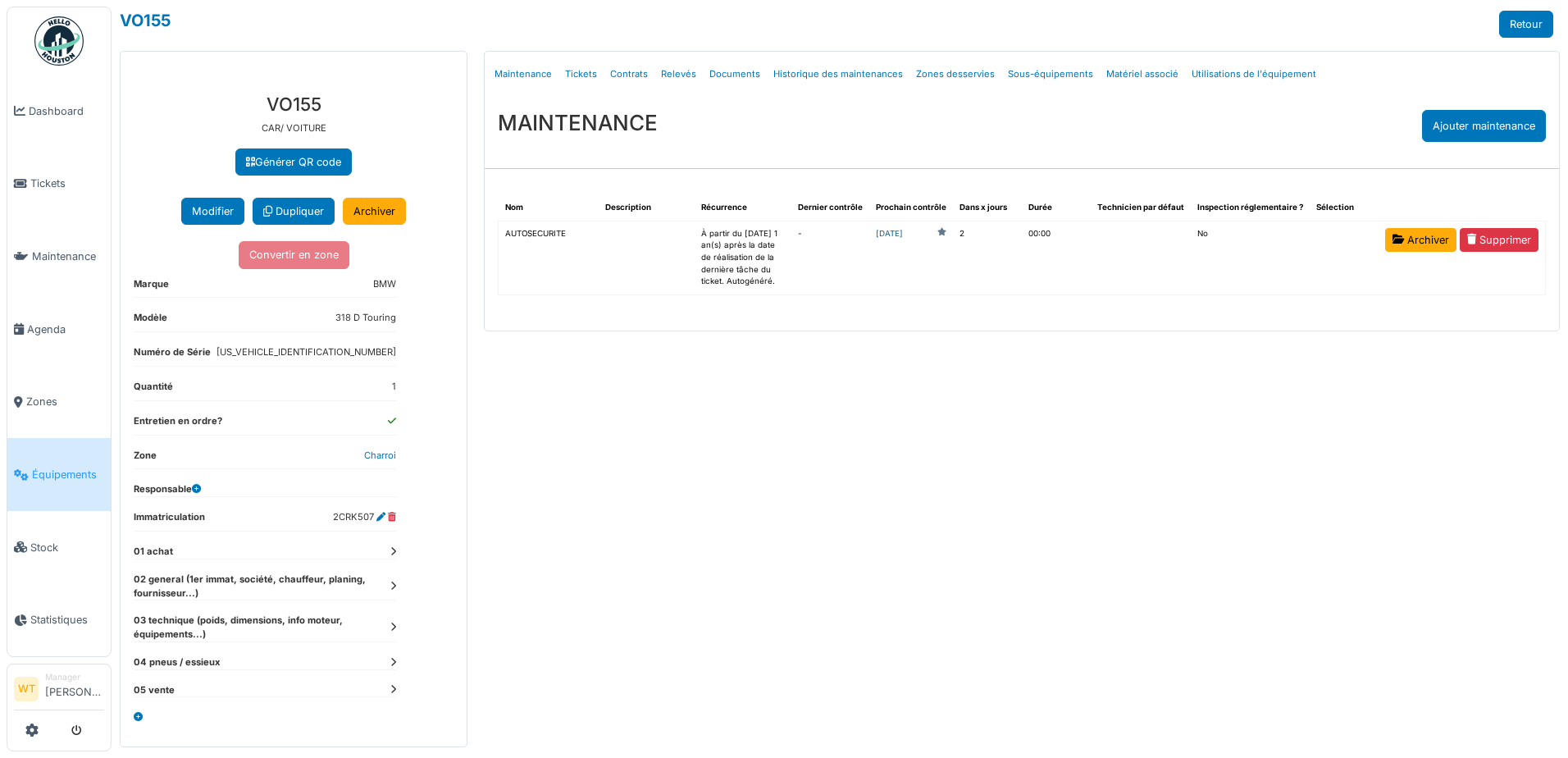
click at [903, 234] on link "[DATE]" at bounding box center [890, 233] width 27 height 12
click at [903, 232] on link "[DATE]" at bounding box center [890, 233] width 27 height 12
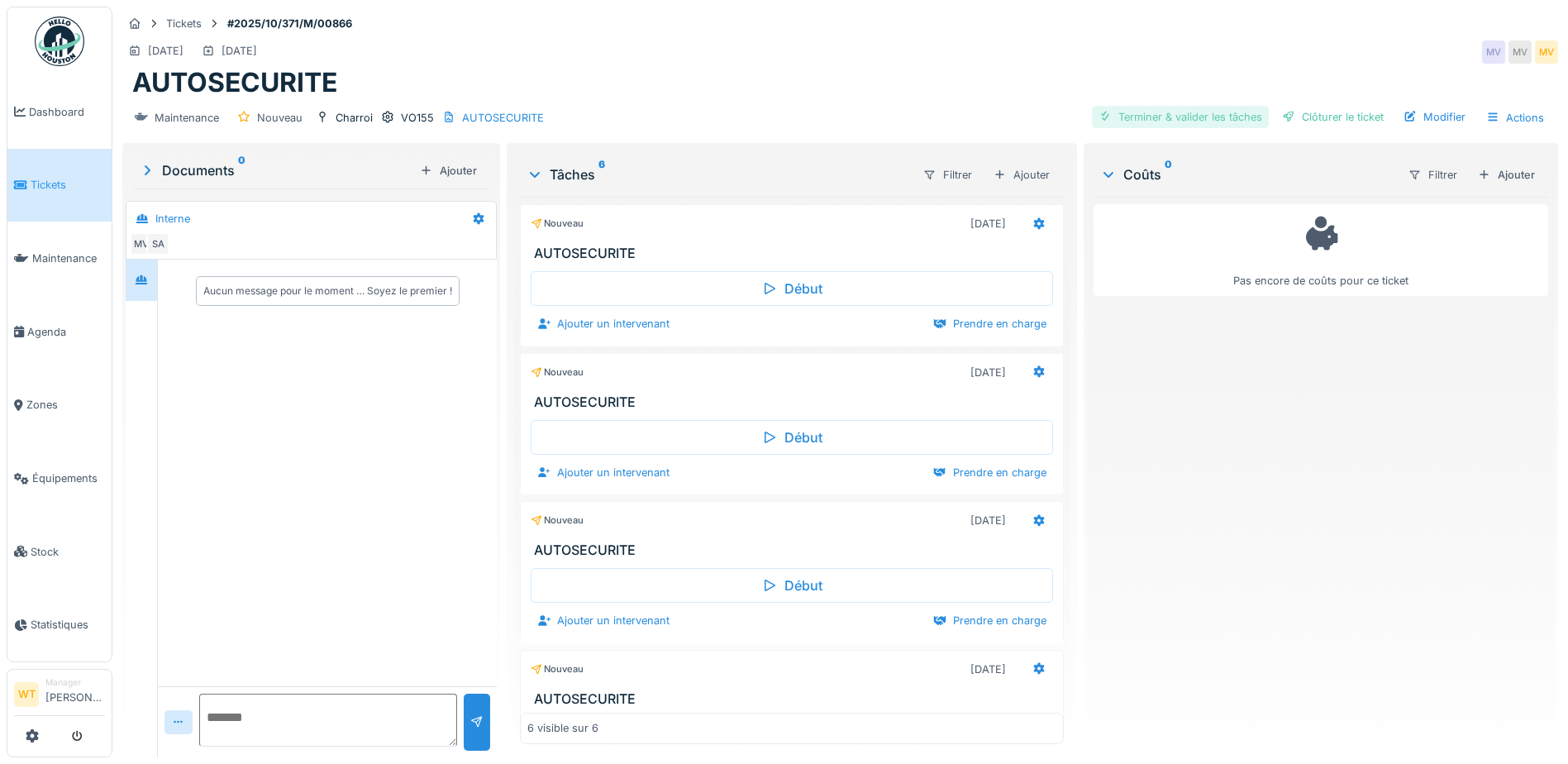
click at [1166, 114] on div "Terminer & valider les tâches" at bounding box center [1181, 116] width 177 height 22
click at [1327, 116] on div "Clôturer le ticket" at bounding box center [1333, 116] width 115 height 22
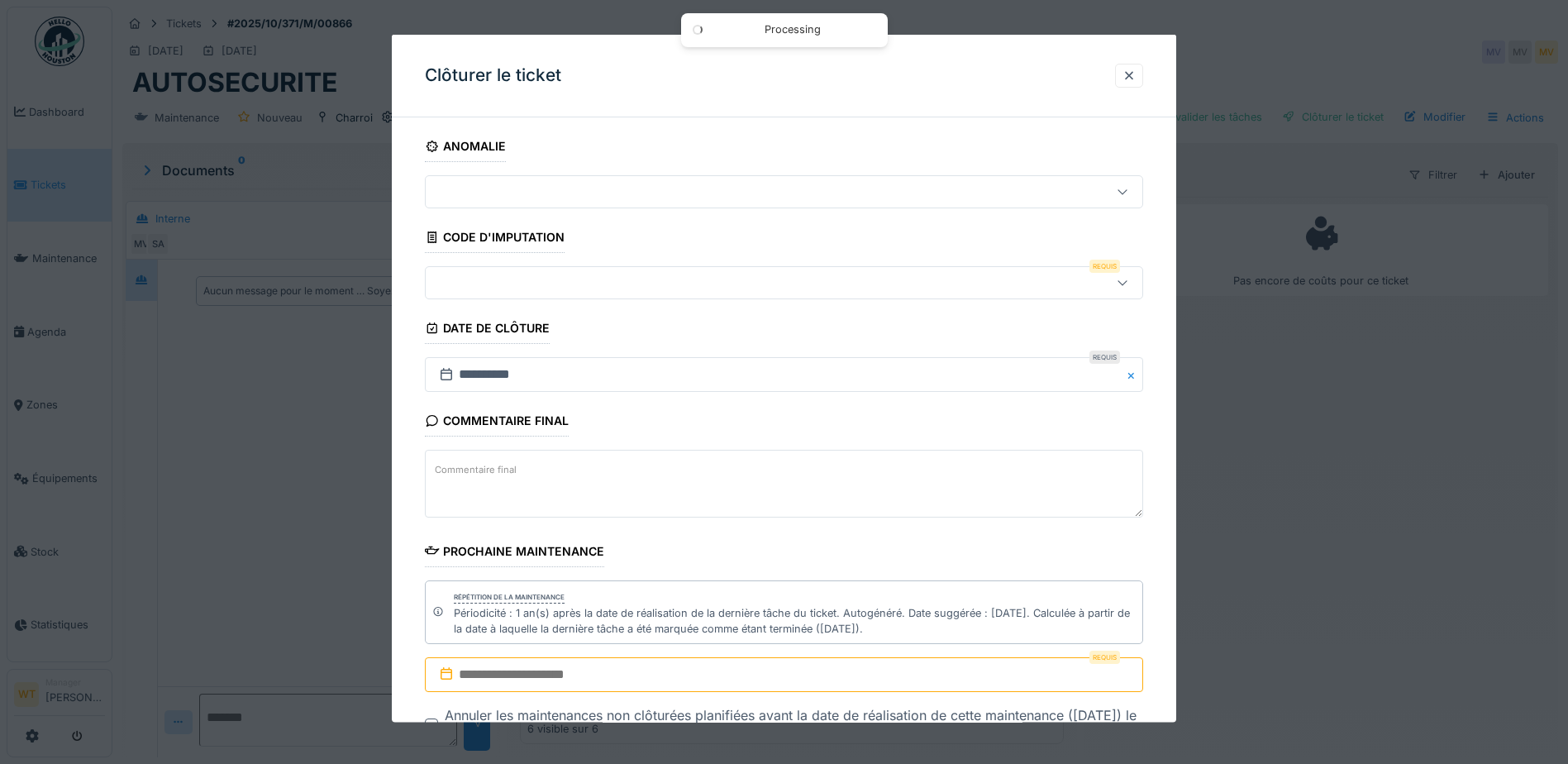
click at [597, 289] on div at bounding box center [741, 283] width 619 height 18
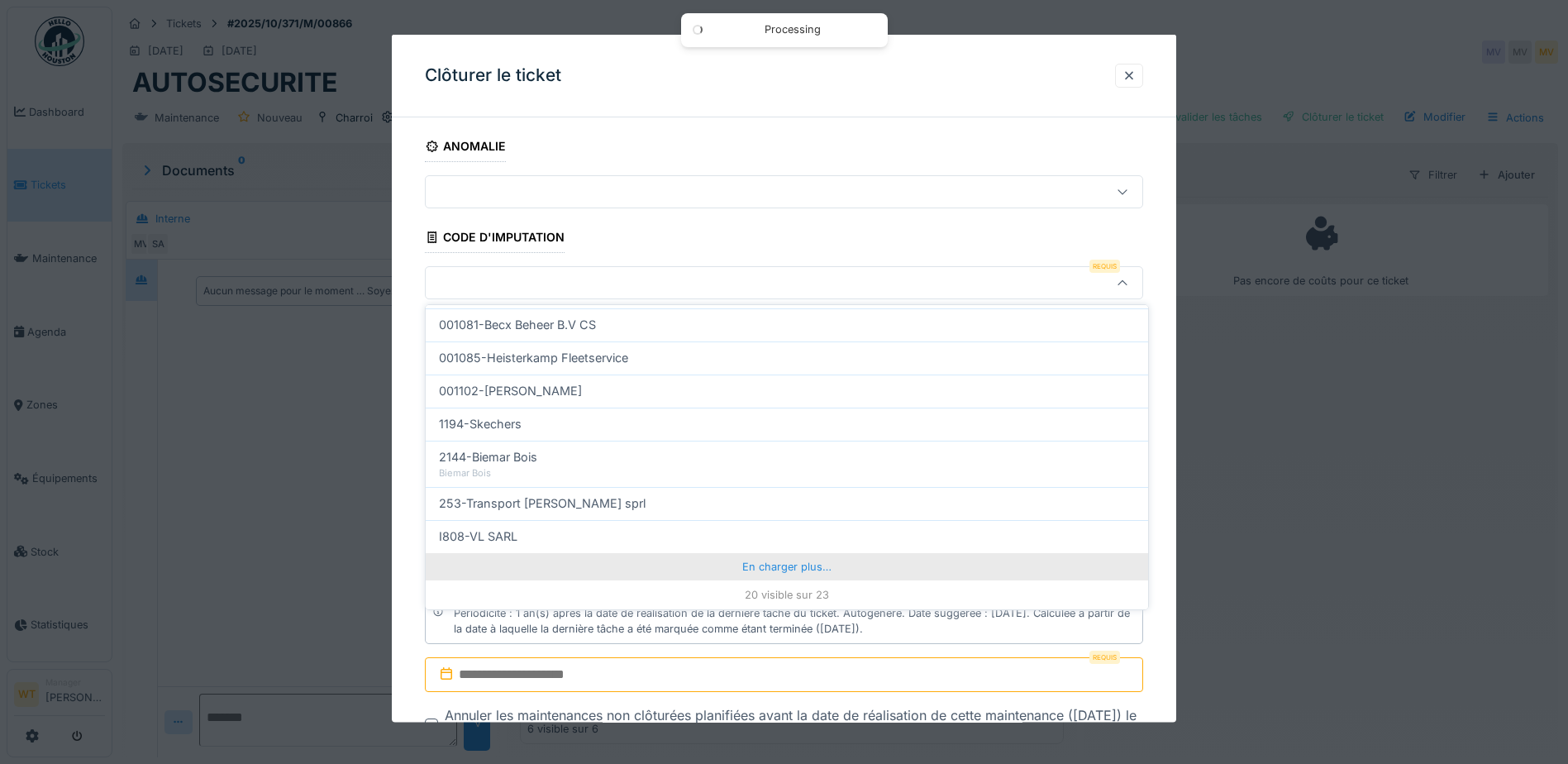
click at [738, 573] on div "En charger plus…" at bounding box center [787, 565] width 723 height 26
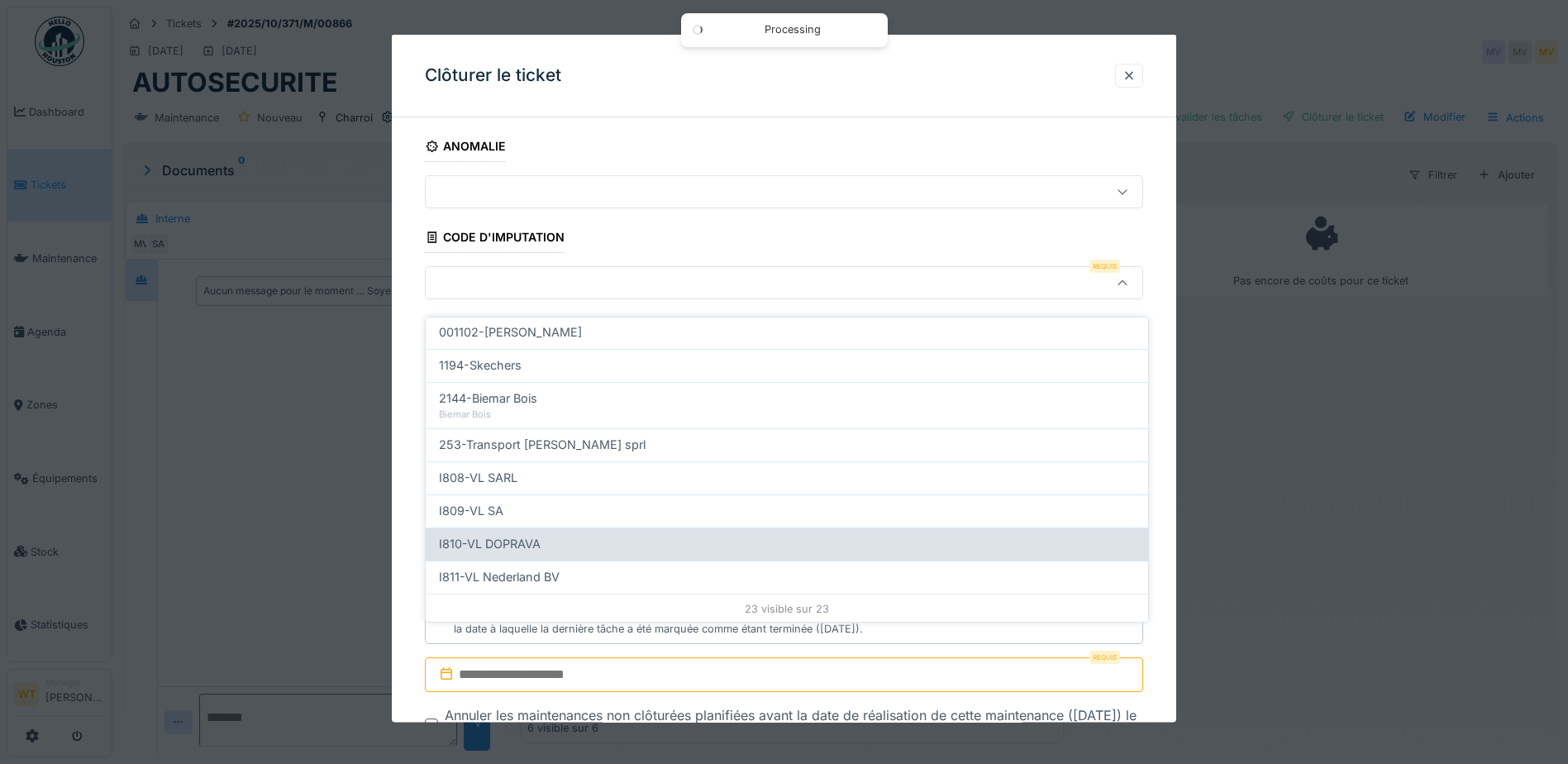
scroll to position [599, 0]
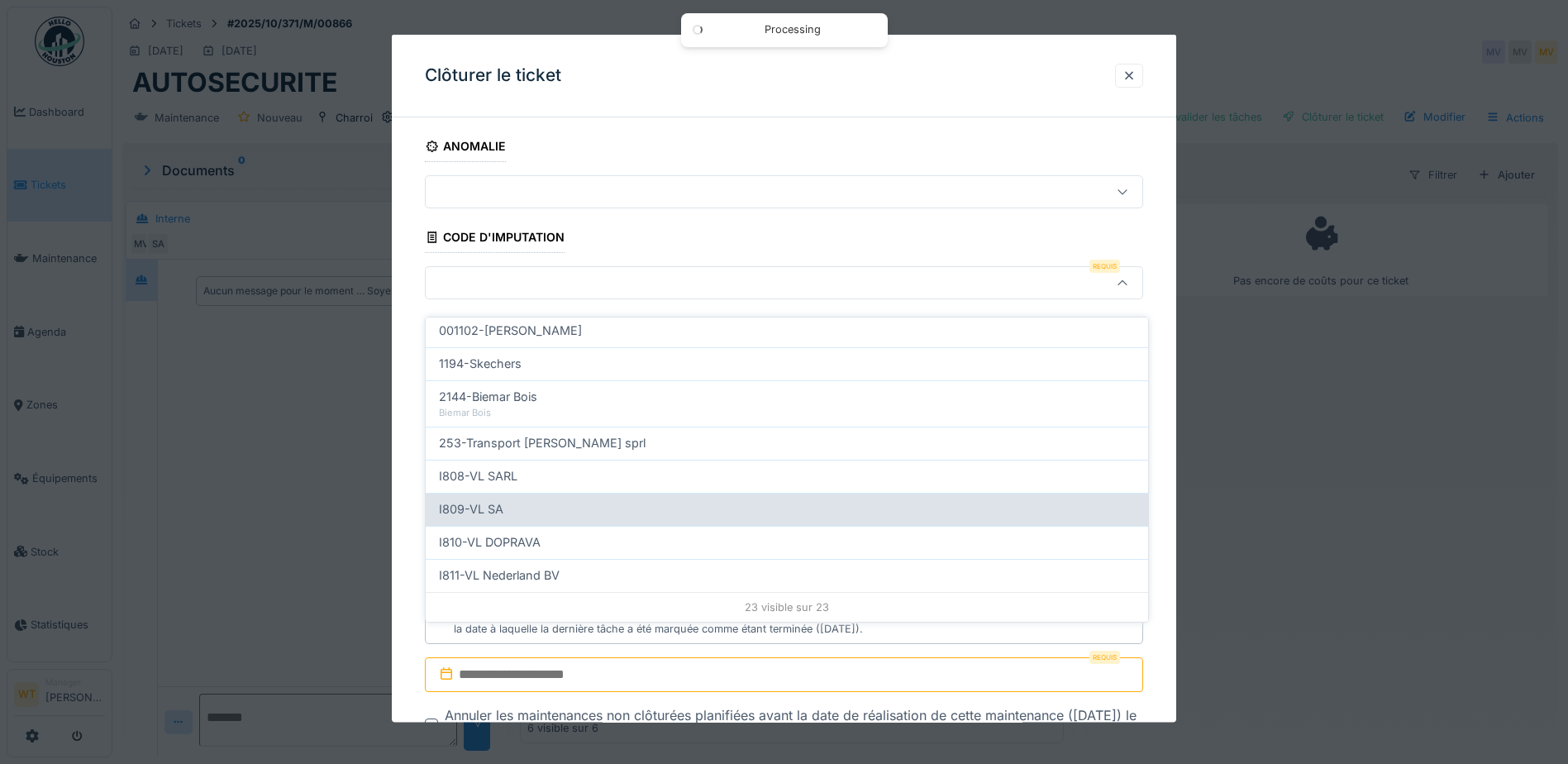
click at [539, 500] on div "I809-VL SA" at bounding box center [786, 508] width 696 height 18
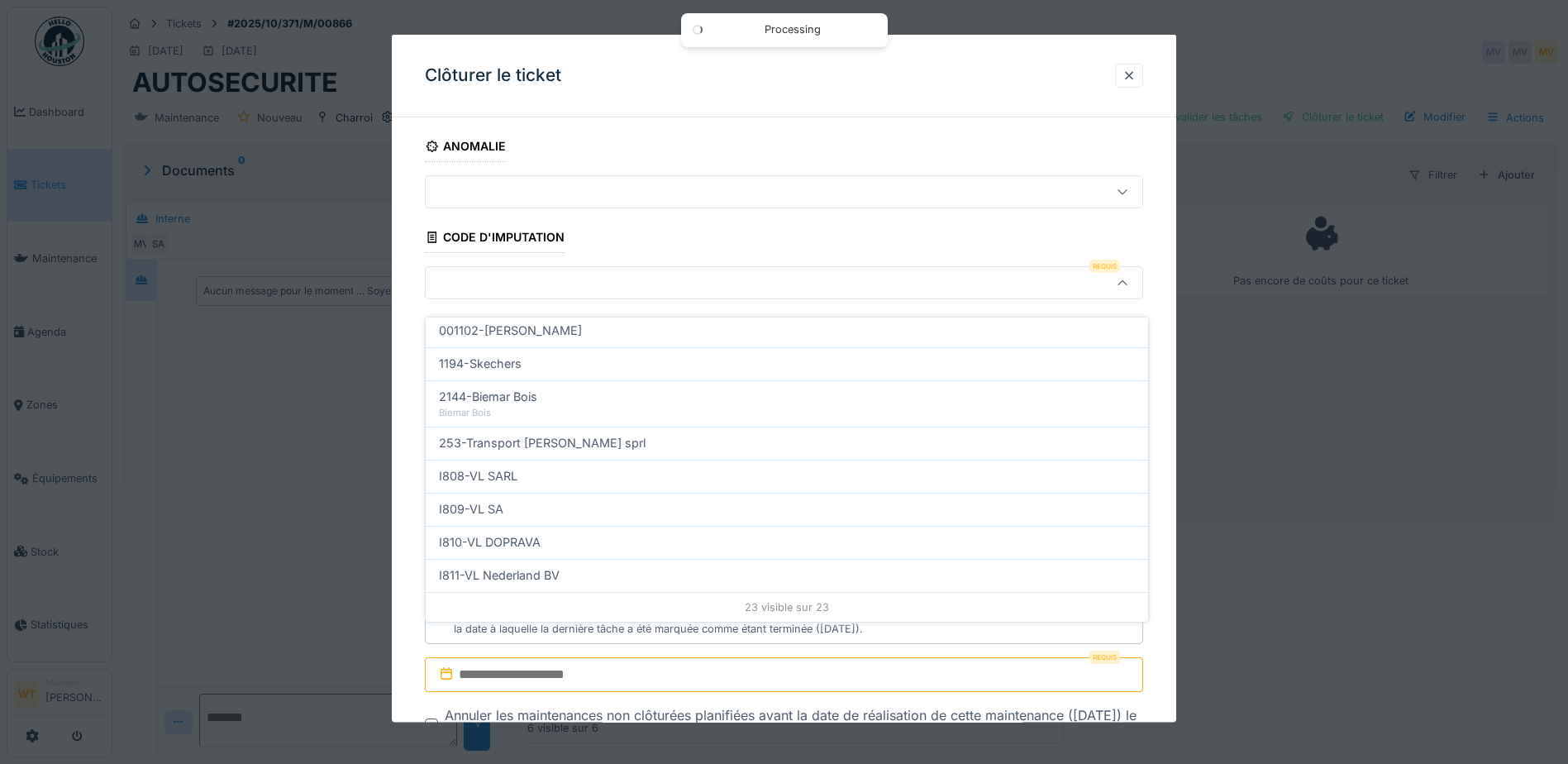
type input "***"
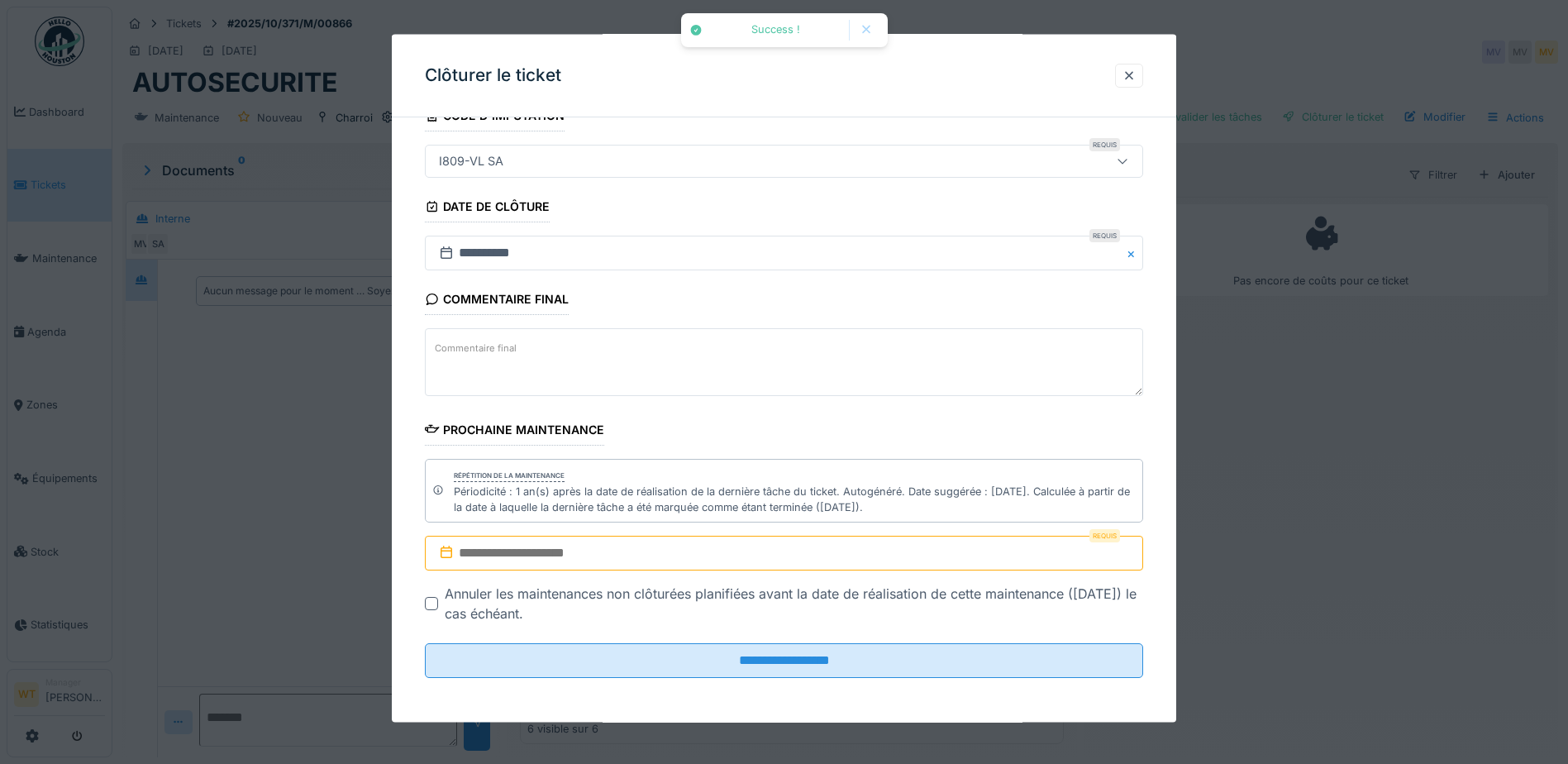
scroll to position [123, 0]
click at [571, 549] on input "text" at bounding box center [784, 551] width 719 height 35
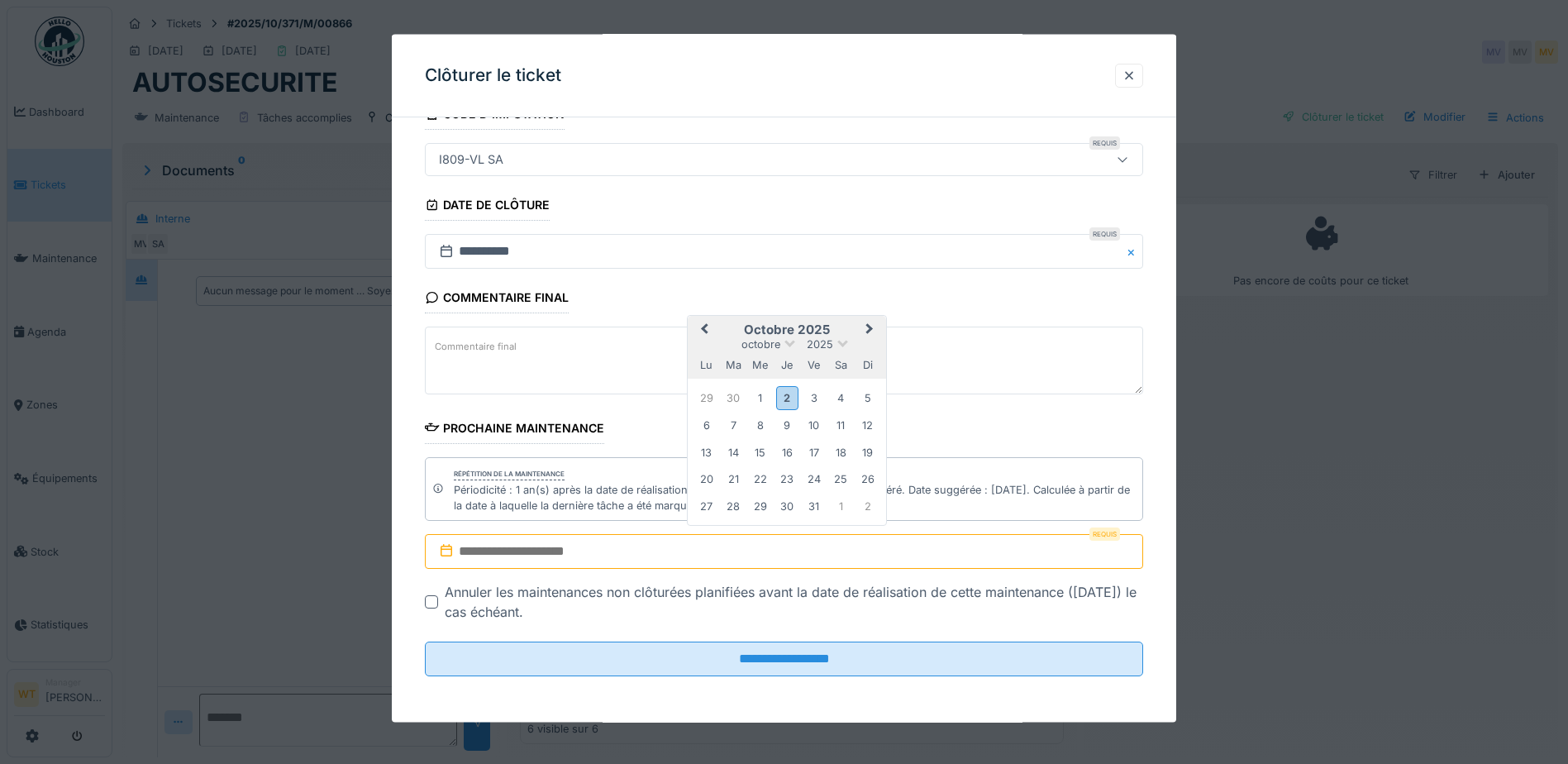
click at [842, 344] on span at bounding box center [843, 341] width 11 height 11
click at [793, 370] on div "2027" at bounding box center [786, 369] width 98 height 16
click at [708, 426] on div "4" at bounding box center [706, 425] width 22 height 22
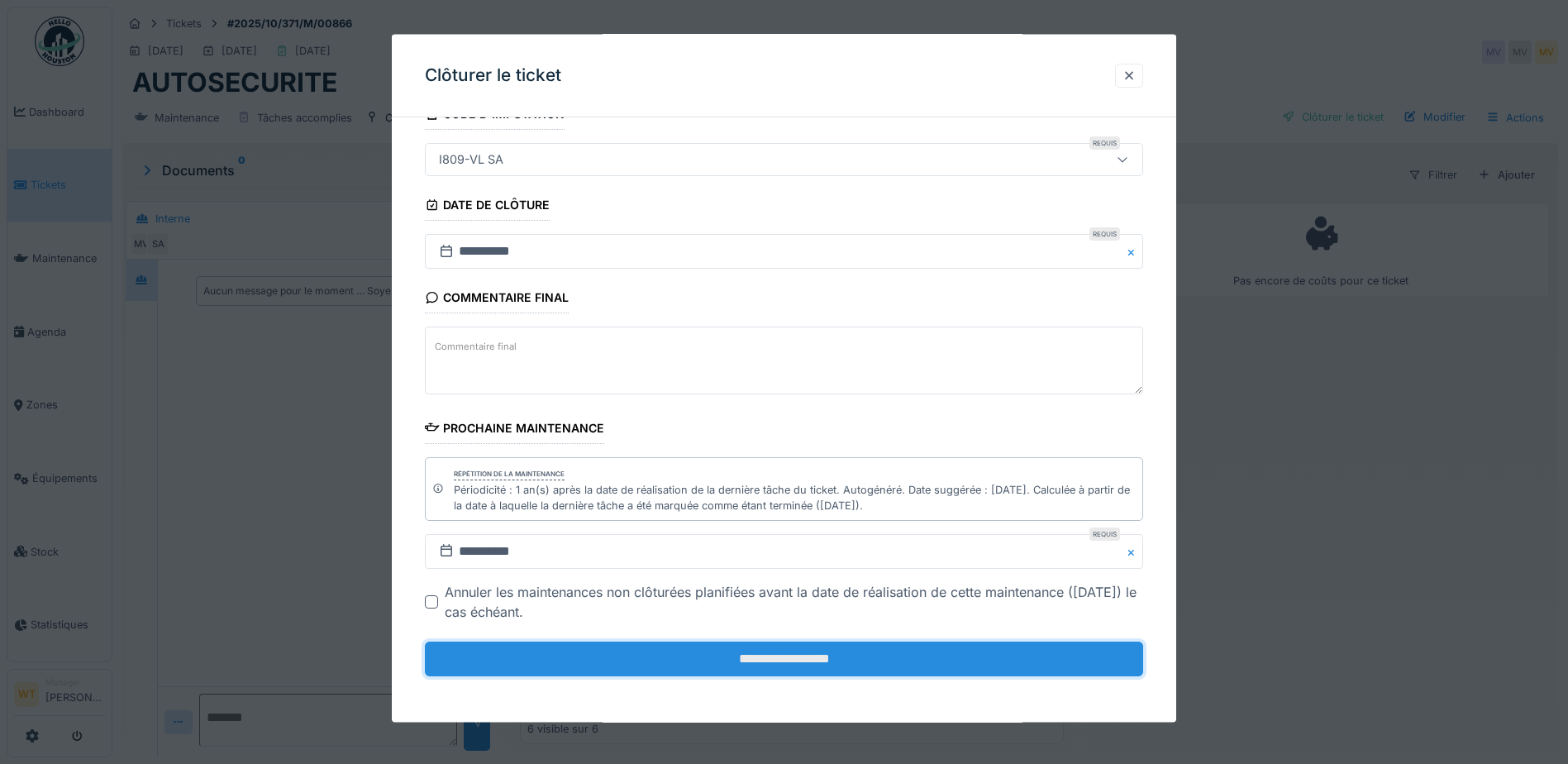
click at [688, 658] on input "**********" at bounding box center [784, 658] width 719 height 35
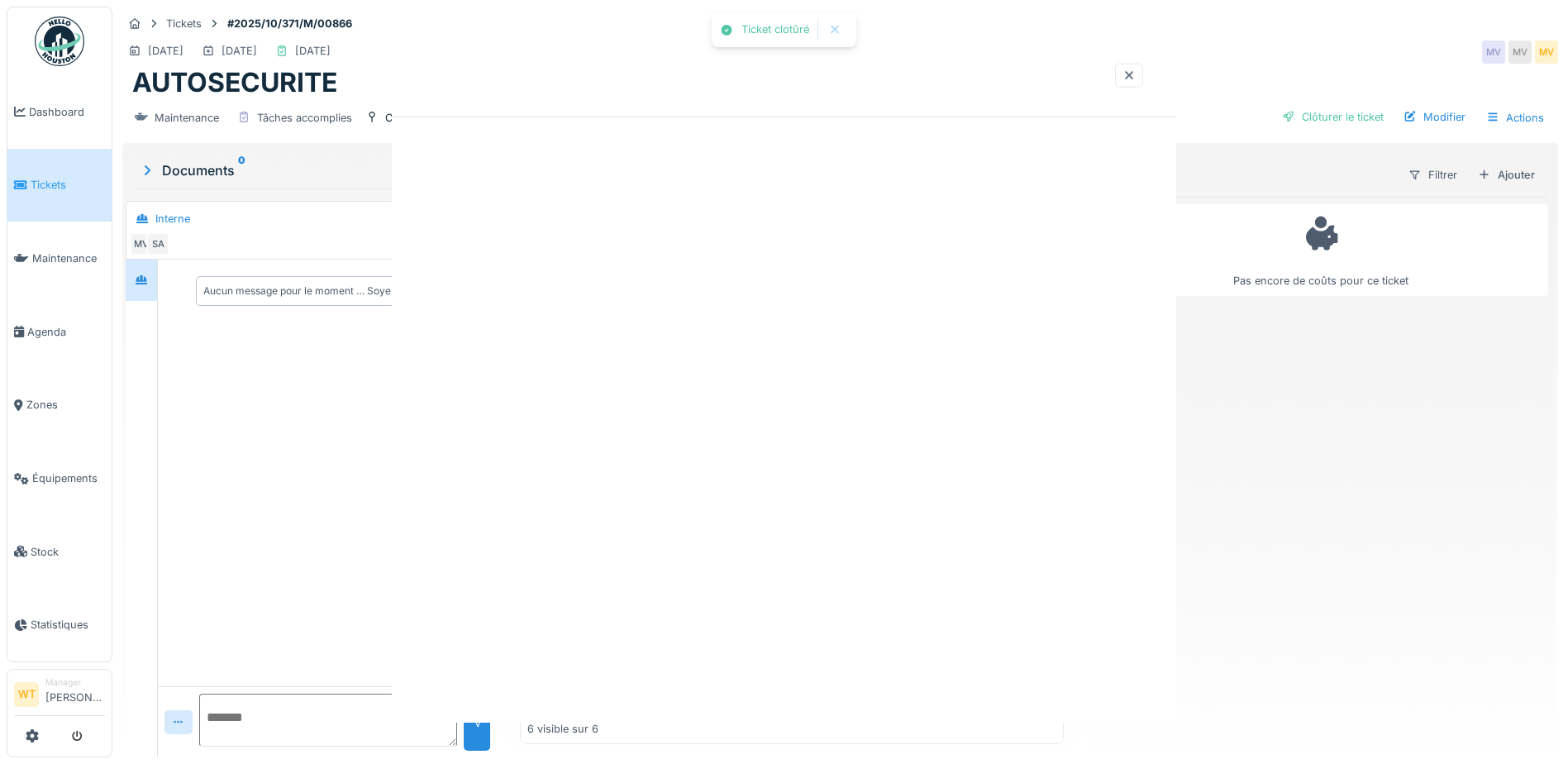
scroll to position [0, 0]
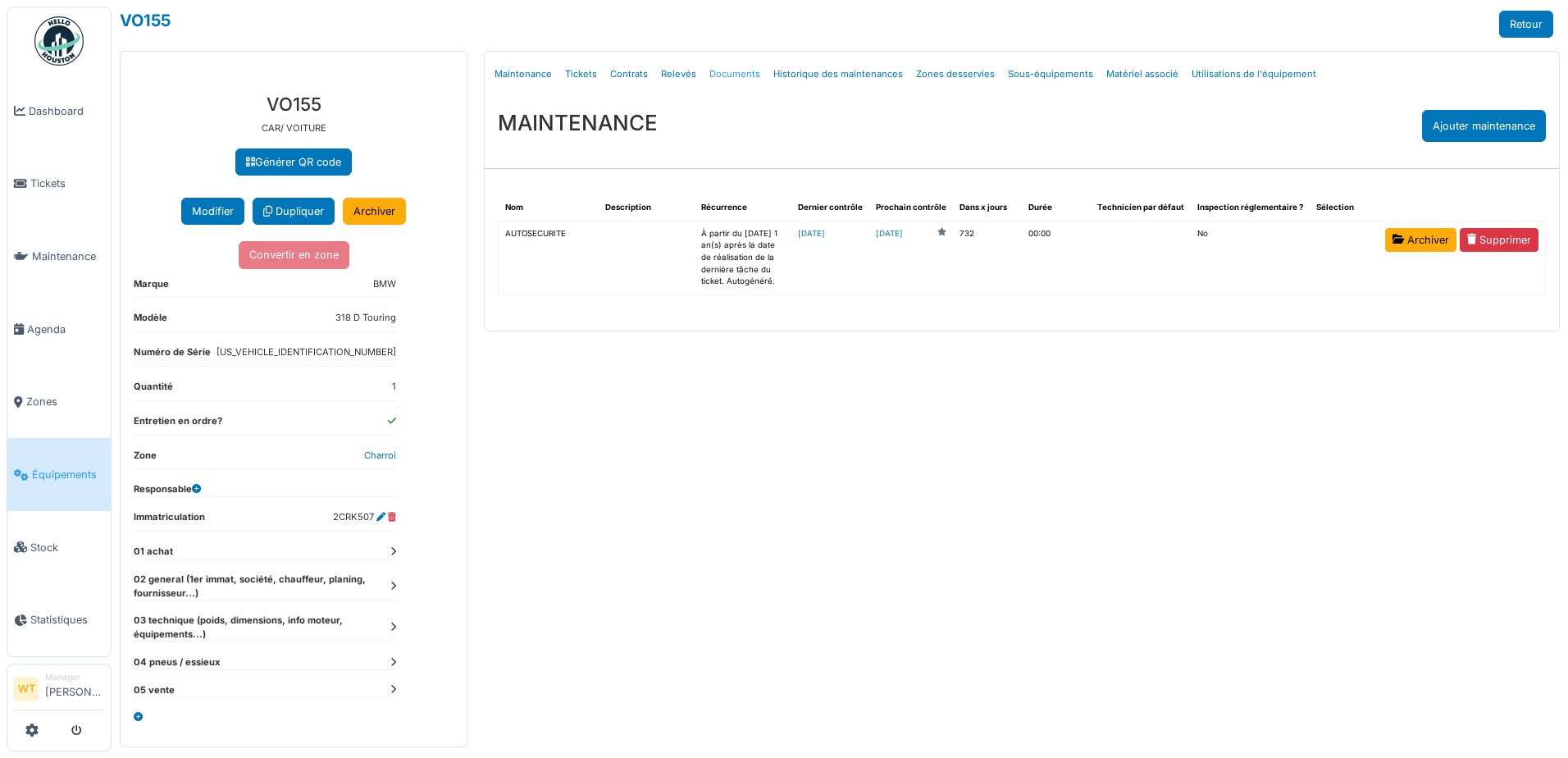
click at [730, 80] on link "Documents" at bounding box center [735, 74] width 64 height 38
select select "***"
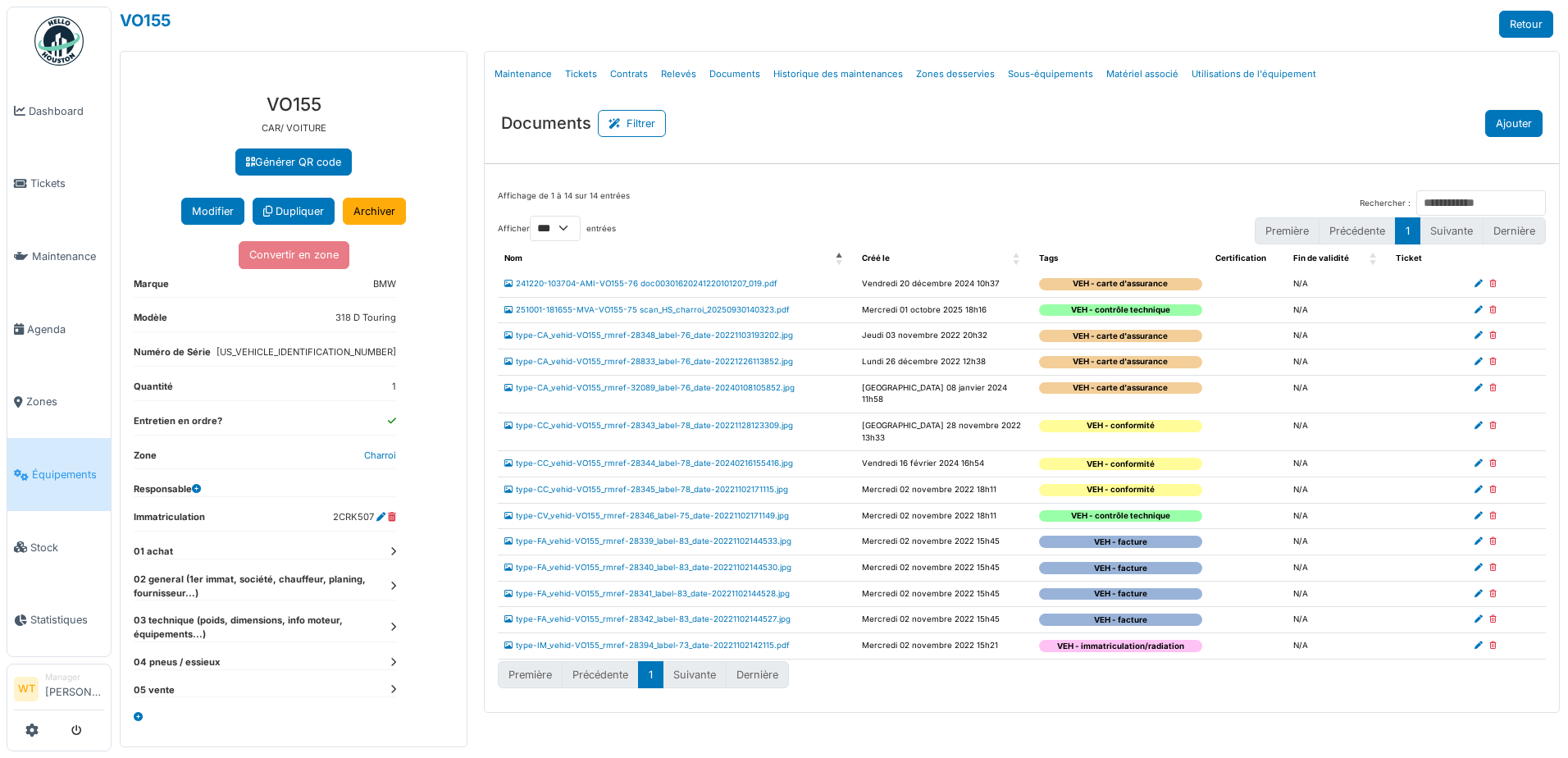
click at [1507, 112] on button "Ajouter" at bounding box center [1514, 123] width 58 height 27
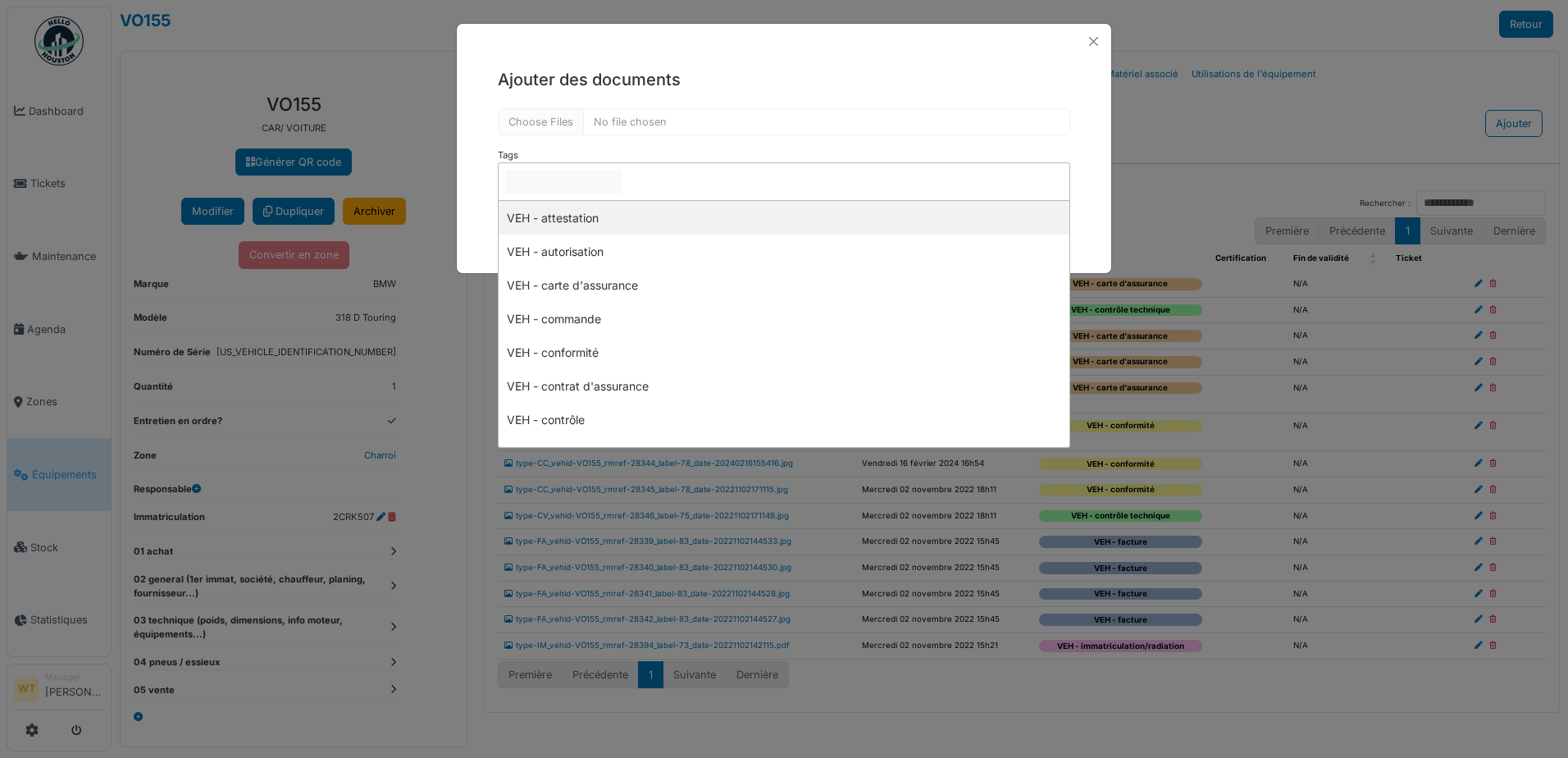
click at [591, 179] on input "null" at bounding box center [563, 182] width 116 height 24
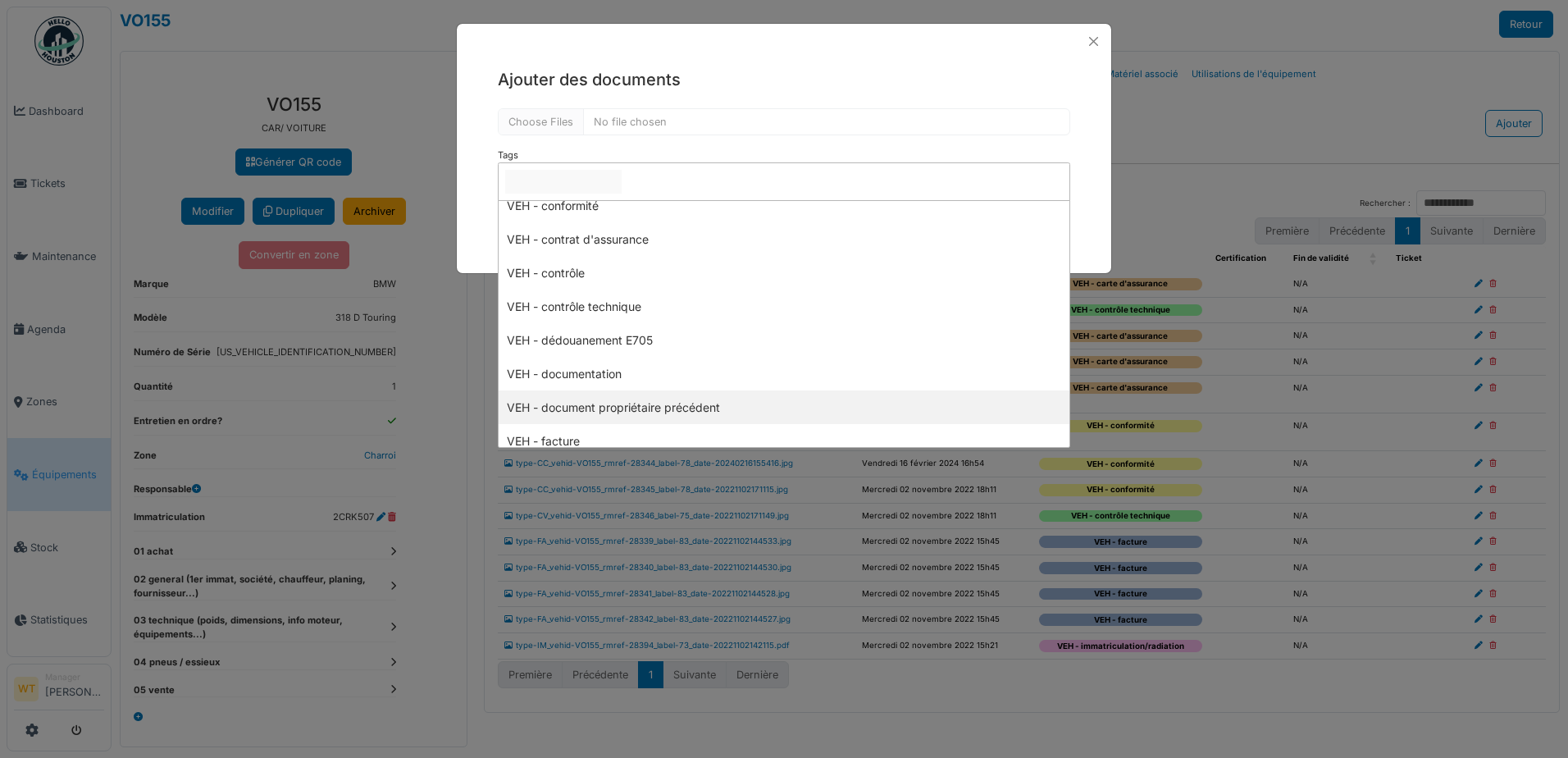
scroll to position [164, 0]
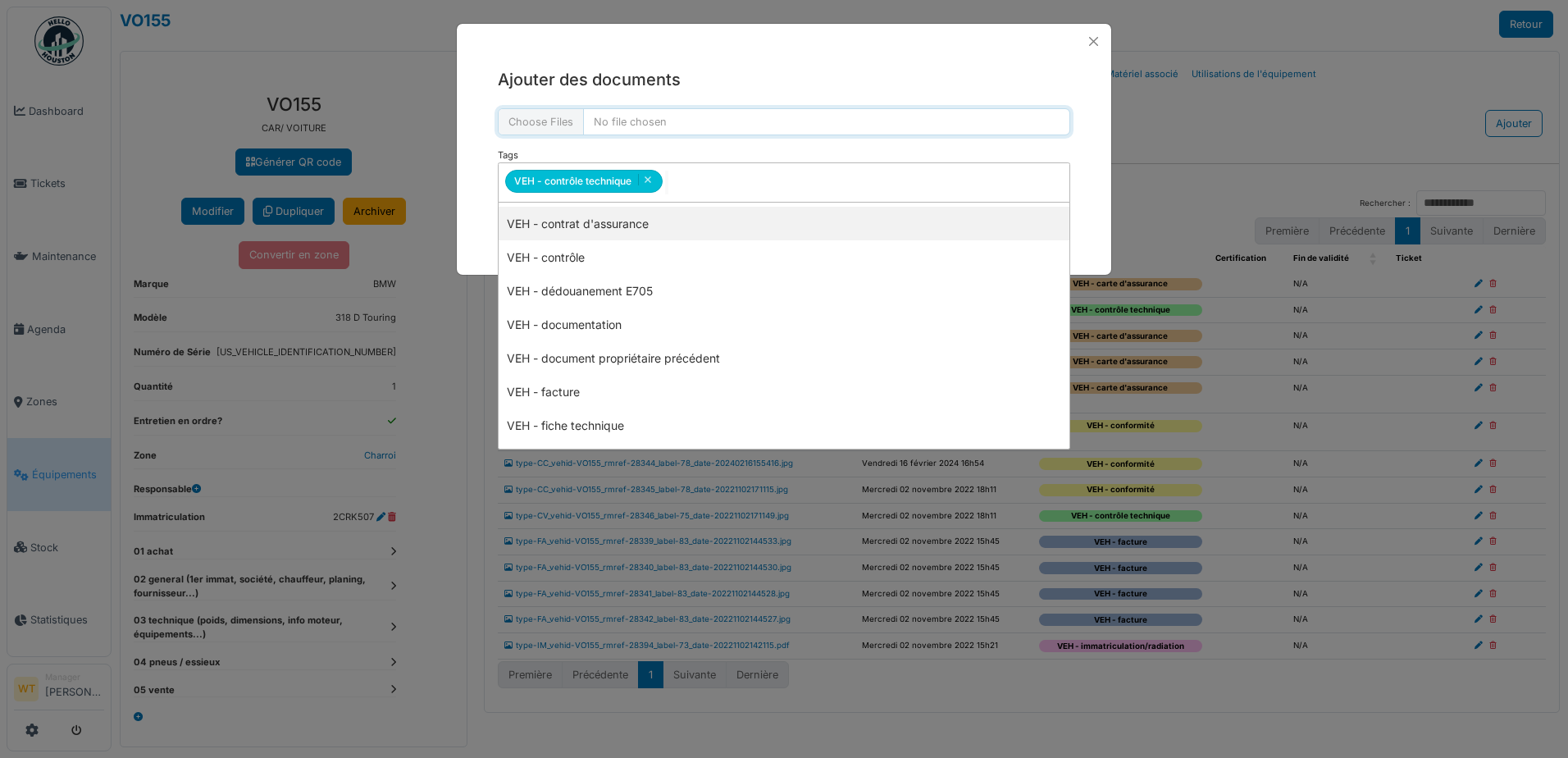
click at [589, 121] on input "file" at bounding box center [784, 122] width 573 height 27
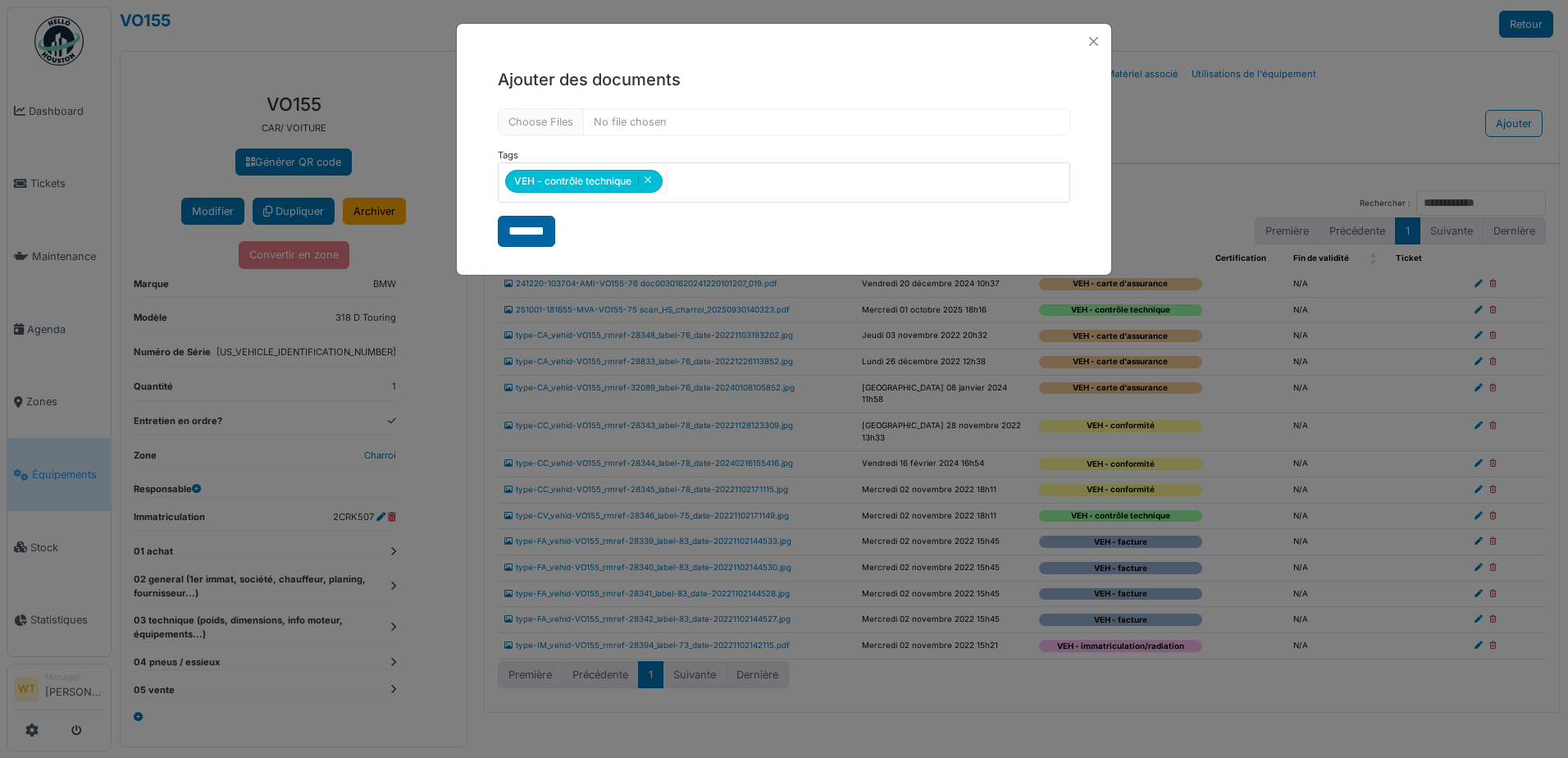
click at [524, 234] on input "*******" at bounding box center [527, 231] width 58 height 31
click at [724, 115] on input "file" at bounding box center [784, 122] width 573 height 27
type input "**********"
click at [541, 232] on input "*******" at bounding box center [527, 231] width 58 height 31
select select "***"
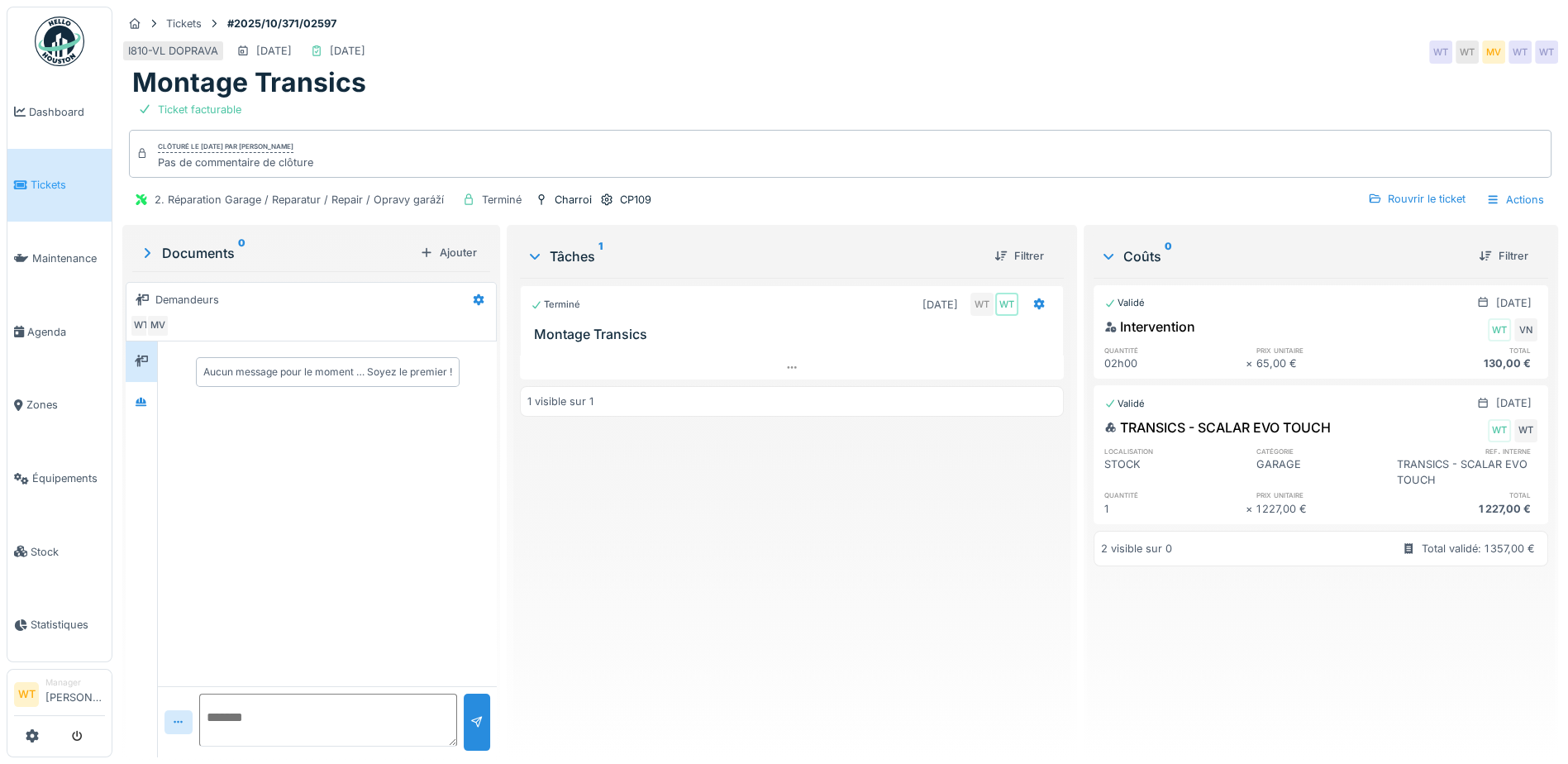
scroll to position [13, 0]
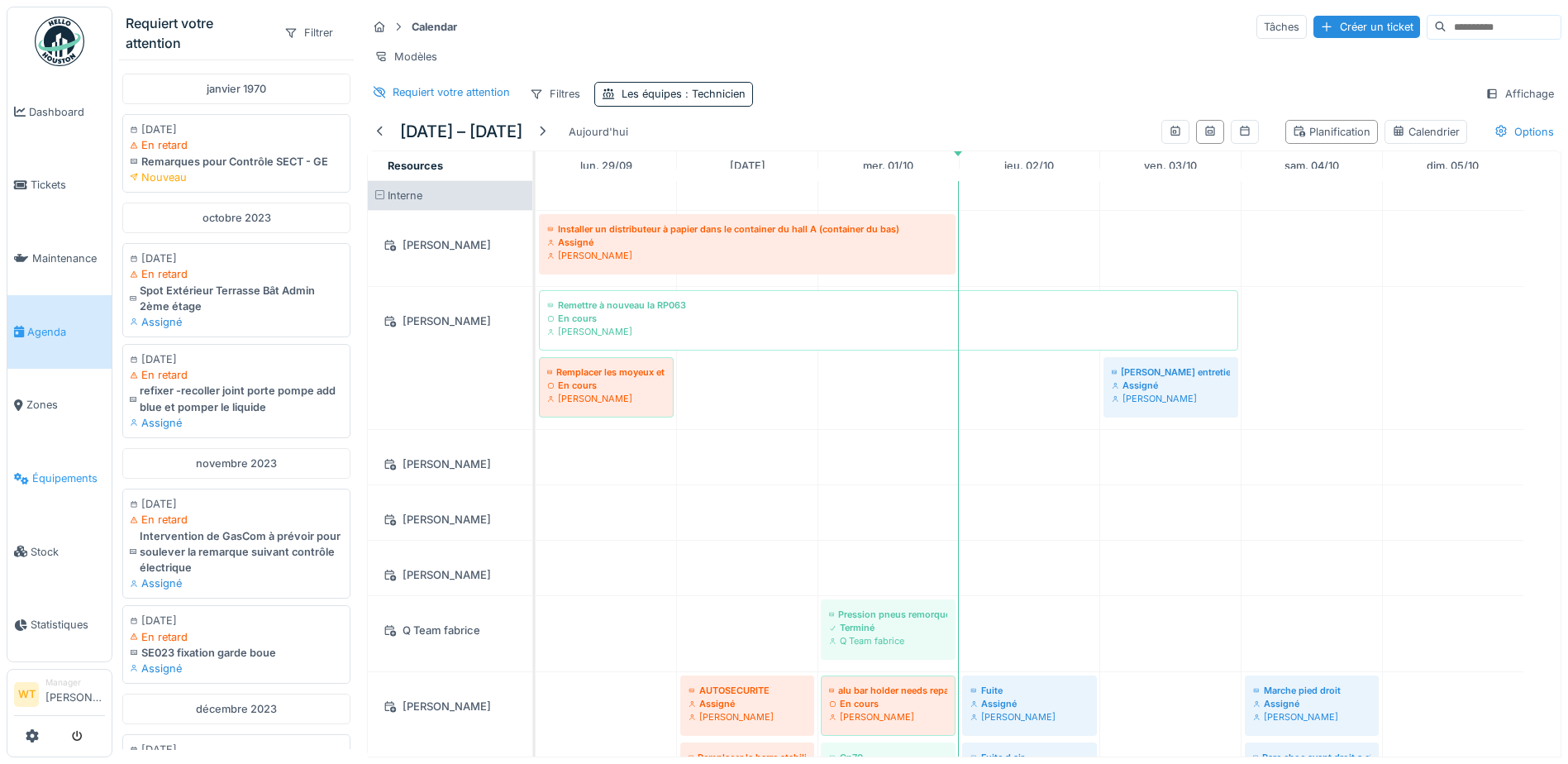
click at [85, 455] on link "Équipements" at bounding box center [60, 478] width 105 height 74
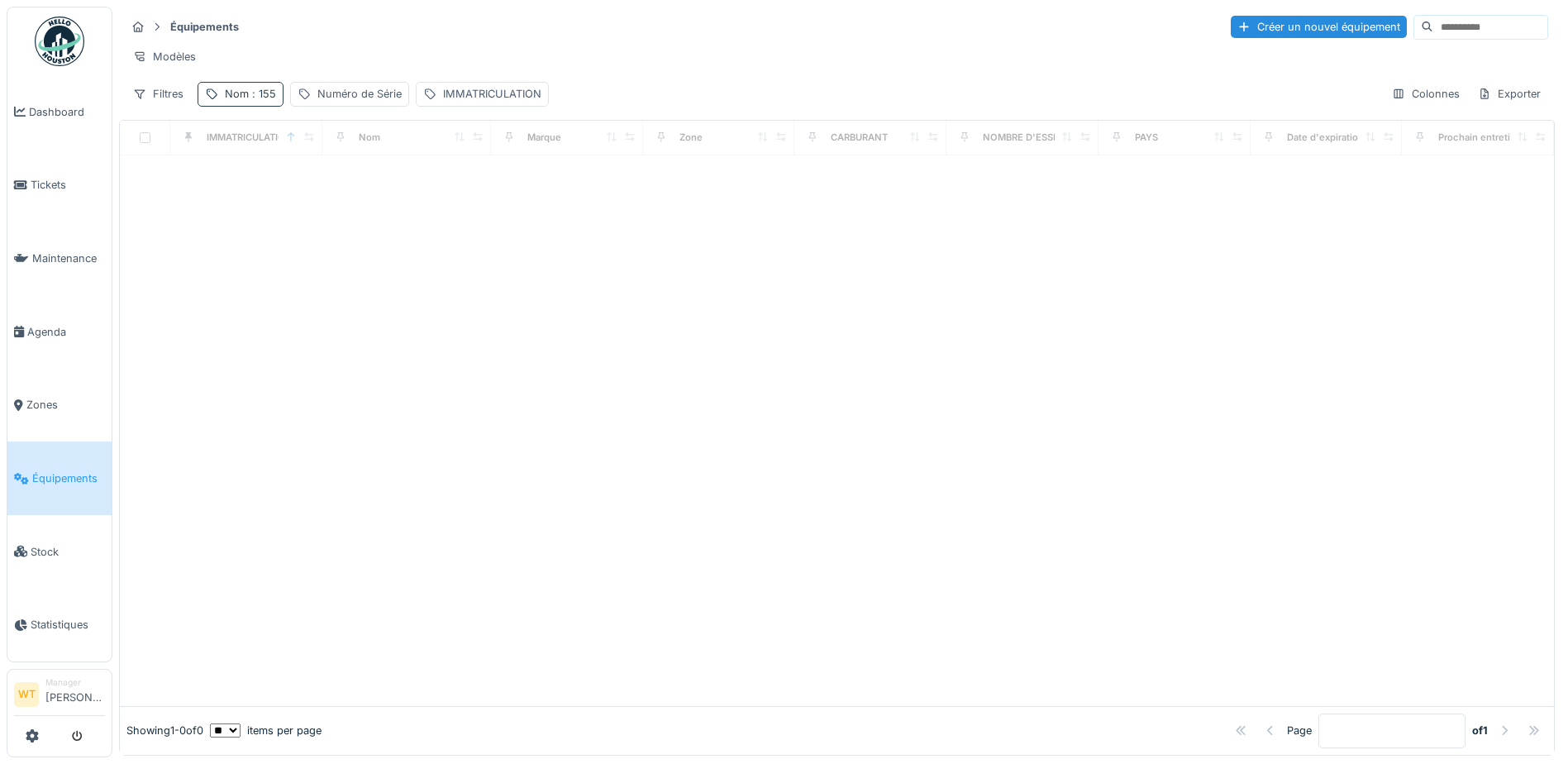
click at [250, 100] on span ": 155" at bounding box center [262, 93] width 27 height 13
click at [495, 36] on div "Équipements Créer un nouvel équipement" at bounding box center [837, 27] width 1423 height 27
click at [268, 100] on span ": 155" at bounding box center [262, 93] width 27 height 13
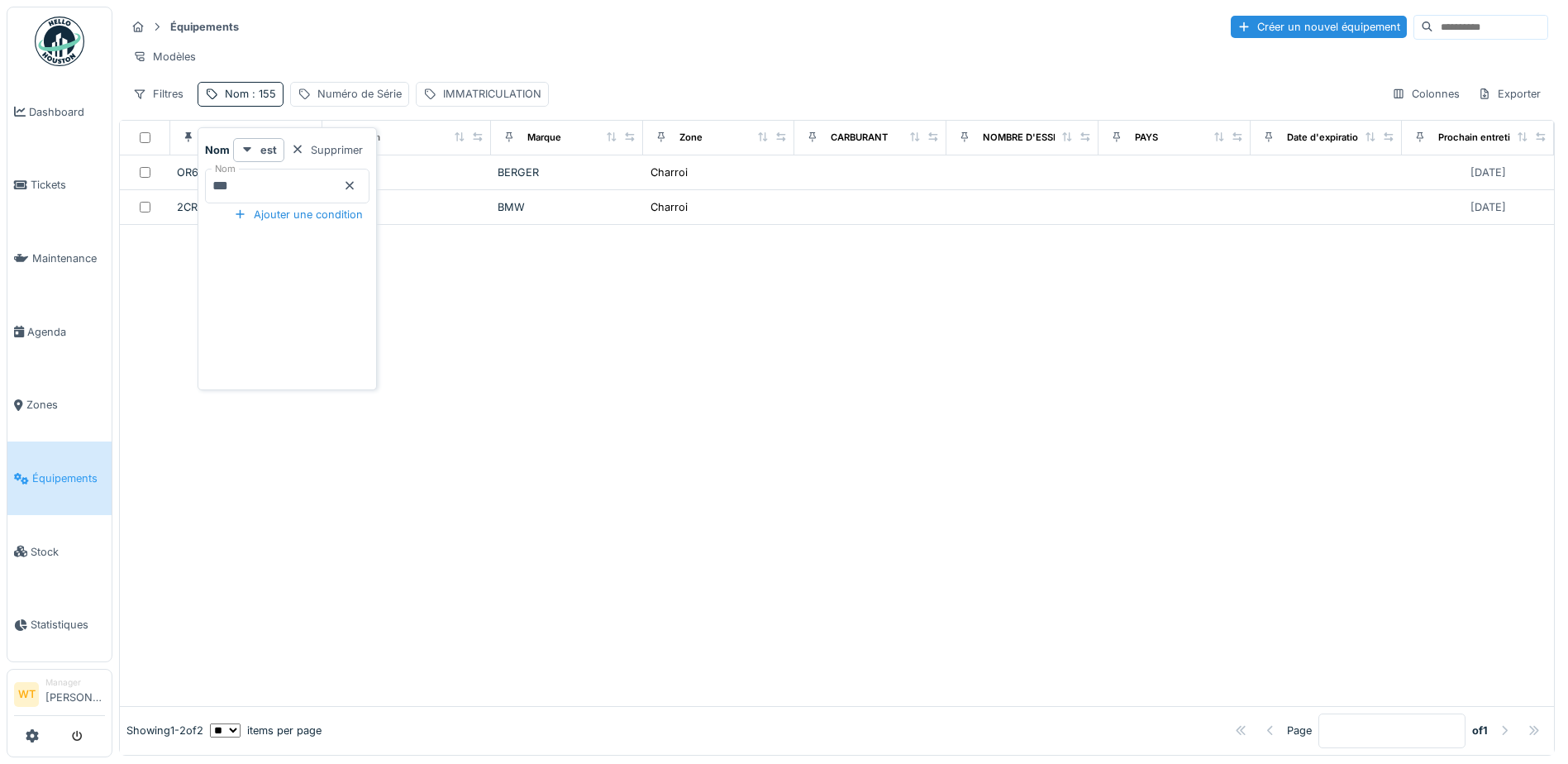
click at [308, 190] on input "***" at bounding box center [288, 186] width 165 height 35
type input "*"
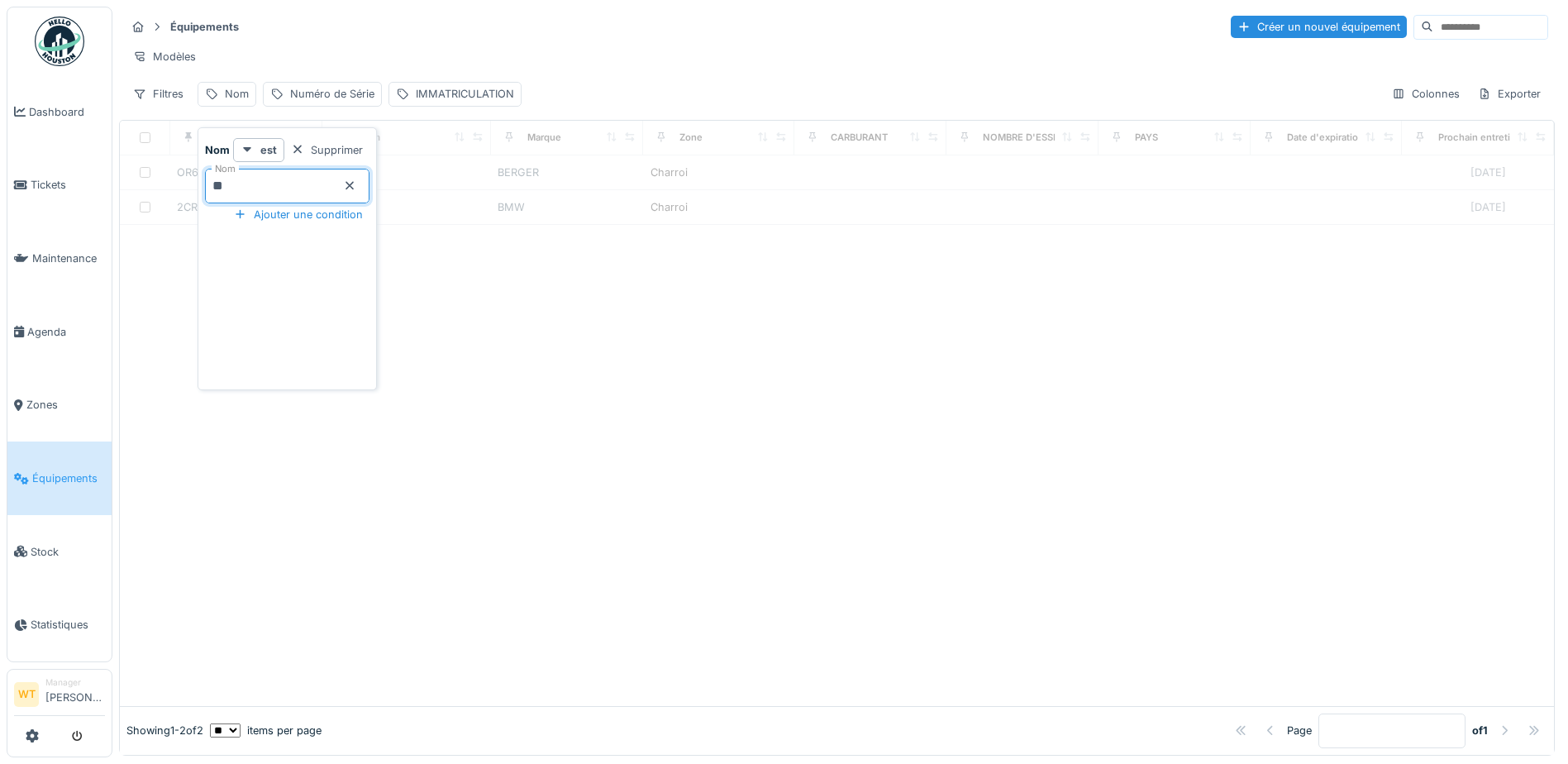
type input "***"
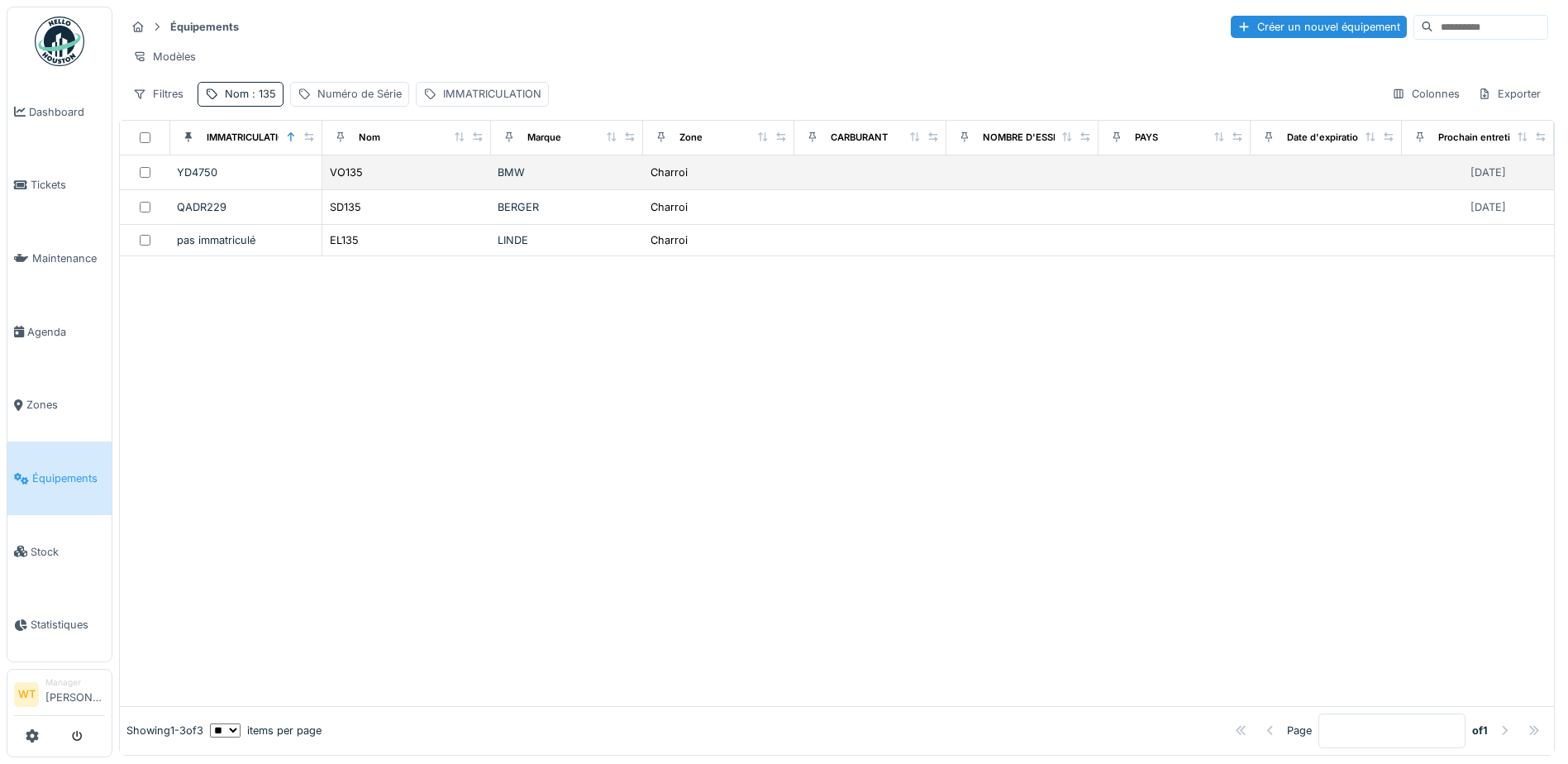
click at [312, 190] on td "YD4750" at bounding box center [246, 172] width 152 height 35
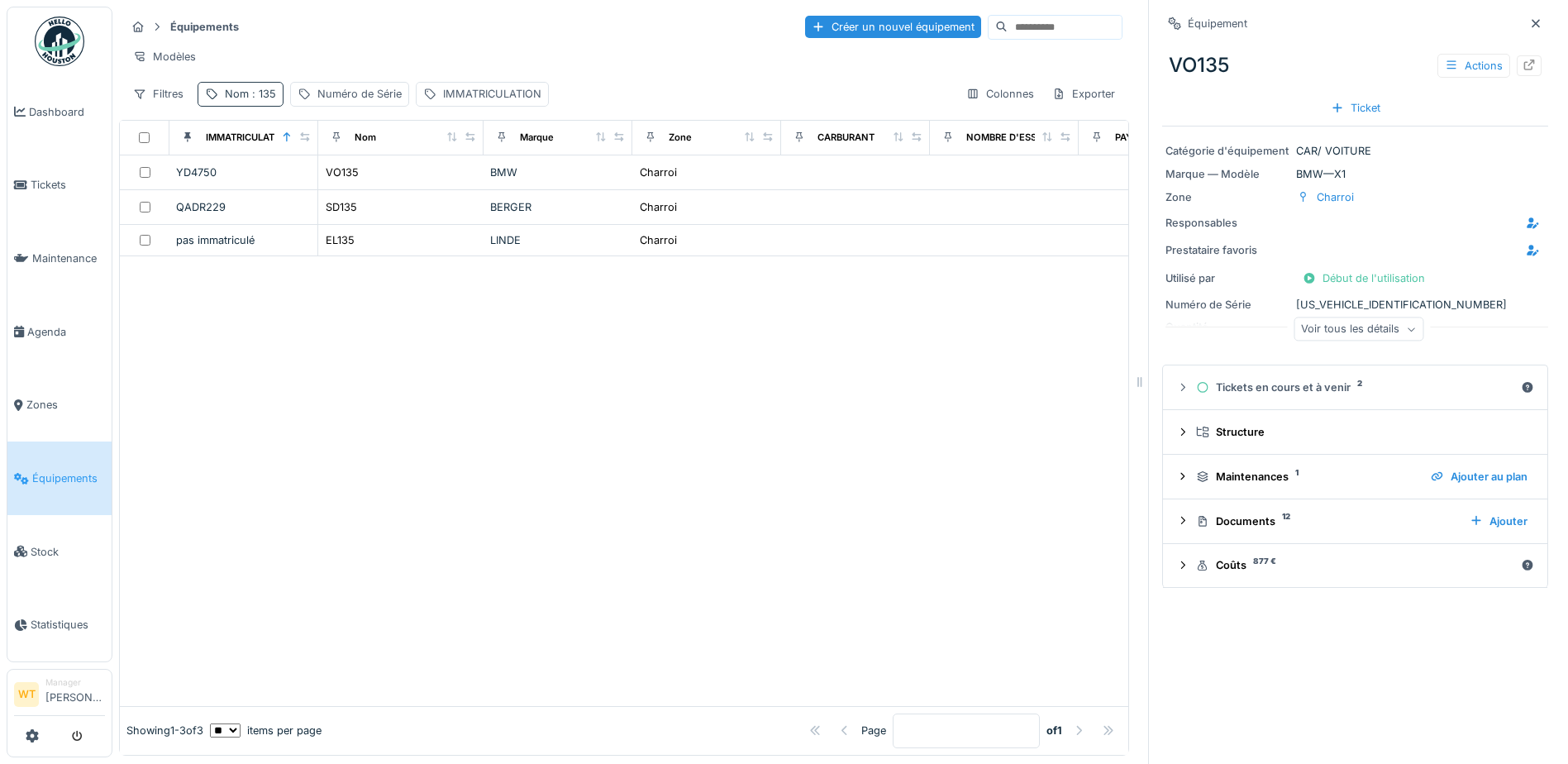
click at [262, 100] on span ": 135" at bounding box center [262, 93] width 27 height 13
drag, startPoint x: 380, startPoint y: 184, endPoint x: 355, endPoint y: 188, distance: 25.3
click at [354, 184] on icon at bounding box center [350, 186] width 9 height 9
click at [355, 188] on input "Nom" at bounding box center [288, 186] width 165 height 35
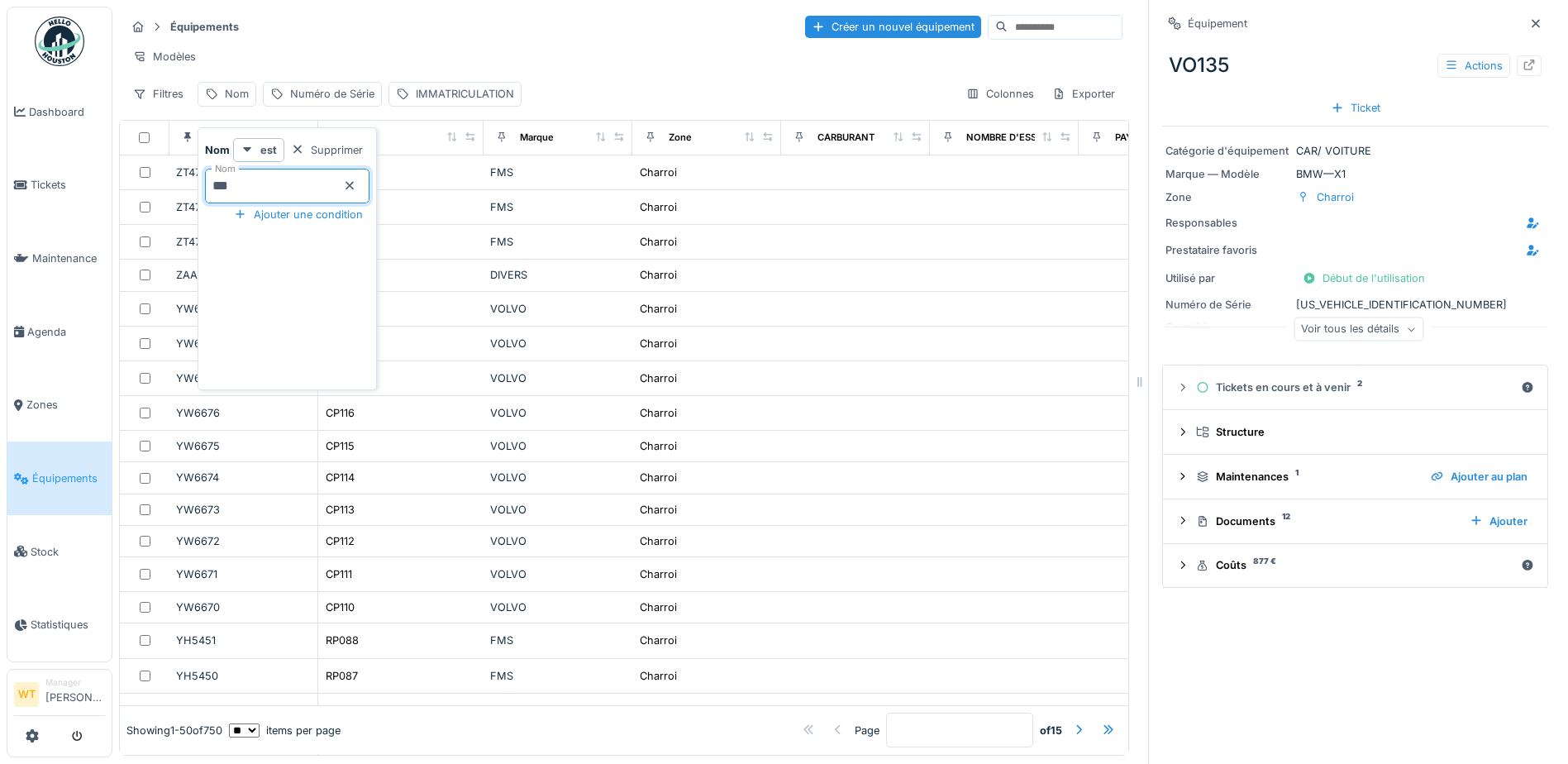
type input "***"
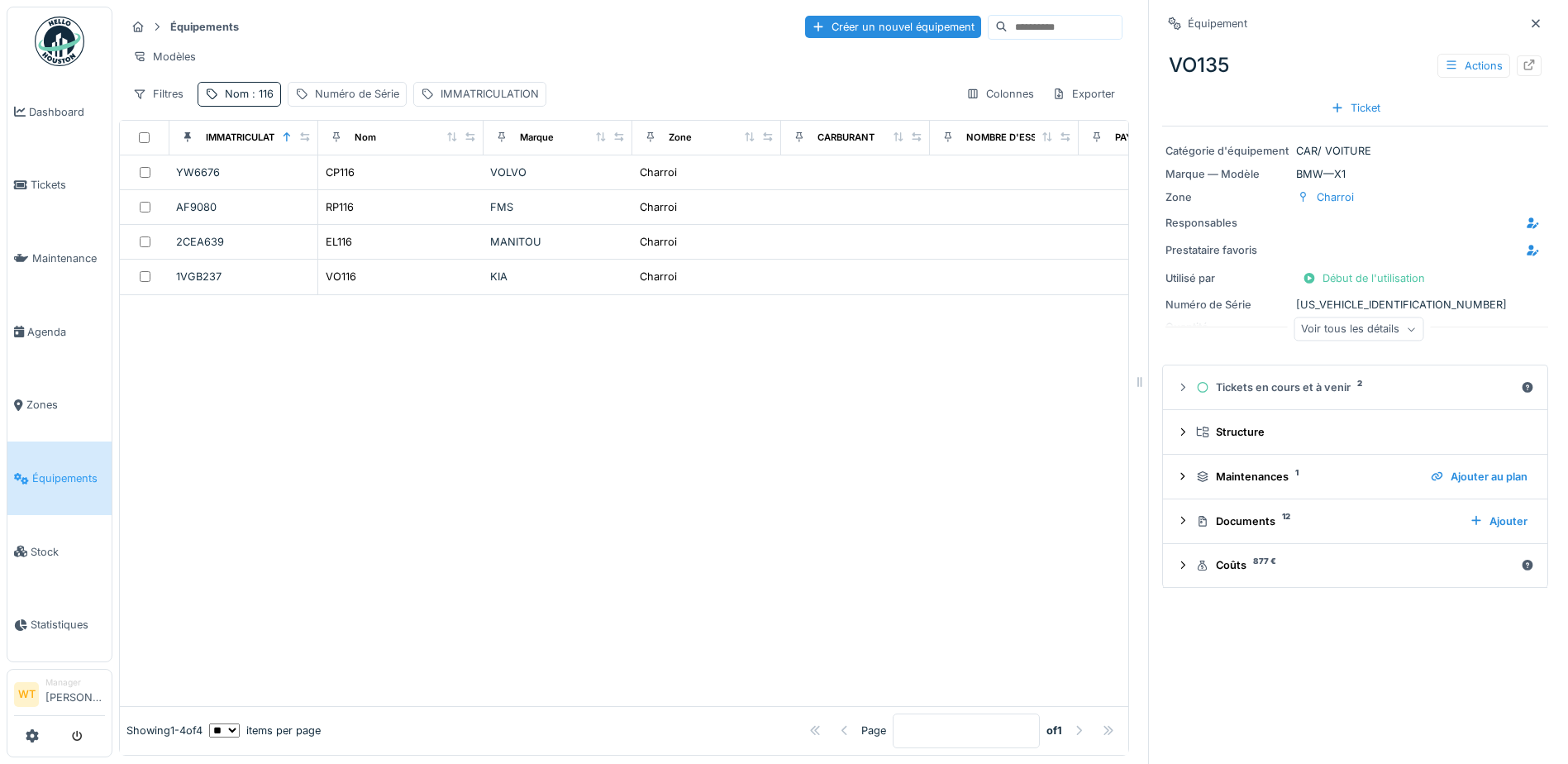
click at [440, 67] on div "Modèles" at bounding box center [624, 56] width 997 height 24
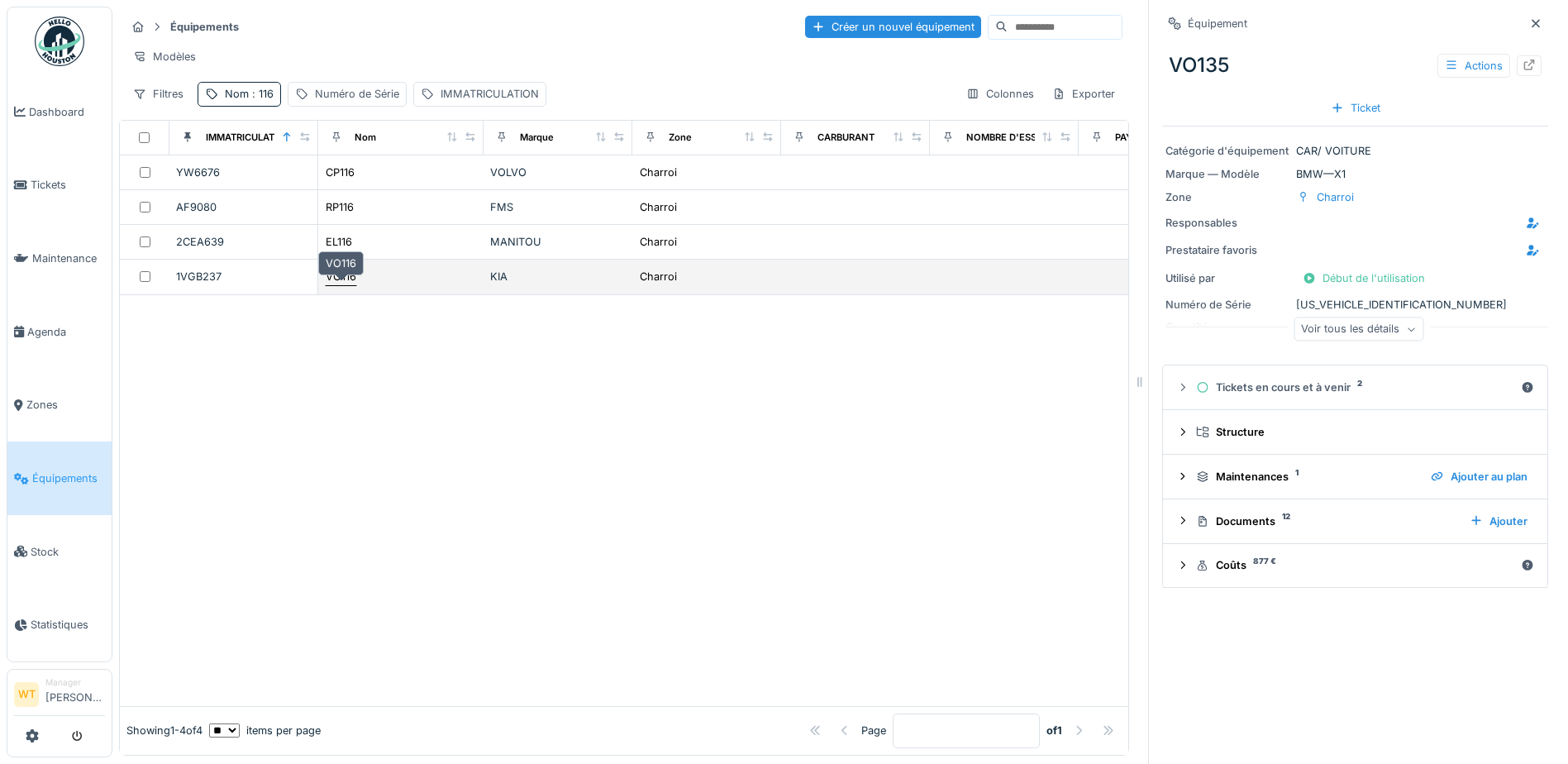
click at [350, 285] on div "VO116" at bounding box center [341, 276] width 31 height 15
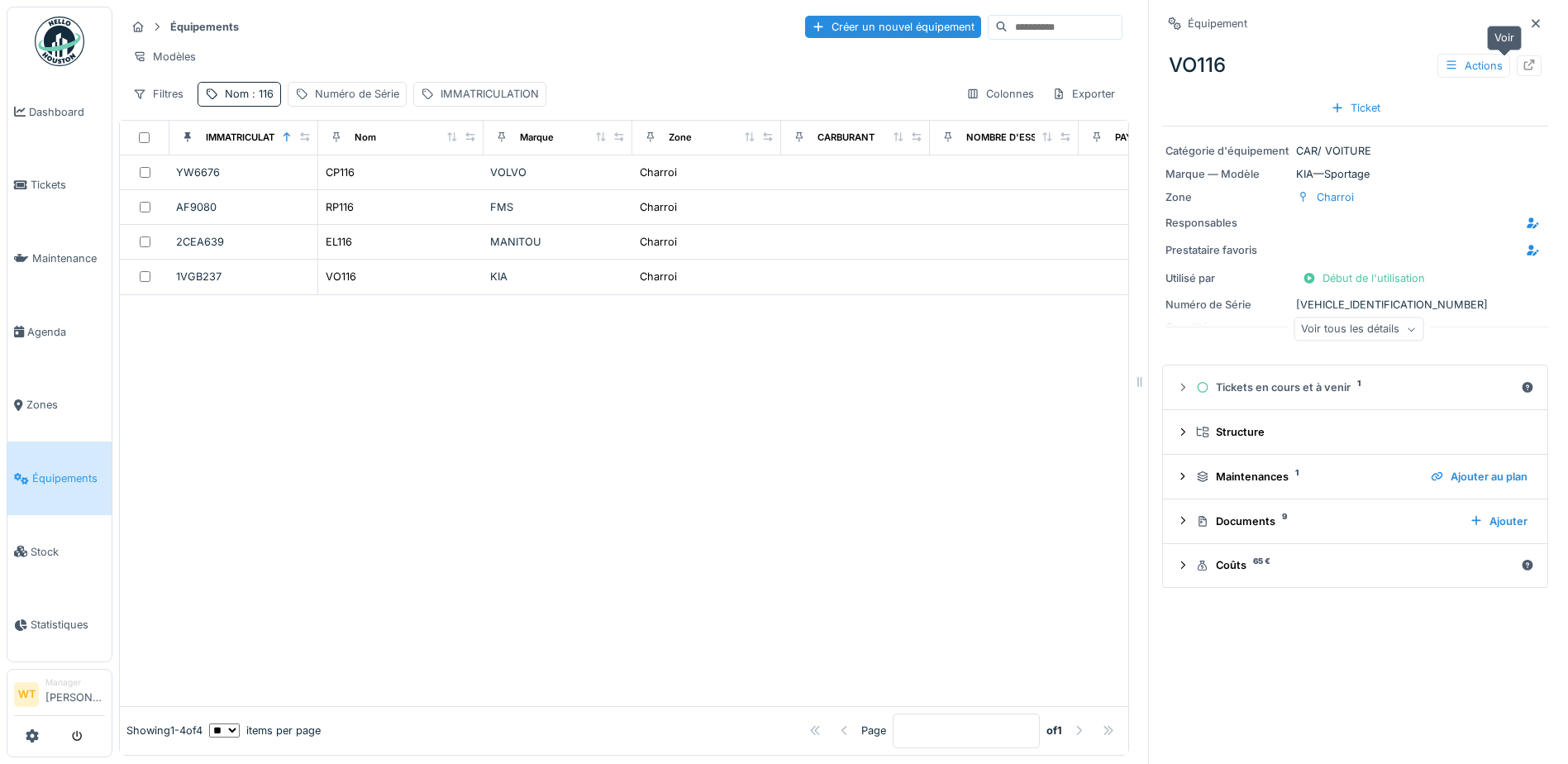
click at [1517, 68] on div at bounding box center [1529, 65] width 25 height 20
click at [248, 96] on div "Nom : 116" at bounding box center [239, 94] width 83 height 24
click at [356, 185] on icon at bounding box center [350, 185] width 14 height 11
click at [352, 186] on input "Nom" at bounding box center [288, 186] width 165 height 35
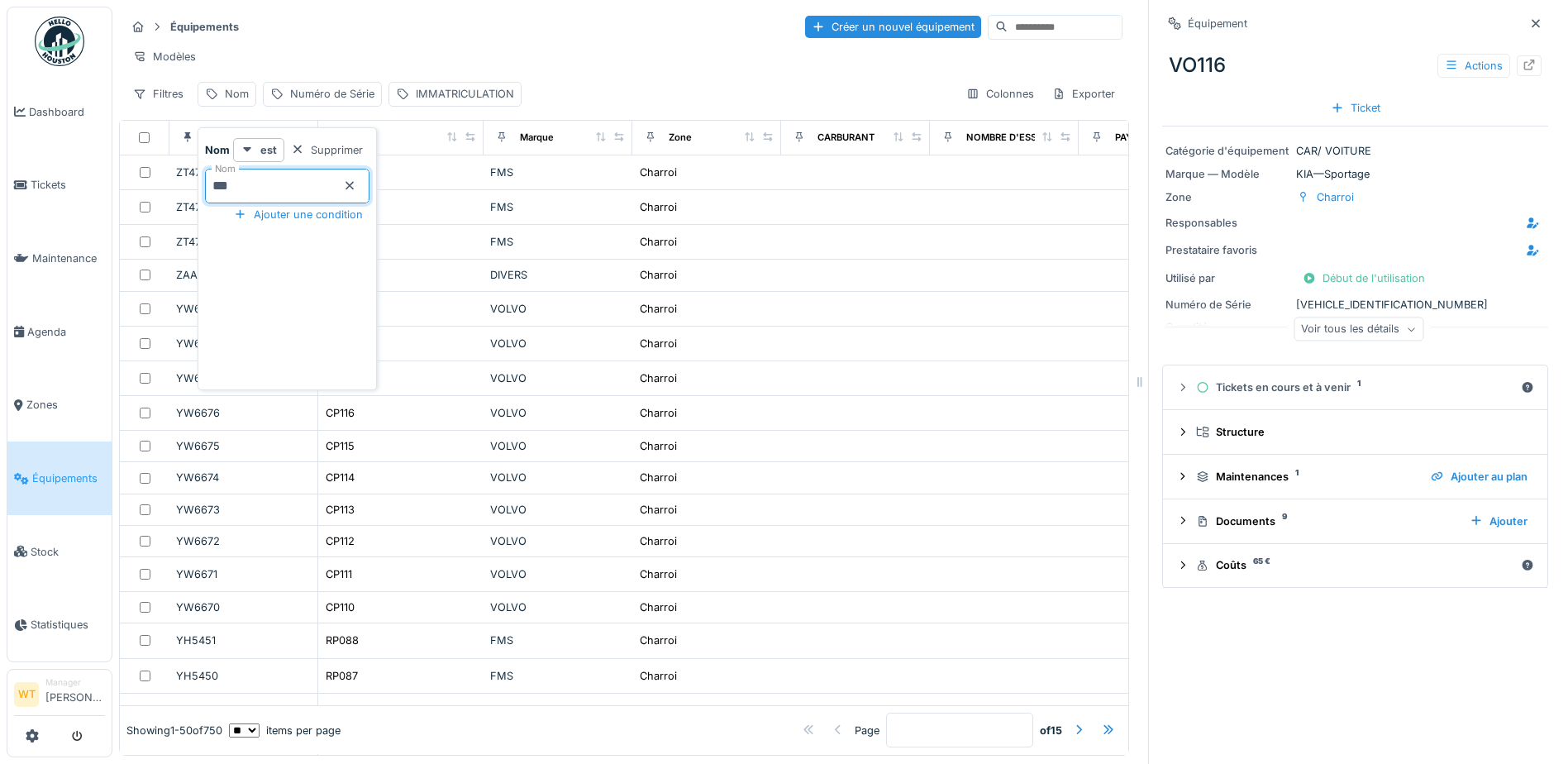
type input "***"
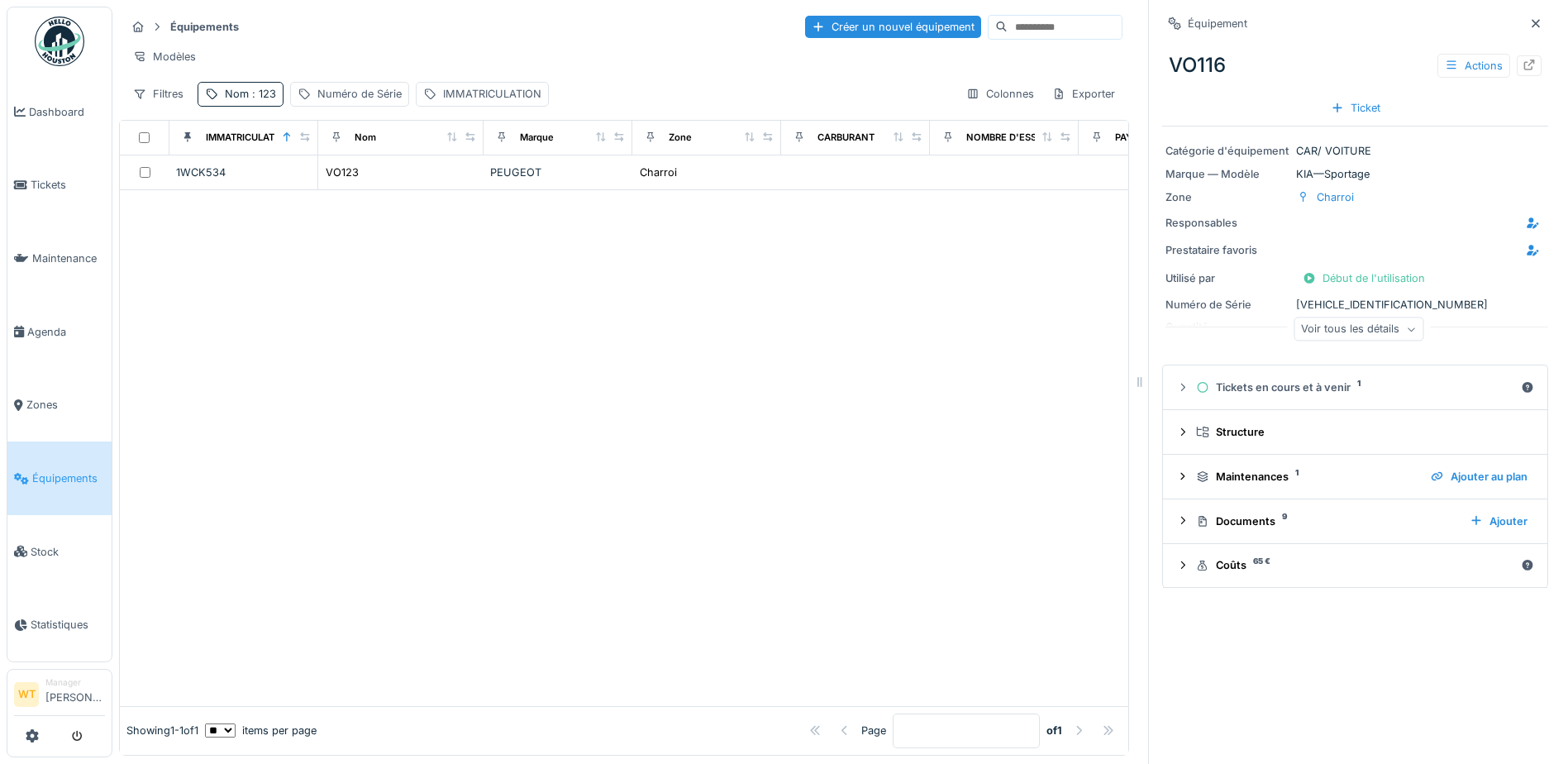
click at [649, 39] on div "Équipements Créer un nouvel équipement" at bounding box center [624, 27] width 997 height 27
click at [490, 189] on td "PEUGEOT" at bounding box center [558, 172] width 149 height 35
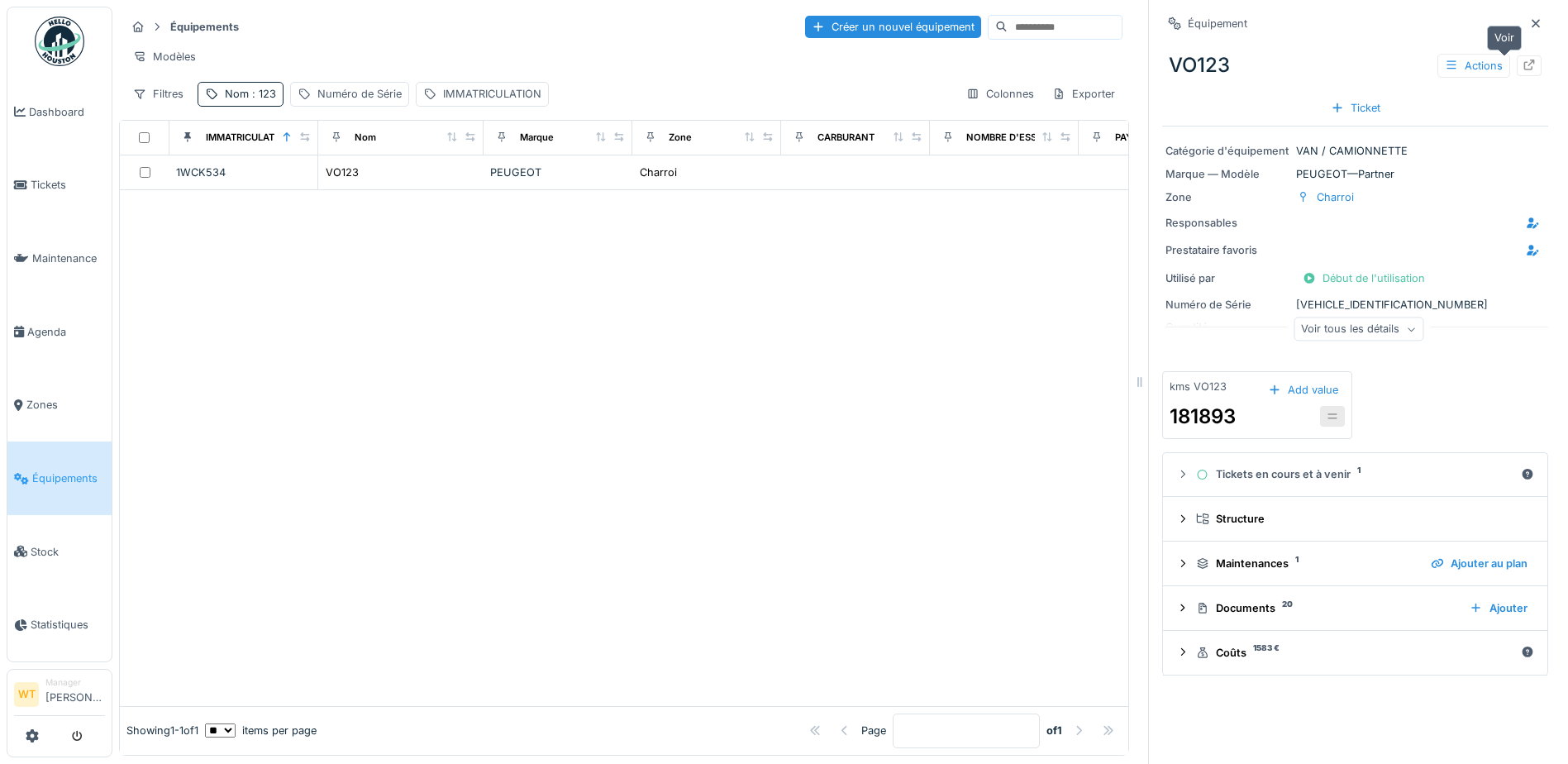
click at [1522, 65] on icon at bounding box center [1529, 64] width 14 height 11
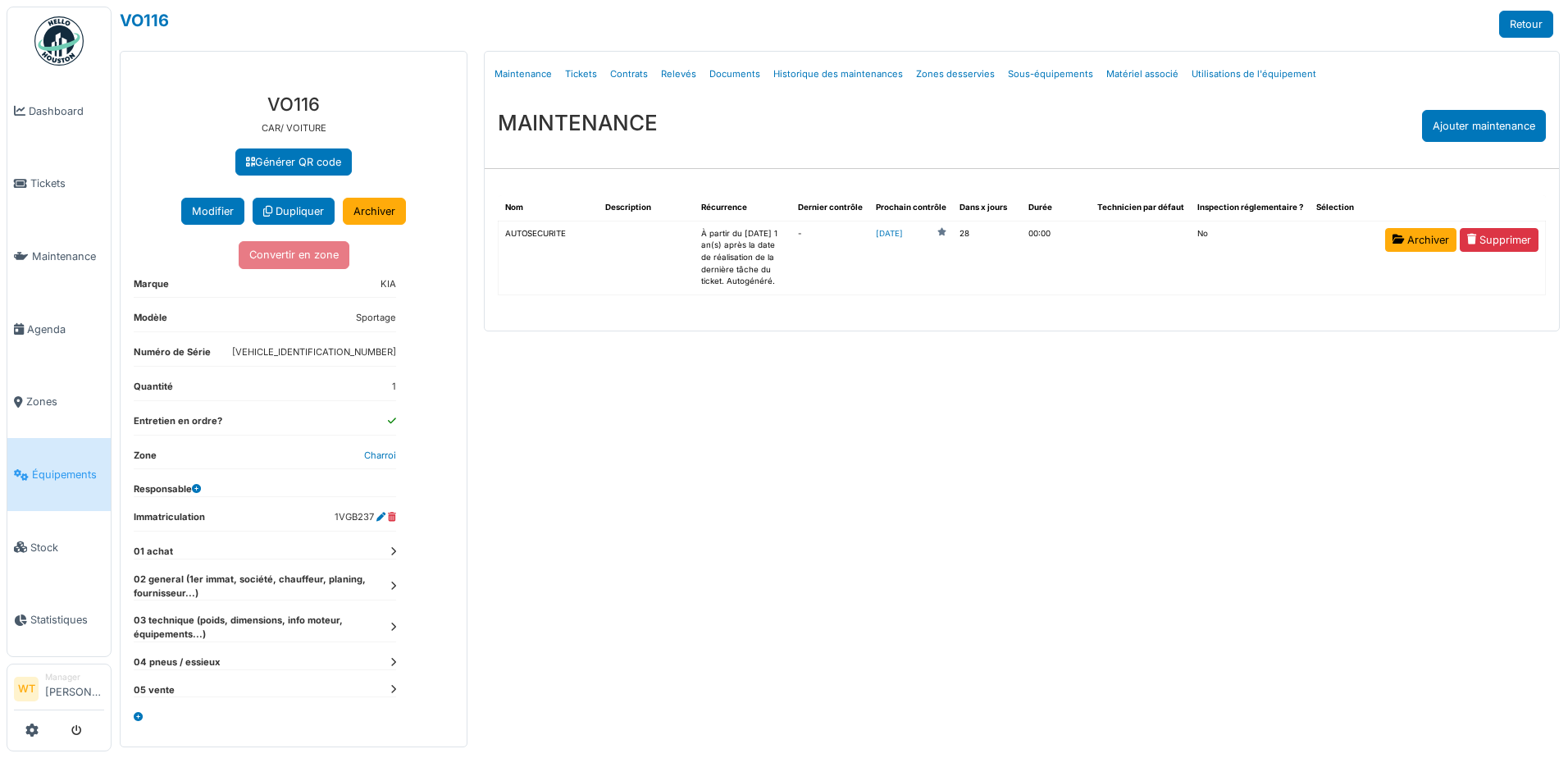
click at [391, 590] on icon at bounding box center [393, 585] width 6 height 9
click at [738, 74] on link "Documents" at bounding box center [735, 74] width 64 height 38
select select "***"
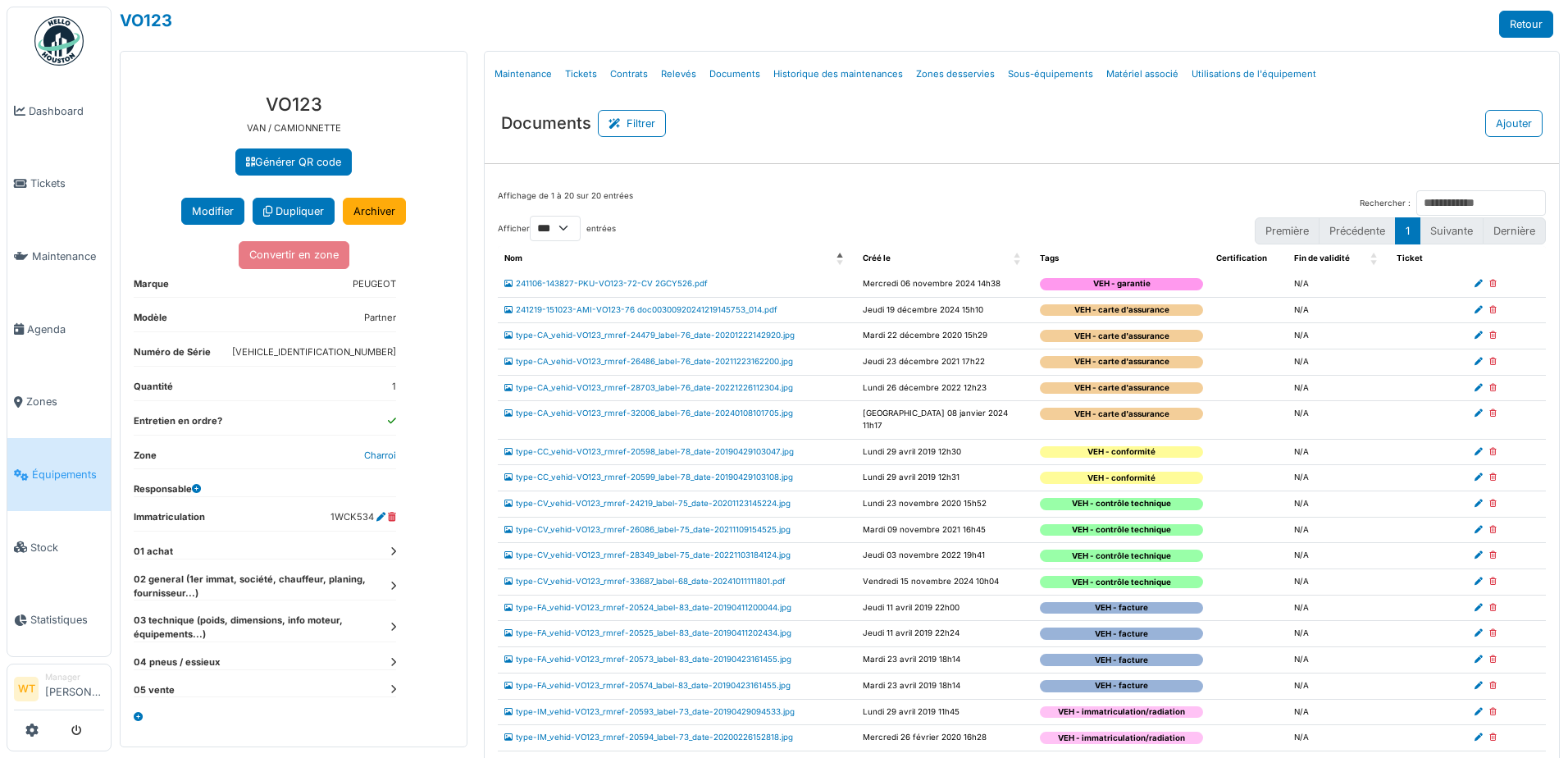
click at [59, 468] on span "Équipements" at bounding box center [67, 475] width 72 height 15
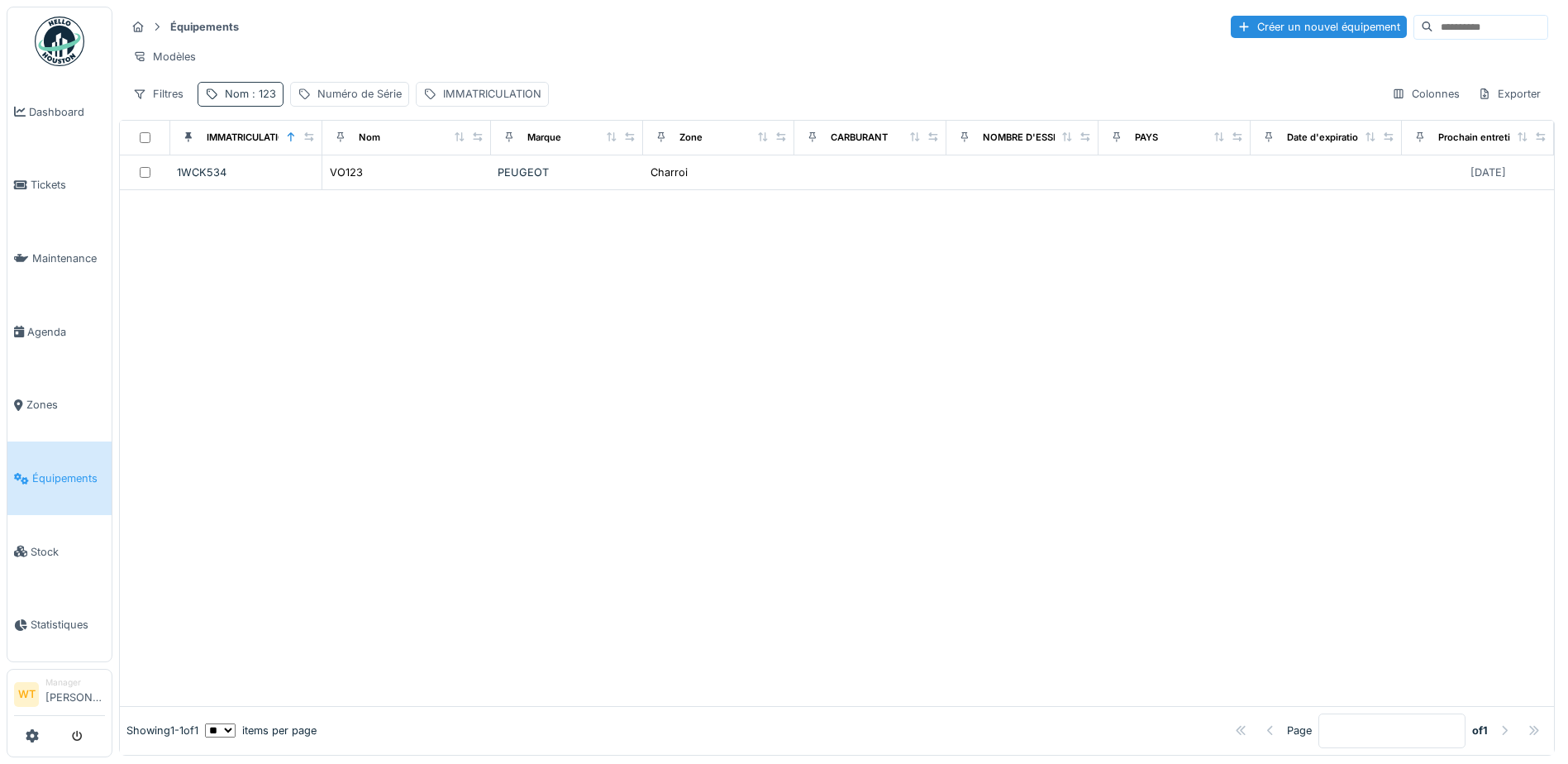
click at [253, 99] on div "Nom : 123" at bounding box center [250, 94] width 51 height 15
click at [291, 194] on input "***" at bounding box center [288, 186] width 165 height 35
type input "*"
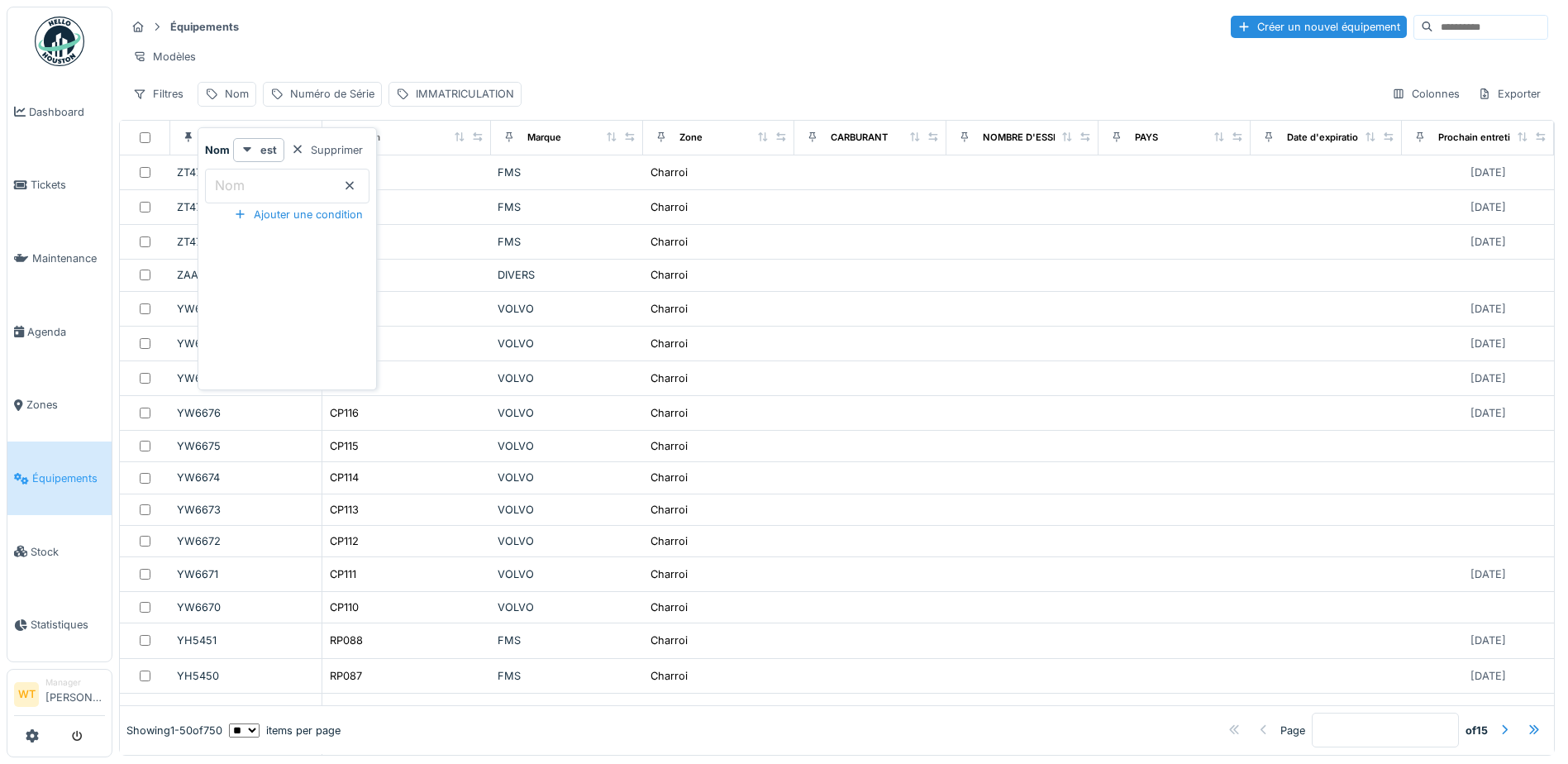
click at [281, 183] on input "Nom" at bounding box center [288, 186] width 165 height 35
type input "***"
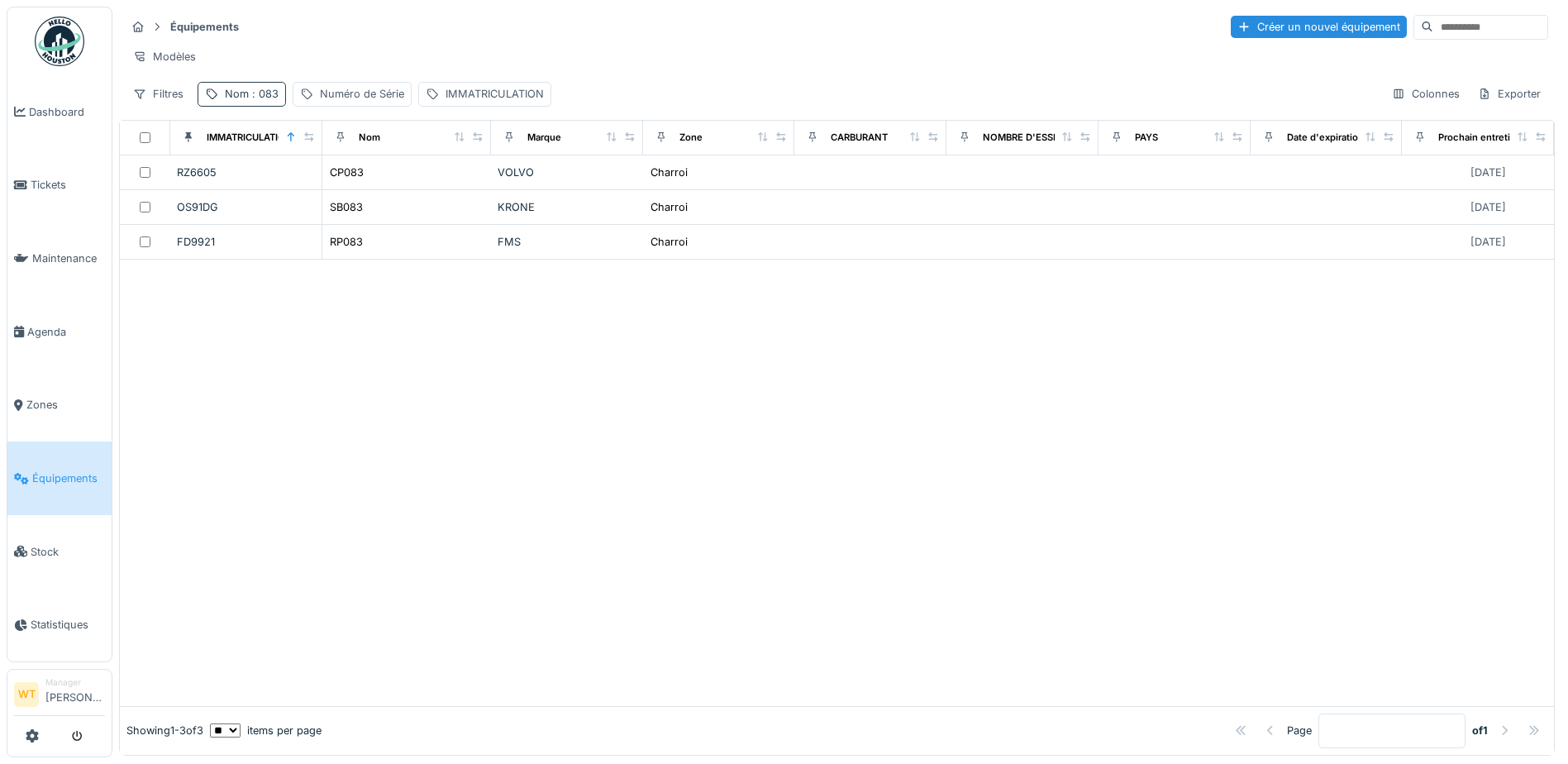
click at [268, 100] on span ": 083" at bounding box center [263, 93] width 30 height 13
click at [280, 190] on input "***" at bounding box center [288, 186] width 165 height 35
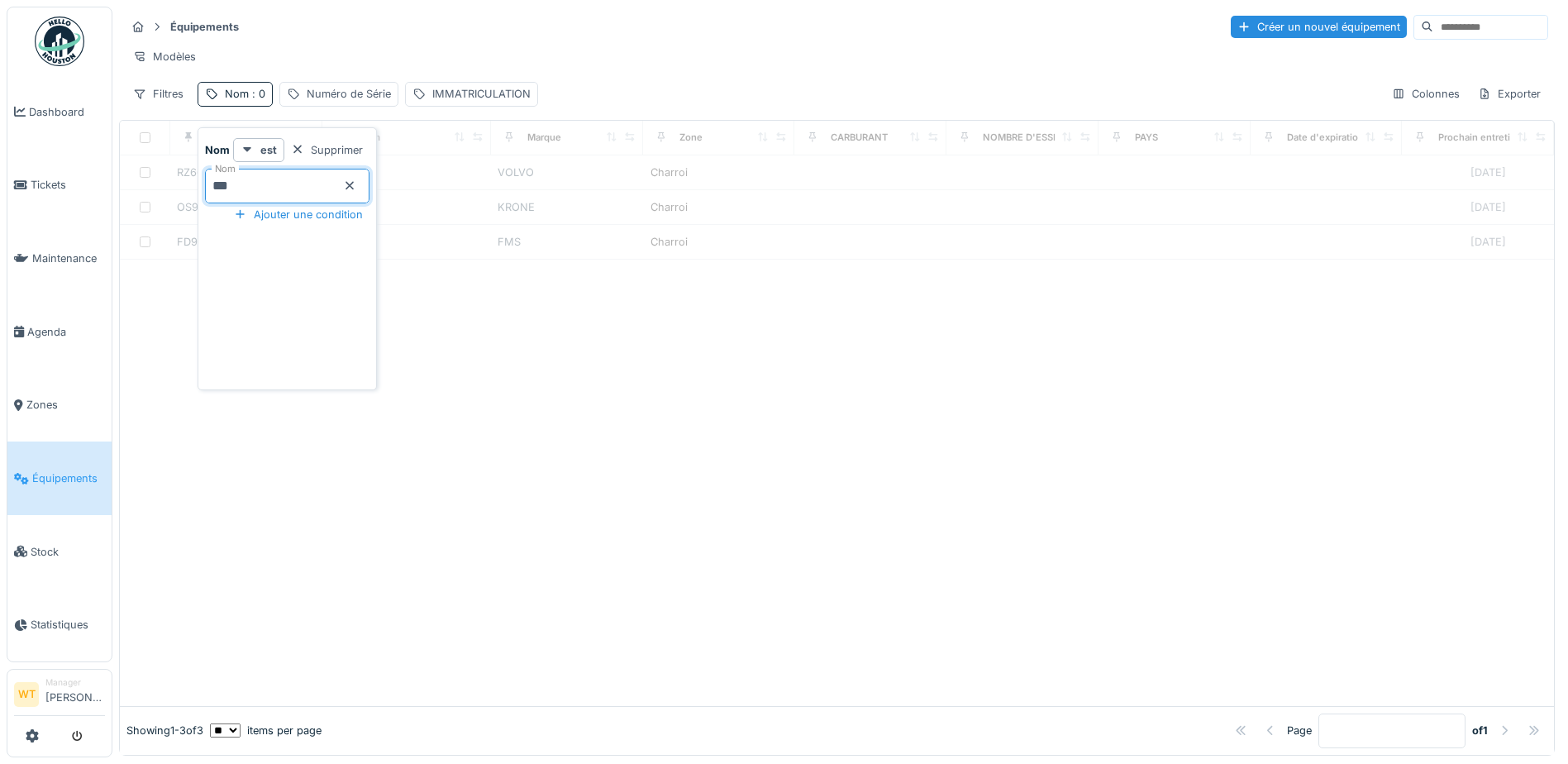
type input "***"
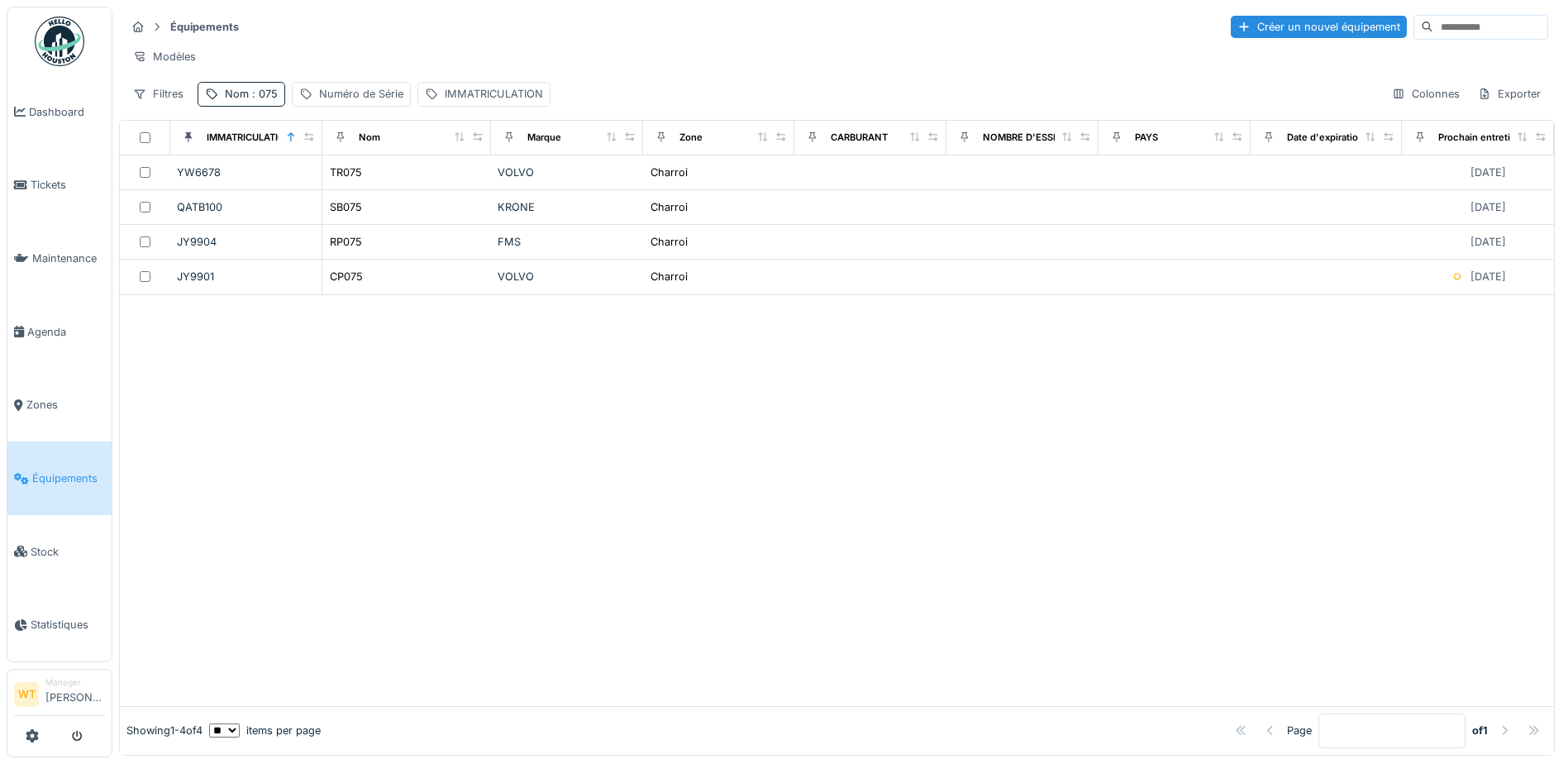
click at [422, 54] on div "Modèles" at bounding box center [837, 56] width 1423 height 24
click at [225, 102] on div "Nom : 075" at bounding box center [251, 94] width 53 height 15
click at [356, 183] on icon at bounding box center [350, 185] width 14 height 11
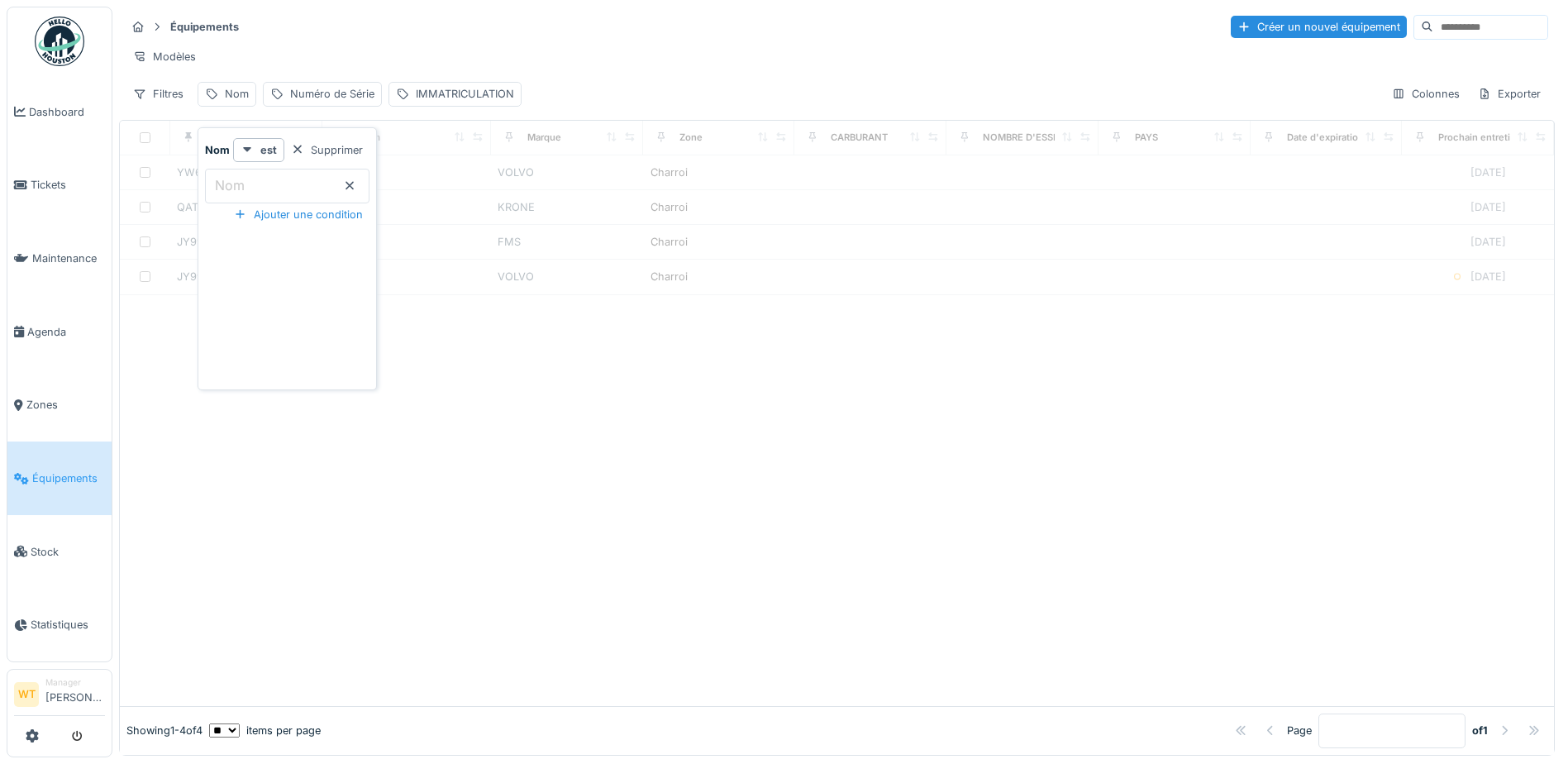
click at [292, 186] on input "Nom" at bounding box center [288, 186] width 165 height 35
type input "***"
click at [346, 53] on div "Modèles" at bounding box center [837, 56] width 1423 height 24
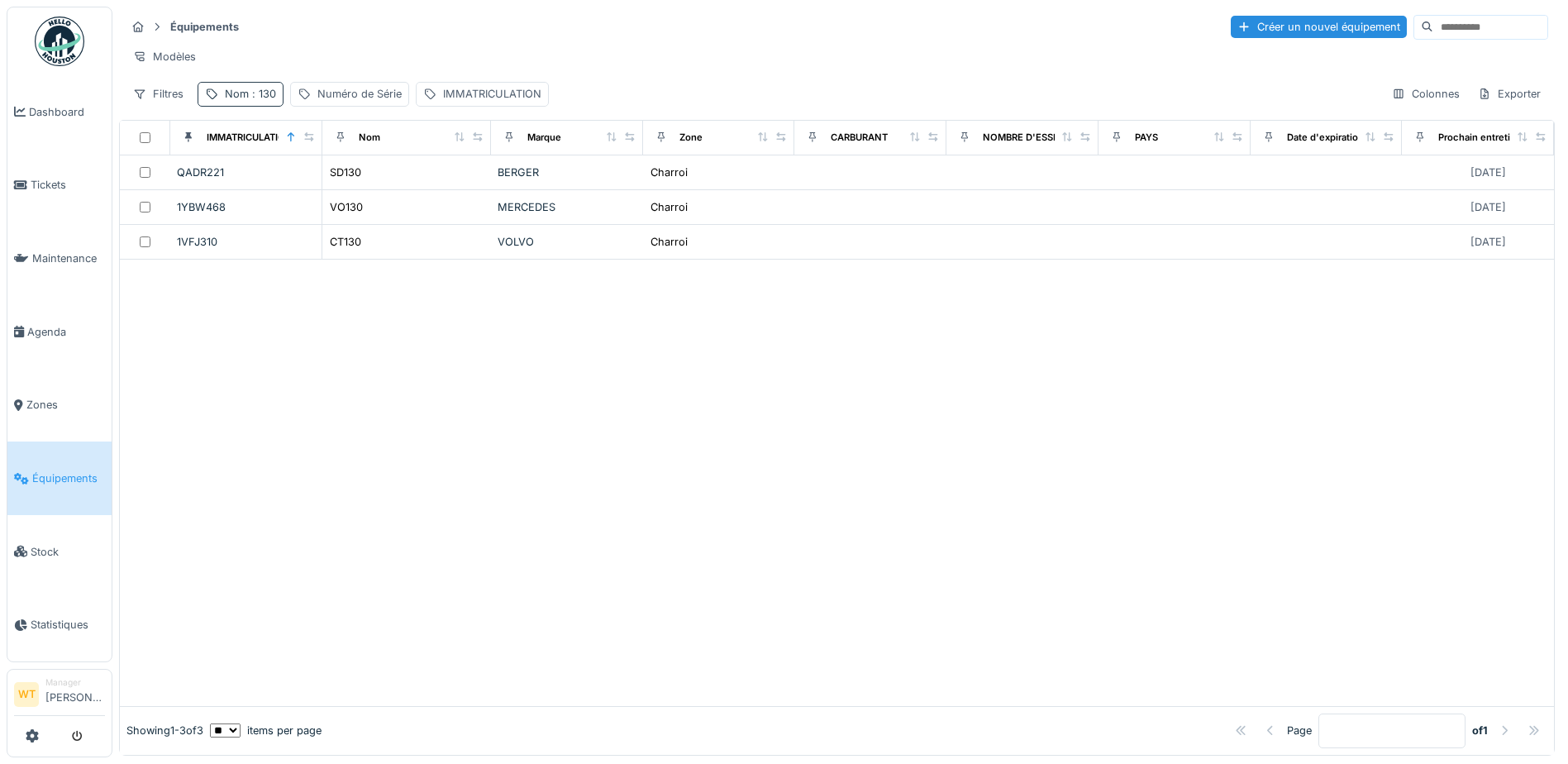
click at [239, 102] on div "Nom : 130" at bounding box center [250, 94] width 51 height 15
click at [356, 182] on icon at bounding box center [350, 185] width 14 height 11
click at [320, 186] on input "Nom" at bounding box center [288, 186] width 165 height 35
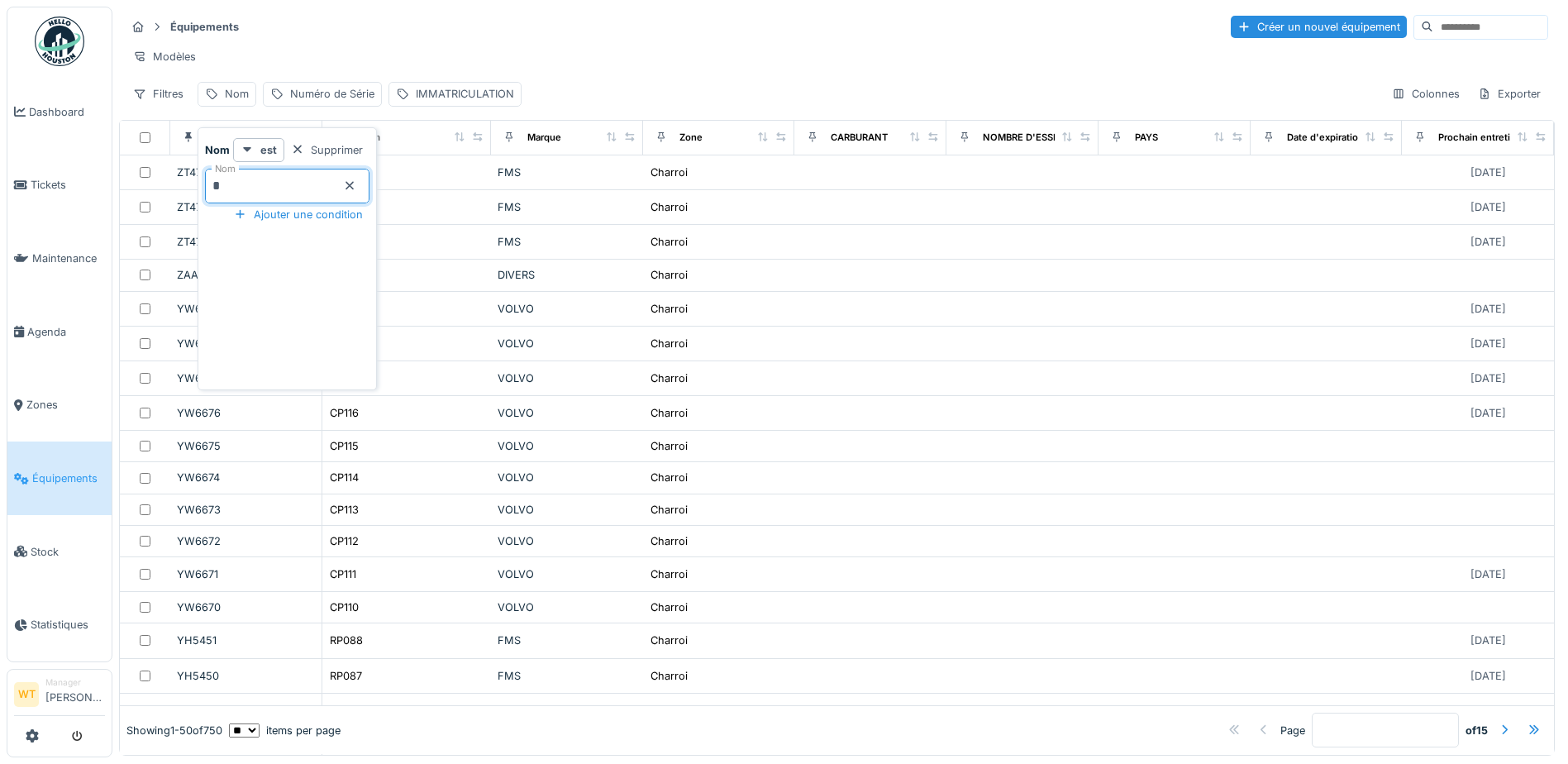
type input "**"
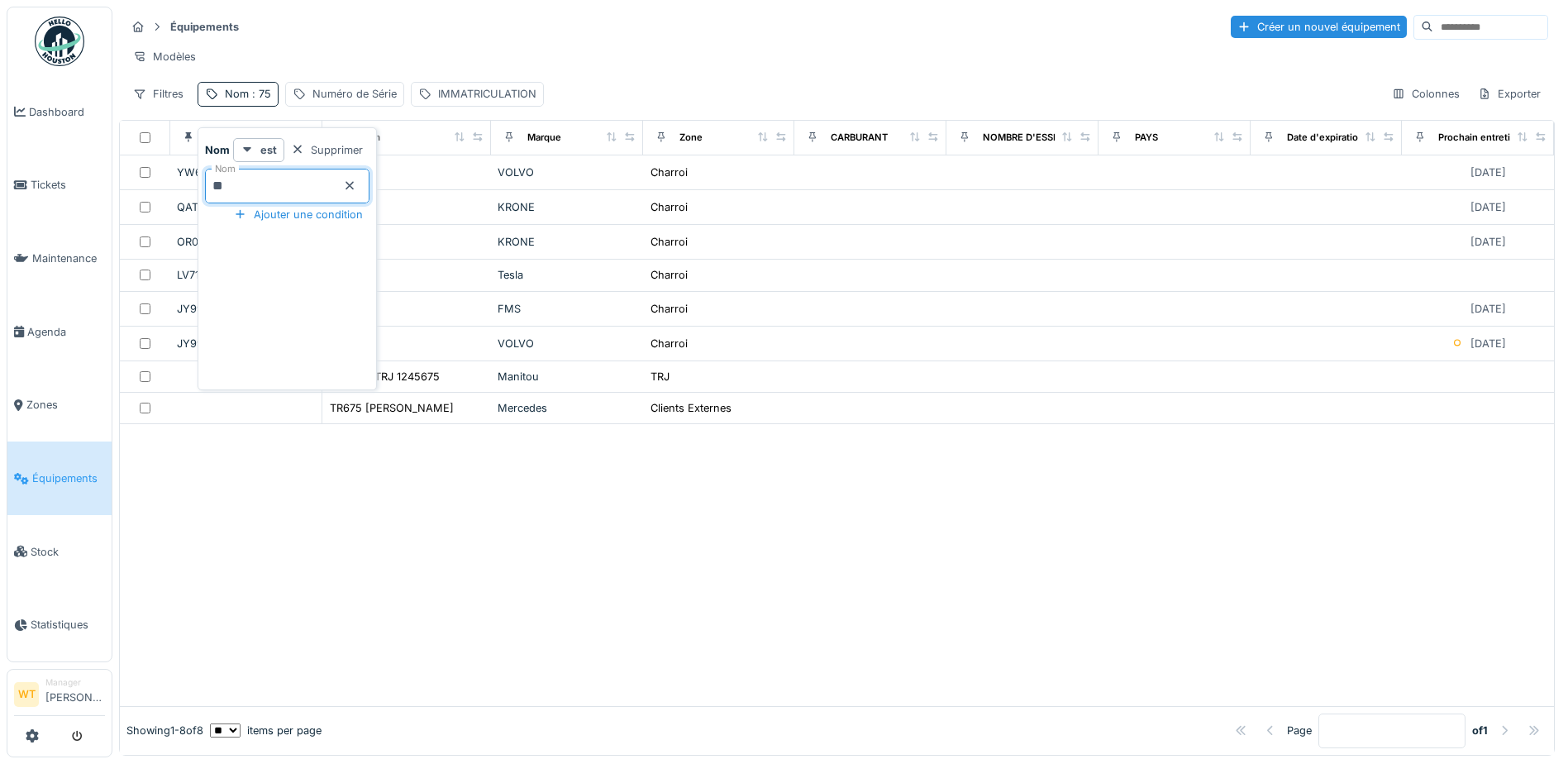
click at [521, 36] on div "Équipements Créer un nouvel équipement" at bounding box center [837, 27] width 1423 height 27
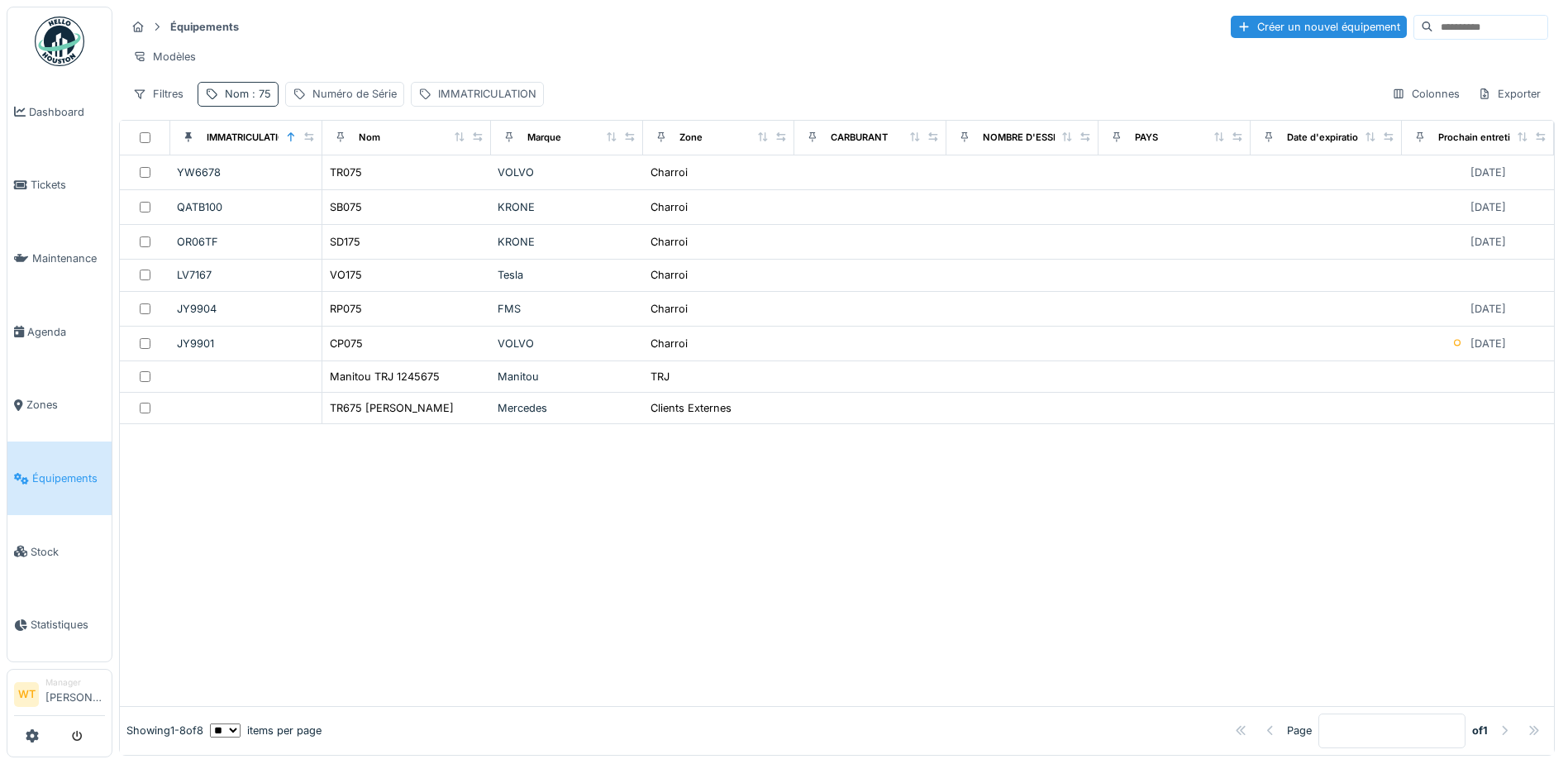
click at [252, 100] on span ": 75" at bounding box center [260, 93] width 22 height 13
click at [354, 187] on icon at bounding box center [350, 186] width 9 height 9
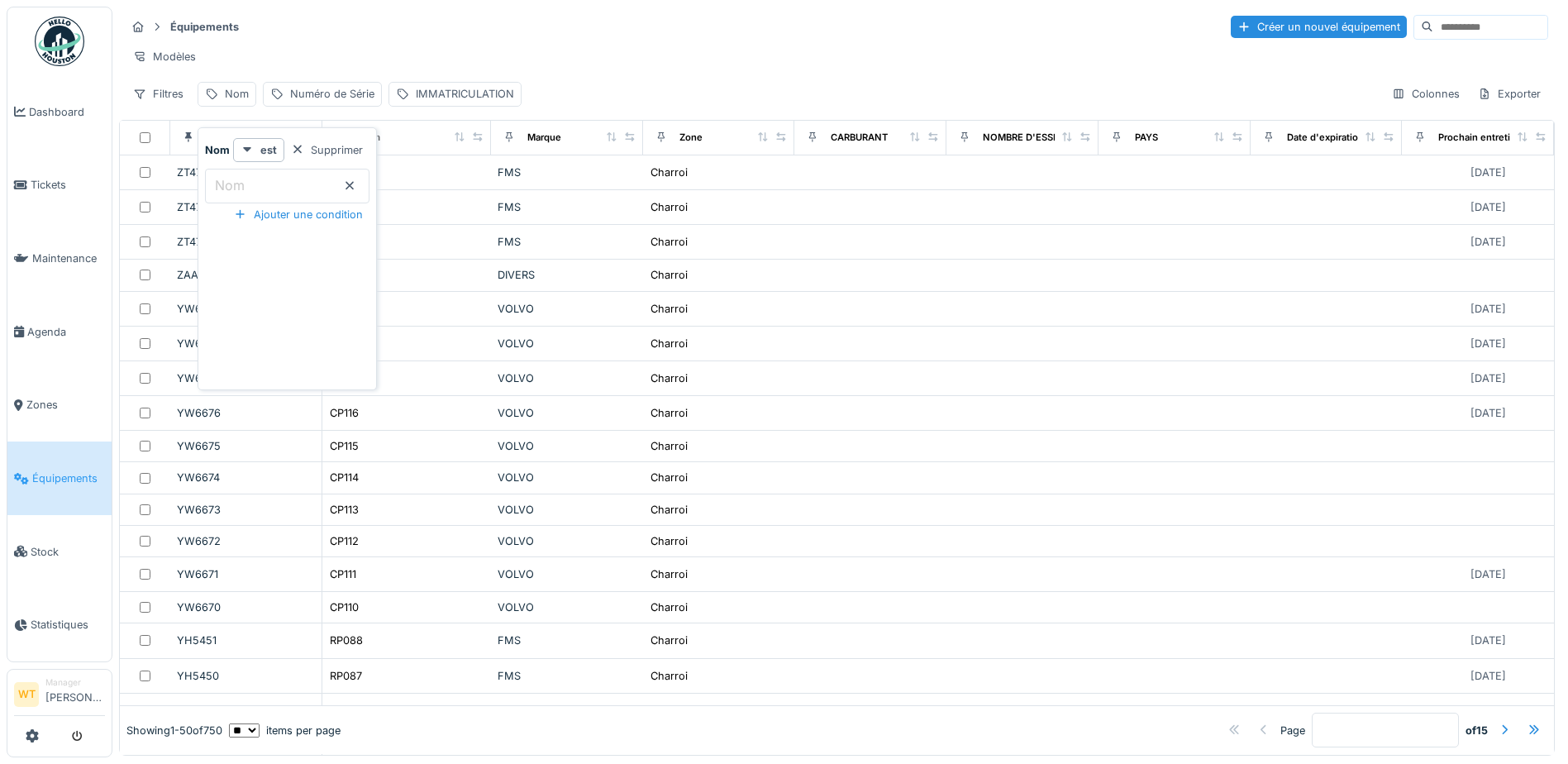
click at [349, 37] on div "Équipements Créer un nouvel équipement" at bounding box center [837, 27] width 1423 height 27
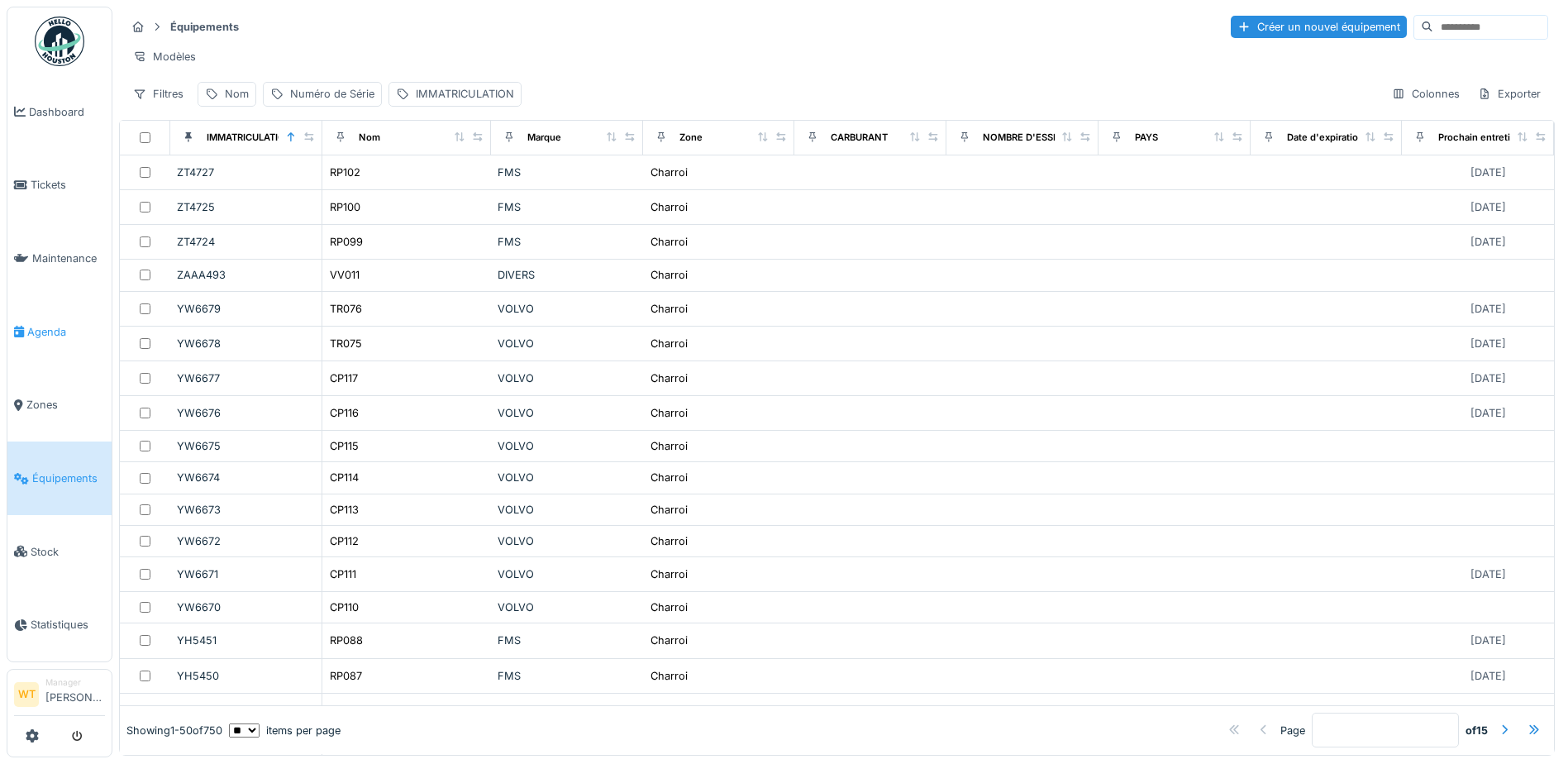
click at [60, 324] on span "Agenda" at bounding box center [66, 332] width 77 height 15
